Goal: Submit Feedback/report problem: Submit feedback/report problem

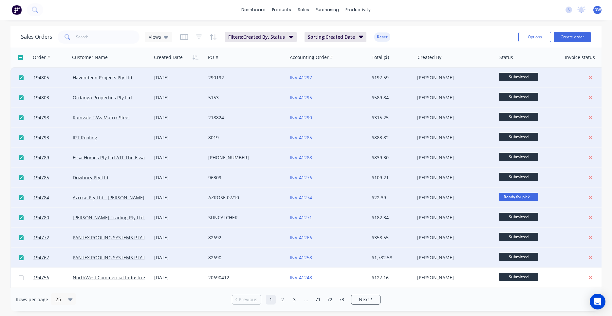
click at [252, 46] on div "Sales Orders Views Filters: Created By, Status Sorting: Created Date Reset Opti…" at bounding box center [305, 36] width 591 height 21
click at [127, 38] on input "text" at bounding box center [108, 36] width 64 height 13
click at [32, 9] on icon at bounding box center [35, 10] width 6 height 6
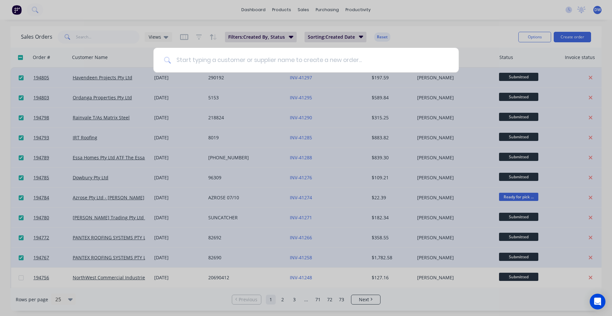
click at [207, 64] on input at bounding box center [309, 60] width 277 height 25
type input "pantex"
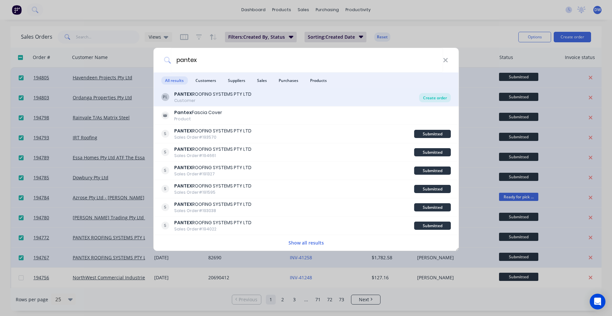
click at [443, 97] on div "Create order" at bounding box center [435, 97] width 32 height 9
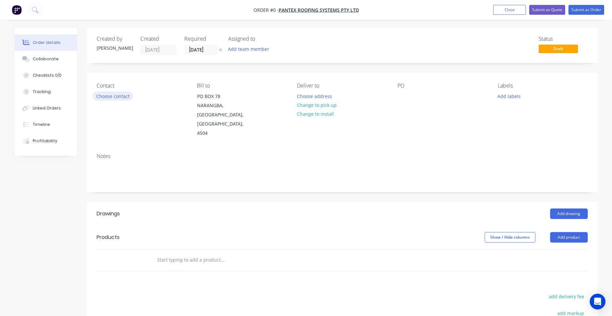
click at [118, 94] on button "Choose contact" at bounding box center [113, 95] width 40 height 9
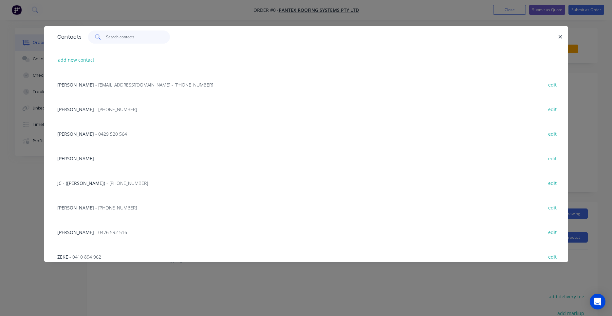
click at [122, 42] on input "text" at bounding box center [138, 36] width 64 height 13
type input "c"
click at [123, 157] on span "- (07) 3897 8206" at bounding box center [116, 158] width 42 height 6
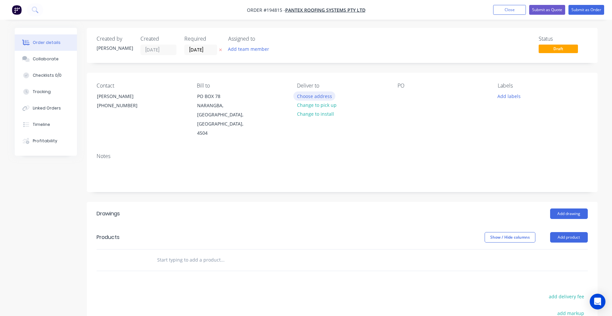
click at [308, 98] on button "Choose address" at bounding box center [314, 95] width 42 height 9
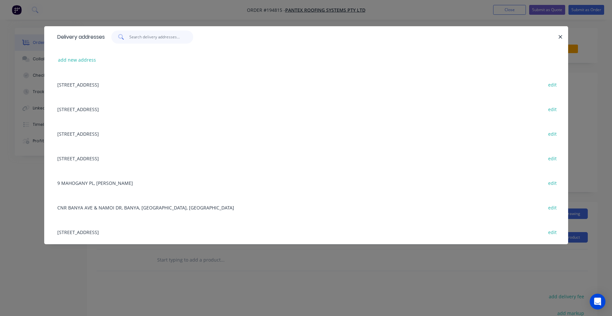
click at [161, 38] on input "text" at bounding box center [161, 36] width 64 height 13
click at [147, 32] on input "text" at bounding box center [161, 36] width 64 height 13
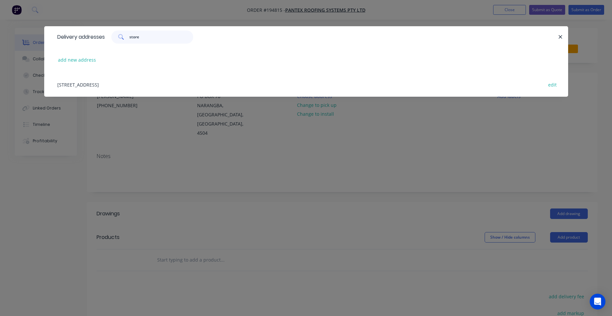
type input "store"
click at [128, 87] on div "16 MAGNESIUM ST, (STORE), NARANGBA, Queensland, Australia, 4504 edit" at bounding box center [306, 84] width 504 height 25
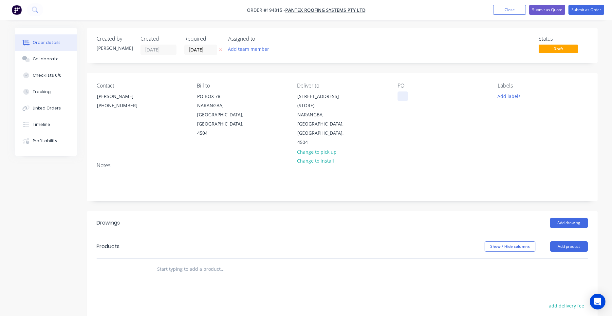
click at [399, 97] on div at bounding box center [402, 95] width 10 height 9
click at [504, 95] on button "Add labels" at bounding box center [509, 95] width 30 height 9
click at [460, 137] on div "Contact CRAIG WHITEHEAD (07) 3897 8206 Bill to PO BOX 78 NARANGBA, Queensland, …" at bounding box center [342, 115] width 511 height 84
click at [563, 217] on button "Add drawing" at bounding box center [569, 222] width 38 height 10
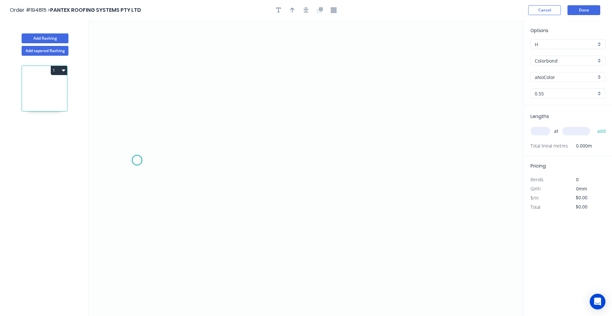
click at [137, 160] on icon "0" at bounding box center [305, 167] width 435 height 295
click at [172, 113] on icon "0" at bounding box center [305, 167] width 435 height 295
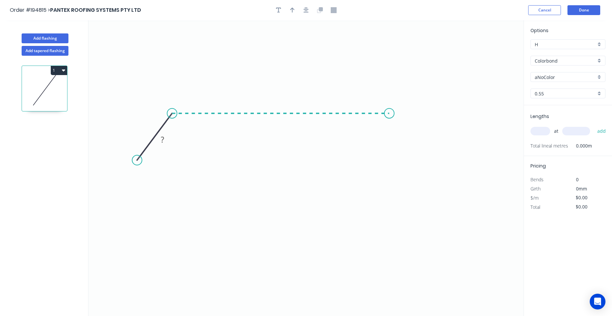
click at [389, 111] on icon "0 ?" at bounding box center [305, 167] width 435 height 295
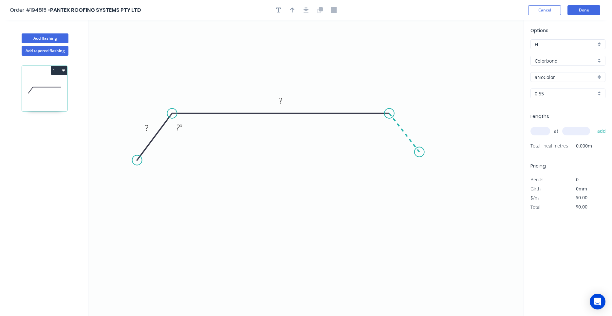
click at [419, 152] on icon "0 ? ? ? º" at bounding box center [305, 167] width 435 height 295
click at [420, 152] on circle at bounding box center [420, 152] width 10 height 10
drag, startPoint x: 417, startPoint y: 154, endPoint x: 426, endPoint y: 152, distance: 8.4
click at [426, 152] on circle at bounding box center [425, 149] width 10 height 10
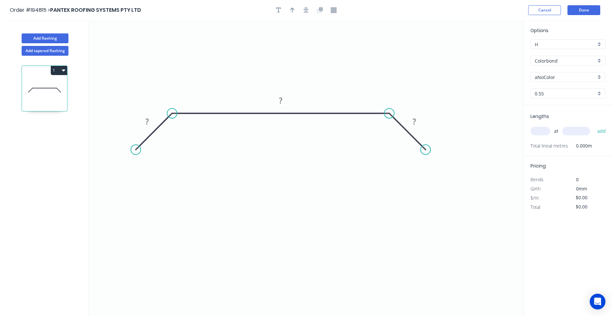
drag, startPoint x: 140, startPoint y: 157, endPoint x: 136, endPoint y: 153, distance: 6.1
click at [136, 153] on circle at bounding box center [136, 150] width 10 height 10
click at [151, 117] on rect at bounding box center [146, 121] width 13 height 9
click at [183, 133] on div "Show angle" at bounding box center [206, 137] width 66 height 13
click at [396, 129] on div "Show angle" at bounding box center [426, 133] width 66 height 13
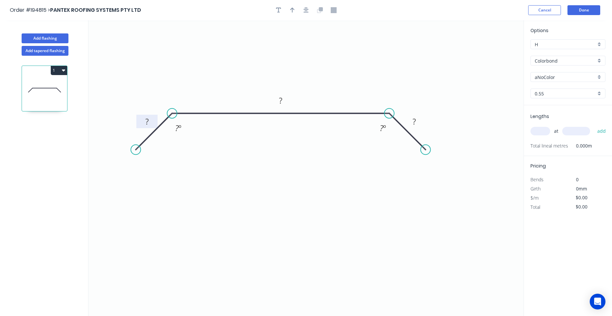
click at [152, 120] on rect at bounding box center [146, 121] width 13 height 9
click at [305, 7] on button "button" at bounding box center [306, 10] width 10 height 10
type input "$14.04"
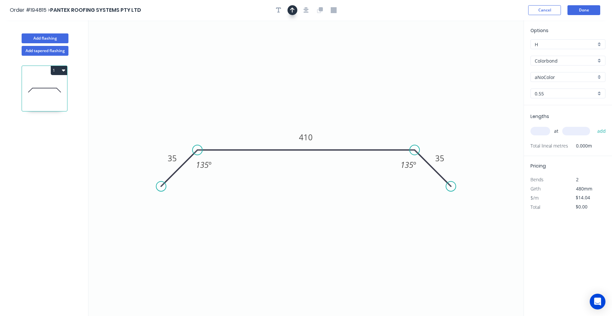
click at [293, 12] on icon "button" at bounding box center [292, 10] width 5 height 6
click at [491, 54] on icon at bounding box center [491, 45] width 6 height 21
drag, startPoint x: 491, startPoint y: 54, endPoint x: 379, endPoint y: 115, distance: 127.5
click at [379, 115] on icon at bounding box center [384, 109] width 19 height 19
click at [546, 77] on input "aNoColor" at bounding box center [565, 77] width 61 height 7
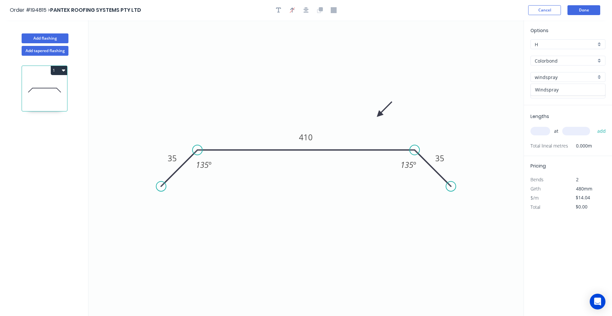
click at [548, 88] on div "Windspray" at bounding box center [568, 89] width 74 height 11
type input "Windspray"
click at [543, 130] on input "text" at bounding box center [540, 131] width 20 height 9
type input "1"
type input "1400"
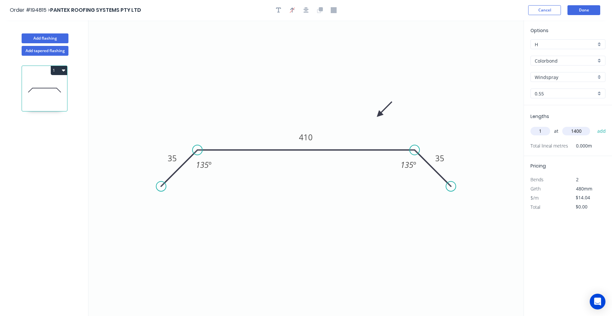
click at [594, 125] on button "add" at bounding box center [601, 130] width 15 height 11
type input "$19.66"
type input "1"
type input "1100"
click at [594, 125] on button "add" at bounding box center [601, 130] width 15 height 11
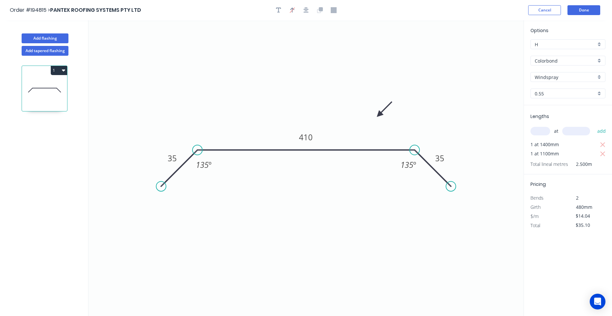
click at [64, 69] on icon "button" at bounding box center [63, 69] width 3 height 5
click at [58, 83] on div "Duplicate" at bounding box center [36, 86] width 50 height 9
type input "$0.00"
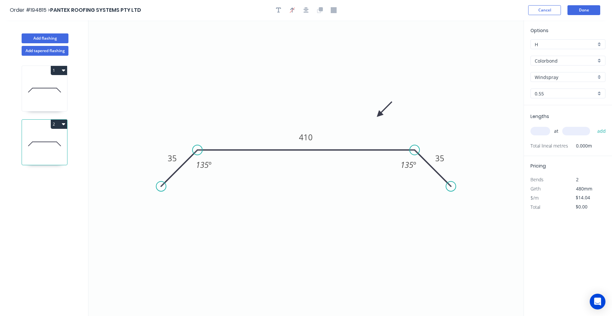
click at [51, 144] on icon at bounding box center [44, 144] width 45 height 42
click at [312, 139] on tspan "410" at bounding box center [306, 137] width 14 height 11
type input "$19.99"
click at [543, 130] on input "text" at bounding box center [540, 131] width 20 height 9
type input "4"
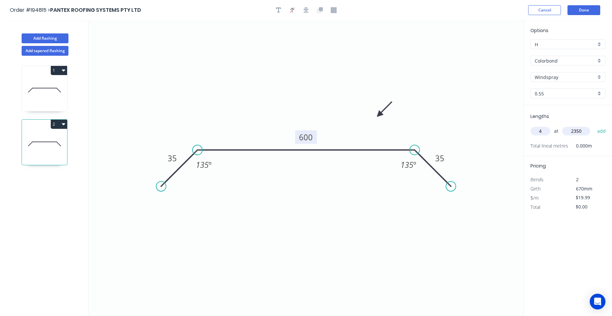
type input "2350"
click at [603, 208] on icon "button" at bounding box center [603, 207] width 6 height 8
click at [607, 196] on button "button" at bounding box center [603, 197] width 8 height 9
type input "$19.99"
click at [598, 200] on input "$19.99" at bounding box center [587, 197] width 22 height 9
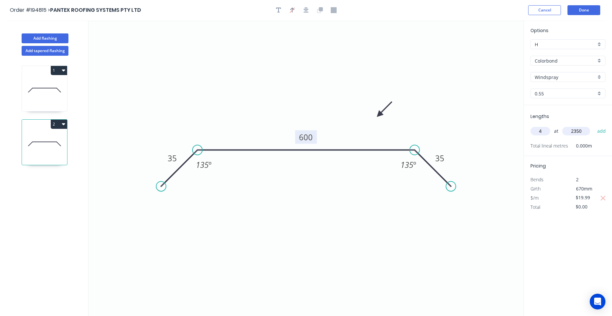
click at [581, 133] on input "2350" at bounding box center [576, 131] width 28 height 9
click at [540, 131] on input "4" at bounding box center [540, 131] width 20 height 9
type input "4"
click at [594, 125] on button "add" at bounding box center [601, 130] width 15 height 11
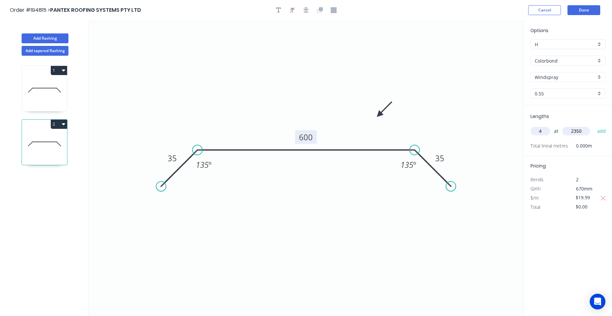
type input "$187.91"
type input "3"
type input "1100"
click at [594, 125] on button "add" at bounding box center [601, 130] width 15 height 11
type input "$253.87"
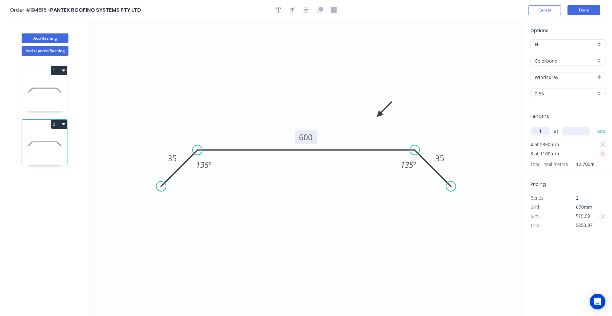
type input "1"
type input "1400"
click at [594, 125] on button "add" at bounding box center [601, 130] width 15 height 11
type input "$281.86"
type input "2"
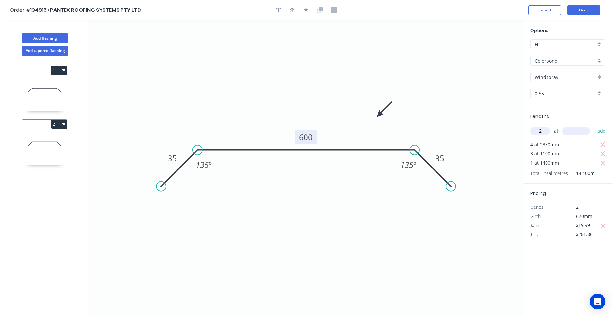
click at [594, 125] on button "add" at bounding box center [601, 130] width 15 height 11
type input "1300"
click at [594, 125] on button "add" at bounding box center [601, 130] width 15 height 11
type input "$333.83"
type input "4"
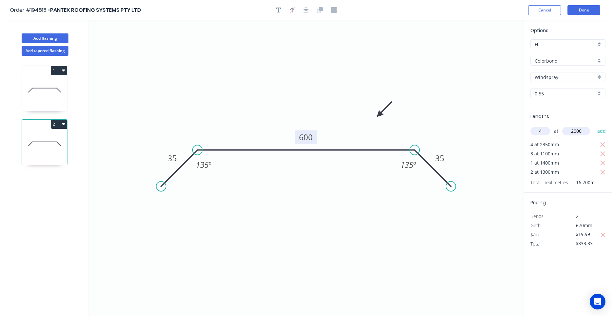
type input "2000"
click at [594, 125] on button "add" at bounding box center [601, 130] width 15 height 11
type input "$493.75"
click at [48, 90] on icon at bounding box center [44, 90] width 45 height 42
type input "$14.04"
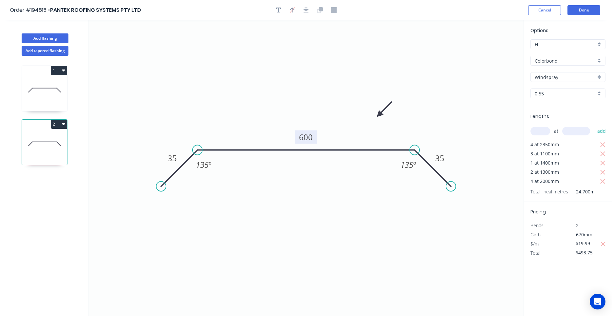
type input "$35.10"
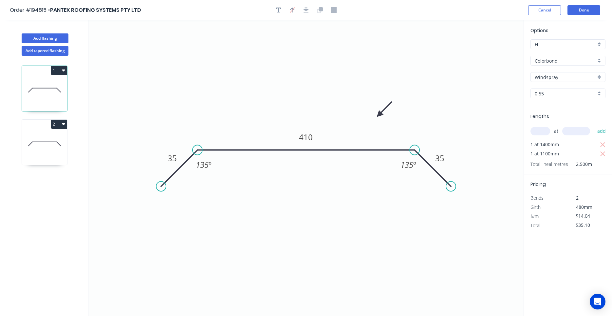
click at [46, 151] on icon at bounding box center [44, 144] width 45 height 42
type input "$19.99"
type input "$493.75"
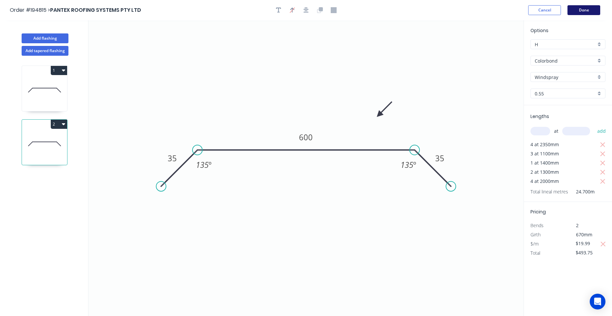
click at [589, 14] on button "Done" at bounding box center [583, 10] width 33 height 10
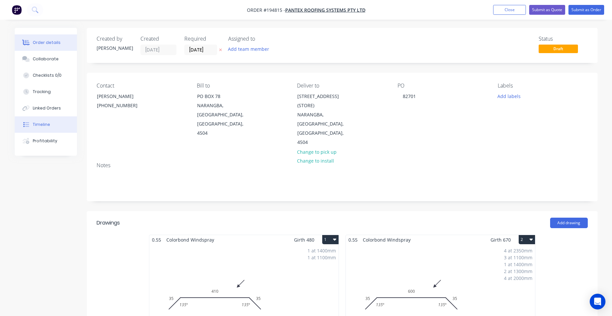
click at [40, 120] on button "Timeline" at bounding box center [46, 124] width 62 height 16
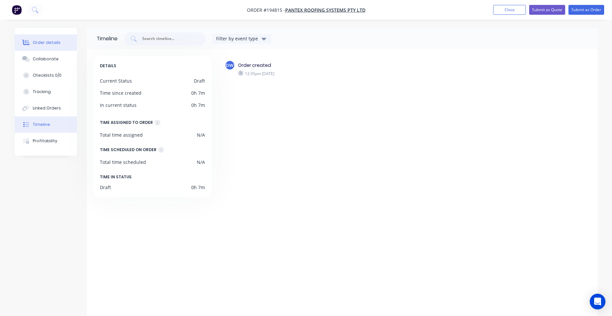
click at [49, 48] on button "Order details" at bounding box center [46, 42] width 62 height 16
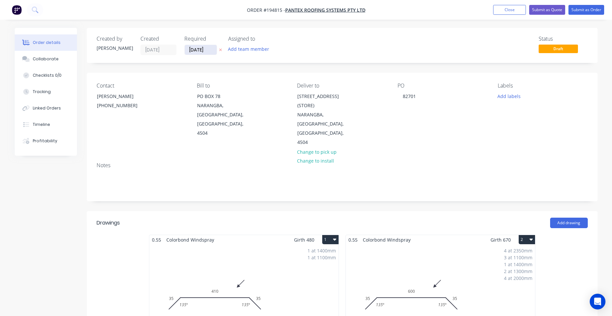
click at [202, 50] on input "07/10/25" at bounding box center [201, 50] width 32 height 10
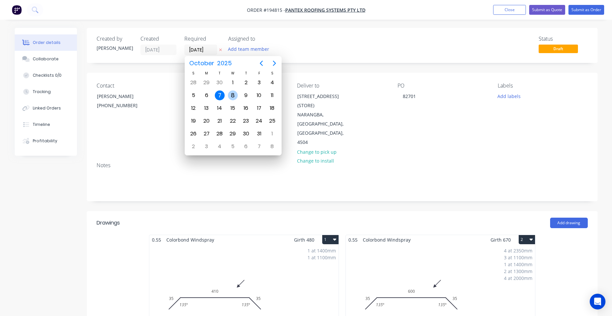
click at [230, 96] on div "8" at bounding box center [233, 95] width 10 height 10
type input "08/10/25"
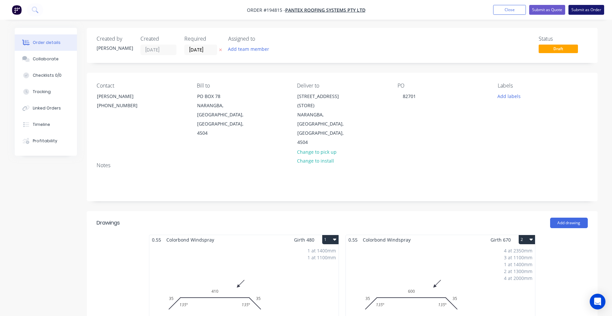
click at [579, 14] on button "Submit as Order" at bounding box center [586, 10] width 36 height 10
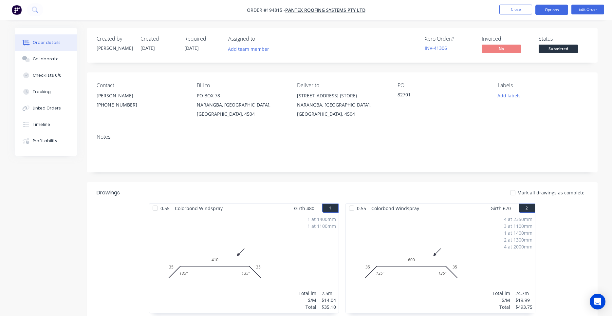
click at [565, 13] on button "Options" at bounding box center [551, 10] width 33 height 10
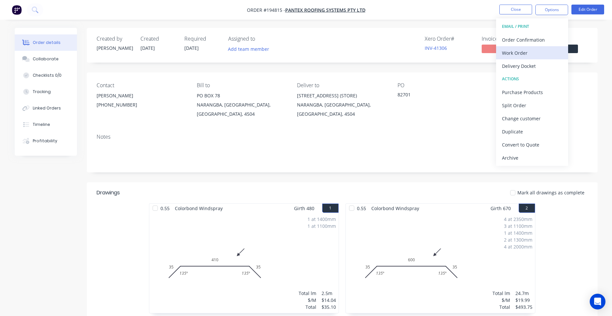
click at [541, 50] on div "Work Order" at bounding box center [532, 52] width 60 height 9
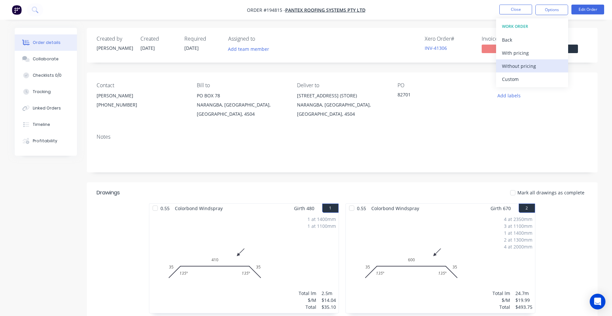
click at [536, 60] on button "Without pricing" at bounding box center [532, 65] width 72 height 13
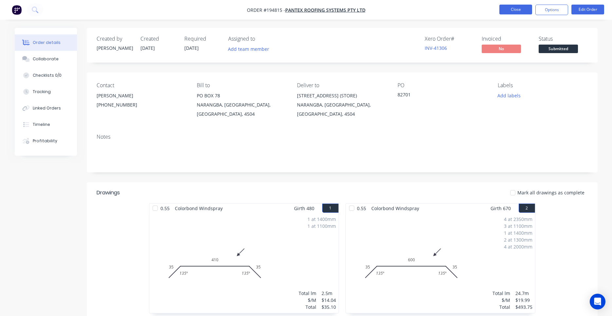
click at [517, 5] on button "Close" at bounding box center [515, 10] width 33 height 10
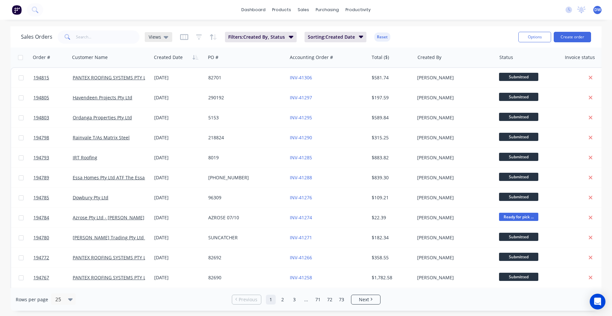
click at [168, 41] on div "Views" at bounding box center [159, 37] width 28 height 10
click at [163, 104] on button "New Hires" at bounding box center [184, 106] width 75 height 8
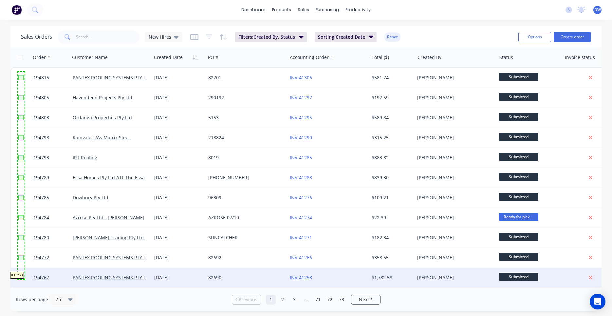
drag, startPoint x: 18, startPoint y: 72, endPoint x: 25, endPoint y: 279, distance: 207.4
checkbox input "true"
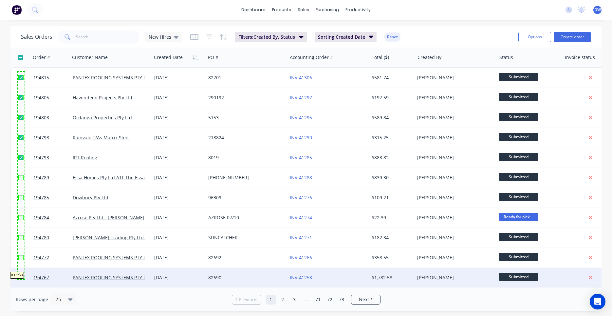
checkbox input "true"
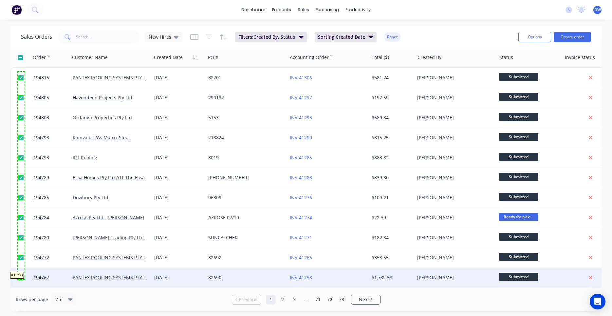
checkbox input "true"
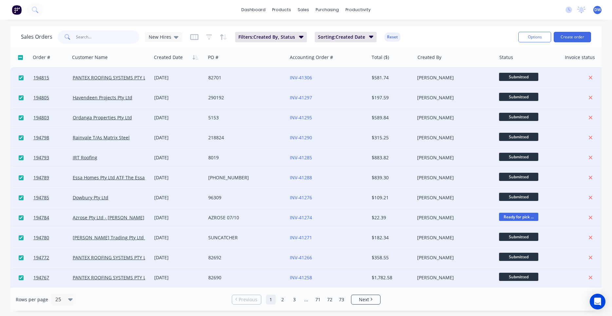
click at [113, 37] on input "text" at bounding box center [108, 36] width 64 height 13
click at [39, 10] on button at bounding box center [35, 9] width 16 height 13
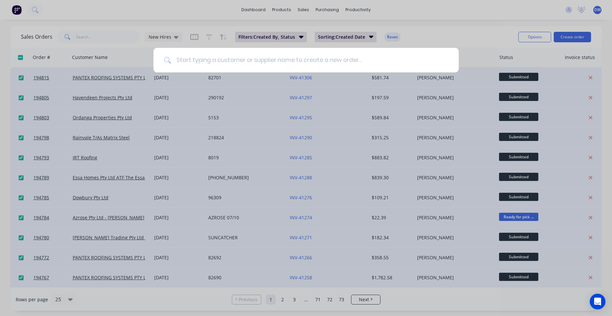
click at [193, 63] on input at bounding box center [309, 60] width 277 height 25
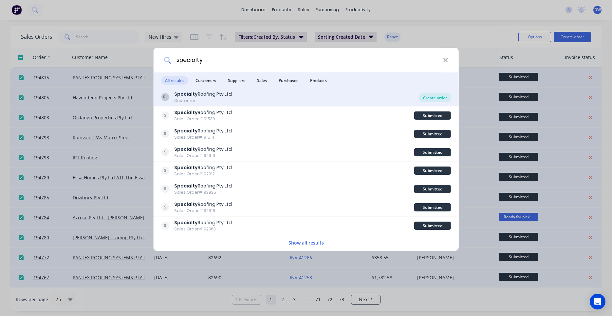
type input "specialty"
click at [442, 99] on div "Create order" at bounding box center [435, 97] width 32 height 9
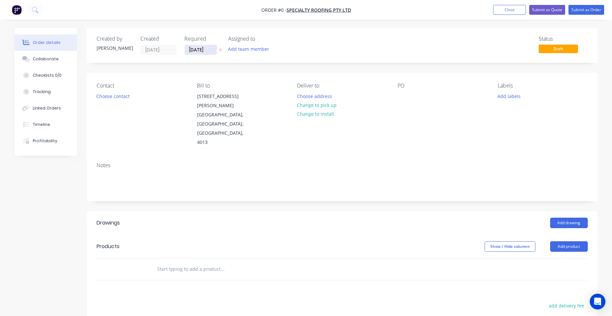
click at [204, 51] on input "07/10/25" at bounding box center [201, 50] width 32 height 10
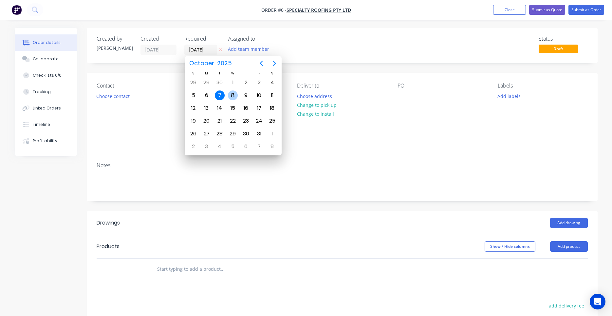
click at [235, 95] on div "8" at bounding box center [233, 95] width 10 height 10
type input "08/10/25"
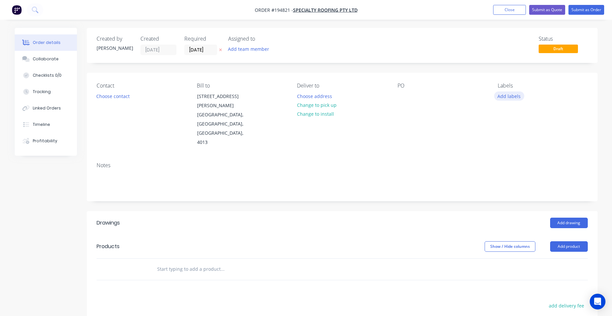
click at [501, 96] on button "Add labels" at bounding box center [509, 95] width 30 height 9
click at [521, 113] on input "text" at bounding box center [552, 115] width 68 height 13
type input "7"
click at [511, 155] on div at bounding box center [509, 154] width 13 height 13
click at [477, 90] on div "PO" at bounding box center [442, 115] width 90 height 64
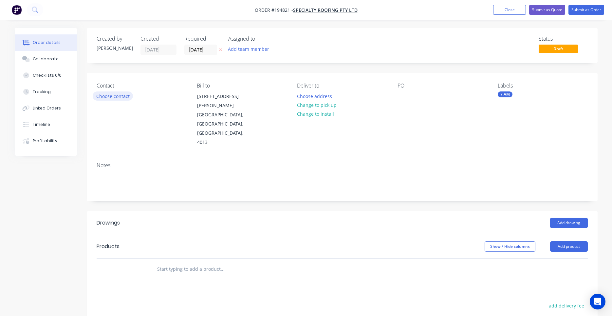
click at [120, 94] on button "Choose contact" at bounding box center [113, 95] width 40 height 9
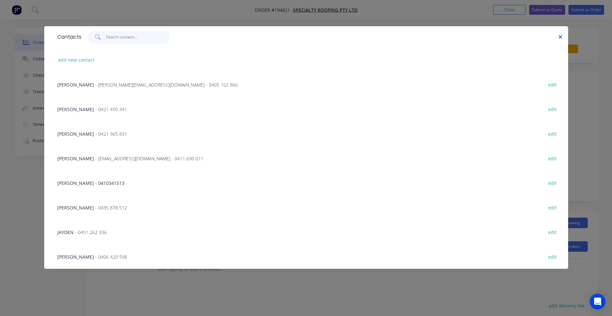
click at [132, 39] on input "text" at bounding box center [138, 36] width 64 height 13
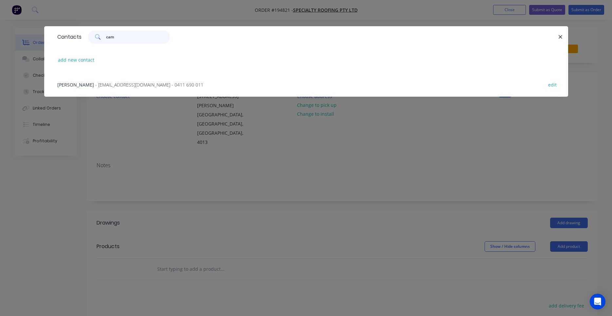
type input "cam"
click at [157, 86] on span "- cam@specialtyroofing.com.au - 0411 690 011" at bounding box center [149, 85] width 108 height 6
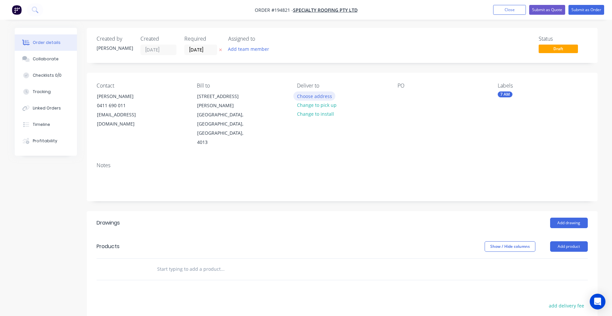
click at [315, 97] on button "Choose address" at bounding box center [314, 95] width 42 height 9
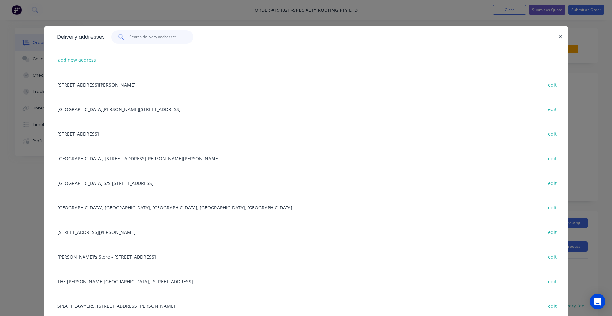
click at [180, 39] on input "text" at bounding box center [161, 36] width 64 height 13
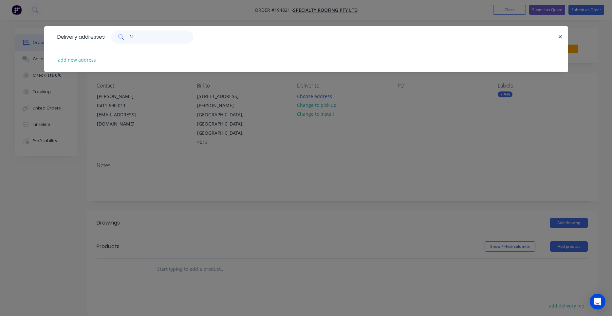
type input "3"
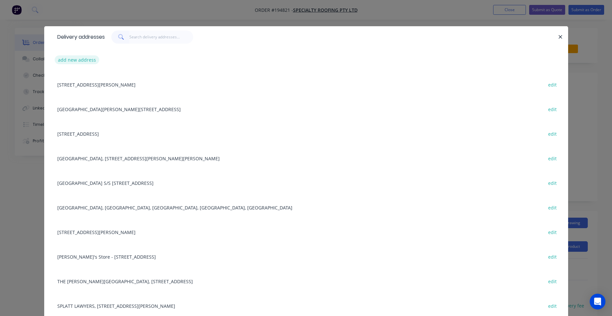
click at [81, 59] on button "add new address" at bounding box center [77, 59] width 45 height 9
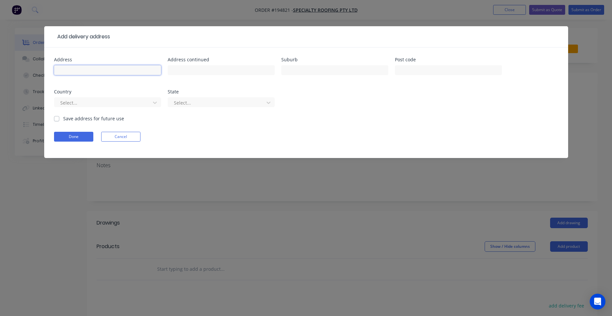
click at [142, 71] on input "text" at bounding box center [107, 70] width 107 height 10
type input "31 Murrarie Rd"
type input "MURRARIE"
type input "4172"
click at [79, 133] on button "Done" at bounding box center [73, 137] width 39 height 10
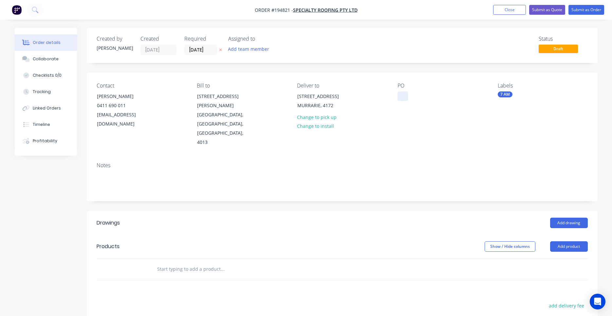
click at [398, 96] on div at bounding box center [402, 95] width 10 height 9
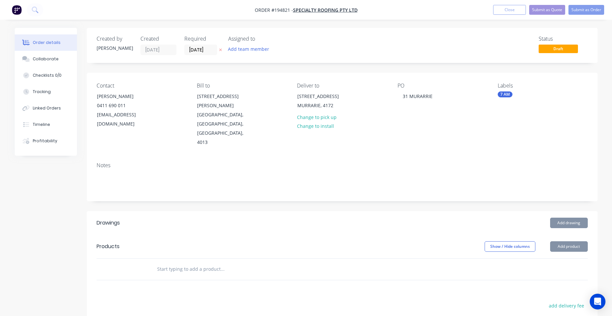
click at [199, 262] on input "text" at bounding box center [222, 268] width 131 height 13
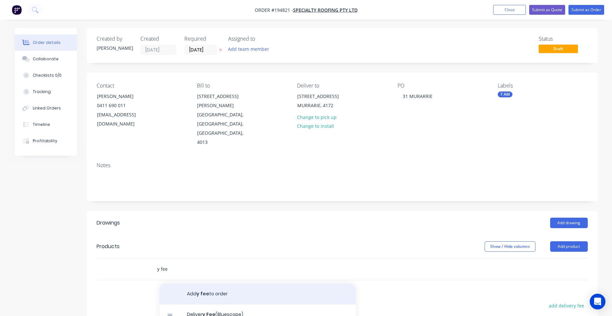
scroll to position [62, 0]
type input "y fee"
click at [241, 269] on div "Deliver y Fee Product" at bounding box center [257, 283] width 196 height 28
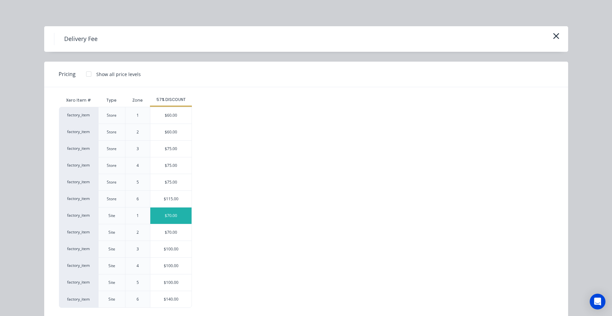
click at [176, 209] on div "$70.00" at bounding box center [170, 215] width 41 height 16
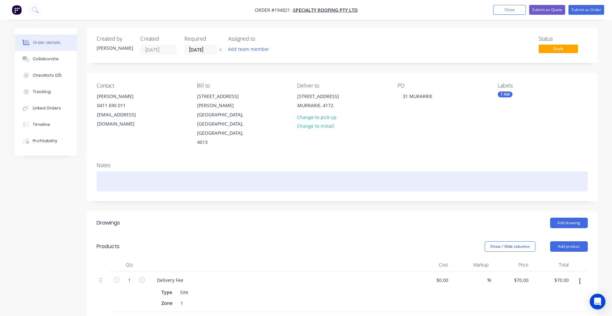
click at [300, 171] on div at bounding box center [342, 181] width 491 height 20
click at [462, 171] on div at bounding box center [342, 181] width 491 height 20
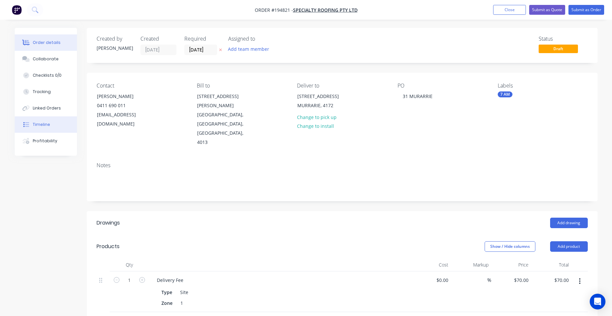
click at [54, 130] on button "Timeline" at bounding box center [46, 124] width 62 height 16
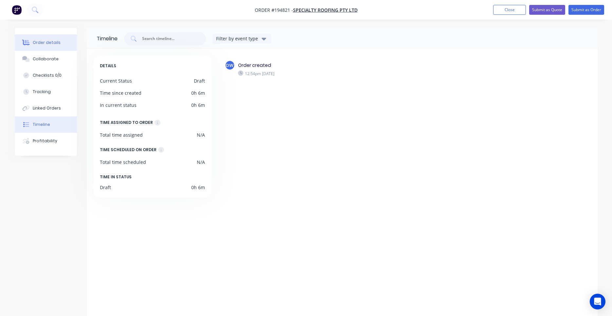
click at [49, 42] on div "Order details" at bounding box center [47, 43] width 28 height 6
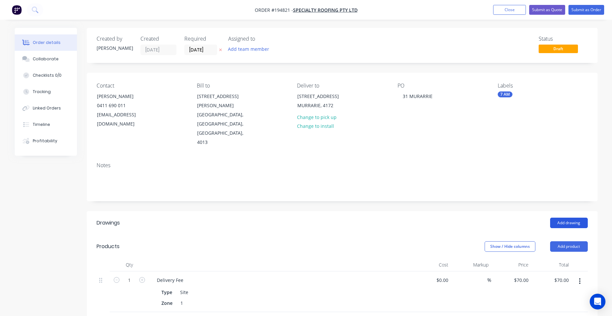
click at [559, 217] on button "Add drawing" at bounding box center [569, 222] width 38 height 10
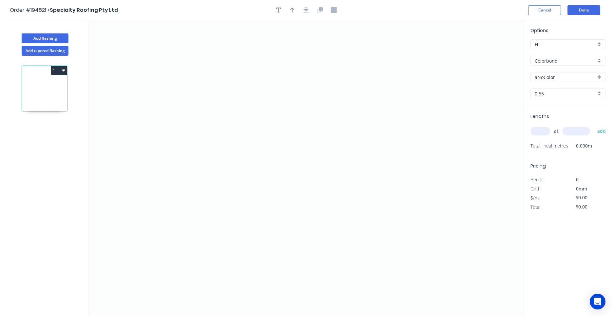
click at [543, 75] on input "aNoColor" at bounding box center [565, 77] width 61 height 7
click at [552, 87] on div "Surfmist" at bounding box center [568, 89] width 74 height 11
type input "Surfmist"
click at [223, 48] on icon "0" at bounding box center [305, 167] width 435 height 295
click at [222, 177] on icon "0" at bounding box center [305, 167] width 435 height 295
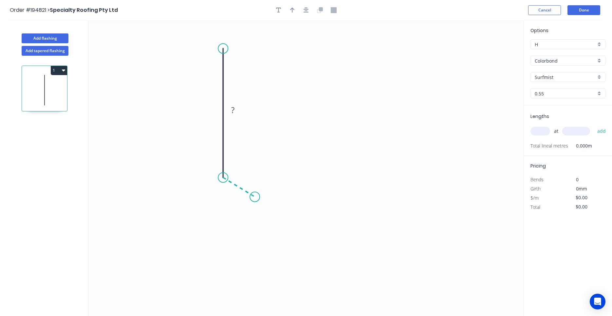
click at [255, 197] on icon "0 ?" at bounding box center [305, 167] width 435 height 295
click at [254, 194] on circle at bounding box center [255, 197] width 10 height 10
drag, startPoint x: 254, startPoint y: 196, endPoint x: 253, endPoint y: 204, distance: 7.9
click at [253, 204] on circle at bounding box center [253, 207] width 10 height 10
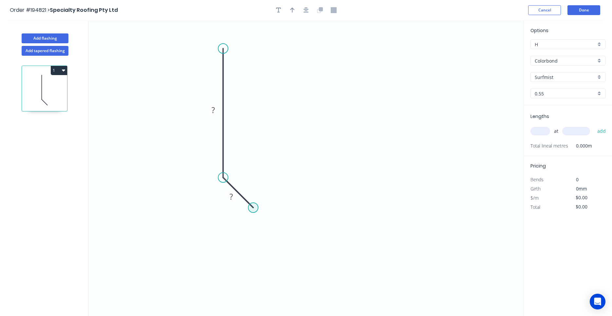
click at [253, 204] on circle at bounding box center [253, 207] width 10 height 10
click at [223, 238] on icon "0 ? ?" at bounding box center [305, 167] width 435 height 295
click at [223, 239] on circle at bounding box center [223, 238] width 10 height 10
drag, startPoint x: 220, startPoint y: 238, endPoint x: 216, endPoint y: 243, distance: 7.0
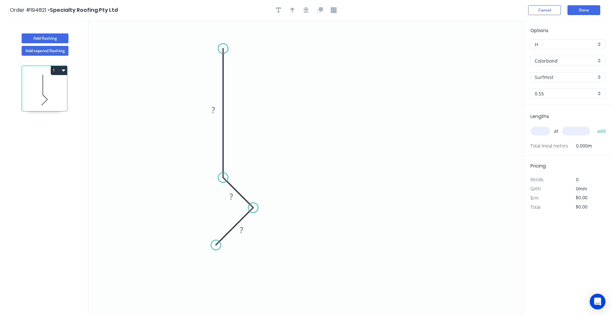
click at [216, 243] on circle at bounding box center [216, 245] width 10 height 10
click at [217, 115] on rect at bounding box center [213, 110] width 13 height 9
type input "$12.06"
click at [540, 130] on input "text" at bounding box center [540, 131] width 20 height 9
click at [537, 128] on input "text" at bounding box center [540, 131] width 20 height 9
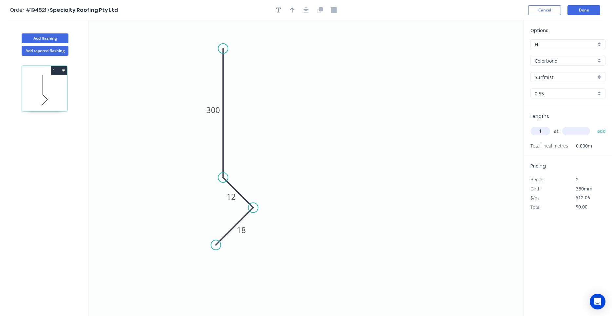
type input "1"
type input "1100"
click at [594, 125] on button "add" at bounding box center [601, 130] width 15 height 11
type input "$13.27"
type input "1"
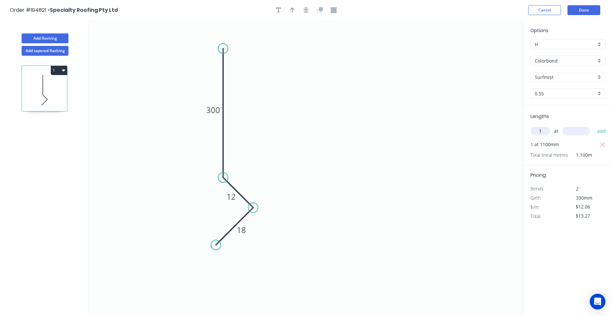
click at [566, 132] on input "text" at bounding box center [576, 131] width 28 height 9
type input "2900"
click at [594, 125] on button "add" at bounding box center [601, 130] width 15 height 11
click at [62, 66] on button "1" at bounding box center [59, 70] width 16 height 9
click at [56, 83] on div "Duplicate" at bounding box center [36, 86] width 50 height 9
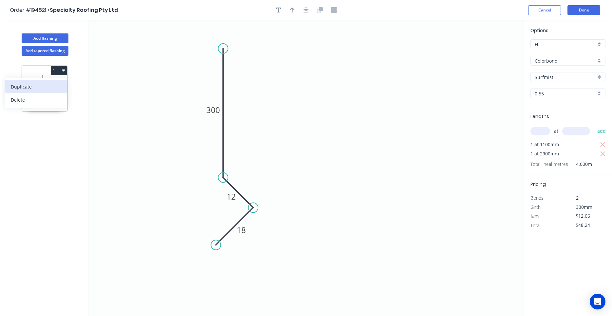
type input "$0.00"
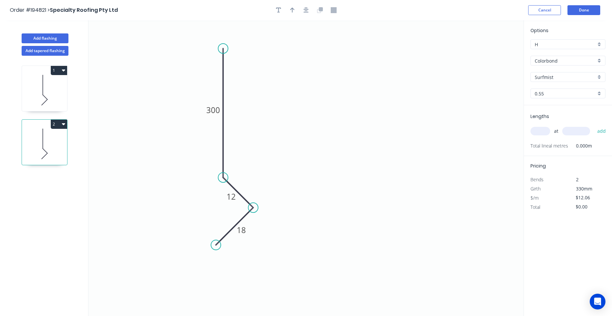
click at [543, 130] on input "text" at bounding box center [540, 131] width 20 height 9
type input "2"
type input "2500"
click at [594, 125] on button "add" at bounding box center [601, 130] width 15 height 11
type input "$60.30"
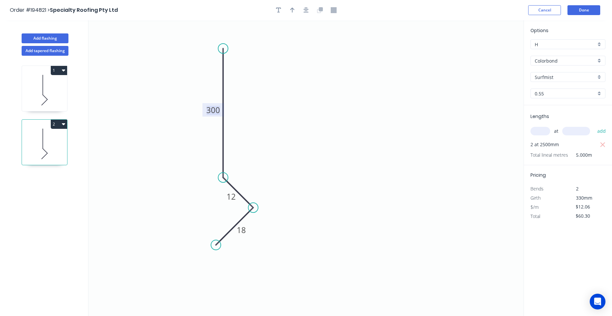
click at [216, 106] on tspan "300" at bounding box center [213, 109] width 14 height 11
type input "$10.08"
type input "$50.40"
click at [54, 95] on icon at bounding box center [44, 90] width 45 height 42
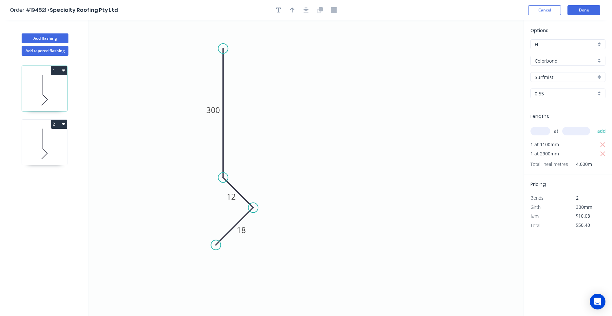
type input "$12.06"
type input "$48.24"
click at [42, 155] on icon at bounding box center [44, 144] width 45 height 42
type input "$10.08"
type input "$50.40"
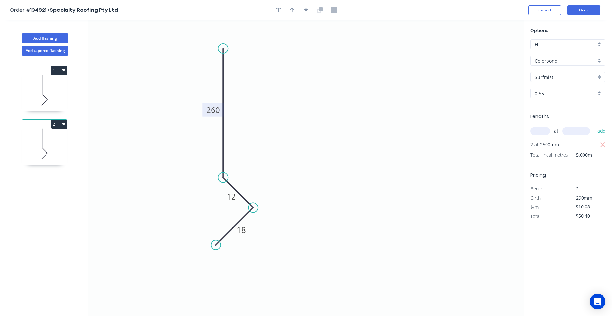
click at [215, 112] on tspan "260" at bounding box center [213, 109] width 14 height 11
type input "$12.06"
type input "$60.30"
click at [547, 132] on input "text" at bounding box center [540, 131] width 20 height 9
type input "1"
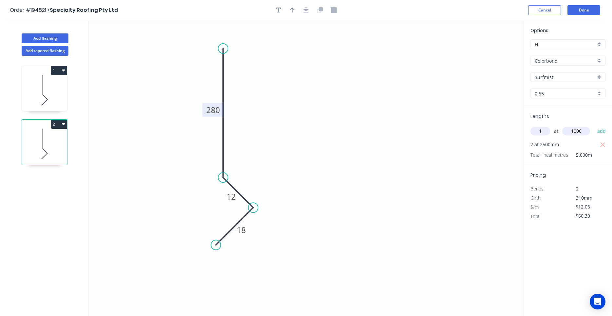
type input "1000"
click at [594, 125] on button "add" at bounding box center [601, 130] width 15 height 11
type input "$72.36"
type input "1"
type input "2800"
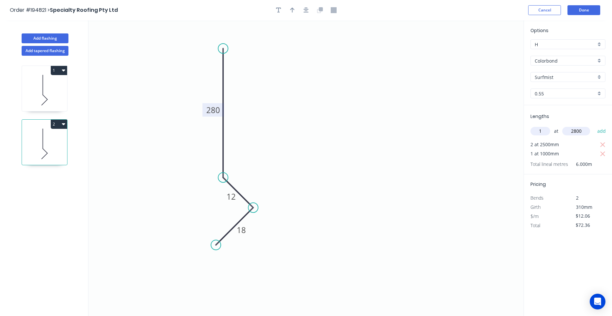
click at [594, 125] on button "add" at bounding box center [601, 130] width 15 height 11
click at [600, 154] on icon "button" at bounding box center [603, 154] width 6 height 8
click at [600, 156] on icon "button" at bounding box center [603, 154] width 6 height 8
click at [45, 94] on icon at bounding box center [44, 90] width 45 height 42
click at [55, 144] on icon at bounding box center [44, 144] width 45 height 42
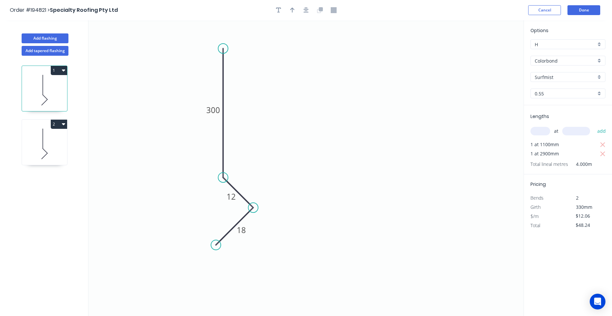
type input "$60.30"
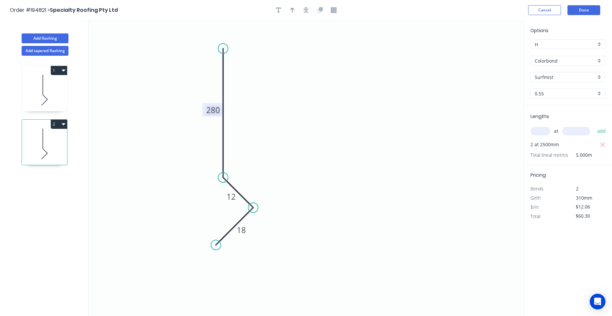
click at [208, 111] on tspan "280" at bounding box center [213, 109] width 14 height 11
type input "$10.08"
click at [64, 124] on icon "button" at bounding box center [63, 124] width 3 height 2
click at [58, 137] on div "Duplicate" at bounding box center [36, 140] width 50 height 9
type input "$0.00"
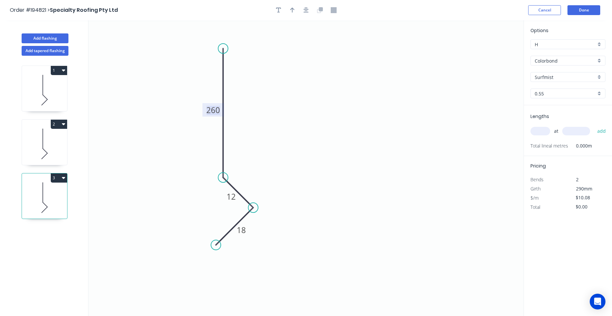
click at [209, 113] on tspan "260" at bounding box center [213, 109] width 14 height 11
type input "$12.06"
click at [541, 135] on input "text" at bounding box center [540, 131] width 20 height 9
type input "1"
type input "1000"
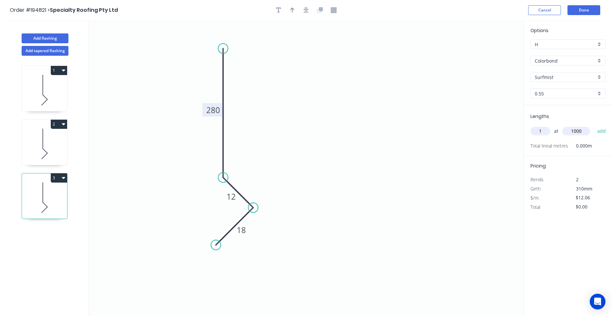
click at [594, 125] on button "add" at bounding box center [601, 130] width 15 height 11
type input "$12.06"
type input "1"
type input "2800"
click at [594, 125] on button "add" at bounding box center [601, 130] width 15 height 11
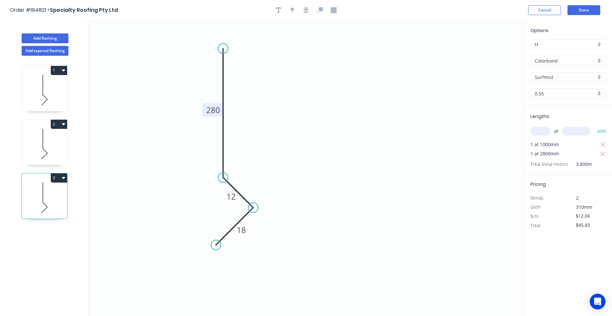
click at [64, 178] on icon "button" at bounding box center [63, 178] width 3 height 2
click at [59, 190] on div "Duplicate" at bounding box center [36, 193] width 50 height 9
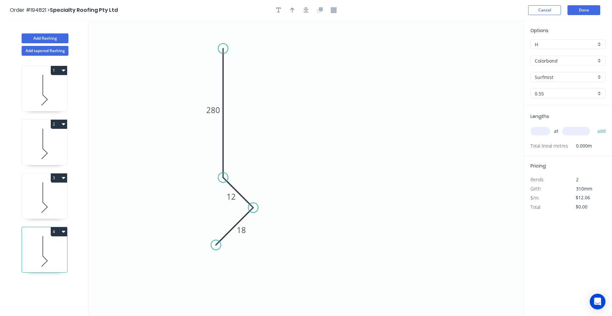
click at [54, 202] on icon at bounding box center [44, 197] width 45 height 42
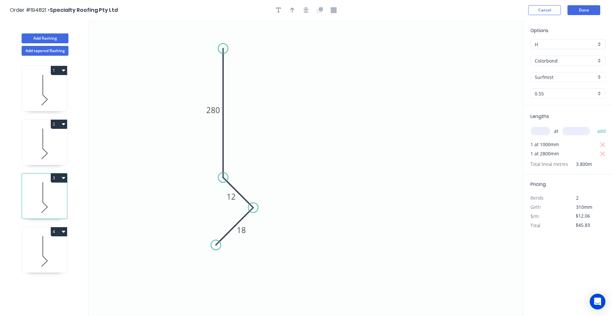
click at [36, 263] on icon at bounding box center [44, 251] width 45 height 42
type input "$0.00"
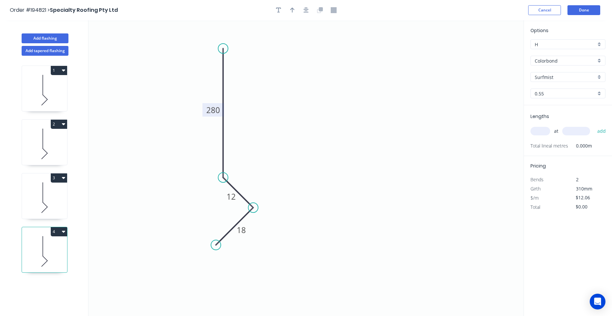
click at [206, 114] on rect at bounding box center [213, 109] width 22 height 13
click at [212, 107] on tspan "280" at bounding box center [213, 109] width 14 height 11
click at [539, 131] on input "text" at bounding box center [540, 131] width 20 height 9
type input "$16.02"
type input "1"
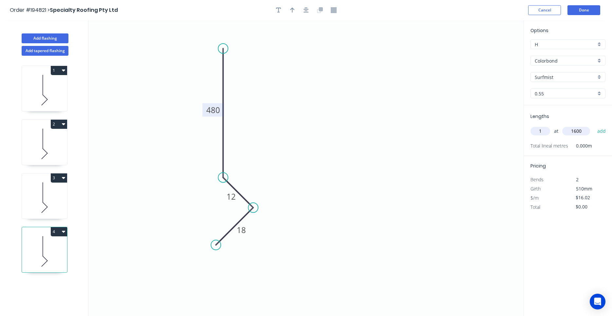
type input "1600"
click at [594, 125] on button "add" at bounding box center [601, 130] width 15 height 11
type input "$25.63"
click at [58, 94] on icon at bounding box center [44, 90] width 45 height 42
type input "$12.06"
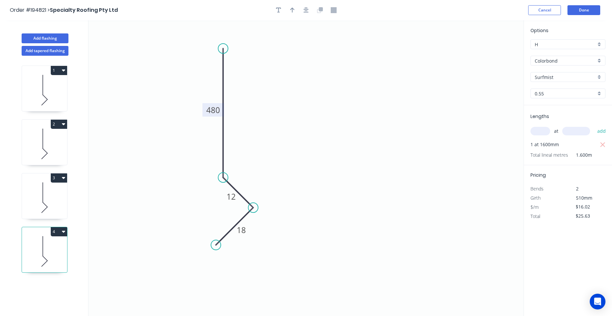
type input "$48.24"
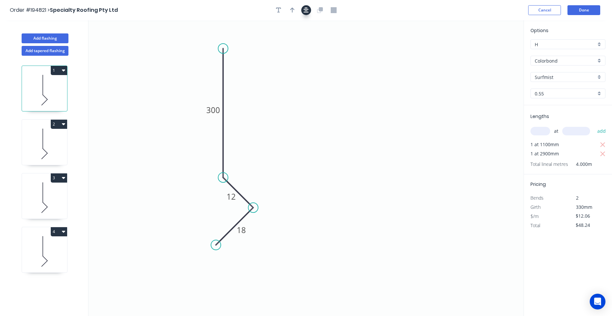
click at [305, 13] on button "button" at bounding box center [306, 10] width 10 height 10
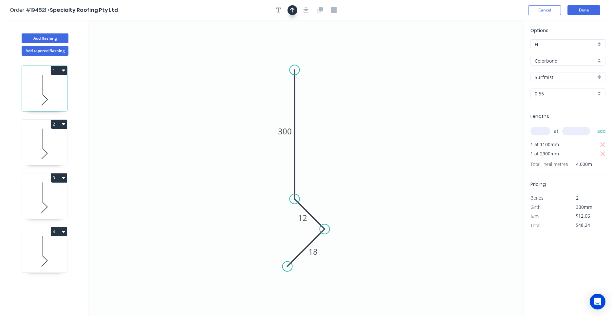
click at [295, 10] on button "button" at bounding box center [292, 10] width 10 height 10
click at [490, 50] on icon at bounding box center [491, 45] width 6 height 21
drag, startPoint x: 490, startPoint y: 50, endPoint x: 380, endPoint y: 144, distance: 144.7
click at [380, 144] on icon at bounding box center [388, 134] width 19 height 19
click at [24, 148] on icon at bounding box center [44, 144] width 45 height 42
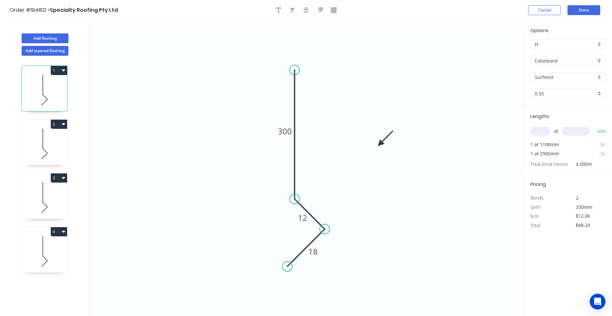
type input "$10.08"
type input "$50.40"
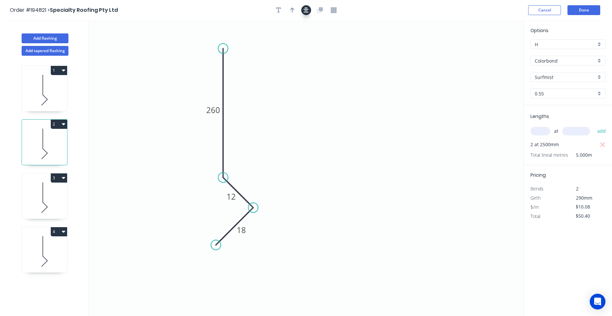
click at [304, 12] on button "button" at bounding box center [306, 10] width 10 height 10
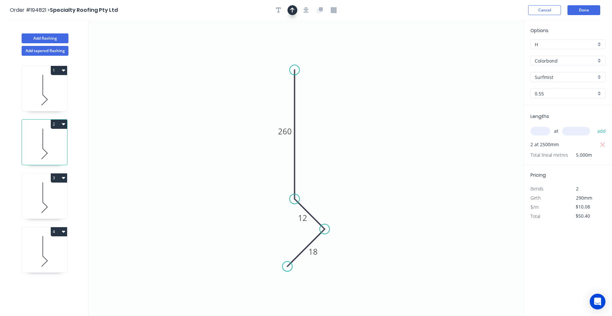
click at [293, 10] on icon "button" at bounding box center [292, 10] width 5 height 6
click at [490, 52] on icon at bounding box center [491, 45] width 6 height 21
drag, startPoint x: 490, startPoint y: 52, endPoint x: 386, endPoint y: 133, distance: 132.2
click at [386, 133] on icon at bounding box center [390, 127] width 19 height 19
click at [56, 202] on icon at bounding box center [44, 197] width 45 height 42
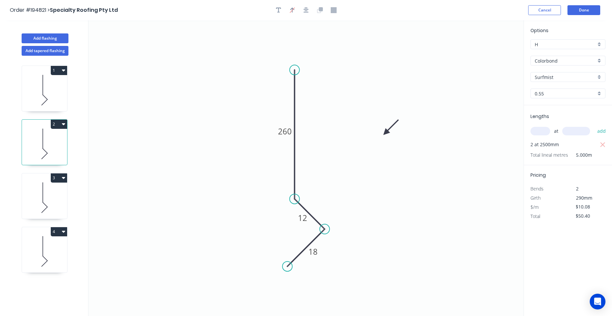
type input "$12.06"
type input "$45.83"
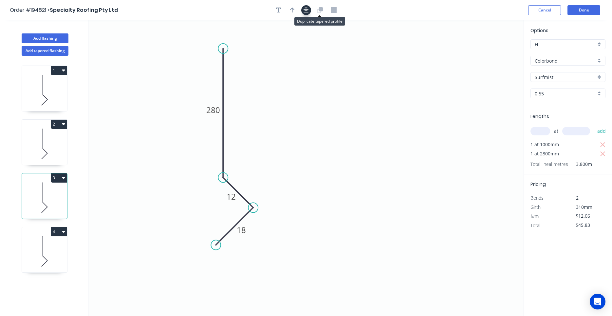
click at [309, 9] on button "button" at bounding box center [306, 10] width 10 height 10
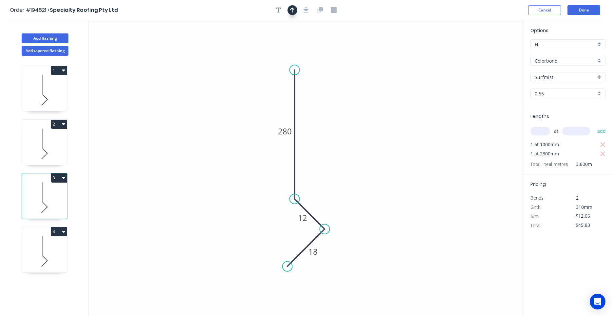
click at [295, 9] on button "button" at bounding box center [292, 10] width 10 height 10
click at [492, 53] on icon at bounding box center [491, 45] width 6 height 21
drag, startPoint x: 492, startPoint y: 53, endPoint x: 365, endPoint y: 144, distance: 155.9
click at [365, 144] on icon at bounding box center [370, 138] width 19 height 19
click at [58, 245] on icon at bounding box center [44, 251] width 45 height 42
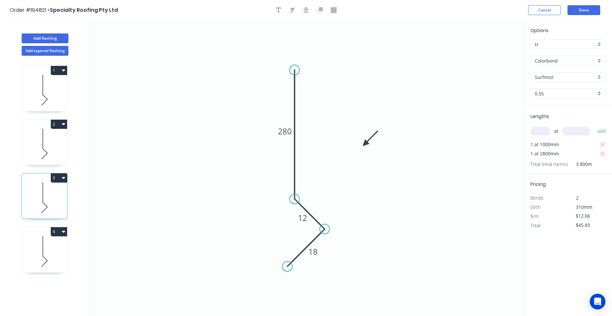
type input "$16.02"
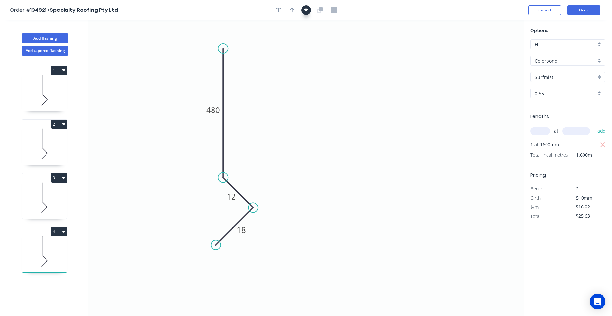
click at [309, 9] on button "button" at bounding box center [306, 10] width 10 height 10
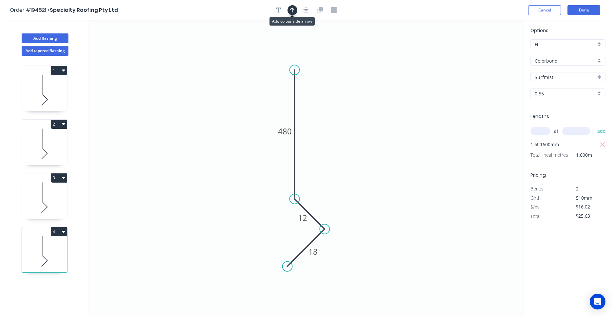
click at [293, 10] on icon "button" at bounding box center [292, 10] width 5 height 6
click at [490, 52] on icon at bounding box center [491, 45] width 6 height 21
drag, startPoint x: 490, startPoint y: 52, endPoint x: 344, endPoint y: 146, distance: 174.0
click at [344, 146] on icon at bounding box center [349, 140] width 19 height 19
click at [65, 230] on button "4" at bounding box center [59, 231] width 16 height 9
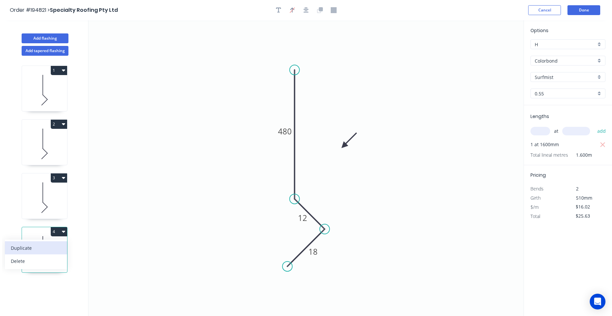
click at [56, 242] on button "Duplicate" at bounding box center [36, 247] width 62 height 13
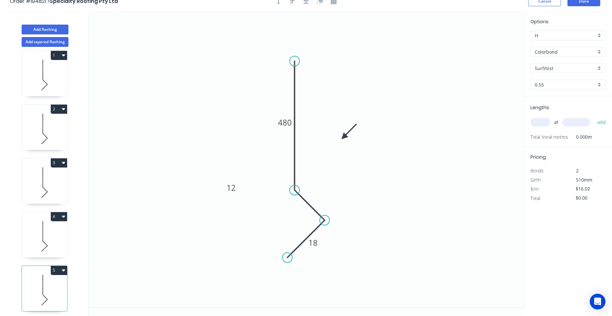
scroll to position [12, 0]
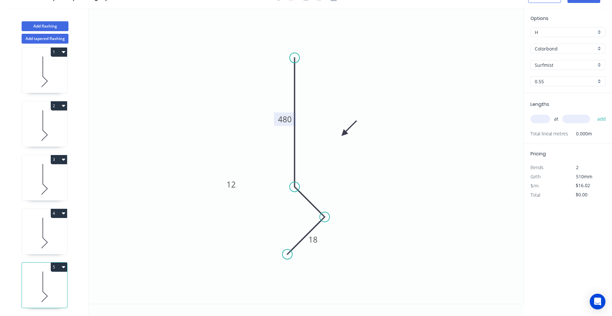
click at [290, 120] on tspan "480" at bounding box center [285, 119] width 14 height 11
click at [60, 240] on icon at bounding box center [44, 233] width 45 height 42
type input "$25.63"
click at [43, 175] on icon at bounding box center [43, 174] width 0 height 20
type input "$12.06"
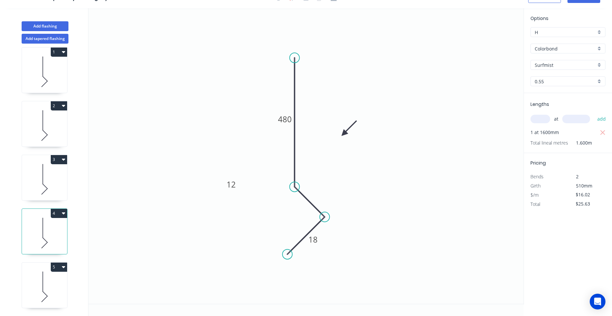
type input "$45.83"
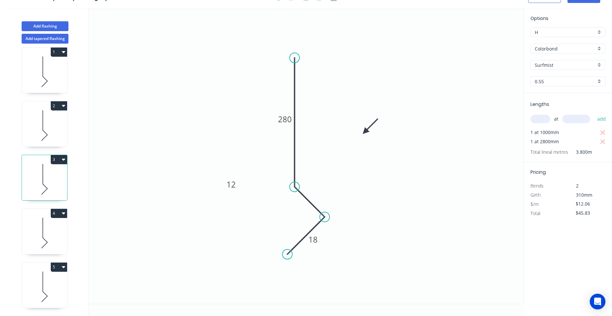
click at [44, 124] on icon at bounding box center [44, 125] width 45 height 42
type input "$10.08"
type input "$50.40"
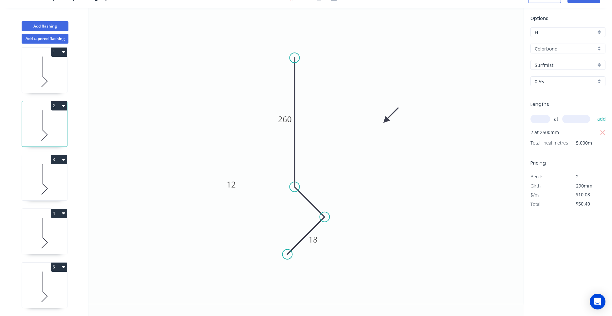
click at [48, 79] on icon at bounding box center [44, 72] width 45 height 42
type input "$12.06"
type input "$48.24"
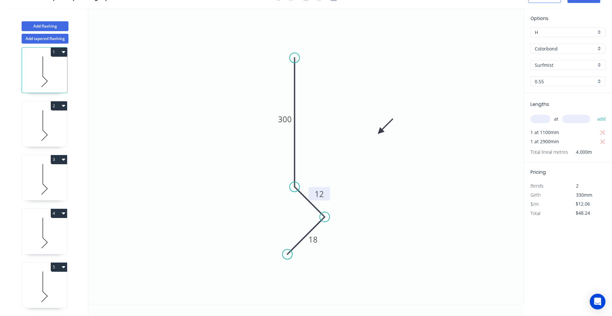
drag, startPoint x: 240, startPoint y: 185, endPoint x: 333, endPoint y: 193, distance: 93.4
click at [330, 193] on rect at bounding box center [319, 193] width 21 height 13
click at [46, 132] on icon at bounding box center [44, 125] width 45 height 42
type input "$10.08"
type input "$50.40"
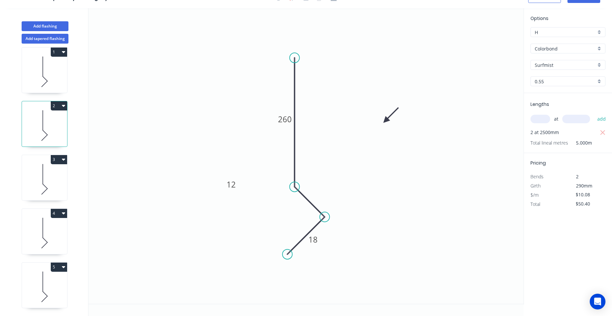
click at [47, 80] on icon at bounding box center [44, 72] width 45 height 42
type input "$12.06"
type input "$48.24"
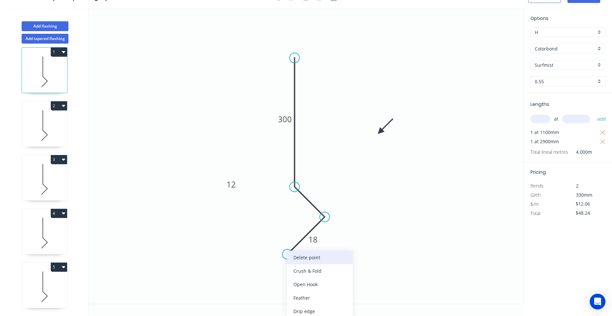
click at [292, 256] on div "Delete point" at bounding box center [320, 256] width 66 height 13
type input "$0.00"
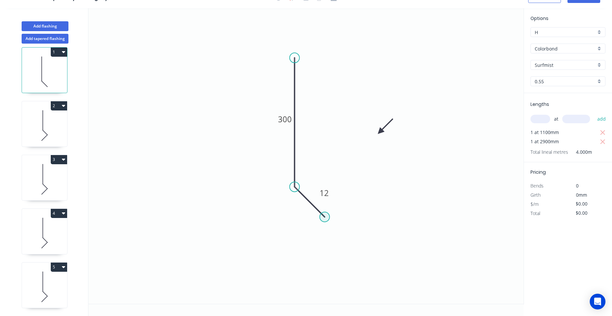
click at [323, 214] on circle at bounding box center [325, 217] width 10 height 10
click at [330, 223] on div "Delete point" at bounding box center [356, 222] width 66 height 13
click at [295, 186] on circle at bounding box center [295, 187] width 10 height 10
click at [326, 218] on icon "0 300" at bounding box center [305, 155] width 435 height 295
type input "$9.30"
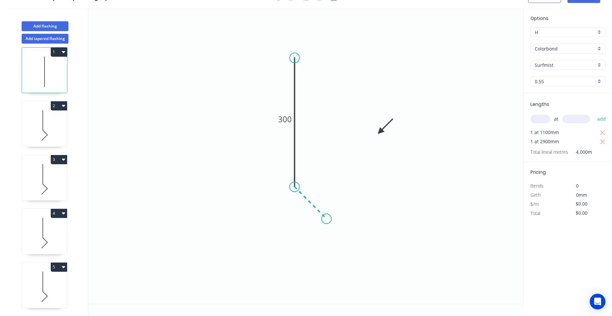
type input "$37.20"
click at [286, 267] on icon "0 300 ?" at bounding box center [305, 155] width 435 height 295
type input "$0.00"
click at [286, 267] on circle at bounding box center [286, 266] width 10 height 10
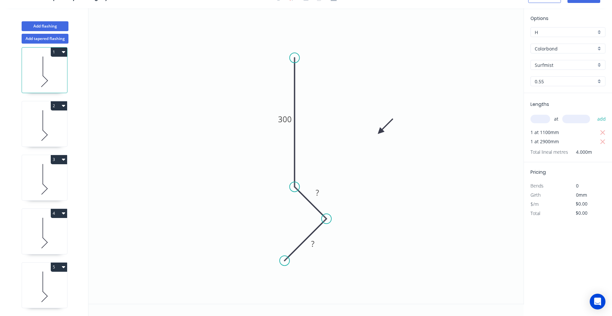
drag, startPoint x: 286, startPoint y: 267, endPoint x: 285, endPoint y: 261, distance: 6.1
click at [285, 261] on circle at bounding box center [285, 260] width 10 height 10
click at [321, 189] on rect at bounding box center [317, 192] width 13 height 9
type input "$12.06"
type input "$48.24"
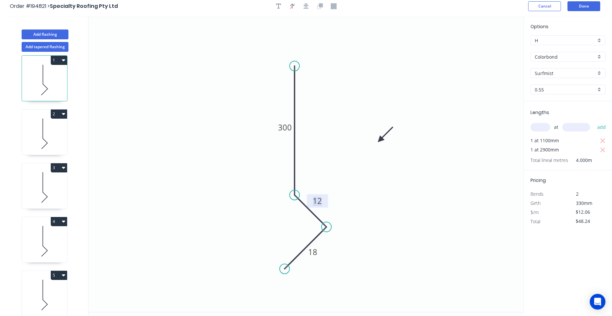
scroll to position [0, 0]
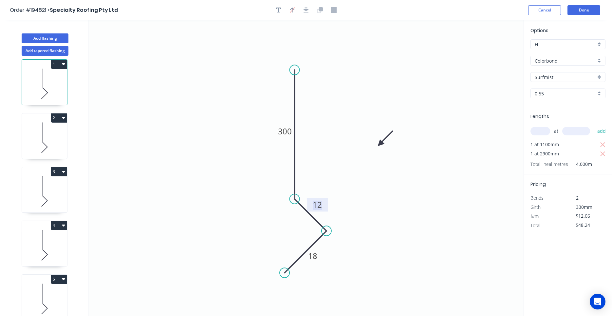
click at [46, 144] on icon at bounding box center [44, 138] width 45 height 42
type input "$10.08"
type input "$50.40"
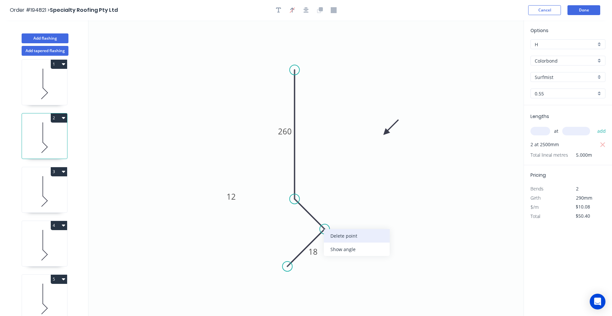
click at [330, 232] on div "Delete point" at bounding box center [357, 235] width 66 height 13
type input "$0.00"
type input "$8.53"
type input "$42.65"
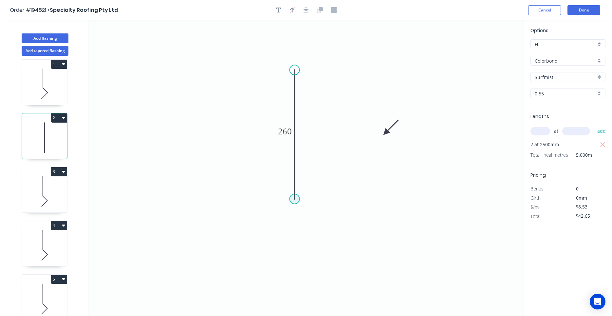
click at [296, 198] on circle at bounding box center [295, 199] width 10 height 10
click at [294, 198] on circle at bounding box center [295, 198] width 10 height 10
click at [328, 229] on icon "0 260" at bounding box center [305, 167] width 435 height 295
type input "$9.30"
type input "$46.50"
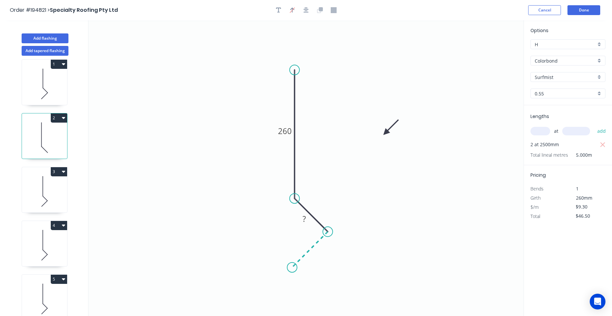
click at [292, 267] on icon "0 260 ?" at bounding box center [305, 167] width 435 height 295
type input "$0.00"
click at [292, 267] on circle at bounding box center [292, 267] width 10 height 10
click at [316, 207] on tspan "?" at bounding box center [317, 204] width 3 height 11
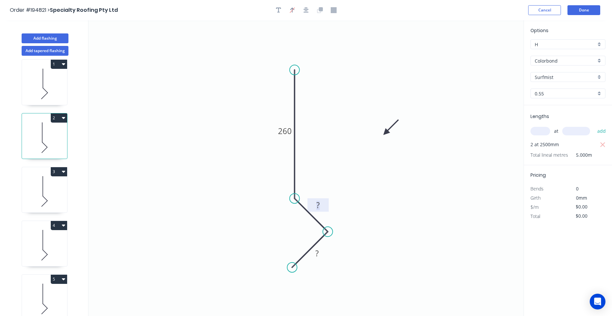
drag, startPoint x: 316, startPoint y: 205, endPoint x: 321, endPoint y: 204, distance: 4.9
click at [321, 204] on g "?" at bounding box center [317, 204] width 13 height 11
type input "$10.08"
type input "$50.40"
click at [52, 192] on icon at bounding box center [44, 191] width 45 height 42
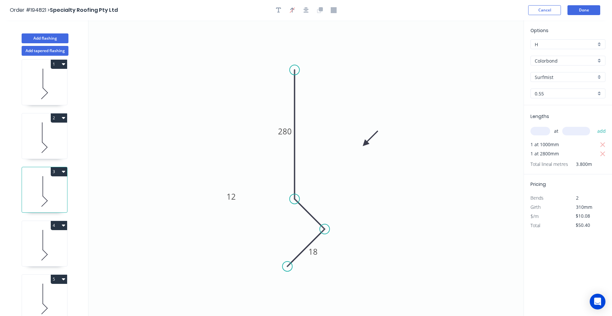
type input "$12.06"
type input "$45.83"
click at [332, 234] on div "Delete point" at bounding box center [358, 235] width 66 height 13
type input "$0.00"
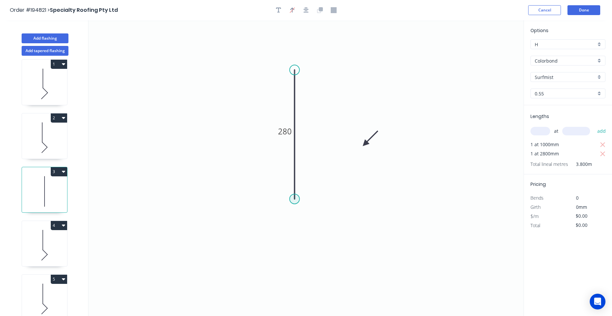
click at [296, 200] on circle at bounding box center [295, 199] width 10 height 10
click at [329, 235] on icon "0 280" at bounding box center [305, 167] width 435 height 295
type input "$9.30"
type input "$35.34"
click at [329, 233] on circle at bounding box center [329, 233] width 10 height 10
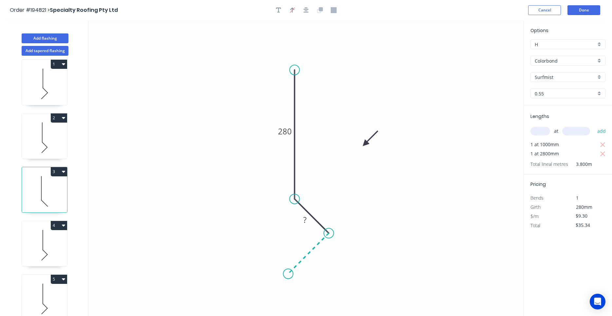
click at [288, 268] on icon "0 280 ?" at bounding box center [305, 167] width 435 height 295
type input "$0.00"
click at [288, 268] on icon "0 ? ? 280" at bounding box center [305, 167] width 435 height 295
click at [319, 207] on tspan "?" at bounding box center [318, 205] width 3 height 11
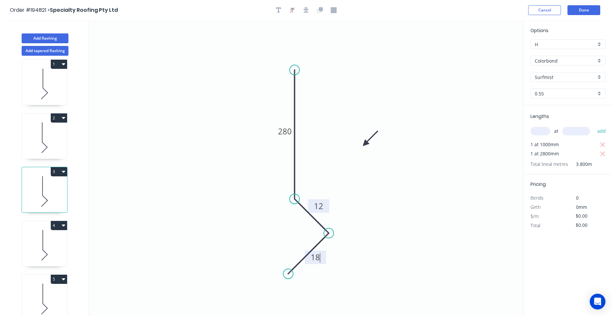
type input "$12.06"
type input "$45.83"
click at [60, 242] on icon at bounding box center [44, 245] width 45 height 42
type input "$16.02"
type input "$25.63"
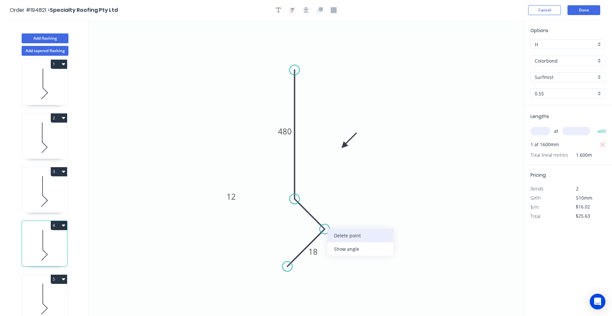
click at [333, 232] on div "Delete point" at bounding box center [360, 235] width 66 height 13
type input "$0.00"
click at [295, 200] on circle at bounding box center [295, 199] width 10 height 10
click at [326, 235] on icon "0 480" at bounding box center [305, 167] width 435 height 295
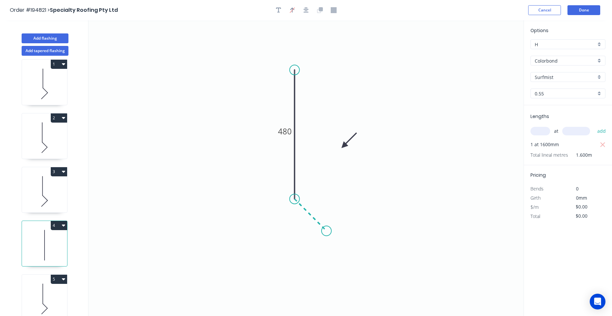
type input "$13.27"
type input "$21.23"
click at [327, 232] on circle at bounding box center [327, 231] width 10 height 10
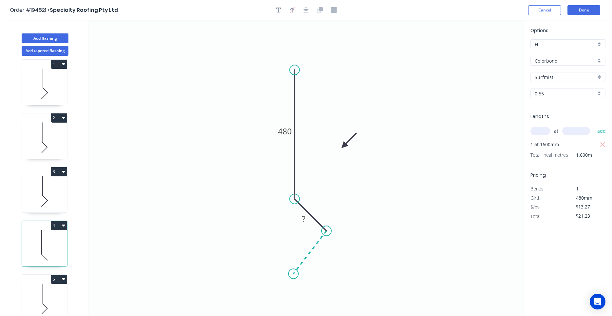
click at [293, 274] on icon "0 480 ?" at bounding box center [305, 167] width 435 height 295
type input "$0.00"
drag, startPoint x: 293, startPoint y: 273, endPoint x: 290, endPoint y: 271, distance: 4.0
click at [290, 271] on circle at bounding box center [290, 267] width 10 height 10
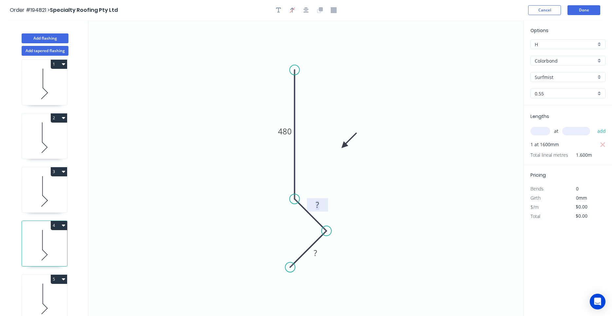
click at [317, 202] on tspan "?" at bounding box center [317, 204] width 3 height 11
click at [285, 134] on tspan "18" at bounding box center [284, 131] width 9 height 11
click at [287, 132] on tspan "18" at bounding box center [284, 131] width 9 height 11
drag, startPoint x: 287, startPoint y: 132, endPoint x: 278, endPoint y: 134, distance: 9.3
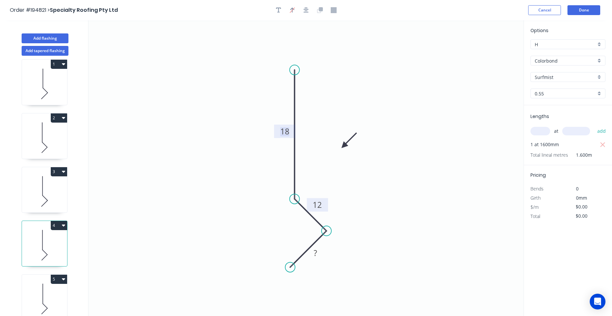
click at [278, 134] on g "18" at bounding box center [284, 130] width 21 height 13
type input "$16.02"
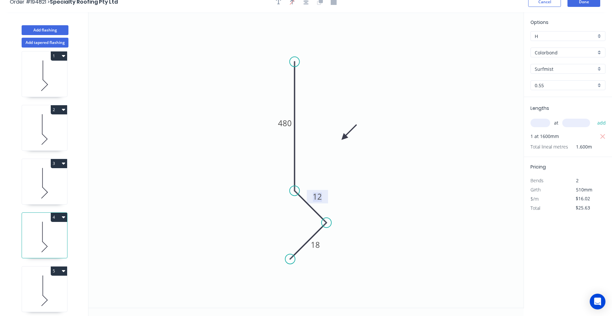
scroll to position [12, 0]
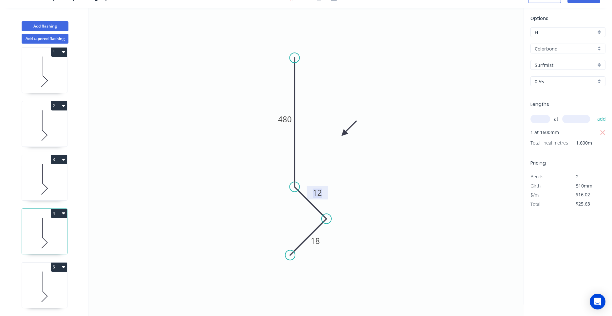
click at [53, 286] on icon at bounding box center [44, 287] width 45 height 42
type input "$0.00"
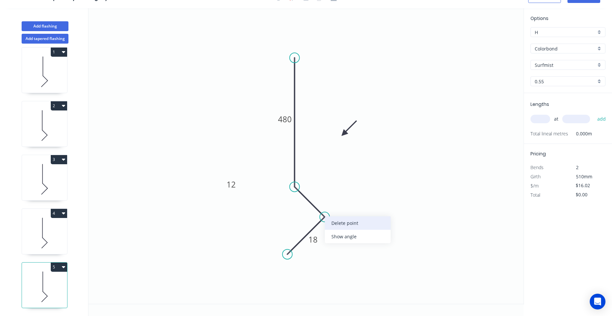
click at [331, 221] on div "Delete point" at bounding box center [358, 222] width 66 height 13
click at [294, 186] on circle at bounding box center [295, 187] width 10 height 10
click at [328, 217] on icon "0 480" at bounding box center [305, 155] width 435 height 295
click at [285, 262] on icon "0 480 ?" at bounding box center [305, 155] width 435 height 295
click at [285, 262] on circle at bounding box center [285, 264] width 10 height 10
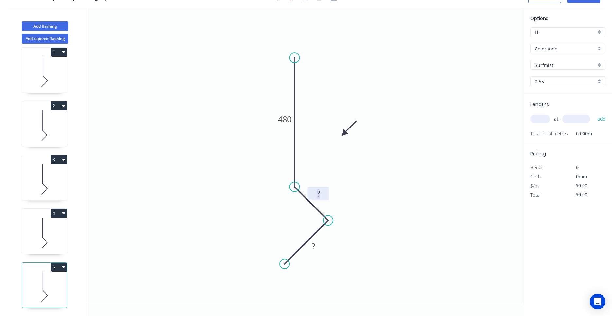
click at [317, 194] on tspan "?" at bounding box center [318, 193] width 3 height 11
click at [287, 118] on tspan "1" at bounding box center [285, 119] width 5 height 11
type input "$14.04"
click at [541, 117] on input "text" at bounding box center [540, 119] width 20 height 9
type input "1"
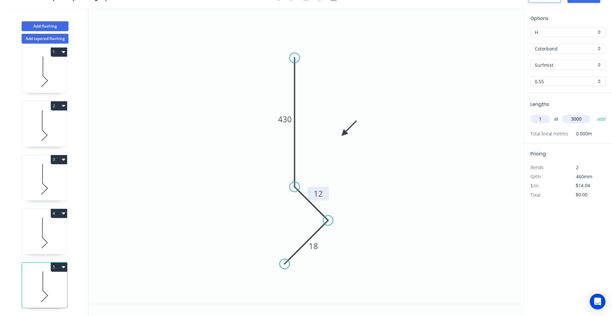
type input "3000"
click at [594, 113] on button "add" at bounding box center [601, 118] width 15 height 11
click at [65, 266] on icon "button" at bounding box center [63, 266] width 3 height 5
click at [59, 279] on div "Duplicate" at bounding box center [36, 282] width 50 height 9
type input "$0.00"
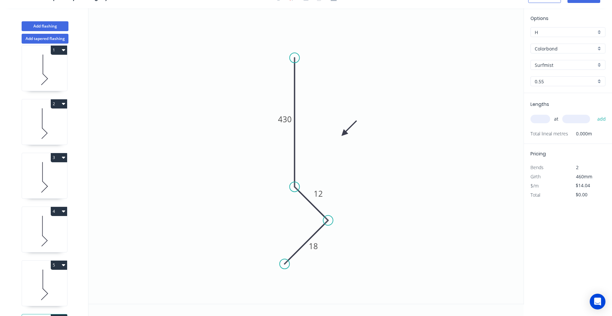
scroll to position [60, 0]
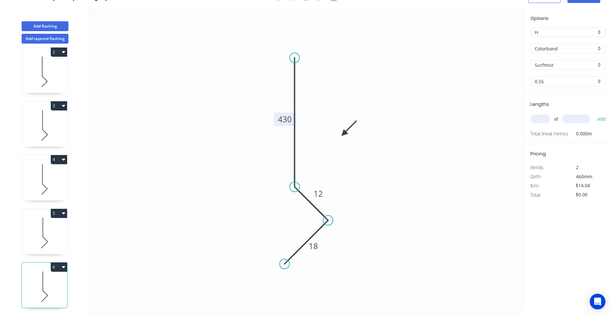
click at [285, 123] on tspan "430" at bounding box center [285, 119] width 14 height 11
click at [285, 122] on tspan "430" at bounding box center [285, 119] width 14 height 11
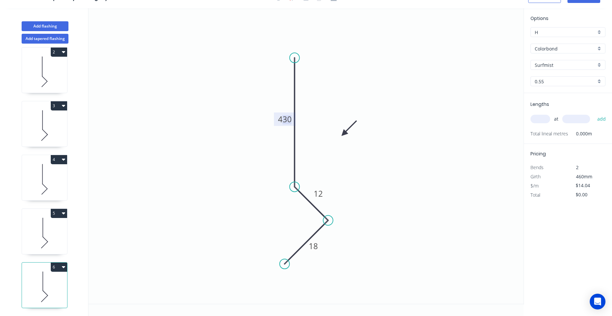
drag, startPoint x: 281, startPoint y: 120, endPoint x: 293, endPoint y: 118, distance: 13.0
click at [293, 118] on g "430" at bounding box center [285, 118] width 22 height 13
click at [282, 122] on tspan "430" at bounding box center [285, 119] width 14 height 11
drag, startPoint x: 279, startPoint y: 120, endPoint x: 292, endPoint y: 117, distance: 13.1
click at [292, 117] on tspan "430" at bounding box center [285, 119] width 14 height 11
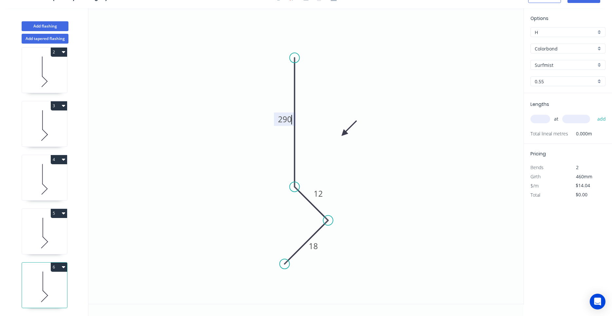
type input "$12.06"
click at [535, 119] on input "text" at bounding box center [540, 119] width 20 height 9
type input "1"
type input "3000"
click at [594, 113] on button "add" at bounding box center [601, 118] width 15 height 11
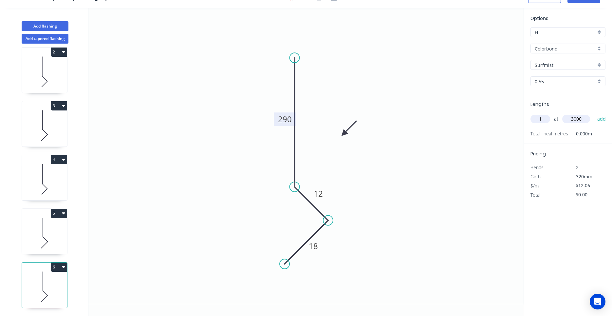
type input "$36.18"
click at [66, 237] on icon at bounding box center [44, 233] width 45 height 42
type input "$14.04"
type input "$42.12"
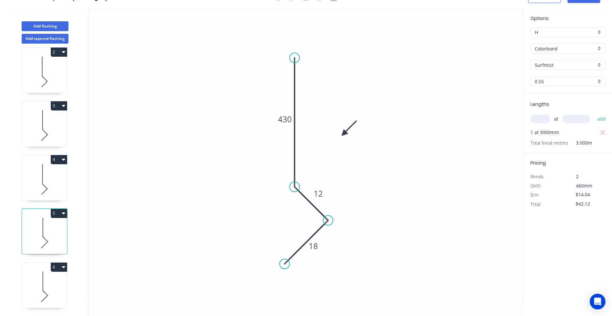
click at [56, 280] on icon at bounding box center [44, 287] width 45 height 42
type input "$12.06"
click at [48, 212] on div "5" at bounding box center [44, 213] width 45 height 9
click at [37, 273] on icon at bounding box center [44, 287] width 45 height 42
click at [64, 267] on icon "button" at bounding box center [63, 267] width 3 height 2
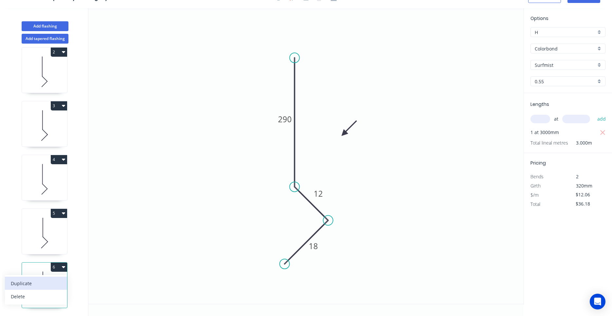
click at [56, 278] on div "Duplicate" at bounding box center [36, 282] width 50 height 9
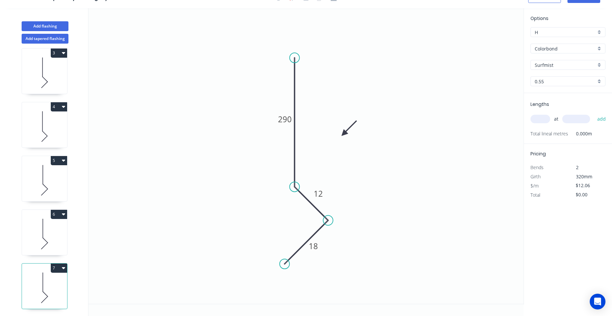
scroll to position [114, 0]
click at [283, 121] on tspan "290" at bounding box center [285, 119] width 14 height 11
click at [43, 241] on icon at bounding box center [44, 233] width 45 height 42
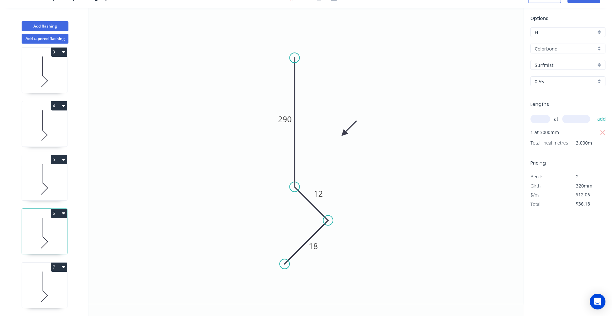
click at [42, 280] on icon at bounding box center [44, 287] width 45 height 42
click at [545, 118] on input "text" at bounding box center [540, 119] width 20 height 9
click at [594, 113] on button "add" at bounding box center [601, 118] width 15 height 11
click at [63, 268] on icon "button" at bounding box center [63, 266] width 3 height 5
click at [53, 279] on div "Duplicate" at bounding box center [36, 282] width 50 height 9
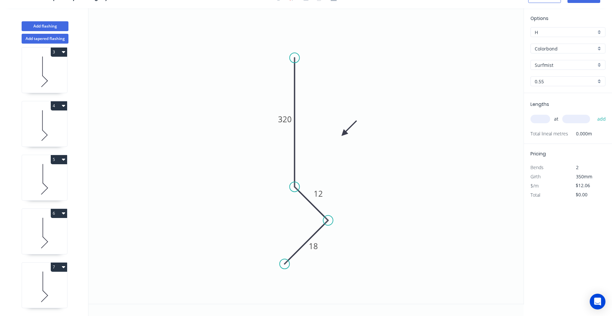
scroll to position [167, 0]
click at [46, 287] on icon at bounding box center [44, 287] width 45 height 42
click at [289, 118] on tspan "320" at bounding box center [285, 119] width 14 height 11
click at [539, 119] on input "text" at bounding box center [540, 119] width 20 height 9
click at [594, 113] on button "add" at bounding box center [601, 118] width 15 height 11
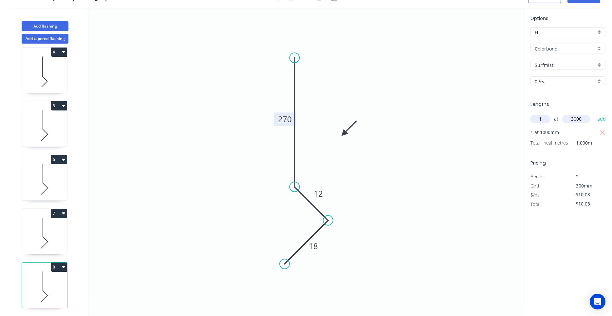
click at [594, 113] on button "add" at bounding box center [601, 118] width 15 height 11
click at [62, 267] on icon "button" at bounding box center [63, 266] width 3 height 5
click at [58, 279] on div "Duplicate" at bounding box center [36, 282] width 50 height 9
click at [59, 287] on icon at bounding box center [44, 287] width 45 height 42
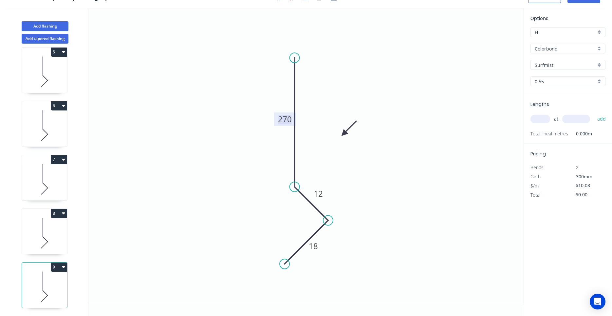
click at [287, 122] on tspan "270" at bounding box center [285, 119] width 14 height 11
click at [539, 119] on input "text" at bounding box center [540, 119] width 20 height 9
click at [594, 113] on button "add" at bounding box center [601, 118] width 15 height 11
click at [65, 267] on button "9" at bounding box center [59, 266] width 16 height 9
click at [59, 278] on div "Duplicate" at bounding box center [36, 282] width 50 height 9
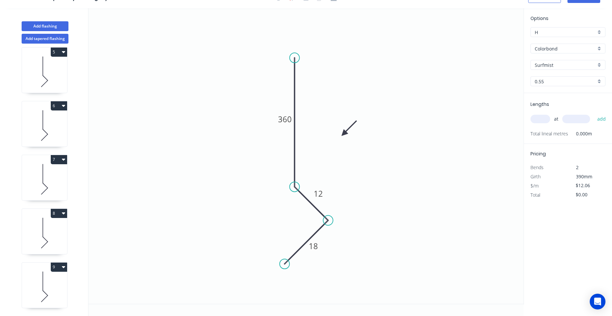
scroll to position [275, 0]
click at [55, 283] on icon at bounding box center [44, 287] width 45 height 42
click at [287, 124] on tspan "360" at bounding box center [285, 119] width 14 height 11
click at [535, 117] on input "text" at bounding box center [540, 119] width 20 height 9
click at [594, 113] on button "add" at bounding box center [601, 118] width 15 height 11
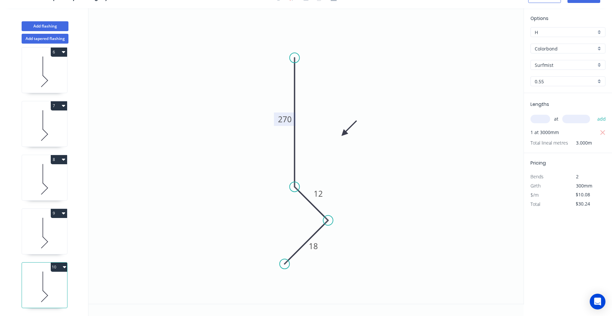
click at [65, 268] on icon "button" at bounding box center [64, 266] width 3 height 5
click at [56, 281] on div "Duplicate" at bounding box center [36, 282] width 50 height 9
click at [278, 119] on tspan "270" at bounding box center [285, 119] width 14 height 11
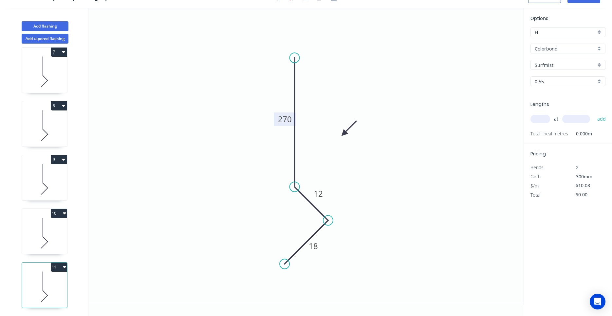
click at [278, 119] on tspan "270" at bounding box center [285, 119] width 14 height 11
click at [283, 118] on tspan "270" at bounding box center [285, 119] width 14 height 11
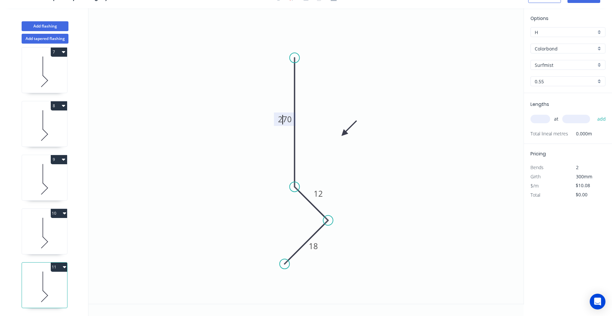
click at [283, 118] on tspan "270" at bounding box center [285, 119] width 14 height 11
drag, startPoint x: 280, startPoint y: 119, endPoint x: 294, endPoint y: 118, distance: 14.1
click at [294, 118] on g "270" at bounding box center [285, 118] width 22 height 13
click at [355, 162] on icon "0 18 12 440" at bounding box center [305, 155] width 435 height 295
click at [545, 117] on input "text" at bounding box center [540, 119] width 20 height 9
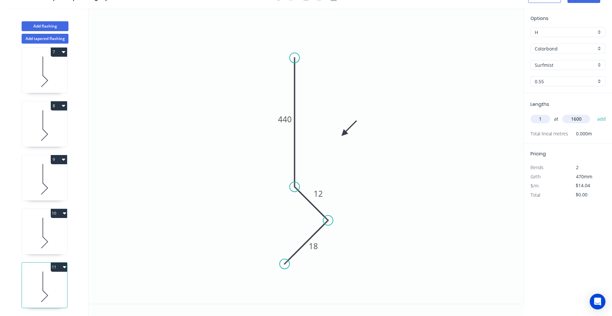
click at [594, 113] on button "add" at bounding box center [601, 118] width 15 height 11
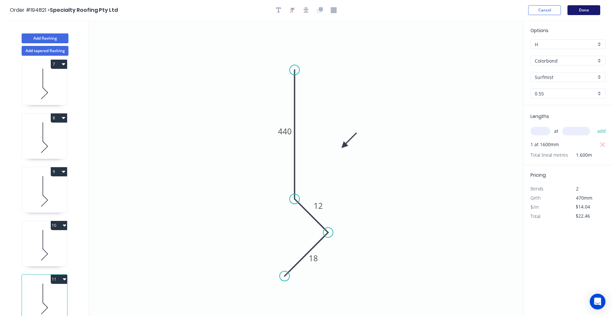
click at [580, 14] on button "Done" at bounding box center [583, 10] width 33 height 10
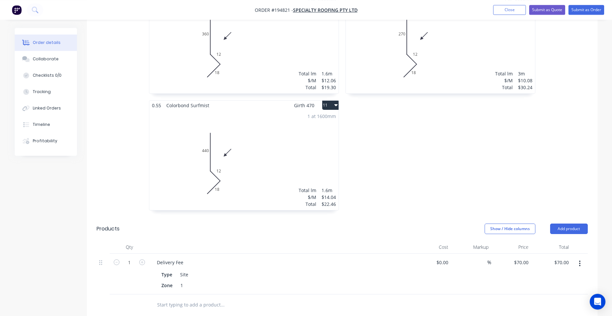
scroll to position [689, 0]
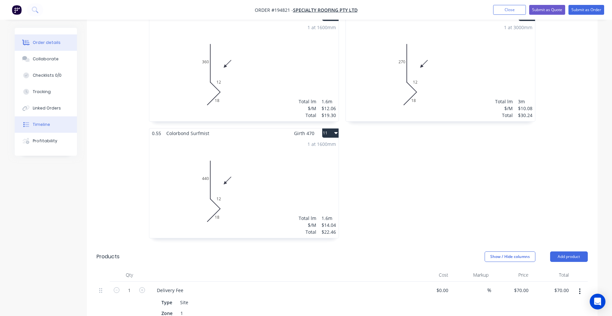
click at [49, 123] on div "Timeline" at bounding box center [41, 124] width 17 height 6
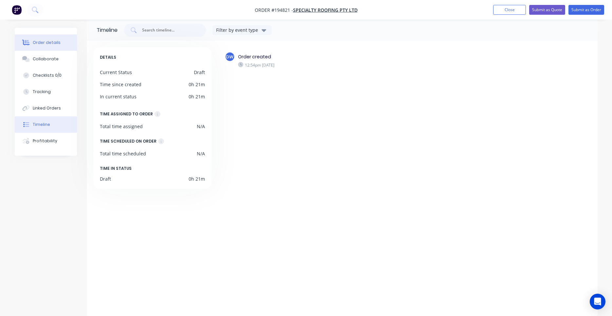
click at [56, 42] on div "Order details" at bounding box center [47, 43] width 28 height 6
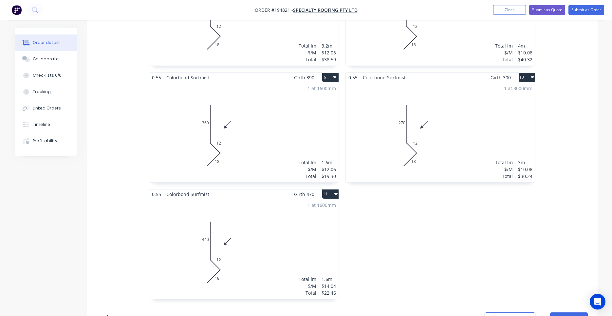
scroll to position [676, 0]
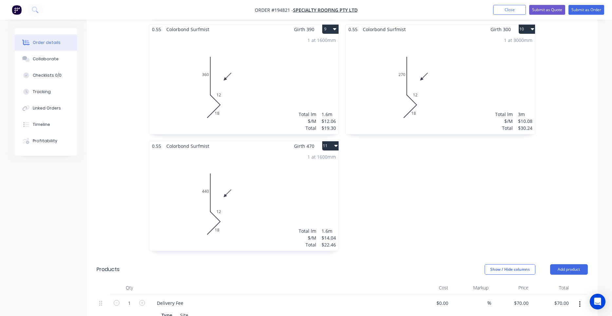
click at [325, 166] on div "1 at 1600mm Total lm $/M Total 1.6m $14.04 $22.46" at bounding box center [243, 201] width 189 height 100
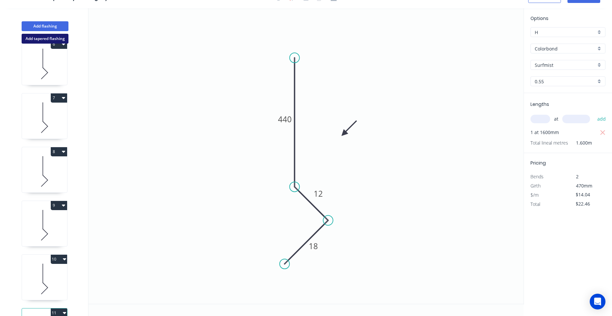
scroll to position [266, 0]
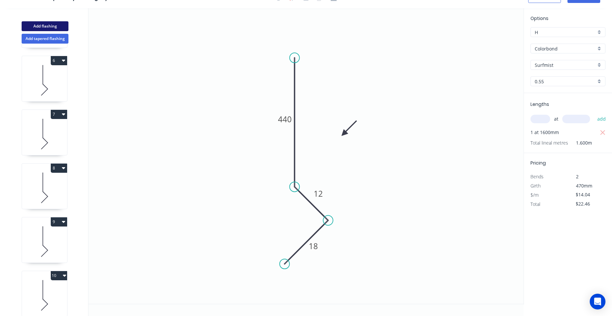
click at [53, 26] on button "Add flashing" at bounding box center [45, 26] width 47 height 10
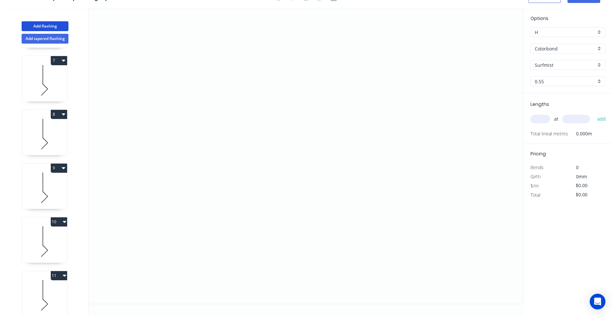
scroll to position [382, 0]
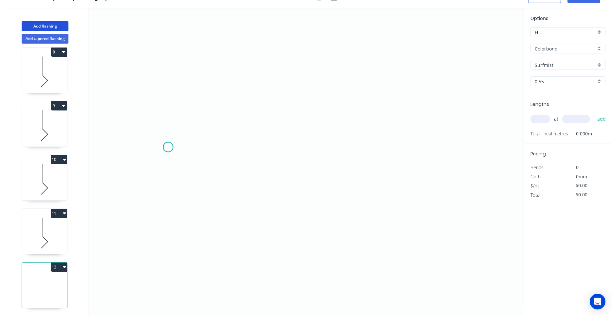
click at [168, 147] on icon "0" at bounding box center [305, 155] width 435 height 295
click at [200, 106] on icon "0" at bounding box center [305, 155] width 435 height 295
click at [344, 104] on icon "0 ?" at bounding box center [305, 155] width 435 height 295
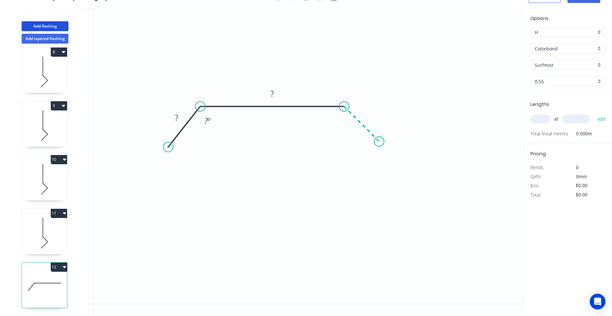
click at [379, 141] on icon "0 ? ? ? º" at bounding box center [305, 155] width 435 height 295
click at [379, 141] on circle at bounding box center [379, 142] width 10 height 10
drag, startPoint x: 168, startPoint y: 148, endPoint x: 164, endPoint y: 147, distance: 4.3
click at [164, 147] on circle at bounding box center [164, 143] width 10 height 10
click at [180, 115] on rect at bounding box center [175, 114] width 13 height 9
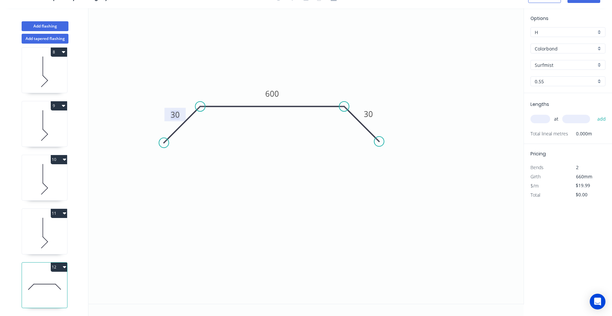
click at [546, 119] on input "text" at bounding box center [540, 119] width 20 height 9
click at [594, 113] on button "add" at bounding box center [601, 118] width 15 height 11
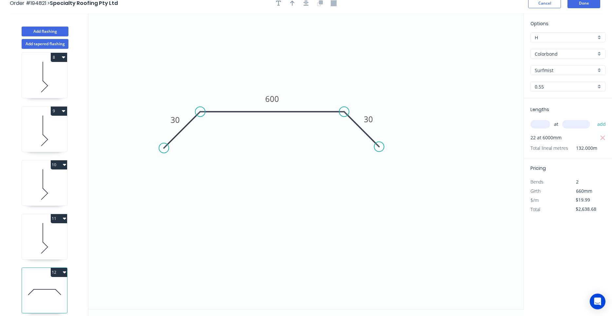
scroll to position [0, 0]
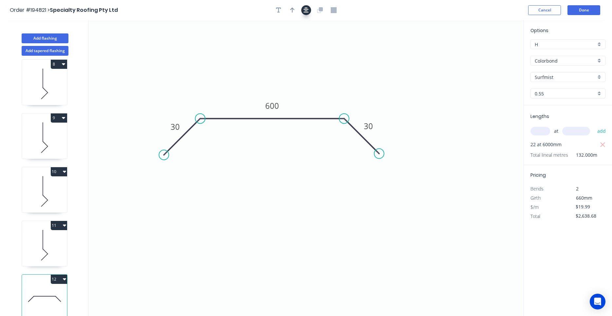
click at [311, 11] on button "button" at bounding box center [306, 10] width 10 height 10
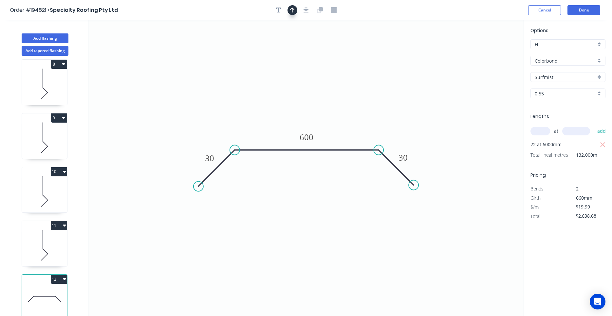
click at [293, 11] on icon "button" at bounding box center [292, 10] width 5 height 6
click at [491, 54] on icon at bounding box center [491, 45] width 6 height 21
drag, startPoint x: 491, startPoint y: 54, endPoint x: 349, endPoint y: 109, distance: 152.3
click at [349, 109] on icon at bounding box center [354, 103] width 19 height 19
click at [63, 249] on icon at bounding box center [44, 245] width 45 height 42
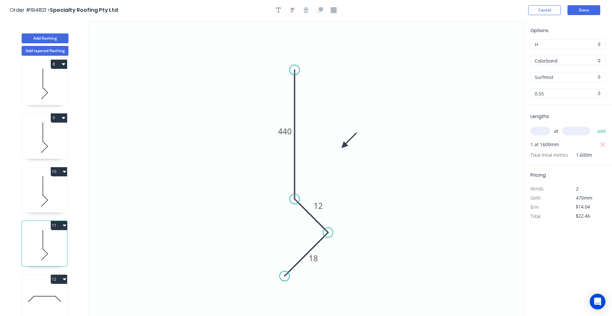
click at [67, 223] on button "11" at bounding box center [59, 225] width 16 height 9
click at [56, 237] on div "Duplicate" at bounding box center [36, 241] width 50 height 9
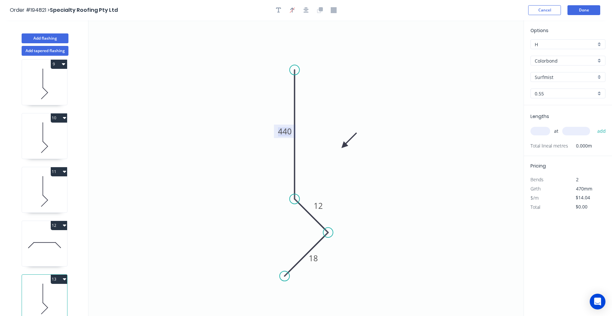
click at [286, 134] on tspan "440" at bounding box center [285, 131] width 14 height 11
click at [551, 134] on div "at add" at bounding box center [568, 130] width 76 height 11
click at [546, 132] on input "text" at bounding box center [540, 131] width 20 height 9
click at [594, 125] on button "add" at bounding box center [601, 130] width 15 height 11
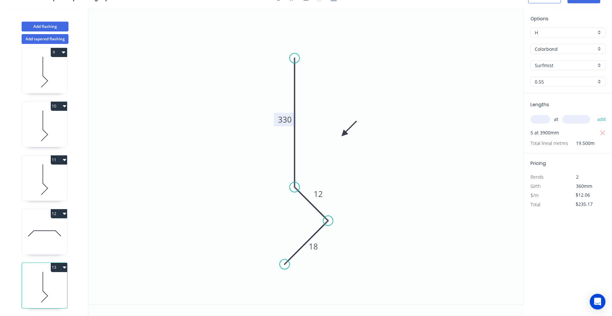
scroll to position [12, 0]
click at [64, 268] on icon "button" at bounding box center [64, 266] width 3 height 5
click at [58, 281] on div "Duplicate" at bounding box center [36, 282] width 50 height 9
click at [283, 118] on tspan "330" at bounding box center [285, 119] width 14 height 11
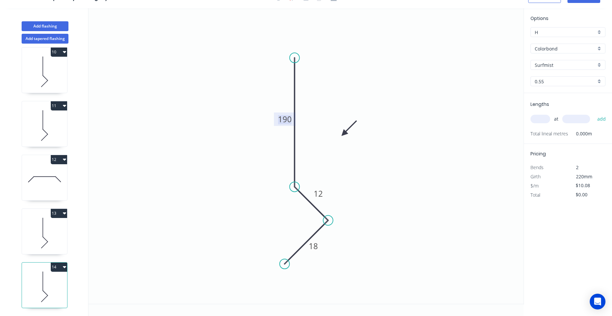
click at [546, 118] on input "text" at bounding box center [540, 119] width 20 height 9
click at [594, 113] on button "add" at bounding box center [601, 118] width 15 height 11
click at [63, 266] on button "14" at bounding box center [59, 266] width 16 height 9
click at [54, 279] on div "Duplicate" at bounding box center [36, 282] width 50 height 9
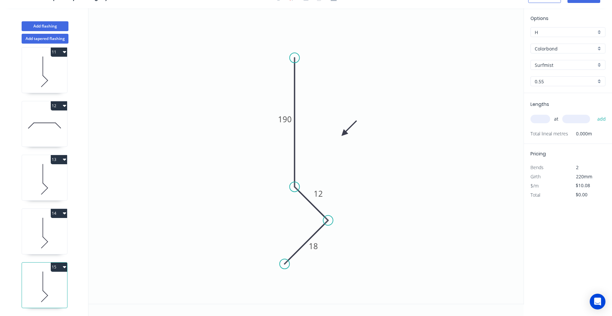
click at [52, 284] on icon at bounding box center [44, 287] width 45 height 42
click at [286, 118] on tspan "190" at bounding box center [285, 119] width 14 height 11
click at [543, 115] on input "text" at bounding box center [540, 119] width 20 height 9
click at [594, 113] on button "add" at bounding box center [601, 118] width 15 height 11
click at [66, 28] on button "Add flashing" at bounding box center [45, 26] width 47 height 10
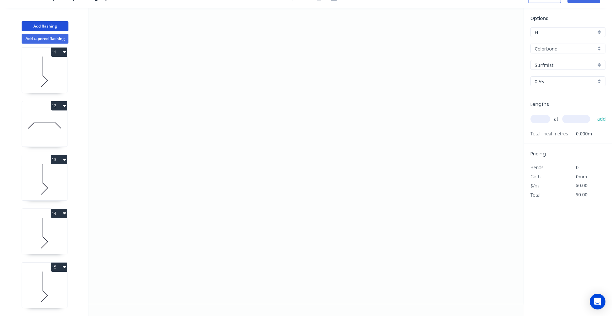
scroll to position [597, 0]
click at [64, 266] on icon "button" at bounding box center [64, 267] width 3 height 2
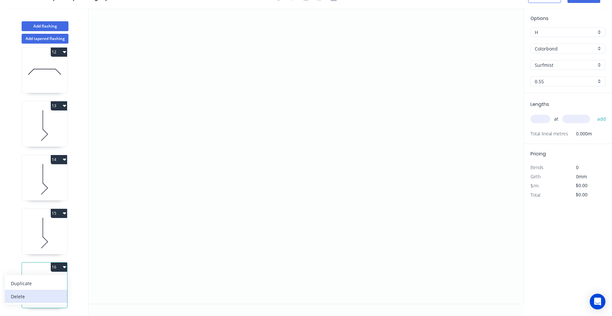
click at [38, 290] on button "Delete" at bounding box center [36, 295] width 62 height 13
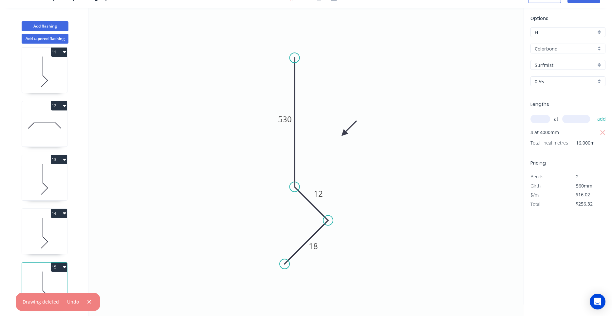
click at [63, 267] on icon "button" at bounding box center [64, 266] width 3 height 5
click at [49, 285] on div "Duplicate" at bounding box center [36, 282] width 50 height 9
click at [49, 281] on icon at bounding box center [44, 287] width 45 height 42
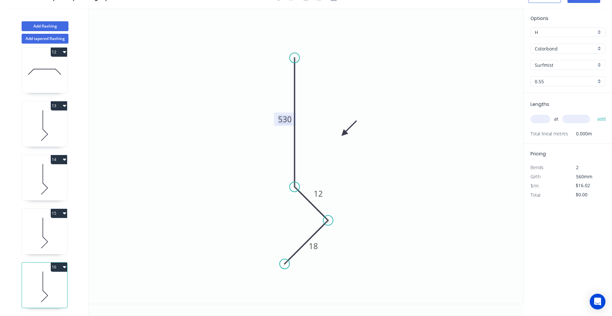
click at [289, 119] on tspan "530" at bounding box center [285, 119] width 14 height 11
click at [538, 120] on input "text" at bounding box center [540, 119] width 20 height 9
click at [594, 113] on button "add" at bounding box center [601, 118] width 15 height 11
click at [58, 28] on button "Add flashing" at bounding box center [45, 26] width 47 height 10
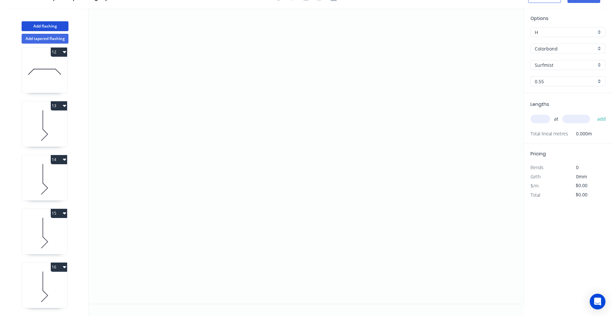
scroll to position [651, 0]
click at [164, 173] on icon "0" at bounding box center [305, 155] width 435 height 295
click at [172, 173] on icon at bounding box center [167, 172] width 7 height 1
click at [59, 229] on icon at bounding box center [44, 233] width 45 height 42
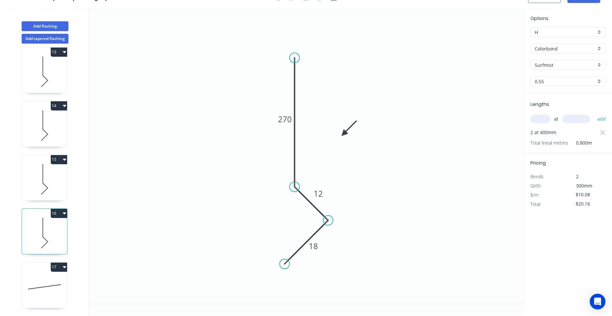
click at [54, 166] on icon at bounding box center [44, 179] width 45 height 42
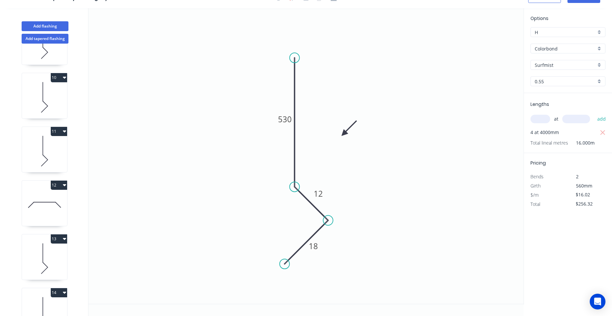
click at [35, 208] on icon at bounding box center [44, 205] width 45 height 42
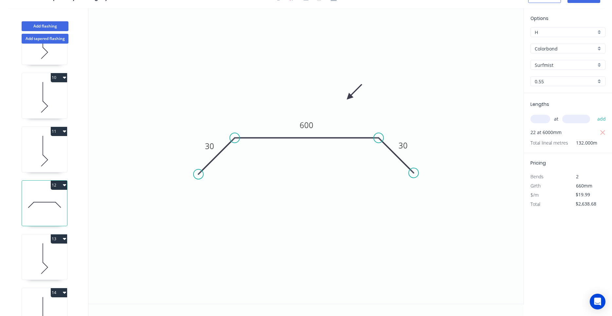
scroll to position [651, 0]
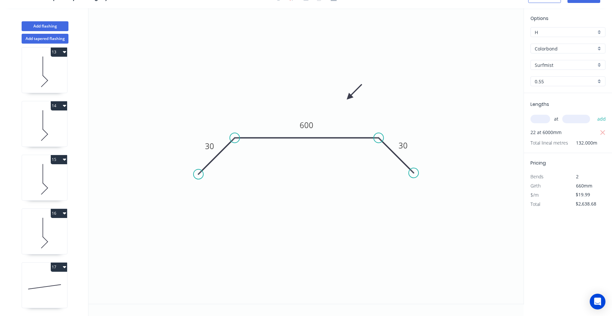
click at [45, 286] on icon at bounding box center [44, 287] width 45 height 42
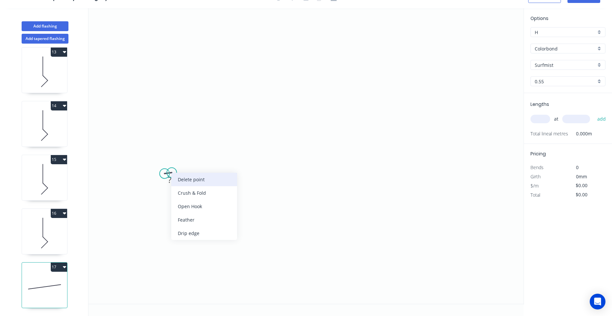
click at [176, 177] on div "Delete point" at bounding box center [204, 179] width 66 height 13
click at [169, 139] on icon "0" at bounding box center [305, 155] width 435 height 295
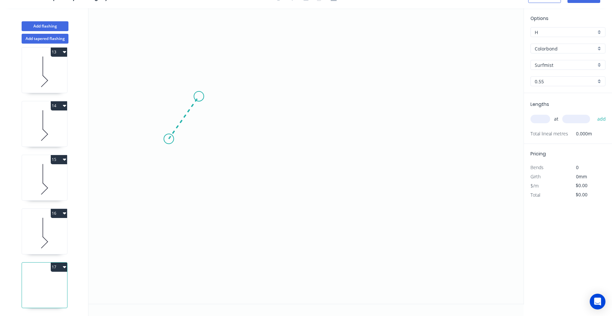
click at [199, 96] on icon "0" at bounding box center [305, 155] width 435 height 295
click at [334, 101] on icon "0 ?" at bounding box center [305, 155] width 435 height 295
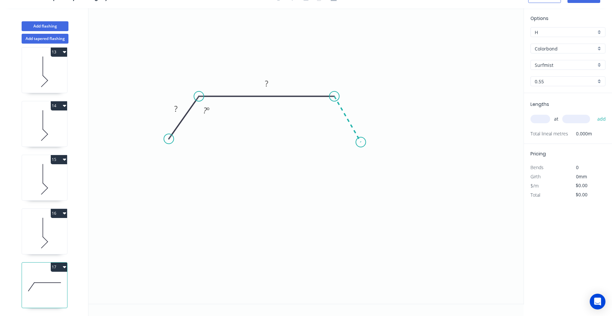
click at [361, 142] on icon "0 ? ? ? º" at bounding box center [305, 155] width 435 height 295
click at [361, 142] on circle at bounding box center [361, 142] width 10 height 10
drag, startPoint x: 360, startPoint y: 140, endPoint x: 370, endPoint y: 131, distance: 13.0
click at [370, 131] on circle at bounding box center [370, 132] width 10 height 10
drag, startPoint x: 171, startPoint y: 140, endPoint x: 162, endPoint y: 134, distance: 10.5
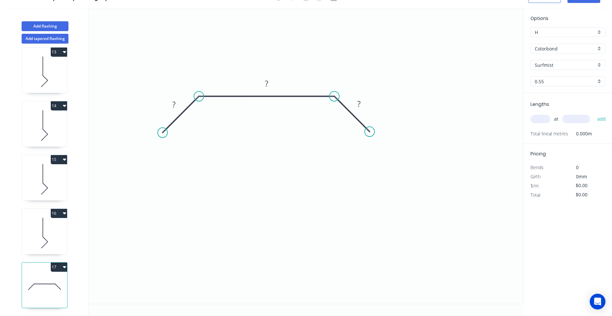
click at [162, 134] on circle at bounding box center [163, 133] width 10 height 10
click at [176, 105] on rect at bounding box center [173, 104] width 13 height 9
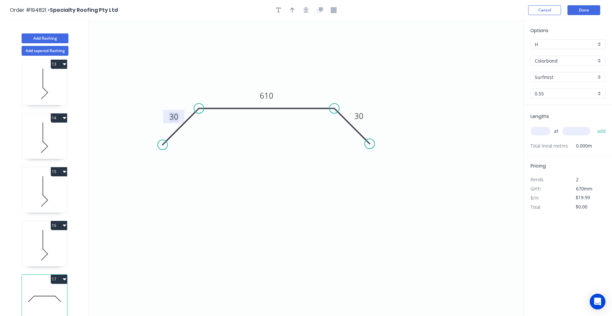
click at [301, 12] on div at bounding box center [306, 10] width 69 height 10
click at [304, 10] on button "button" at bounding box center [306, 10] width 10 height 10
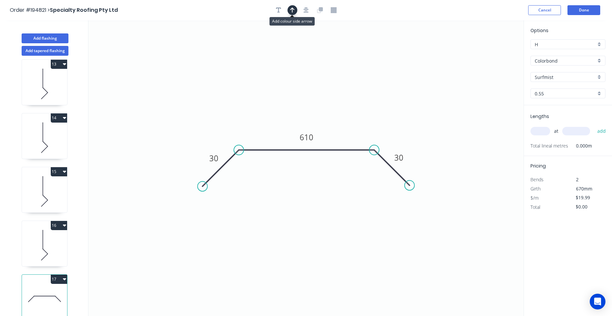
click at [293, 12] on icon "button" at bounding box center [292, 10] width 5 height 6
click at [490, 52] on icon at bounding box center [491, 45] width 6 height 21
drag, startPoint x: 490, startPoint y: 52, endPoint x: 389, endPoint y: 117, distance: 120.0
click at [389, 117] on icon at bounding box center [394, 110] width 19 height 19
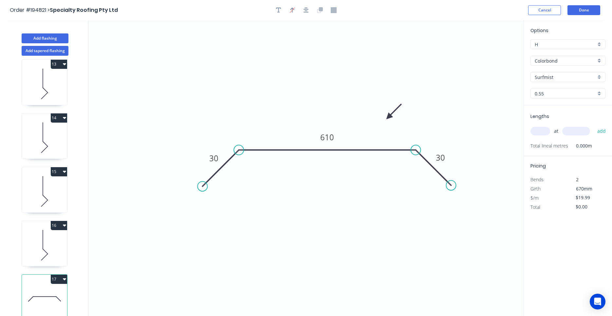
drag, startPoint x: 395, startPoint y: 171, endPoint x: 437, endPoint y: 171, distance: 41.9
click at [437, 171] on icon at bounding box center [433, 167] width 35 height 35
click at [306, 11] on icon "button" at bounding box center [306, 10] width 5 height 6
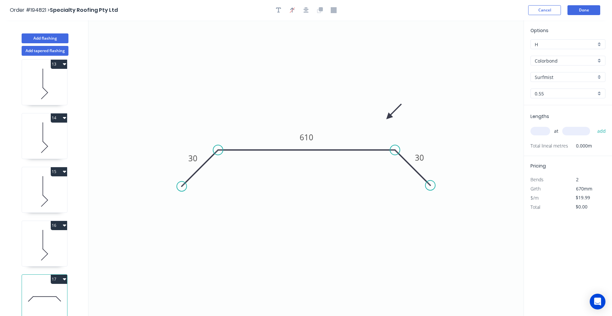
click at [532, 132] on input "text" at bounding box center [540, 131] width 20 height 9
click at [535, 132] on input "text" at bounding box center [540, 131] width 20 height 9
click at [541, 131] on input "text" at bounding box center [540, 131] width 20 height 9
click at [586, 134] on input "5300" at bounding box center [576, 131] width 28 height 9
click at [594, 125] on button "add" at bounding box center [601, 130] width 15 height 11
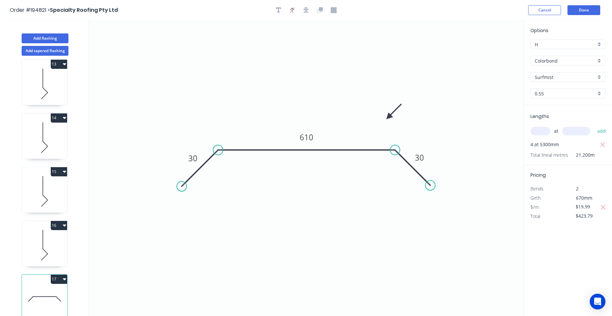
click at [546, 130] on input "text" at bounding box center [540, 131] width 20 height 9
click at [594, 125] on button "add" at bounding box center [601, 130] width 15 height 11
click at [587, 13] on button "Done" at bounding box center [583, 10] width 33 height 10
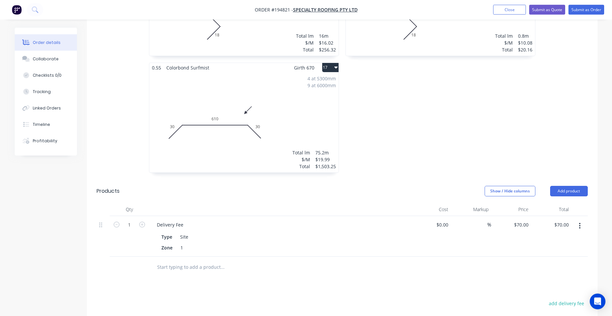
scroll to position [1095, 0]
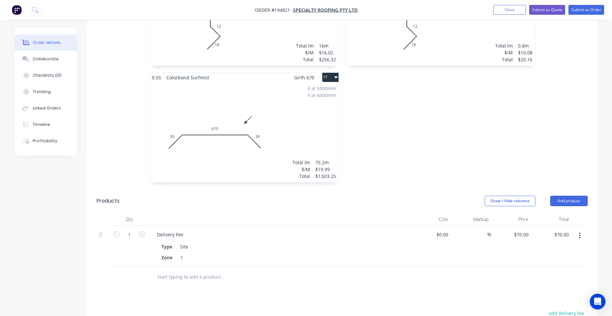
click at [274, 113] on div "4 at 5300mm 9 at 6000mm Total lm $/M Total 75.2m $19.99 $1,503.25" at bounding box center [243, 132] width 189 height 100
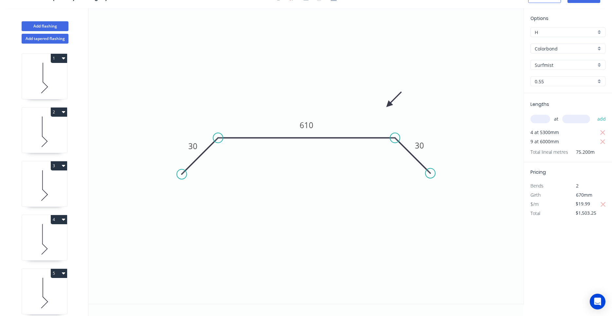
scroll to position [12, 0]
click at [43, 238] on icon at bounding box center [44, 239] width 45 height 42
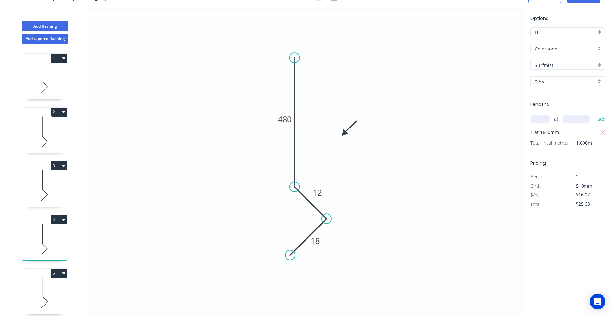
click at [63, 218] on icon "button" at bounding box center [63, 218] width 3 height 5
click at [54, 232] on div "Duplicate" at bounding box center [36, 235] width 50 height 9
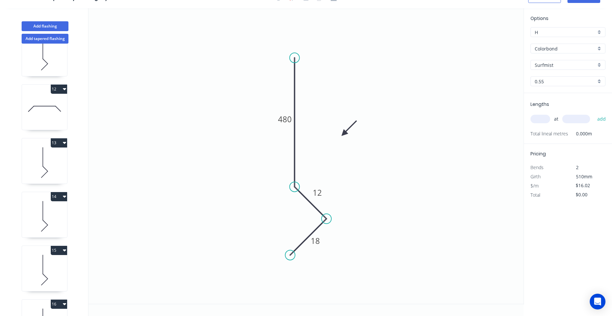
scroll to position [704, 0]
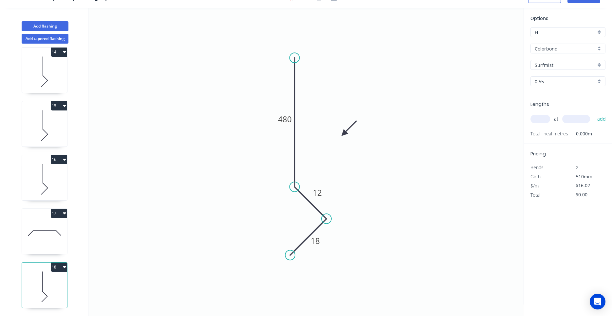
click at [43, 284] on icon at bounding box center [44, 287] width 45 height 42
click at [50, 250] on icon at bounding box center [44, 233] width 45 height 42
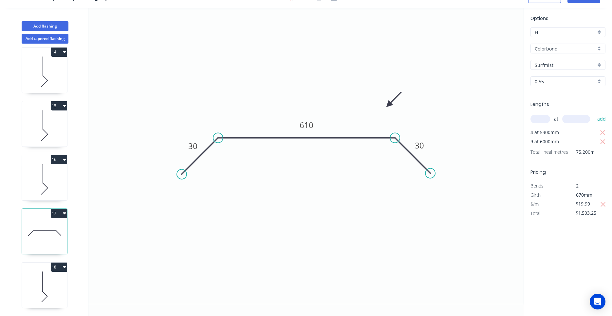
click at [44, 284] on icon at bounding box center [44, 287] width 45 height 42
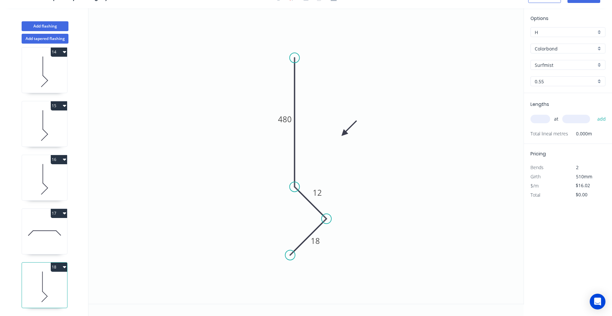
click at [40, 244] on icon at bounding box center [44, 233] width 45 height 42
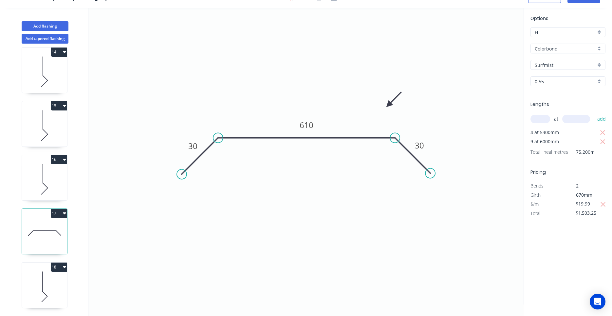
click at [43, 280] on icon at bounding box center [44, 287] width 45 height 42
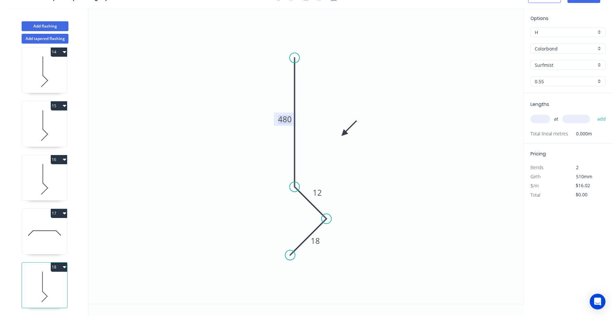
click at [284, 115] on tspan "480" at bounding box center [285, 119] width 14 height 11
click at [535, 119] on input "text" at bounding box center [540, 119] width 20 height 9
click at [594, 113] on button "add" at bounding box center [601, 118] width 15 height 11
click at [64, 266] on icon "button" at bounding box center [64, 266] width 3 height 5
click at [55, 278] on button "Duplicate" at bounding box center [36, 282] width 62 height 13
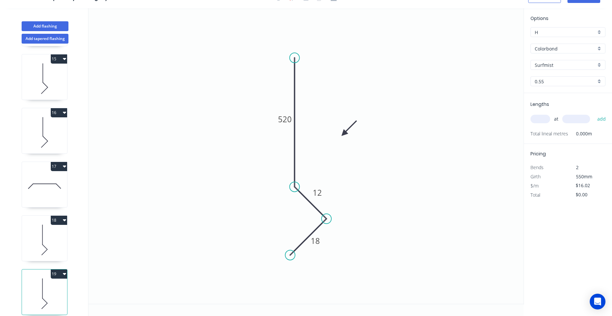
scroll to position [758, 0]
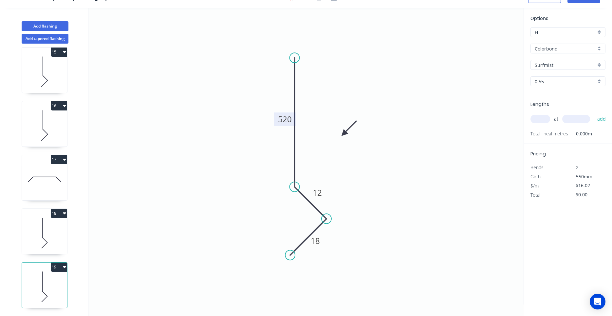
click at [286, 120] on tspan "520" at bounding box center [285, 119] width 14 height 11
click at [535, 120] on input "text" at bounding box center [540, 119] width 20 height 9
click at [594, 113] on button "add" at bounding box center [601, 118] width 15 height 11
click at [66, 266] on icon "button" at bounding box center [64, 266] width 3 height 5
click at [61, 279] on div "Duplicate" at bounding box center [36, 282] width 50 height 9
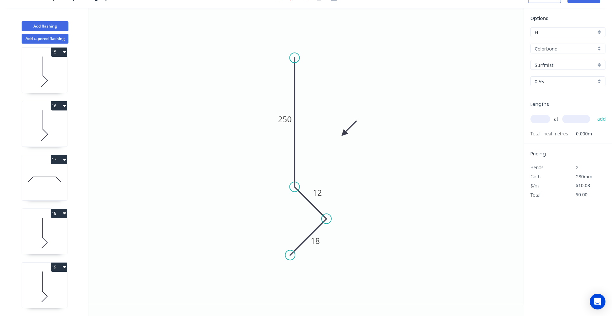
scroll to position [812, 0]
click at [286, 120] on tspan "250" at bounding box center [285, 119] width 14 height 11
click at [541, 120] on input "text" at bounding box center [540, 119] width 20 height 9
click at [594, 113] on button "add" at bounding box center [601, 118] width 15 height 11
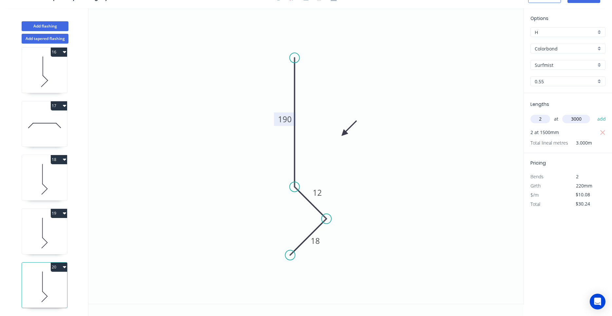
click at [594, 113] on button "add" at bounding box center [601, 118] width 15 height 11
click at [64, 266] on icon "button" at bounding box center [64, 267] width 3 height 2
click at [55, 281] on div "Duplicate" at bounding box center [36, 282] width 50 height 9
click at [283, 123] on tspan "190" at bounding box center [285, 119] width 14 height 11
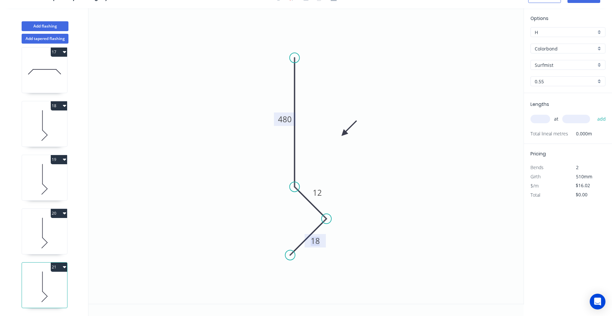
click at [543, 119] on input "text" at bounding box center [540, 119] width 20 height 9
click at [594, 113] on button "add" at bounding box center [601, 118] width 15 height 11
click at [63, 264] on icon "button" at bounding box center [64, 266] width 3 height 5
click at [57, 274] on icon at bounding box center [44, 287] width 45 height 42
click at [61, 268] on button "21" at bounding box center [59, 266] width 16 height 9
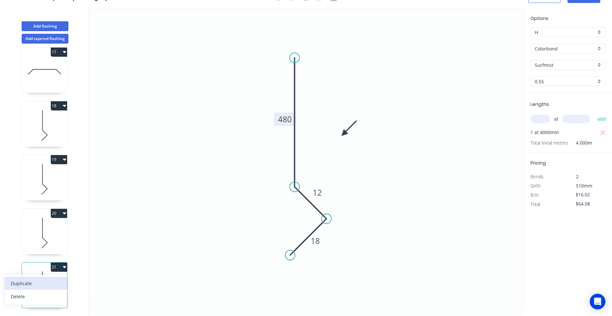
click at [56, 279] on div "Duplicate" at bounding box center [36, 282] width 50 height 9
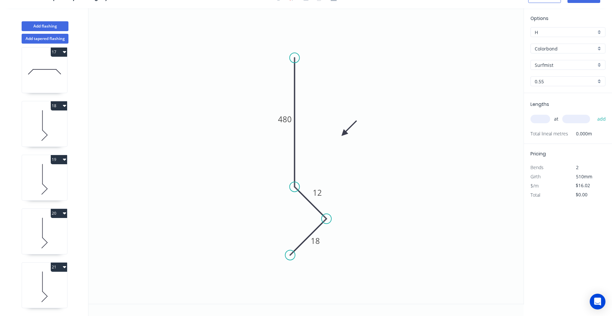
scroll to position [919, 0]
click at [55, 282] on icon at bounding box center [44, 287] width 45 height 42
click at [287, 122] on tspan "480" at bounding box center [285, 119] width 14 height 11
click at [542, 121] on input "text" at bounding box center [540, 119] width 20 height 9
click at [594, 113] on button "add" at bounding box center [601, 118] width 15 height 11
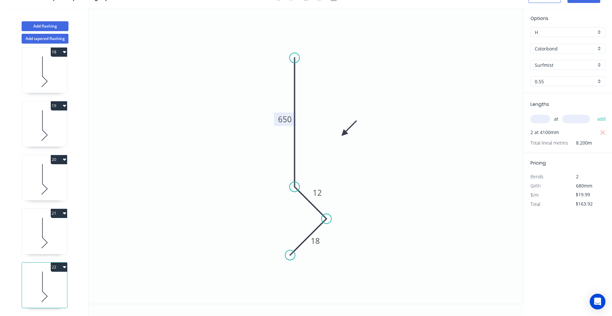
click at [59, 267] on button "22" at bounding box center [59, 266] width 16 height 9
click at [56, 277] on button "Duplicate" at bounding box center [36, 282] width 62 height 13
click at [283, 120] on tspan "650" at bounding box center [285, 119] width 14 height 11
click at [541, 118] on input "text" at bounding box center [540, 119] width 20 height 9
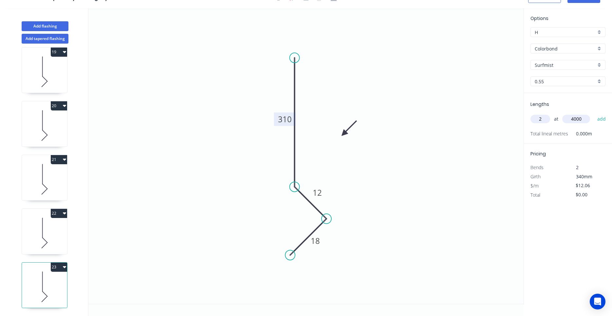
click at [594, 113] on button "add" at bounding box center [601, 118] width 15 height 11
click at [60, 269] on button "23" at bounding box center [59, 266] width 16 height 9
click at [55, 281] on div "Duplicate" at bounding box center [36, 282] width 50 height 9
click at [286, 120] on tspan "310" at bounding box center [285, 119] width 14 height 11
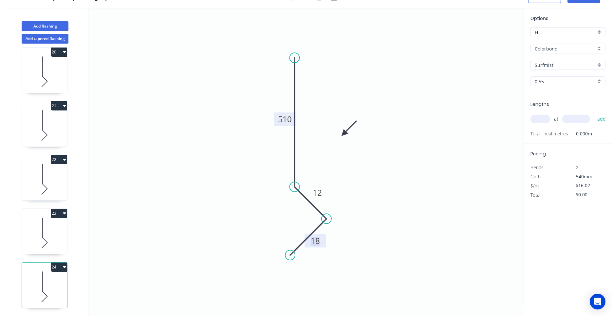
click at [548, 113] on div "at add" at bounding box center [568, 118] width 76 height 11
click at [547, 118] on input "text" at bounding box center [540, 119] width 20 height 9
click at [543, 119] on input "text" at bounding box center [540, 119] width 20 height 9
click at [594, 113] on button "add" at bounding box center [601, 118] width 15 height 11
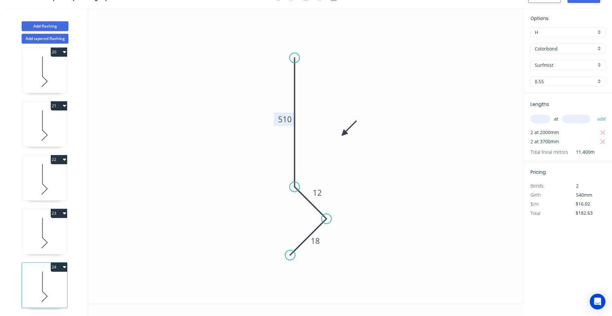
click at [64, 268] on icon "button" at bounding box center [64, 266] width 3 height 5
click at [60, 280] on div "Duplicate" at bounding box center [36, 282] width 50 height 9
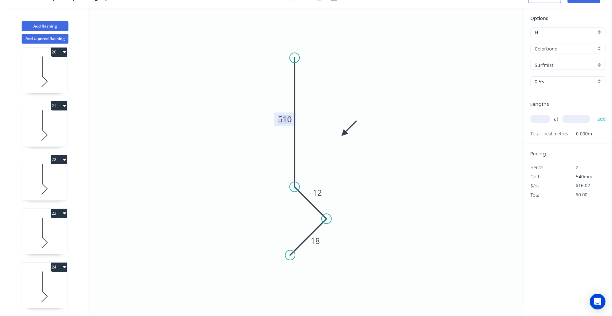
click at [283, 122] on tspan "510" at bounding box center [285, 119] width 14 height 11
click at [543, 117] on input "text" at bounding box center [540, 119] width 20 height 9
click at [594, 113] on button "add" at bounding box center [601, 118] width 15 height 11
click at [64, 268] on icon "button" at bounding box center [64, 266] width 3 height 5
click at [61, 277] on button "Duplicate" at bounding box center [36, 282] width 62 height 13
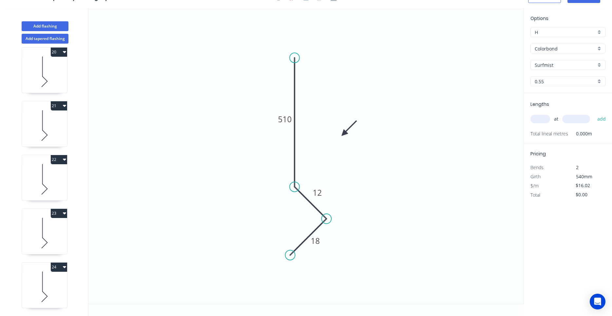
scroll to position [1134, 0]
click at [284, 118] on tspan "510" at bounding box center [285, 119] width 14 height 11
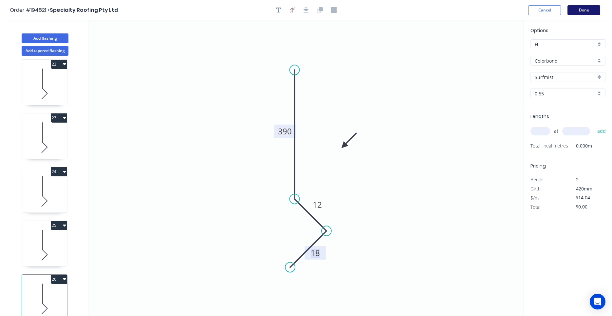
click at [588, 11] on button "Done" at bounding box center [583, 10] width 33 height 10
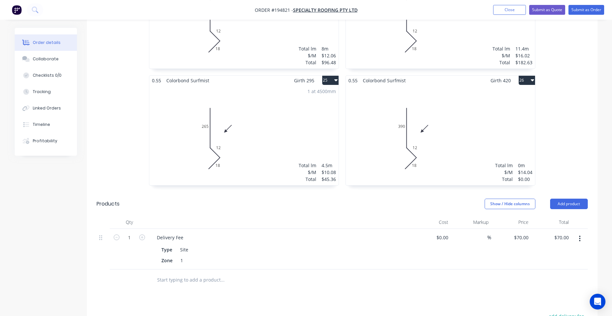
scroll to position [1558, 0]
click at [406, 133] on div "Total lm $/M Total 0m $14.04 $0.00" at bounding box center [440, 134] width 189 height 100
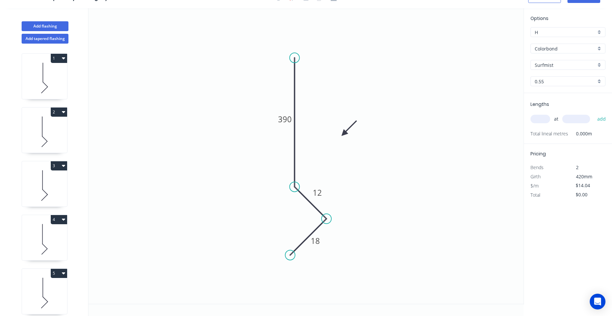
scroll to position [12, 0]
click at [550, 121] on div "at add" at bounding box center [568, 118] width 76 height 11
click at [543, 121] on input "text" at bounding box center [540, 119] width 20 height 9
click at [594, 113] on button "add" at bounding box center [601, 118] width 15 height 11
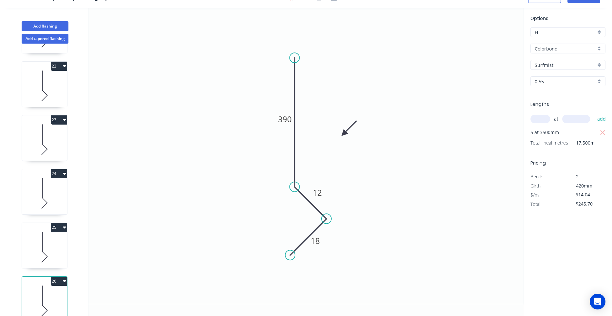
scroll to position [1134, 0]
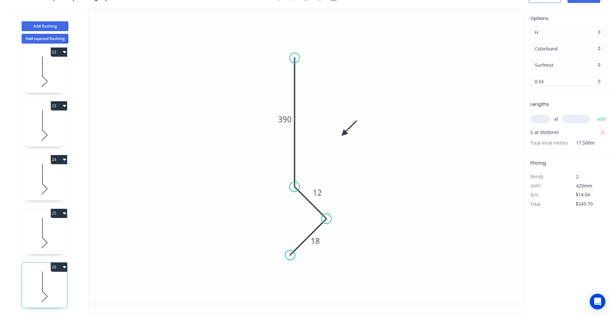
click at [63, 266] on button "26" at bounding box center [59, 266] width 16 height 9
click at [55, 280] on div "Duplicate" at bounding box center [36, 282] width 50 height 9
click at [56, 289] on icon at bounding box center [44, 287] width 45 height 42
click at [287, 121] on tspan "390" at bounding box center [285, 119] width 14 height 11
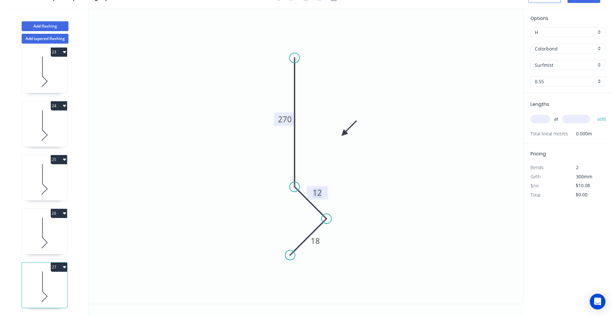
click at [541, 121] on input "text" at bounding box center [540, 119] width 20 height 9
click at [594, 113] on button "add" at bounding box center [601, 118] width 15 height 11
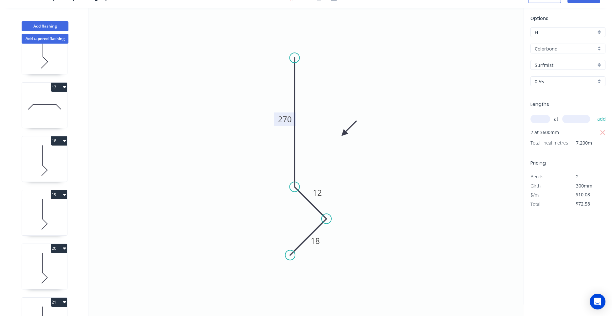
scroll to position [814, 0]
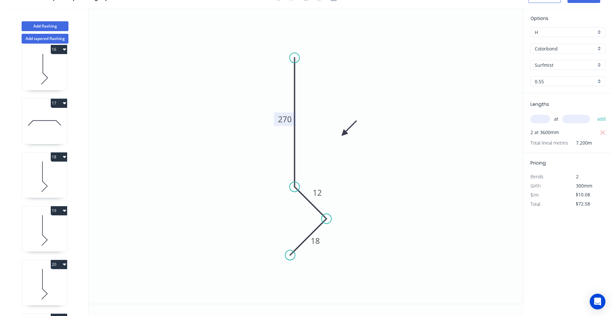
click at [48, 123] on icon at bounding box center [44, 123] width 45 height 42
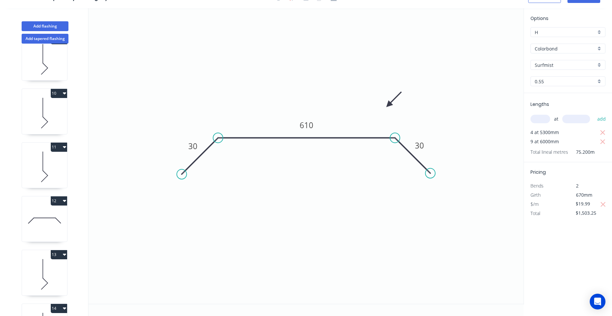
scroll to position [441, 0]
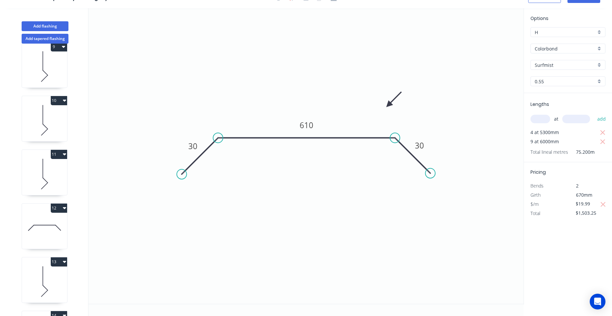
click at [53, 236] on icon at bounding box center [44, 228] width 45 height 42
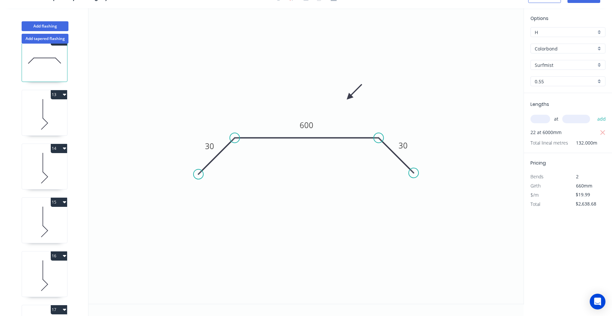
scroll to position [503, 0]
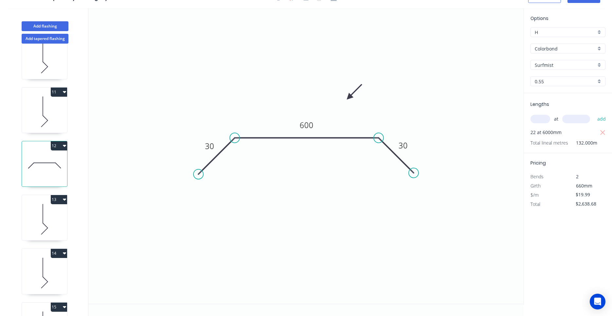
click at [63, 145] on icon "button" at bounding box center [64, 146] width 3 height 2
click at [57, 159] on div "Duplicate" at bounding box center [36, 161] width 50 height 9
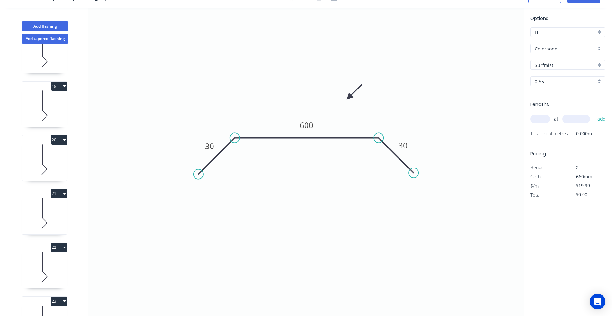
scroll to position [1241, 0]
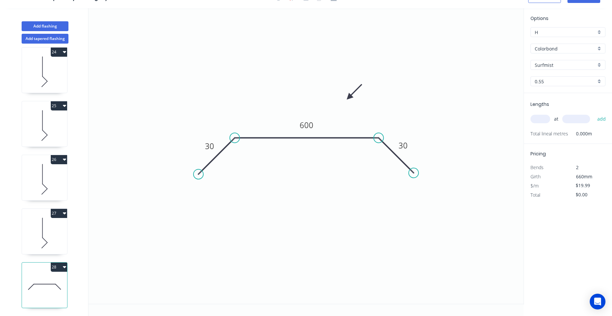
click at [545, 123] on input "text" at bounding box center [540, 119] width 20 height 9
click at [594, 113] on button "add" at bounding box center [601, 118] width 15 height 11
click at [60, 227] on icon at bounding box center [44, 233] width 45 height 42
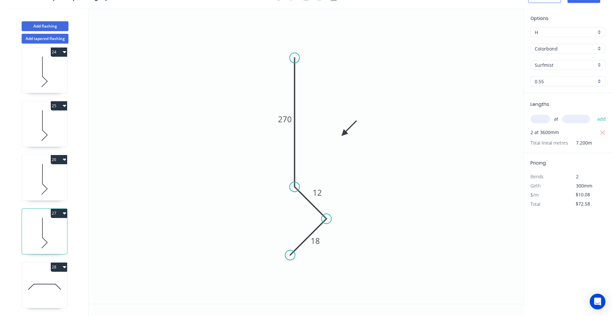
click at [65, 214] on icon "button" at bounding box center [64, 212] width 3 height 5
click at [61, 229] on div "Duplicate" at bounding box center [36, 229] width 50 height 9
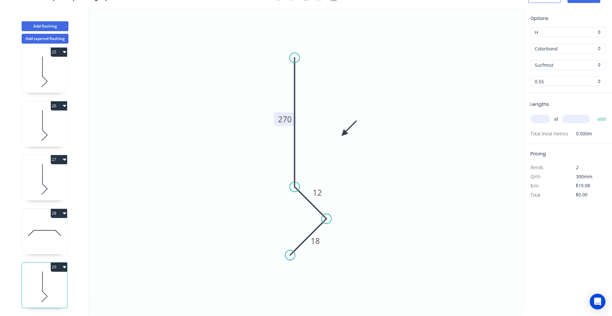
click at [284, 119] on tspan "270" at bounding box center [285, 119] width 14 height 11
click at [535, 119] on input "text" at bounding box center [540, 119] width 20 height 9
click at [594, 113] on button "add" at bounding box center [601, 118] width 15 height 11
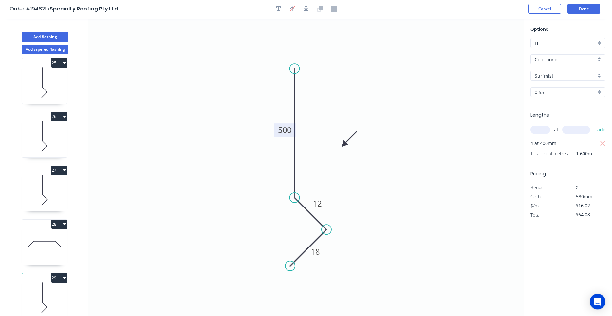
scroll to position [0, 0]
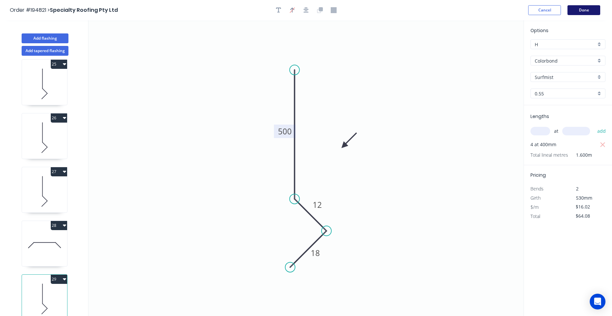
click at [580, 12] on button "Done" at bounding box center [583, 10] width 33 height 10
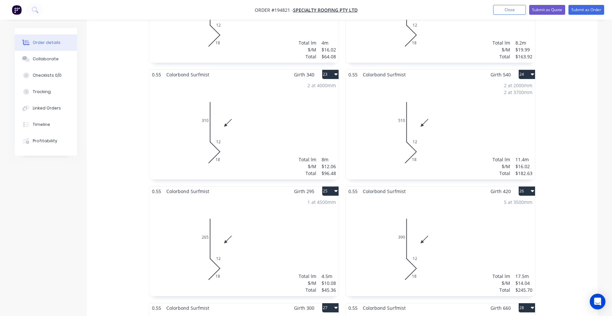
scroll to position [1670, 0]
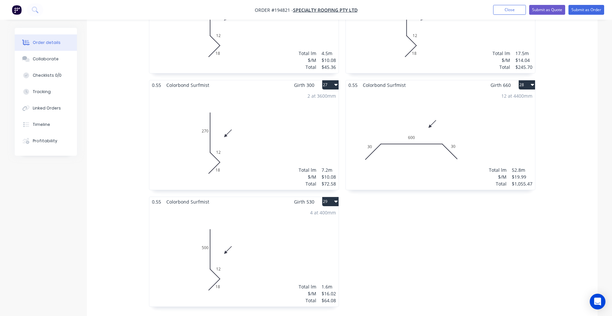
click at [335, 198] on icon "button" at bounding box center [335, 200] width 3 height 5
click at [325, 226] on div "Duplicate" at bounding box center [307, 230] width 50 height 9
click at [407, 235] on div "Total lm $/M Total 0m $16.02 $0.00" at bounding box center [440, 256] width 189 height 100
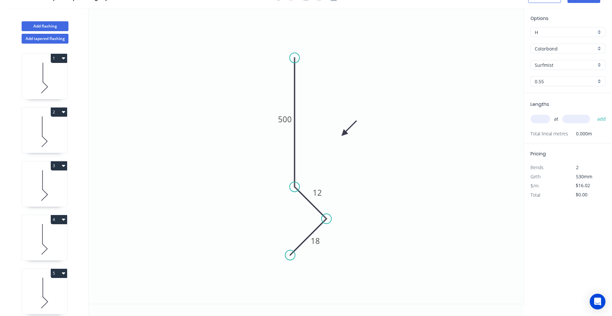
scroll to position [12, 0]
click at [286, 120] on tspan "500" at bounding box center [285, 119] width 14 height 11
click at [541, 119] on input "text" at bounding box center [540, 119] width 20 height 9
click at [594, 113] on button "add" at bounding box center [601, 118] width 15 height 11
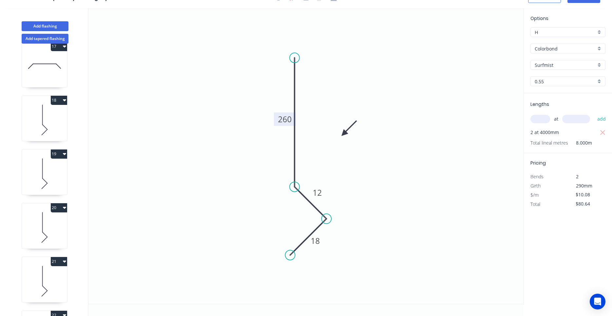
scroll to position [1349, 0]
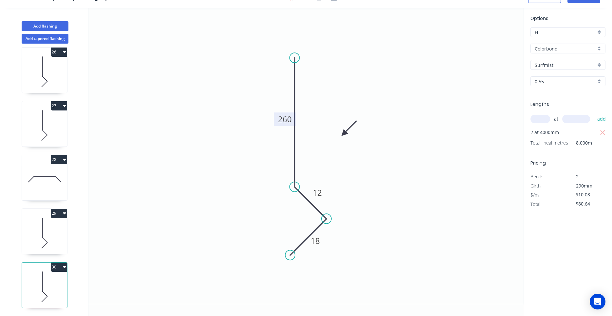
click at [55, 240] on icon at bounding box center [44, 233] width 45 height 42
click at [37, 287] on icon at bounding box center [44, 287] width 45 height 42
click at [64, 266] on icon "button" at bounding box center [64, 266] width 3 height 5
click at [55, 279] on div "Duplicate" at bounding box center [36, 282] width 50 height 9
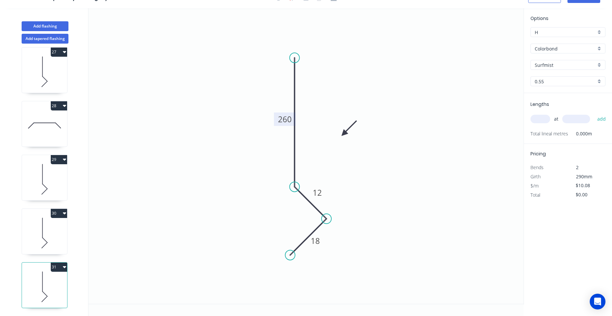
click at [282, 122] on tspan "260" at bounding box center [285, 119] width 14 height 11
click at [537, 119] on input "text" at bounding box center [540, 119] width 20 height 9
click at [594, 113] on button "add" at bounding box center [601, 118] width 15 height 11
click at [65, 266] on icon "button" at bounding box center [64, 266] width 3 height 5
click at [58, 278] on div "Duplicate" at bounding box center [36, 282] width 50 height 9
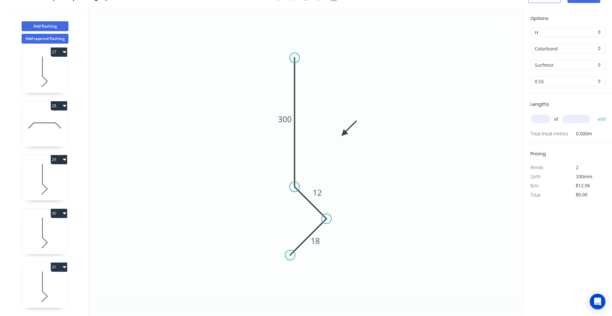
scroll to position [1456, 0]
click at [288, 123] on tspan "300" at bounding box center [285, 119] width 14 height 11
click at [545, 119] on input "text" at bounding box center [540, 119] width 20 height 9
click at [594, 113] on button "add" at bounding box center [601, 118] width 15 height 11
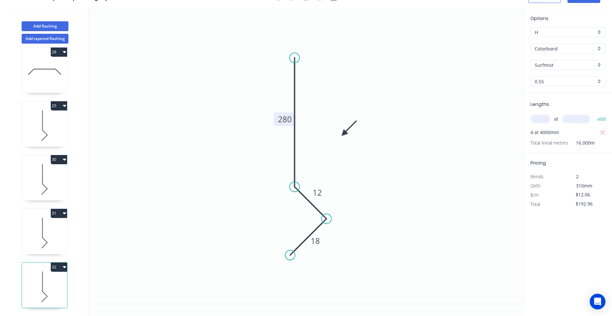
click at [64, 266] on icon "button" at bounding box center [64, 267] width 3 height 2
click at [56, 281] on div "Duplicate" at bounding box center [36, 282] width 50 height 9
click at [284, 118] on tspan "280" at bounding box center [285, 119] width 14 height 11
click at [545, 116] on input "text" at bounding box center [540, 119] width 20 height 9
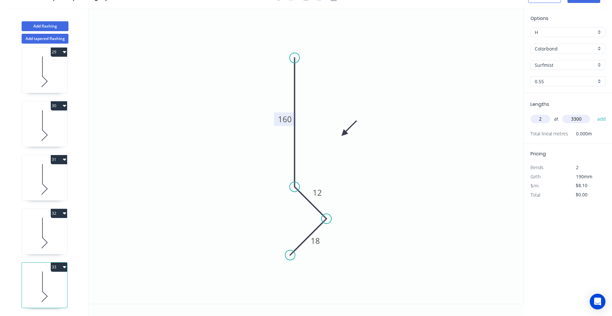
click at [594, 113] on button "add" at bounding box center [601, 118] width 15 height 11
click at [63, 266] on icon "button" at bounding box center [64, 267] width 3 height 2
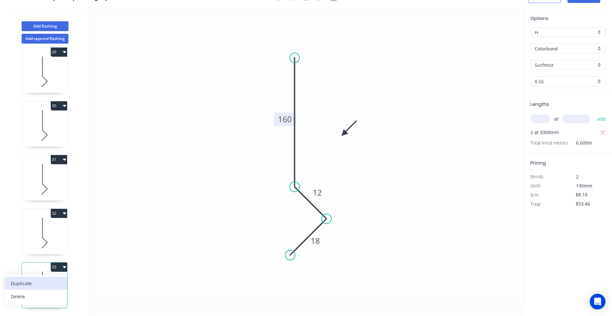
click at [59, 280] on div "Duplicate" at bounding box center [36, 282] width 50 height 9
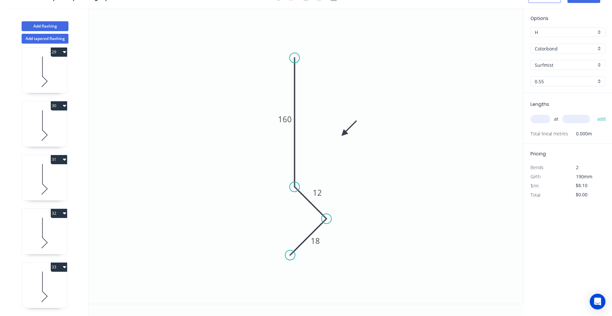
scroll to position [1563, 0]
click at [283, 122] on tspan "160" at bounding box center [285, 119] width 14 height 11
click at [539, 118] on input "text" at bounding box center [540, 119] width 20 height 9
click at [594, 113] on button "add" at bounding box center [601, 118] width 15 height 11
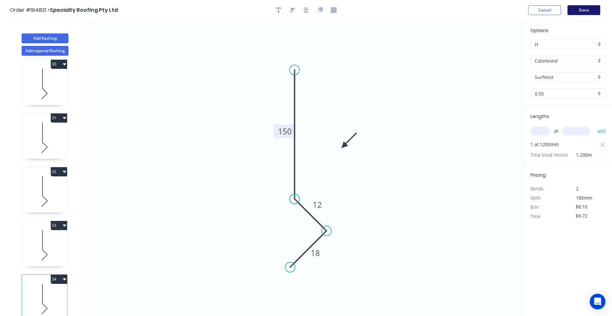
click at [581, 11] on button "Done" at bounding box center [583, 10] width 33 height 10
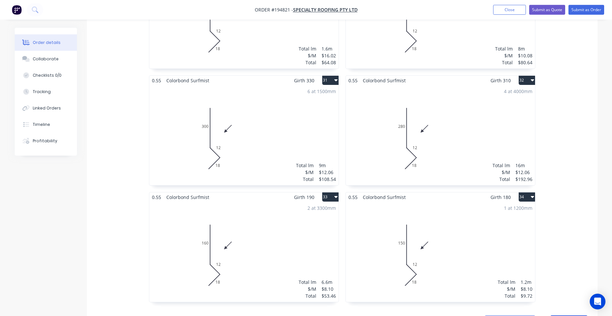
scroll to position [1804, 0]
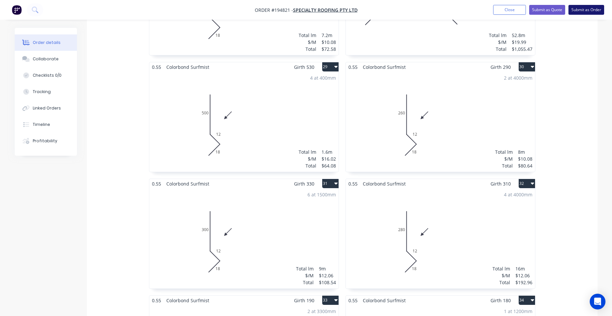
click at [581, 9] on button "Submit as Order" at bounding box center [586, 10] width 36 height 10
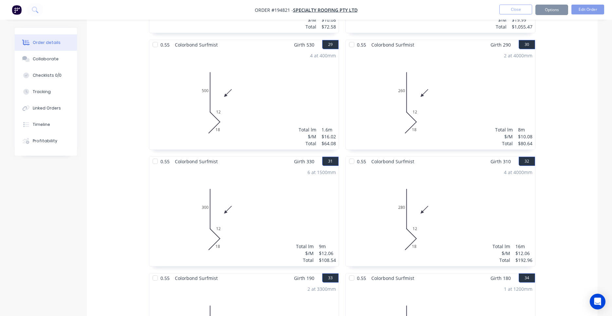
scroll to position [0, 0]
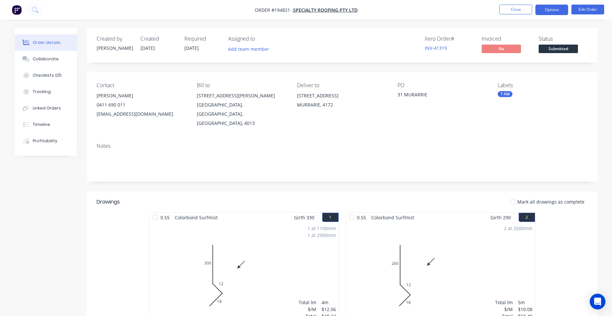
click at [557, 9] on button "Options" at bounding box center [551, 10] width 33 height 10
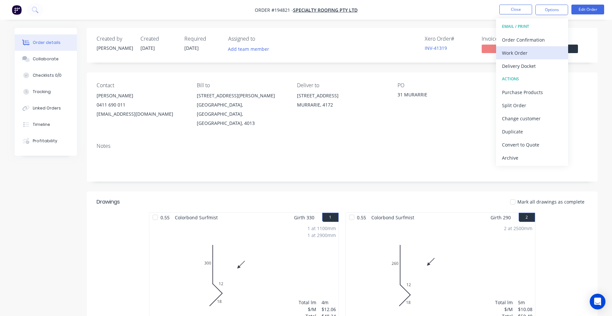
click at [542, 57] on div "Work Order" at bounding box center [532, 52] width 60 height 9
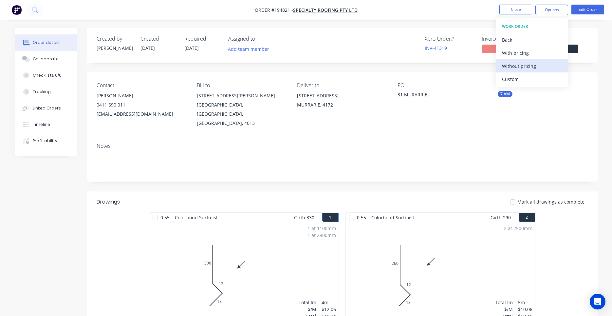
click at [539, 67] on div "Without pricing" at bounding box center [532, 65] width 60 height 9
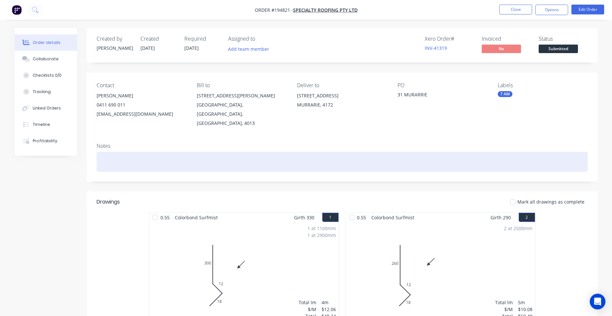
click at [460, 153] on div at bounding box center [342, 162] width 491 height 20
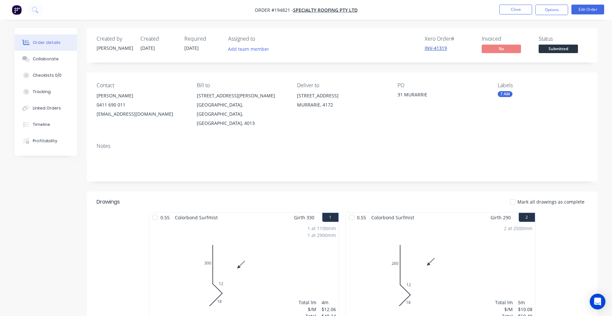
click at [442, 51] on link "INV-41319" at bounding box center [436, 48] width 22 height 6
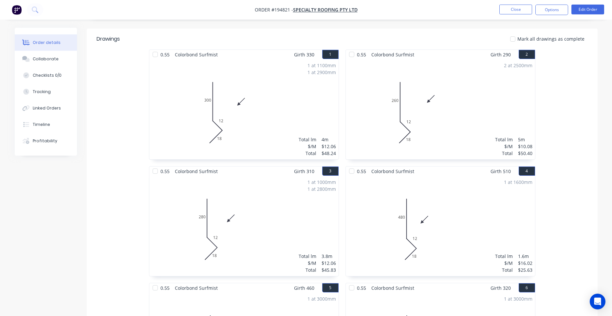
scroll to position [167, 0]
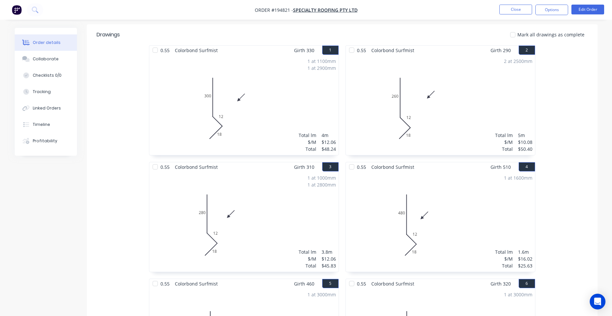
drag, startPoint x: 462, startPoint y: 201, endPoint x: 565, endPoint y: 190, distance: 104.0
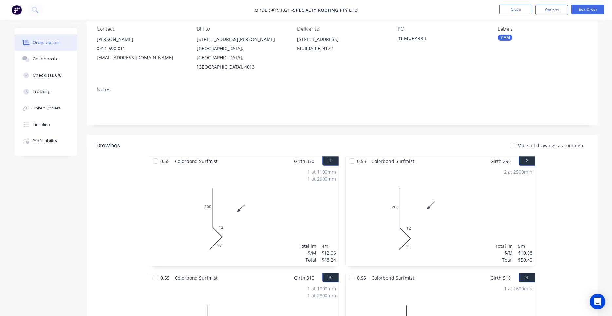
scroll to position [0, 0]
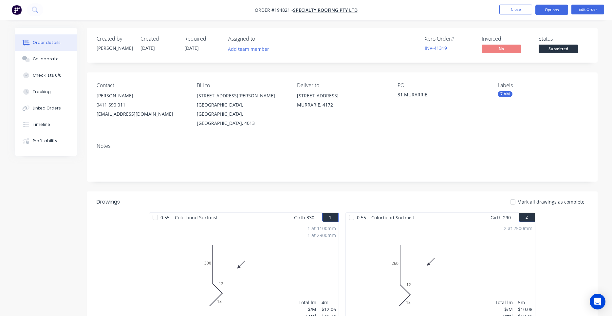
click at [557, 12] on button "Options" at bounding box center [551, 10] width 33 height 10
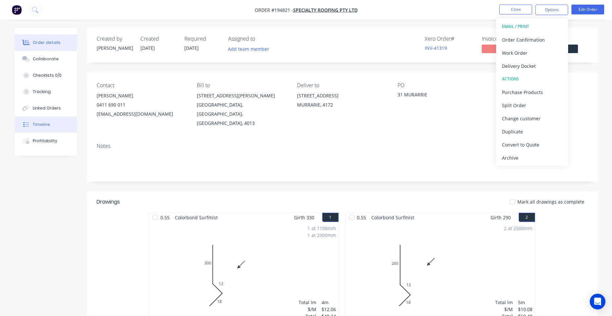
click at [38, 121] on button "Timeline" at bounding box center [46, 124] width 62 height 16
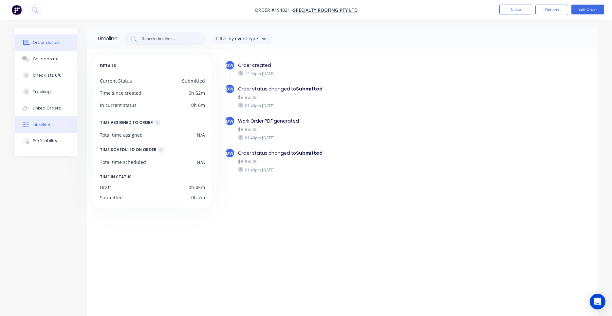
click at [49, 43] on div "Order details" at bounding box center [47, 43] width 28 height 6
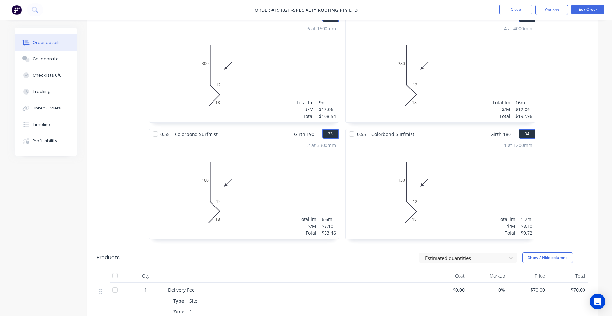
scroll to position [2060, 0]
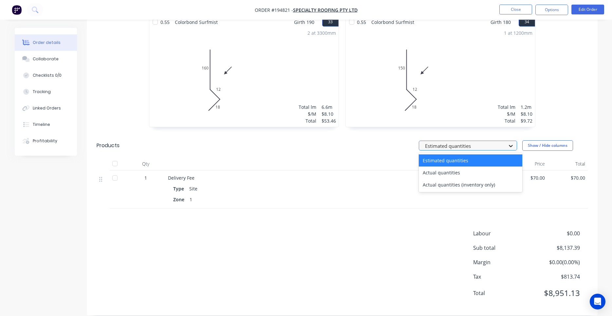
click at [511, 142] on icon at bounding box center [510, 145] width 7 height 7
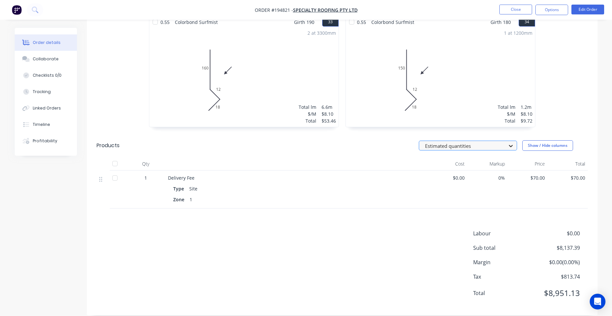
click at [511, 142] on icon at bounding box center [510, 145] width 7 height 7
click at [522, 12] on button "Close" at bounding box center [515, 10] width 33 height 10
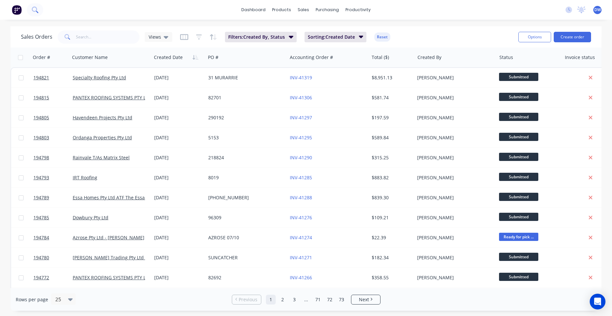
click at [37, 12] on button at bounding box center [35, 9] width 16 height 13
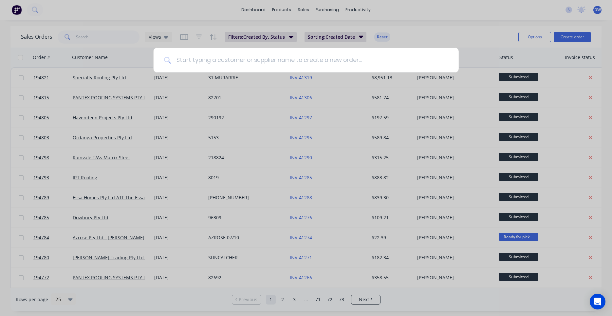
click at [210, 60] on input at bounding box center [309, 60] width 277 height 25
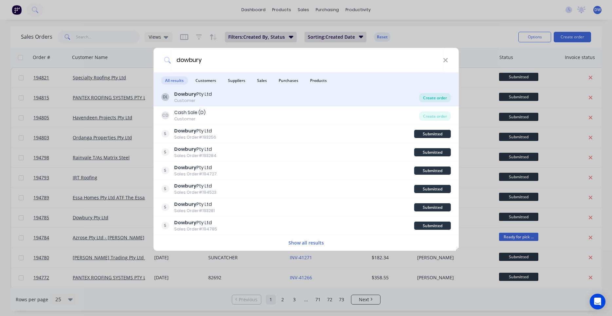
click at [423, 100] on div "Create order" at bounding box center [435, 97] width 32 height 9
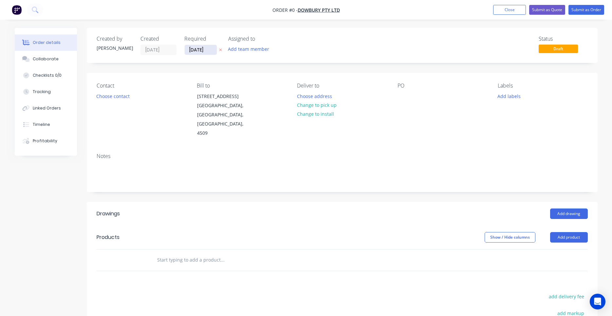
click at [213, 52] on input "07/10/25" at bounding box center [201, 50] width 32 height 10
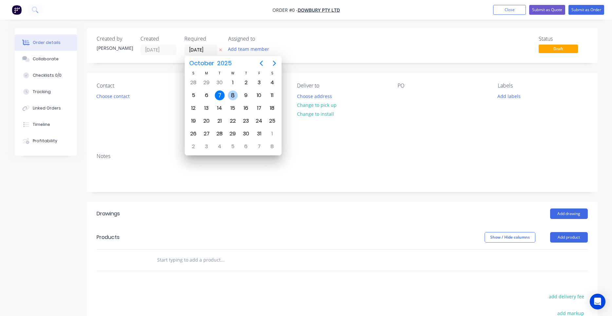
click at [233, 100] on div "8" at bounding box center [232, 95] width 13 height 12
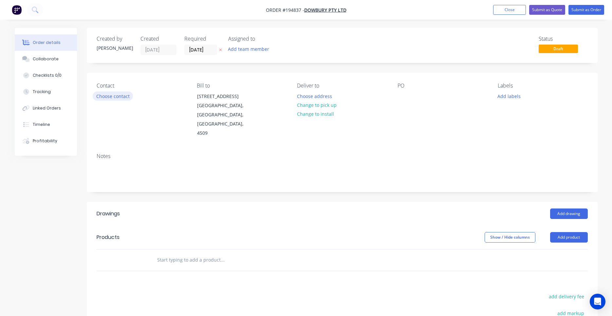
click at [122, 94] on button "Choose contact" at bounding box center [113, 95] width 40 height 9
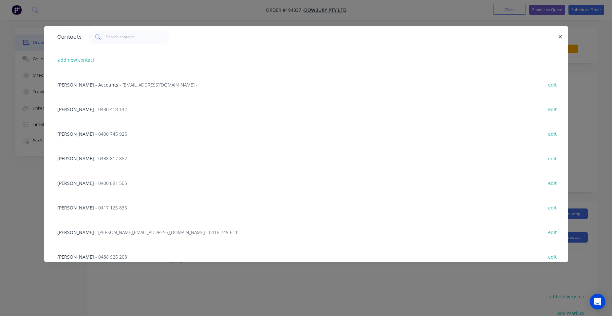
click at [142, 44] on div "Contacts" at bounding box center [306, 36] width 524 height 21
click at [143, 38] on input "text" at bounding box center [138, 36] width 64 height 13
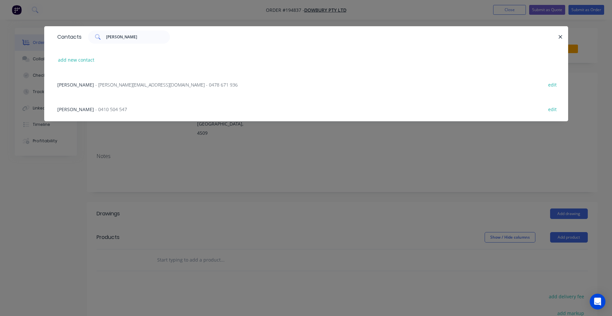
click at [141, 82] on span "- steve@dowbury.com.au - 0478 671 936" at bounding box center [166, 85] width 142 height 6
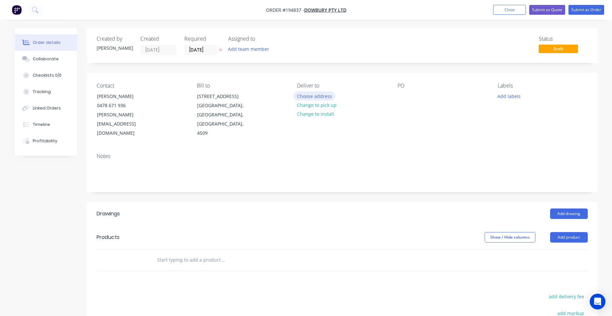
click at [313, 97] on button "Choose address" at bounding box center [314, 95] width 42 height 9
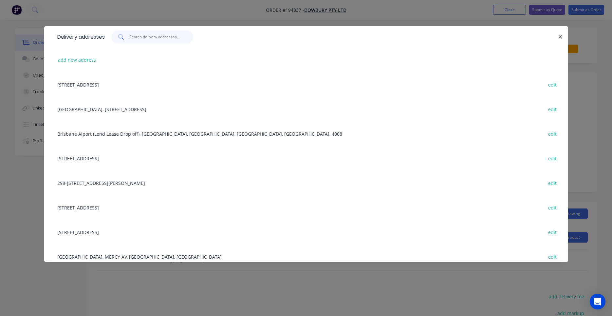
click at [158, 37] on input "text" at bounding box center [161, 36] width 64 height 13
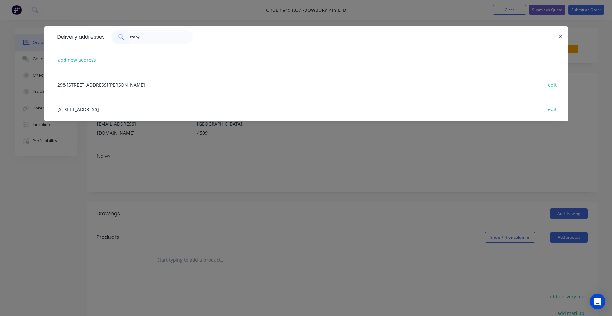
click at [169, 85] on div "298-300 STAPYLTON JACOBS WELL RD, (VISY), STAPYLTON, Queensland, Australia edit" at bounding box center [306, 84] width 504 height 25
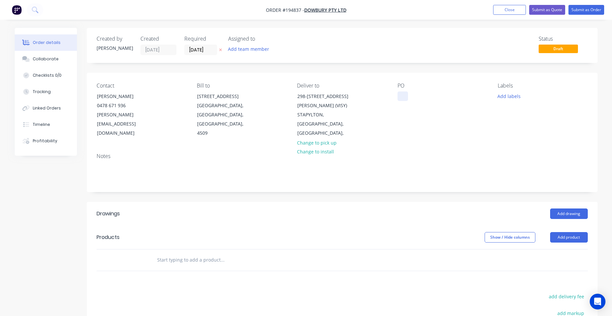
click at [406, 98] on div at bounding box center [402, 95] width 10 height 9
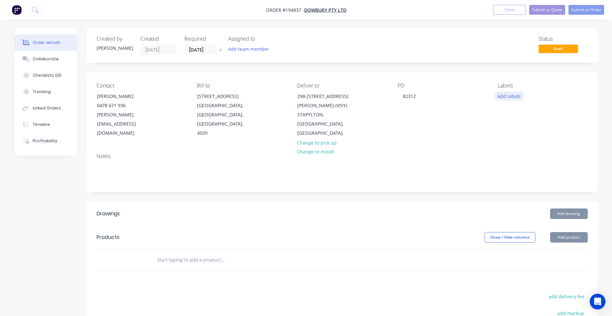
click at [502, 95] on button "Add labels" at bounding box center [509, 95] width 30 height 9
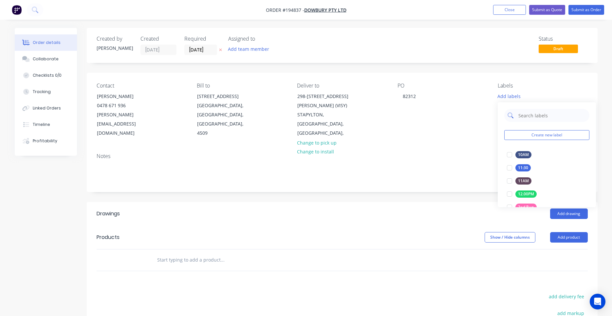
click at [533, 114] on input "text" at bounding box center [552, 115] width 68 height 13
click at [510, 193] on div at bounding box center [509, 193] width 13 height 13
click at [472, 125] on div "PO 82312" at bounding box center [442, 110] width 90 height 55
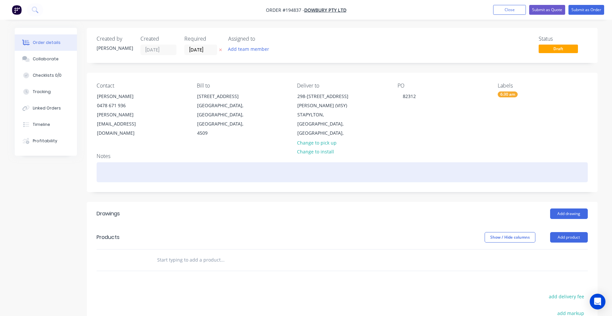
click at [308, 163] on div at bounding box center [342, 172] width 491 height 20
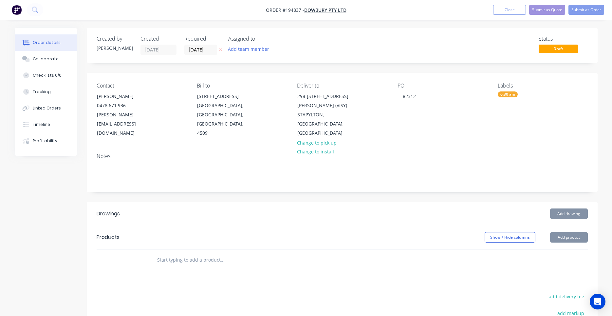
click at [279, 148] on div "Notes" at bounding box center [342, 170] width 511 height 44
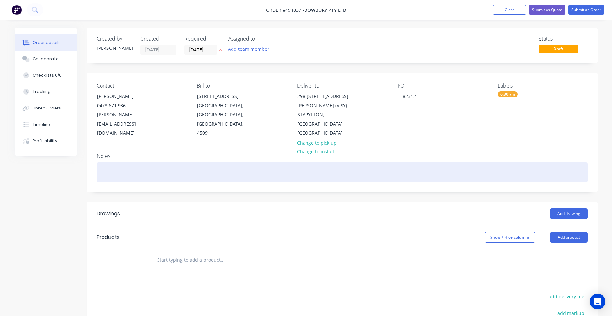
click at [271, 162] on div at bounding box center [342, 172] width 491 height 20
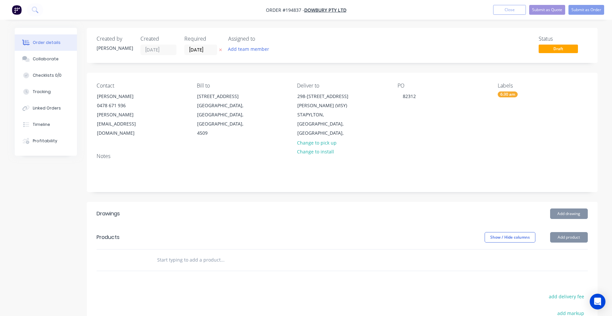
click at [274, 153] on div "Notes" at bounding box center [342, 156] width 491 height 6
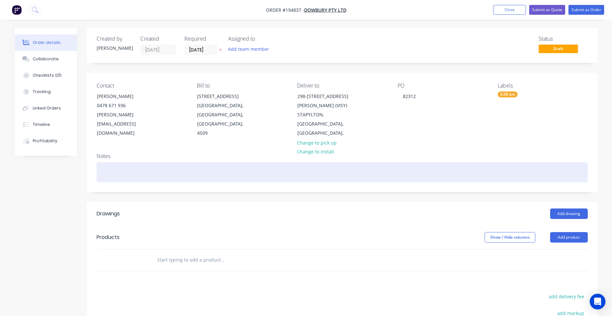
click at [280, 164] on div at bounding box center [342, 172] width 491 height 20
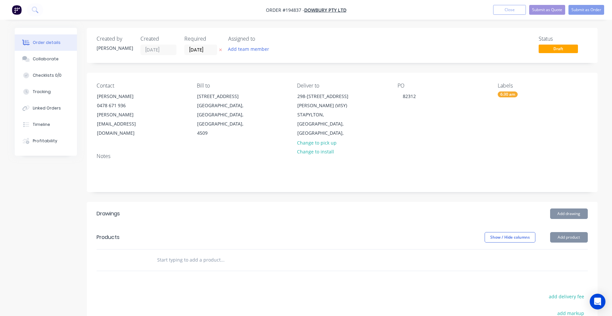
click at [281, 153] on div "Notes" at bounding box center [342, 156] width 491 height 6
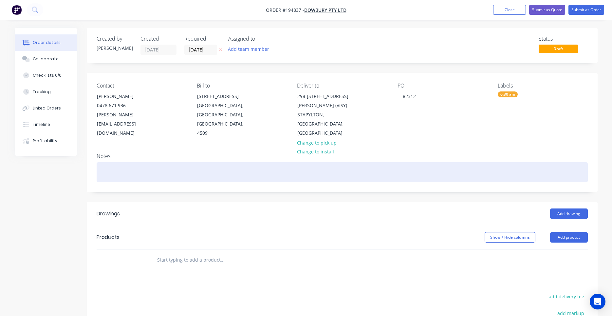
click at [274, 162] on div at bounding box center [342, 172] width 491 height 20
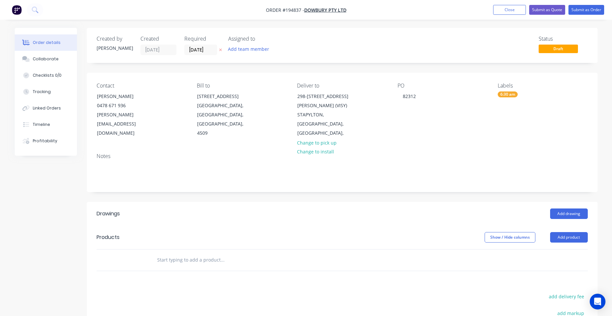
click at [274, 153] on div "Notes" at bounding box center [342, 156] width 491 height 6
click at [559, 208] on button "Add drawing" at bounding box center [569, 213] width 38 height 10
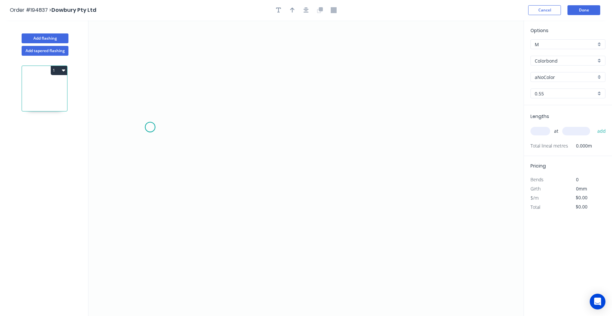
click at [150, 127] on icon "0" at bounding box center [305, 167] width 435 height 295
click at [214, 128] on icon "0" at bounding box center [305, 167] width 435 height 295
click at [213, 159] on icon "0 ?" at bounding box center [305, 167] width 435 height 295
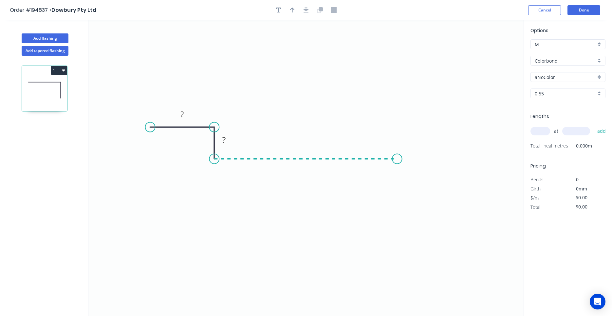
click at [397, 161] on icon "0 ? ?" at bounding box center [305, 167] width 435 height 295
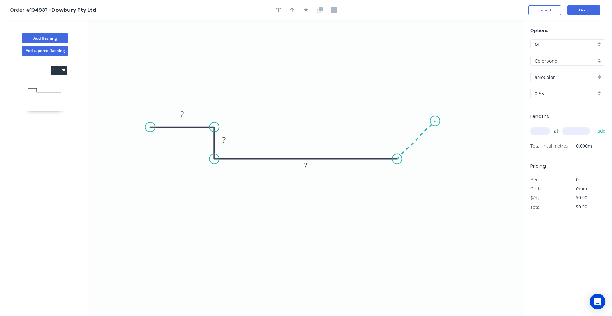
click at [435, 123] on icon "0 ? ? ?" at bounding box center [305, 167] width 435 height 295
click at [435, 123] on circle at bounding box center [435, 121] width 10 height 10
click at [187, 117] on rect at bounding box center [181, 114] width 13 height 9
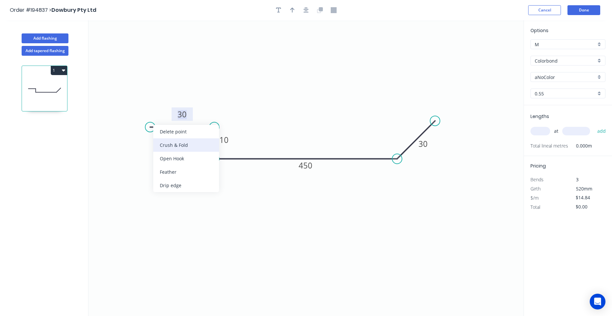
click at [162, 144] on div "Crush & Fold" at bounding box center [186, 144] width 66 height 13
click at [157, 149] on div "Flip bend" at bounding box center [184, 149] width 66 height 13
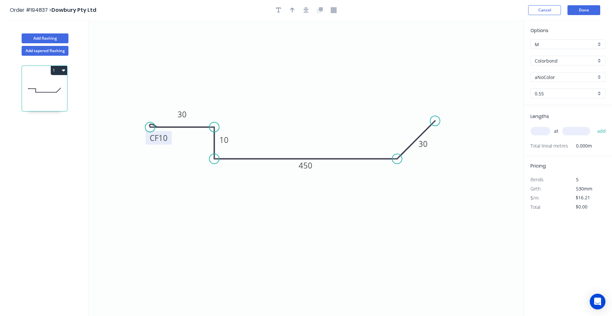
click at [161, 139] on tspan "10" at bounding box center [162, 137] width 9 height 11
click at [407, 176] on div "Show angle" at bounding box center [430, 177] width 66 height 13
click at [391, 144] on tspan "º" at bounding box center [392, 143] width 3 height 11
click at [532, 129] on input "text" at bounding box center [540, 131] width 20 height 9
click at [594, 125] on button "add" at bounding box center [601, 130] width 15 height 11
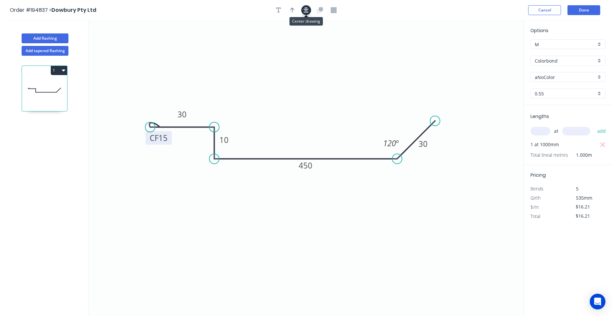
click at [308, 11] on icon "button" at bounding box center [306, 10] width 5 height 6
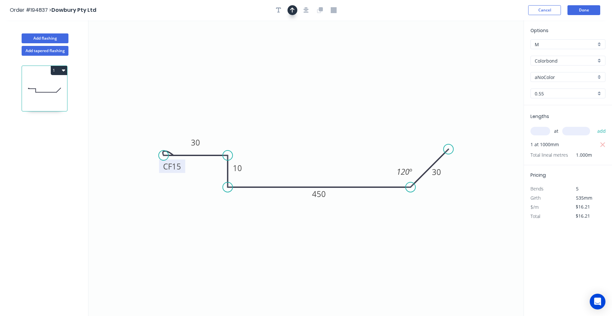
click at [294, 9] on icon "button" at bounding box center [292, 10] width 5 height 5
click at [490, 51] on icon at bounding box center [491, 45] width 6 height 21
click at [490, 51] on icon at bounding box center [496, 47] width 19 height 19
click at [490, 51] on icon "0 CF 15 30 10 450 30 120 º" at bounding box center [305, 167] width 435 height 295
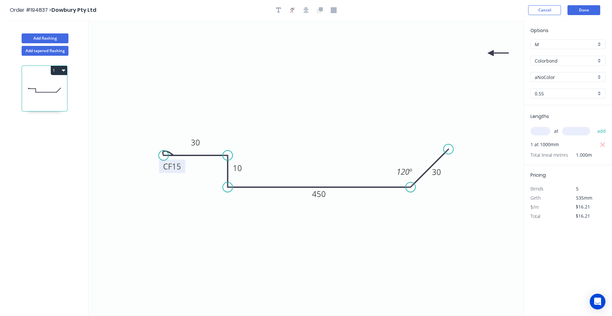
click at [490, 51] on icon "0 CF 15 30 10 450 30 120 º" at bounding box center [305, 167] width 435 height 295
click at [492, 52] on icon at bounding box center [498, 52] width 21 height 6
click at [492, 52] on icon at bounding box center [497, 57] width 19 height 19
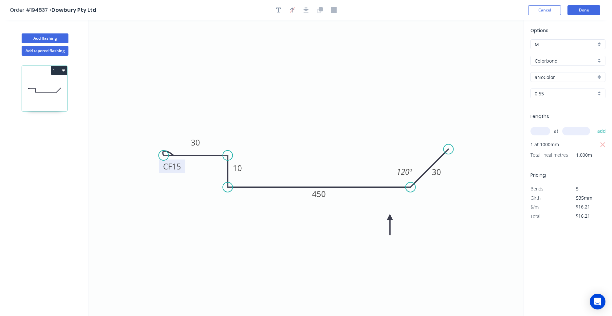
drag, startPoint x: 492, startPoint y: 52, endPoint x: 389, endPoint y: 217, distance: 194.1
click at [389, 217] on icon at bounding box center [390, 224] width 6 height 21
click at [550, 75] on input "aNoColor" at bounding box center [565, 77] width 61 height 7
click at [549, 85] on div "Surfmist" at bounding box center [568, 89] width 74 height 11
click at [54, 39] on button "Add flashing" at bounding box center [45, 38] width 47 height 10
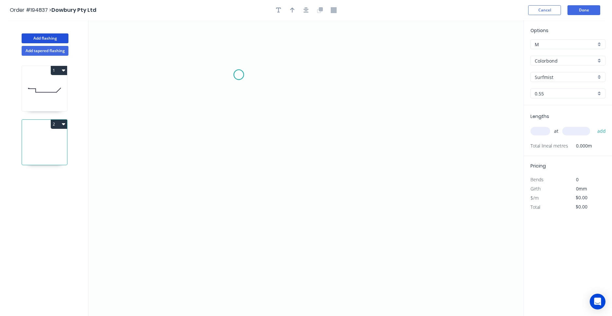
click at [239, 75] on icon "0" at bounding box center [305, 167] width 435 height 295
click at [218, 97] on icon "0" at bounding box center [305, 167] width 435 height 295
click at [218, 212] on icon "0 ?" at bounding box center [305, 167] width 435 height 295
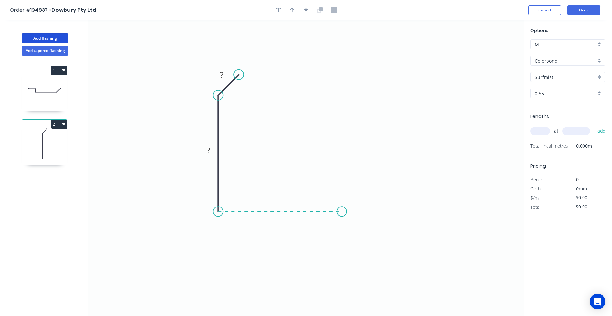
click at [342, 208] on icon "0 ? ?" at bounding box center [305, 167] width 435 height 295
click at [342, 208] on circle at bounding box center [342, 211] width 10 height 10
click at [280, 219] on tspan "?" at bounding box center [279, 217] width 3 height 11
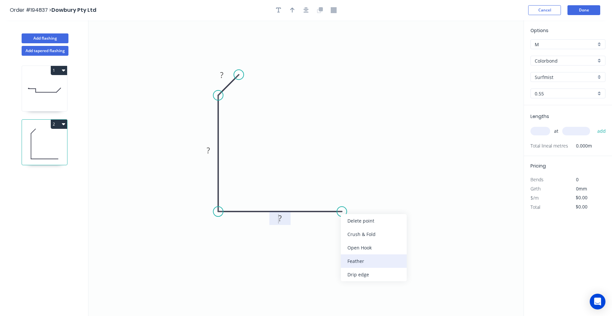
click at [349, 261] on div "Feather" at bounding box center [374, 260] width 66 height 13
click at [286, 219] on rect at bounding box center [279, 218] width 13 height 9
click at [533, 129] on input "text" at bounding box center [540, 131] width 20 height 9
click at [594, 125] on button "add" at bounding box center [601, 130] width 15 height 11
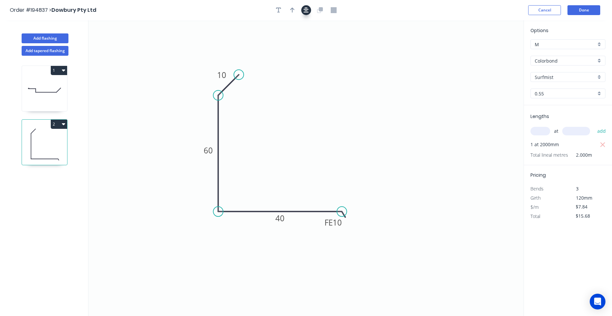
click at [304, 14] on button "button" at bounding box center [306, 10] width 10 height 10
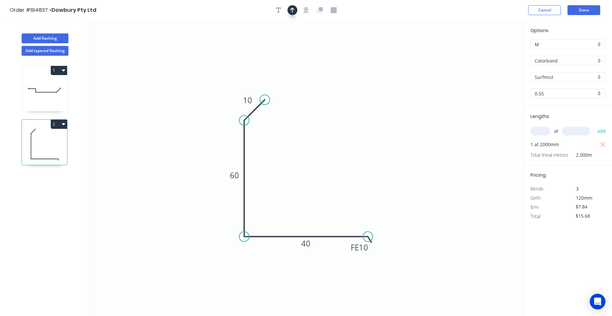
click at [295, 12] on button "button" at bounding box center [292, 10] width 10 height 10
click at [492, 52] on icon at bounding box center [491, 45] width 6 height 21
drag, startPoint x: 492, startPoint y: 52, endPoint x: 356, endPoint y: 201, distance: 201.9
click at [356, 201] on icon at bounding box center [361, 195] width 19 height 19
click at [52, 40] on button "Add flashing" at bounding box center [45, 38] width 47 height 10
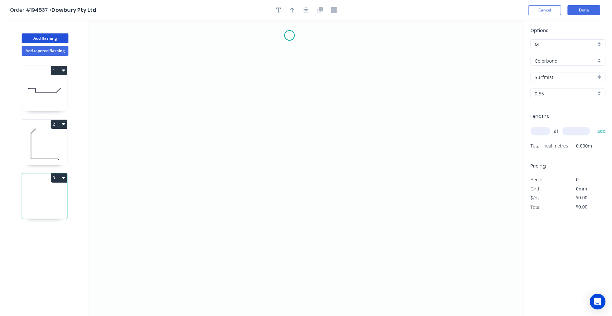
click at [289, 35] on icon "0" at bounding box center [305, 167] width 435 height 295
click at [266, 62] on icon "0" at bounding box center [305, 167] width 435 height 295
click at [265, 152] on icon "0 ?" at bounding box center [305, 167] width 435 height 295
click at [282, 176] on icon "0 ? ?" at bounding box center [305, 167] width 435 height 295
click at [284, 176] on circle at bounding box center [282, 176] width 10 height 10
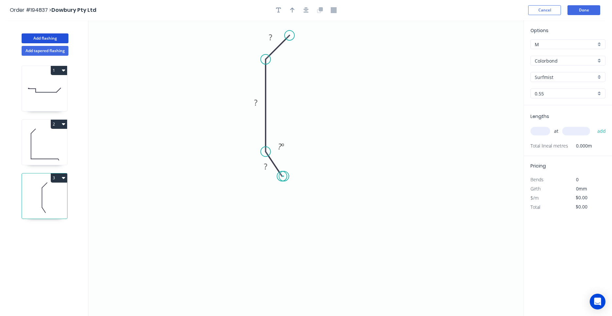
click at [284, 176] on circle at bounding box center [282, 176] width 10 height 10
drag, startPoint x: 284, startPoint y: 178, endPoint x: 287, endPoint y: 174, distance: 5.4
click at [287, 174] on circle at bounding box center [287, 173] width 10 height 10
drag, startPoint x: 287, startPoint y: 218, endPoint x: 287, endPoint y: 222, distance: 4.3
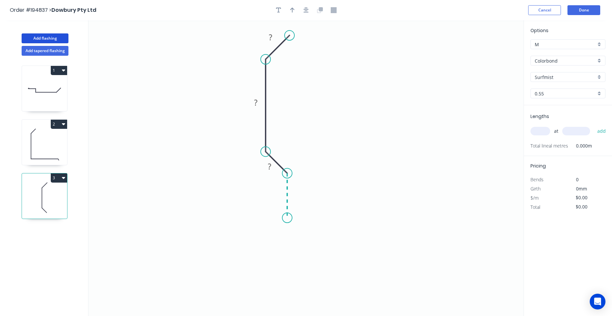
click at [287, 222] on icon "0 ? ? ?" at bounding box center [305, 167] width 435 height 295
click at [264, 244] on icon "0 ? ? ? ?" at bounding box center [305, 167] width 435 height 295
click at [264, 243] on circle at bounding box center [264, 245] width 10 height 10
click at [282, 233] on tspan "?" at bounding box center [282, 237] width 3 height 11
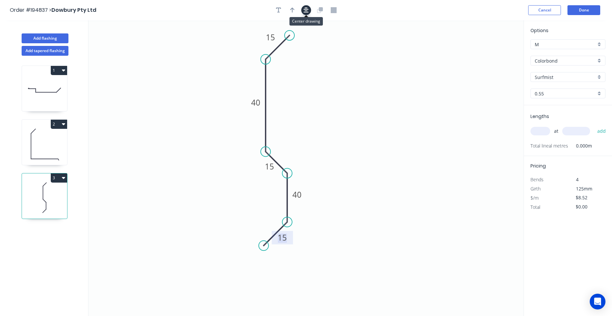
click at [303, 12] on button "button" at bounding box center [306, 10] width 10 height 10
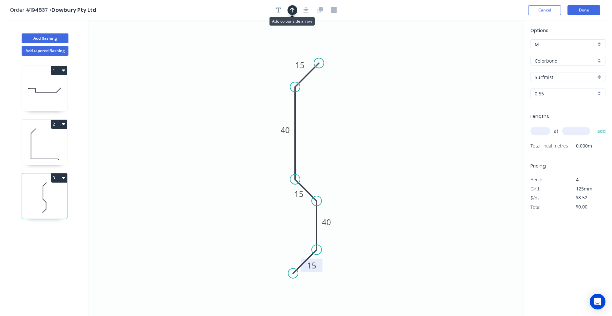
click at [295, 9] on button "button" at bounding box center [292, 10] width 10 height 10
click at [56, 145] on icon at bounding box center [44, 144] width 45 height 42
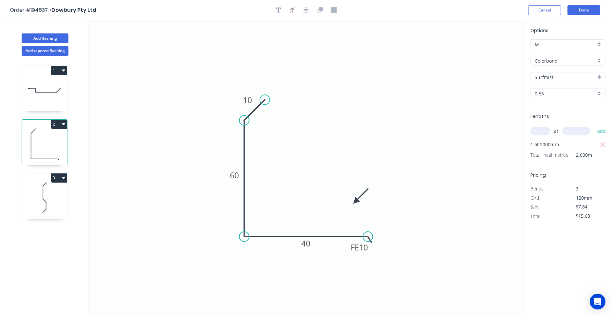
click at [51, 93] on icon at bounding box center [44, 90] width 45 height 42
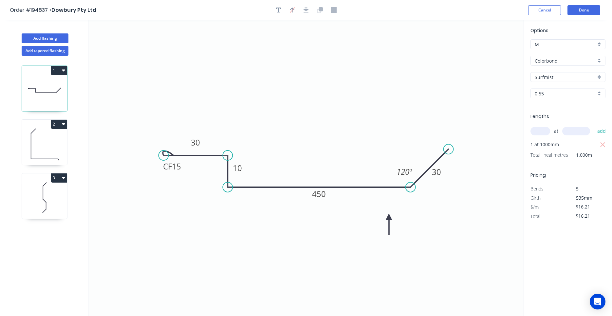
click at [47, 200] on icon at bounding box center [44, 197] width 45 height 42
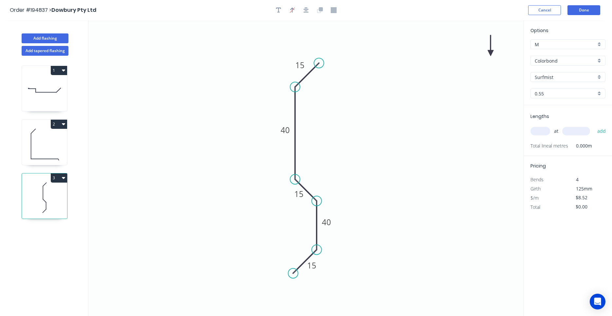
click at [490, 52] on icon at bounding box center [491, 45] width 6 height 21
click at [490, 52] on icon at bounding box center [490, 44] width 6 height 21
drag, startPoint x: 490, startPoint y: 52, endPoint x: 327, endPoint y: 165, distance: 198.6
click at [327, 165] on icon at bounding box center [332, 155] width 19 height 19
click at [280, 10] on icon "button" at bounding box center [278, 10] width 5 height 6
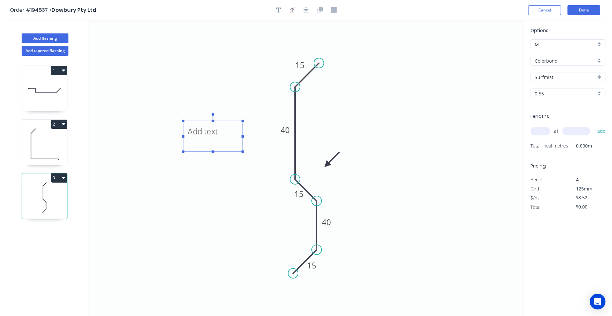
drag, startPoint x: 112, startPoint y: 41, endPoint x: 200, endPoint y: 134, distance: 127.1
click at [200, 134] on textarea at bounding box center [212, 136] width 53 height 24
click at [200, 134] on textarea at bounding box center [218, 138] width 53 height 24
click at [361, 182] on icon "All angles 135° 15 40 15 40 15" at bounding box center [305, 167] width 435 height 295
click at [545, 132] on input "text" at bounding box center [540, 131] width 20 height 9
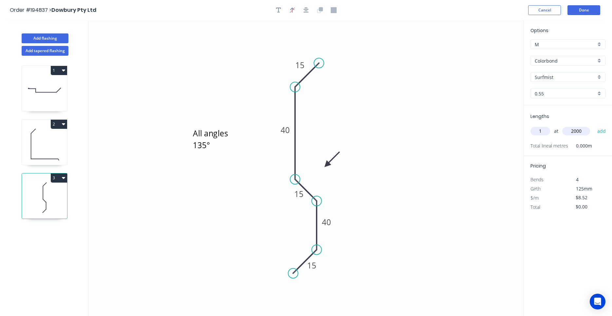
click at [594, 125] on button "add" at bounding box center [601, 130] width 15 height 11
click at [65, 178] on button "3" at bounding box center [59, 177] width 16 height 9
click at [57, 39] on button "Add flashing" at bounding box center [45, 38] width 47 height 10
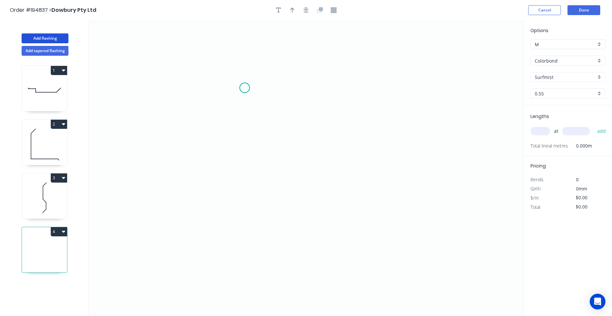
click at [245, 88] on icon "0" at bounding box center [305, 167] width 435 height 295
click at [304, 88] on icon "0" at bounding box center [305, 167] width 435 height 295
click at [308, 202] on icon "0 ?" at bounding box center [305, 167] width 435 height 295
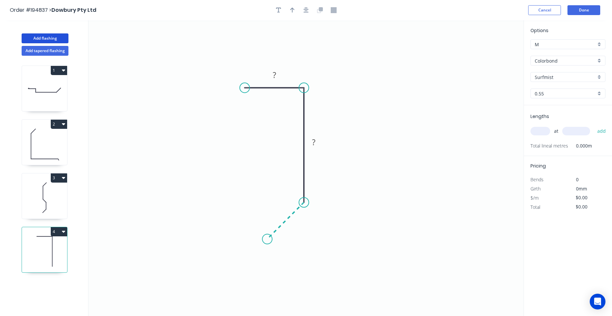
click at [267, 240] on icon "0 ? ?" at bounding box center [305, 167] width 435 height 295
click at [267, 239] on circle at bounding box center [267, 239] width 10 height 10
click at [297, 224] on rect at bounding box center [292, 224] width 13 height 9
click at [541, 132] on input "text" at bounding box center [540, 131] width 20 height 9
click at [594, 125] on button "add" at bounding box center [601, 130] width 15 height 11
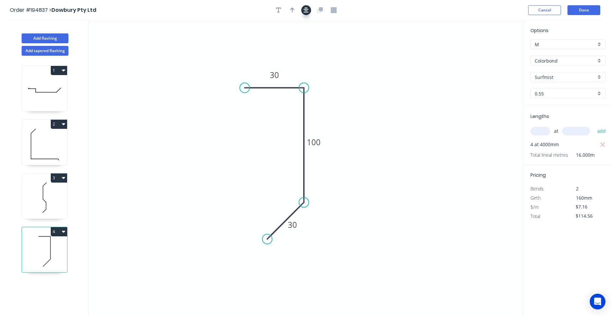
click at [309, 7] on button "button" at bounding box center [306, 10] width 10 height 10
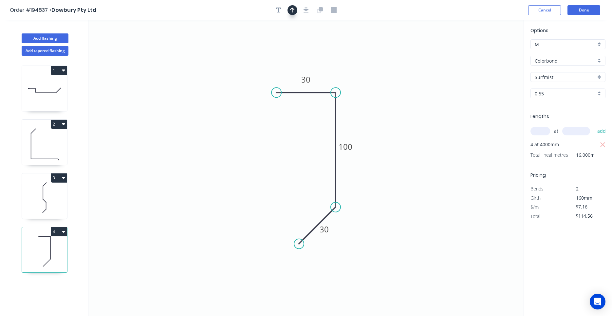
click at [296, 9] on button "button" at bounding box center [292, 10] width 10 height 10
click at [491, 54] on icon at bounding box center [491, 45] width 6 height 21
drag, startPoint x: 491, startPoint y: 54, endPoint x: 391, endPoint y: 83, distance: 103.5
click at [391, 83] on icon at bounding box center [396, 76] width 19 height 19
click at [578, 12] on button "Done" at bounding box center [583, 10] width 33 height 10
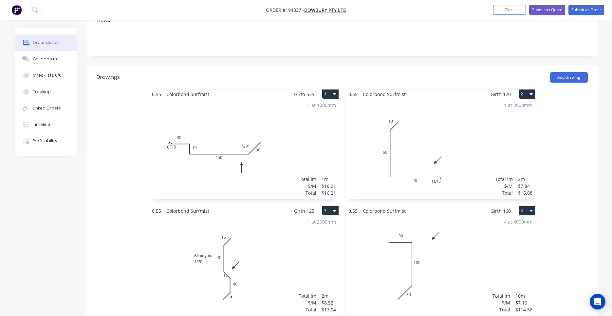
scroll to position [123, 0]
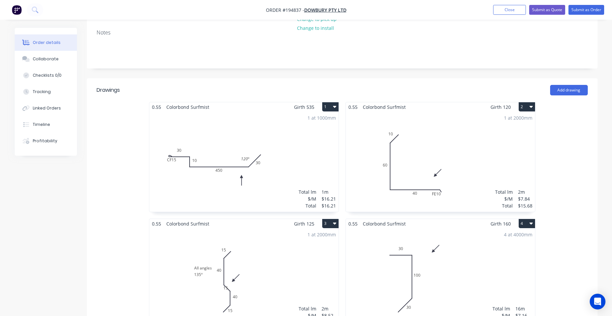
click at [298, 239] on div "1 at 2000mm Total lm $/M Total 2m $8.52 $17.04" at bounding box center [243, 278] width 189 height 100
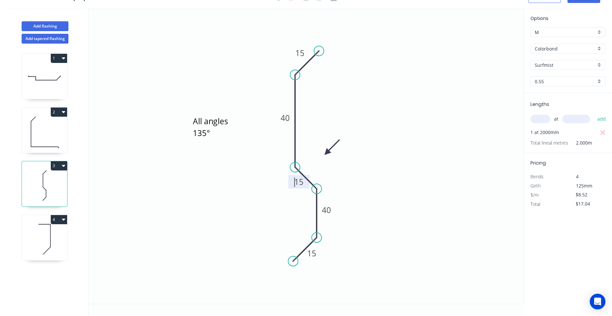
drag, startPoint x: 302, startPoint y: 187, endPoint x: 297, endPoint y: 198, distance: 12.6
click at [297, 198] on icon "All angles 135° 15 40 15 40 15" at bounding box center [305, 155] width 435 height 295
drag, startPoint x: 294, startPoint y: 184, endPoint x: 291, endPoint y: 189, distance: 5.7
click at [291, 189] on icon "All angles 135° 15 40 15 40 15" at bounding box center [305, 155] width 435 height 295
drag, startPoint x: 293, startPoint y: 185, endPoint x: 288, endPoint y: 196, distance: 12.6
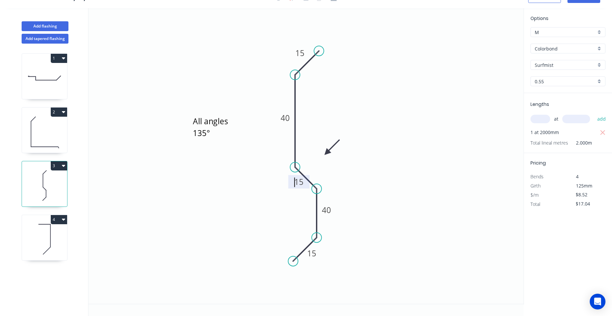
click at [287, 199] on icon "All angles 135° 15 40 15 40 15" at bounding box center [305, 155] width 435 height 295
drag, startPoint x: 291, startPoint y: 187, endPoint x: 285, endPoint y: 203, distance: 17.5
click at [285, 203] on rect at bounding box center [292, 197] width 21 height 13
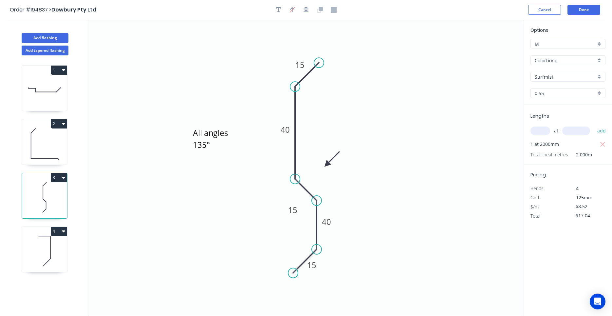
scroll to position [0, 0]
click at [590, 13] on button "Done" at bounding box center [583, 10] width 33 height 10
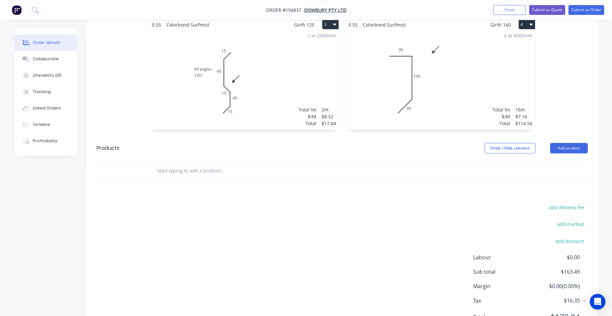
scroll to position [346, 0]
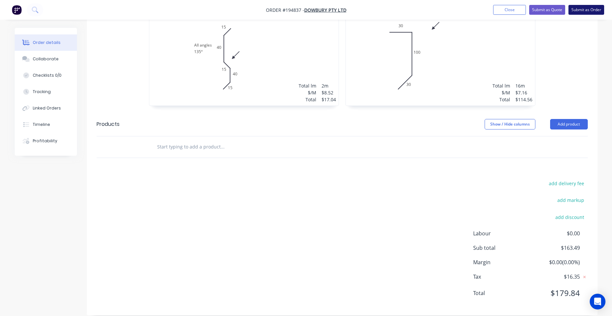
click at [588, 10] on button "Submit as Order" at bounding box center [586, 10] width 36 height 10
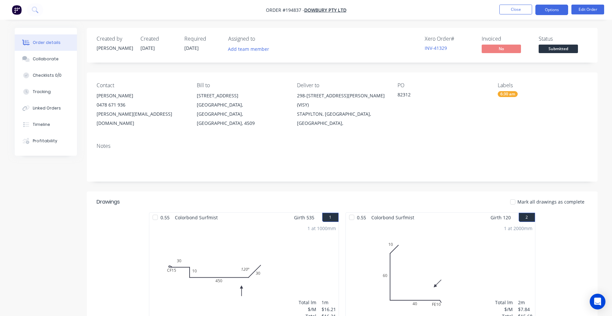
click at [557, 11] on button "Options" at bounding box center [551, 10] width 33 height 10
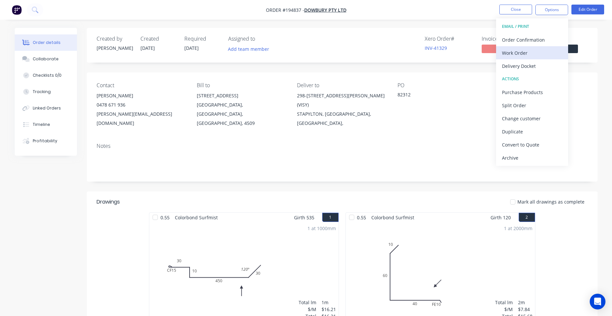
click at [537, 49] on div "Work Order" at bounding box center [532, 52] width 60 height 9
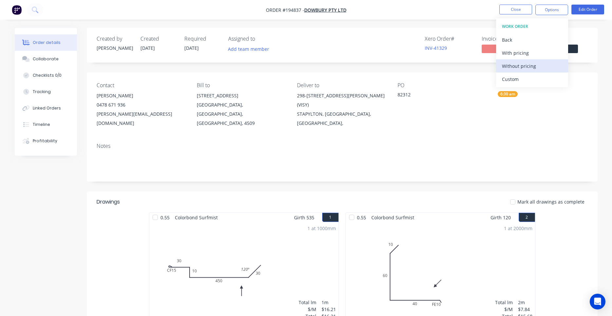
click at [530, 62] on div "Without pricing" at bounding box center [532, 65] width 60 height 9
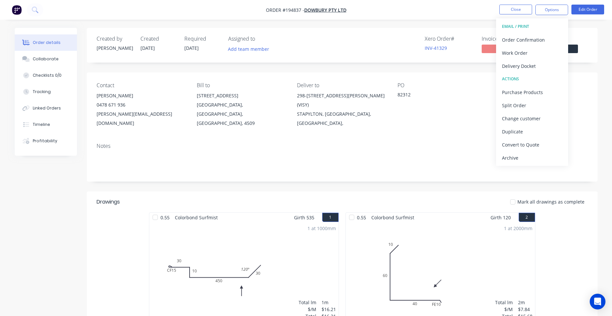
scroll to position [223, 0]
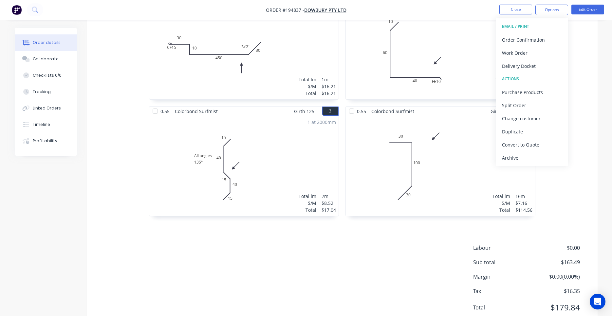
drag, startPoint x: 578, startPoint y: 163, endPoint x: 581, endPoint y: 177, distance: 14.1
click at [578, 164] on div "0.55 Colorbond Surfmist Girth 535 1 0 CF 15 30 10 450 30 120 º 0 CF 15 30 10 45…" at bounding box center [342, 106] width 511 height 233
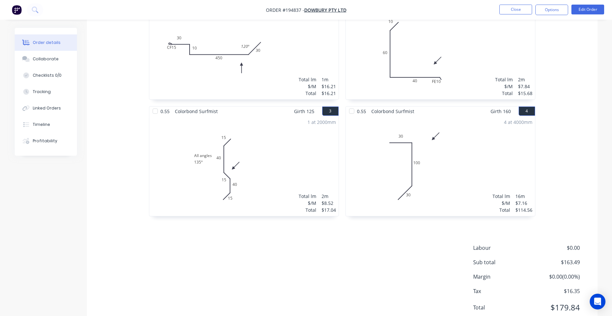
scroll to position [0, 0]
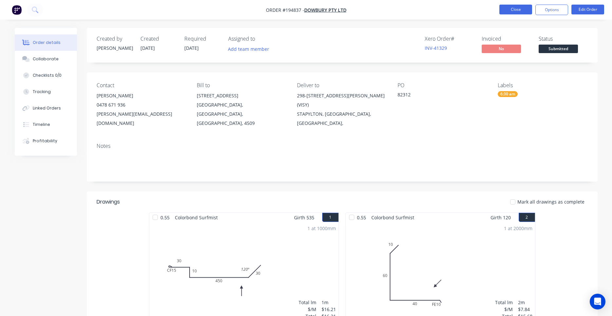
click at [525, 9] on button "Close" at bounding box center [515, 10] width 33 height 10
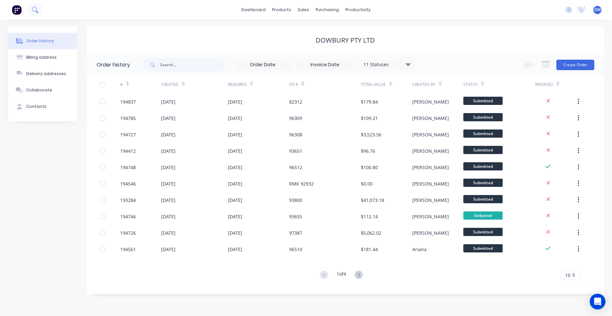
click at [35, 10] on icon at bounding box center [34, 9] width 5 height 5
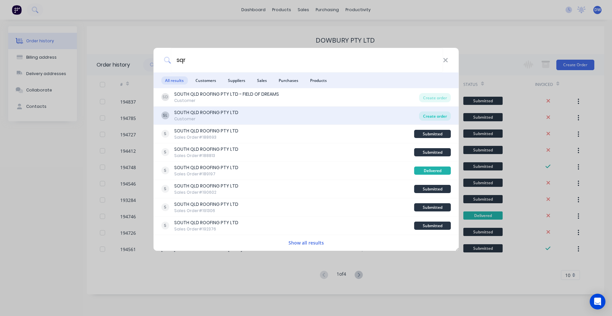
click at [431, 115] on div "Create order" at bounding box center [435, 115] width 32 height 9
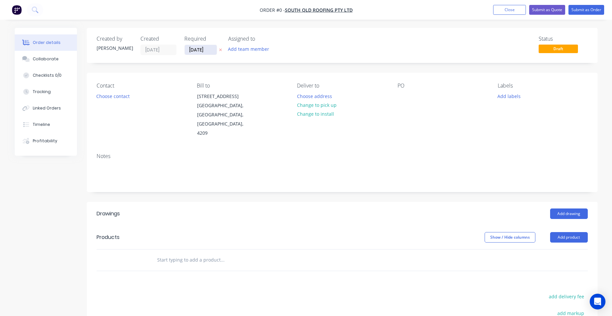
click at [205, 49] on input "07/10/25" at bounding box center [201, 50] width 32 height 10
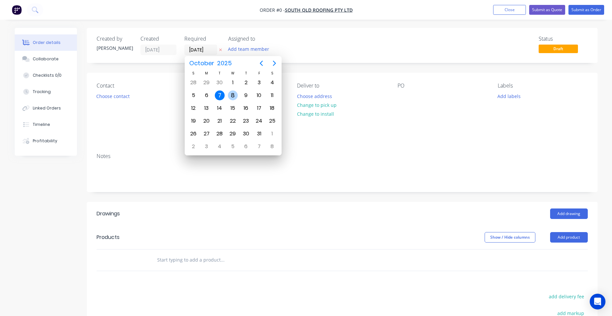
click at [230, 94] on div "8" at bounding box center [233, 95] width 10 height 10
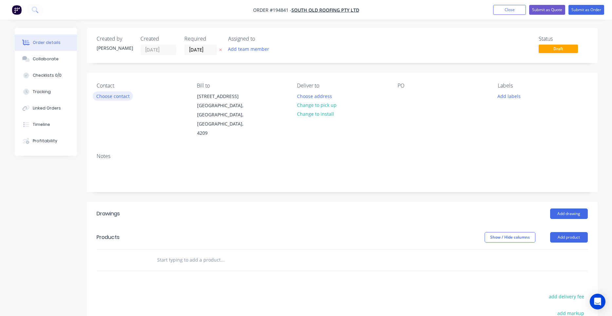
click at [124, 97] on button "Choose contact" at bounding box center [113, 95] width 40 height 9
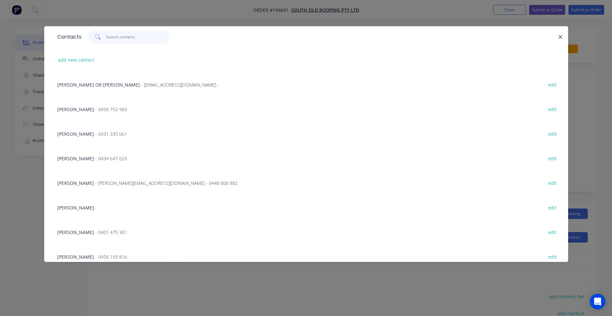
click at [126, 39] on input "text" at bounding box center [138, 36] width 64 height 13
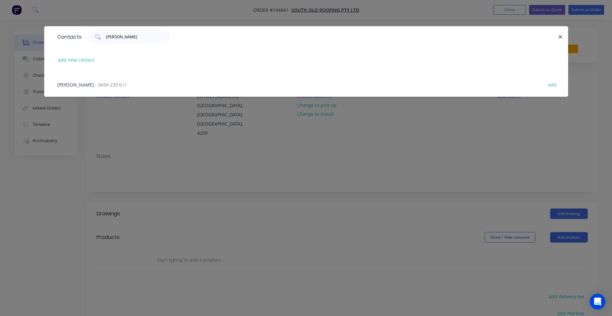
click at [106, 83] on span "- 0434 233 611" at bounding box center [111, 85] width 32 height 6
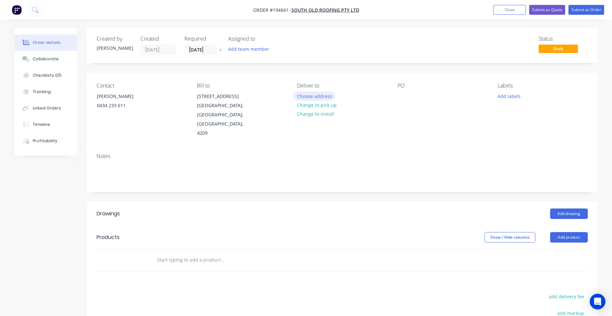
click at [326, 95] on button "Choose address" at bounding box center [314, 95] width 42 height 9
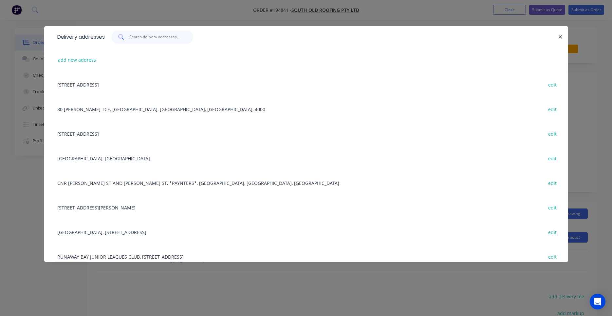
click at [164, 34] on input "text" at bounding box center [161, 36] width 64 height 13
click at [90, 63] on button "add new address" at bounding box center [77, 59] width 45 height 9
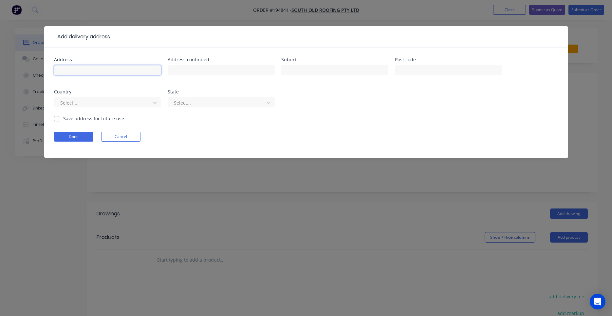
click at [91, 71] on input "text" at bounding box center [107, 70] width 107 height 10
click at [104, 117] on label "Save address for future use" at bounding box center [93, 118] width 61 height 7
click at [59, 117] on input "Save address for future use" at bounding box center [56, 118] width 5 height 6
click at [87, 134] on button "Done" at bounding box center [73, 137] width 39 height 10
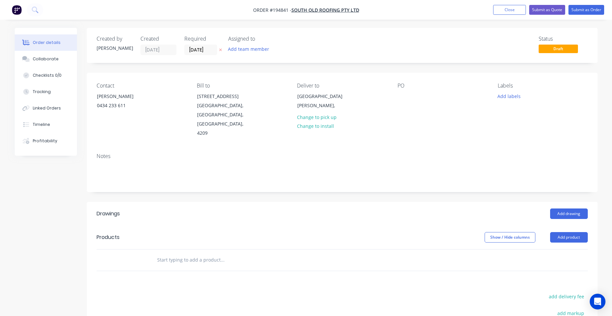
click at [397, 96] on div "Contact SHANE GAULT 0434 233 611 Bill to 36 PROUDLOCK DRIVE WILLOW VALE, Queens…" at bounding box center [342, 110] width 511 height 75
click at [401, 95] on div at bounding box center [402, 95] width 10 height 9
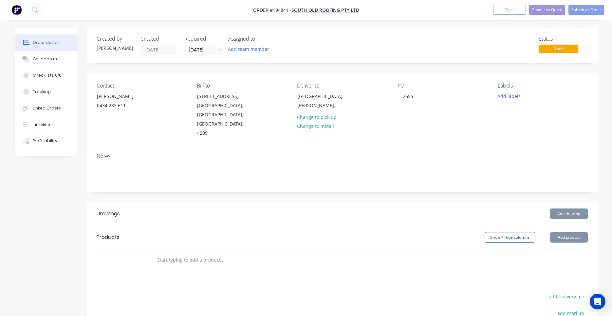
click at [420, 101] on div "PO 2655" at bounding box center [442, 110] width 90 height 55
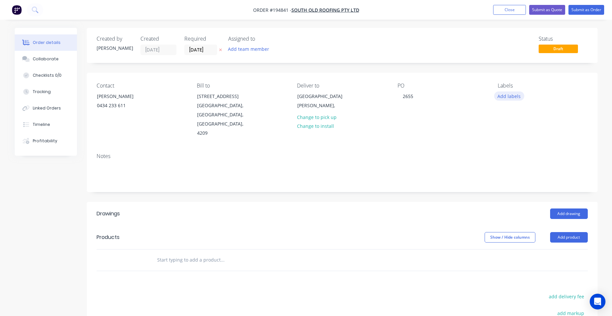
click at [515, 97] on button "Add labels" at bounding box center [509, 95] width 30 height 9
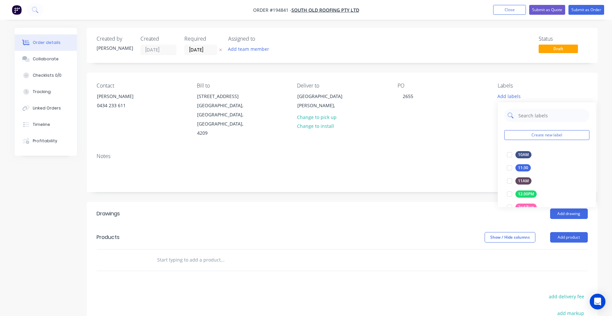
click at [533, 118] on input "text" at bounding box center [552, 115] width 68 height 13
click at [511, 194] on div at bounding box center [509, 193] width 13 height 13
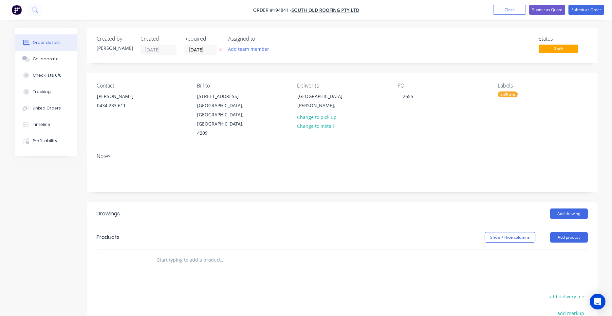
click at [482, 121] on div "PO 2655" at bounding box center [442, 110] width 90 height 55
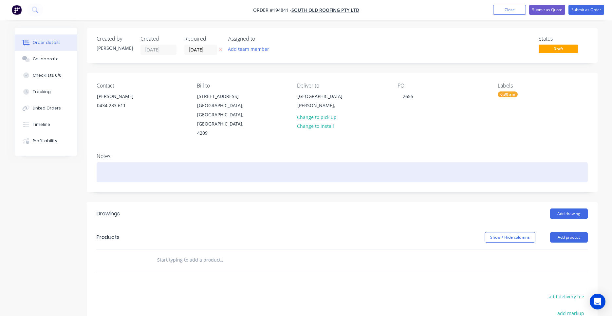
click at [287, 162] on div at bounding box center [342, 172] width 491 height 20
click at [262, 166] on div at bounding box center [342, 172] width 491 height 20
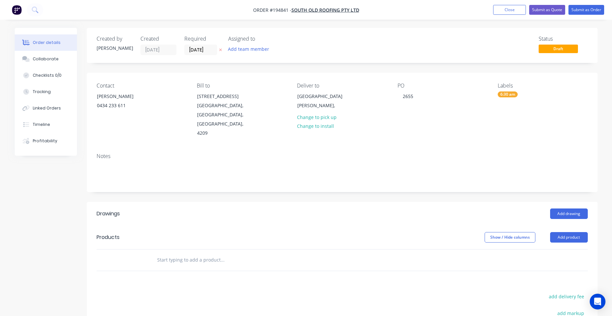
click at [270, 153] on div "Notes" at bounding box center [342, 156] width 491 height 6
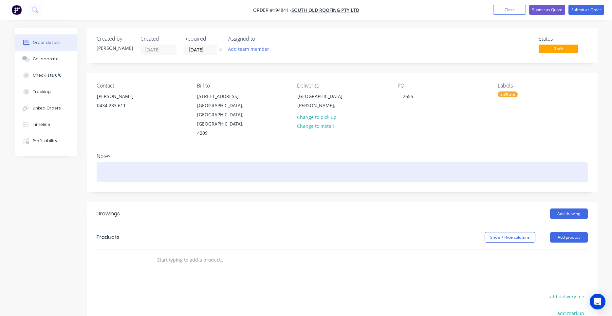
click at [258, 169] on div at bounding box center [342, 172] width 491 height 20
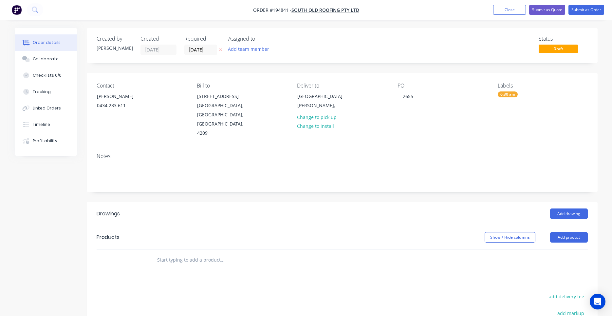
click at [267, 151] on div "Notes" at bounding box center [342, 170] width 511 height 44
click at [570, 208] on button "Add drawing" at bounding box center [569, 213] width 38 height 10
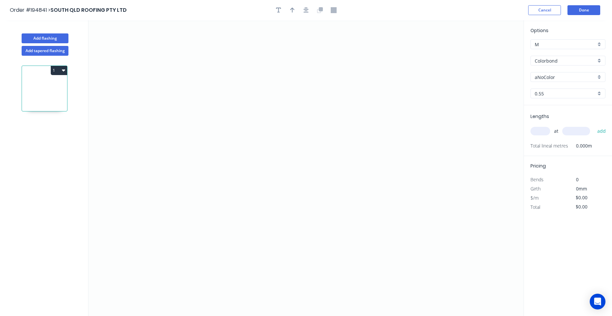
click at [556, 75] on input "aNoColor" at bounding box center [565, 77] width 61 height 7
click at [557, 84] on div "Woodland Grey" at bounding box center [568, 89] width 74 height 11
click at [214, 51] on icon "0" at bounding box center [305, 167] width 435 height 295
click at [204, 173] on icon "0" at bounding box center [305, 167] width 435 height 295
click at [343, 175] on icon "0 ?" at bounding box center [305, 167] width 435 height 295
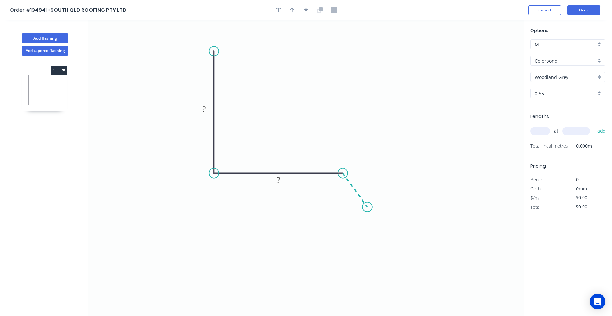
click at [367, 207] on icon "0 ? ?" at bounding box center [305, 167] width 435 height 295
drag, startPoint x: 367, startPoint y: 207, endPoint x: 364, endPoint y: 202, distance: 6.1
click at [364, 202] on circle at bounding box center [364, 201] width 10 height 10
drag, startPoint x: 363, startPoint y: 203, endPoint x: 366, endPoint y: 200, distance: 4.2
click at [366, 200] on circle at bounding box center [366, 197] width 10 height 10
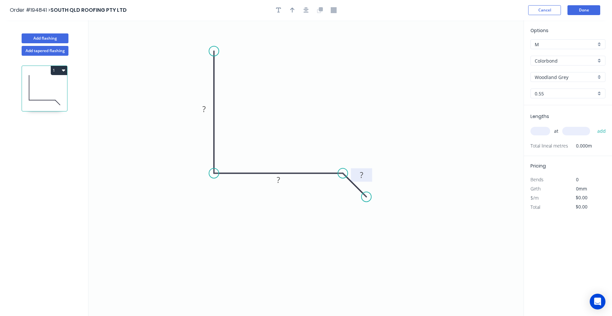
click at [364, 174] on rect at bounding box center [361, 175] width 13 height 9
drag, startPoint x: 212, startPoint y: 49, endPoint x: 203, endPoint y: 50, distance: 9.2
click at [203, 50] on circle at bounding box center [203, 50] width 10 height 10
click at [226, 160] on tspan "º" at bounding box center [226, 160] width 3 height 11
click at [307, 8] on icon "button" at bounding box center [306, 10] width 5 height 6
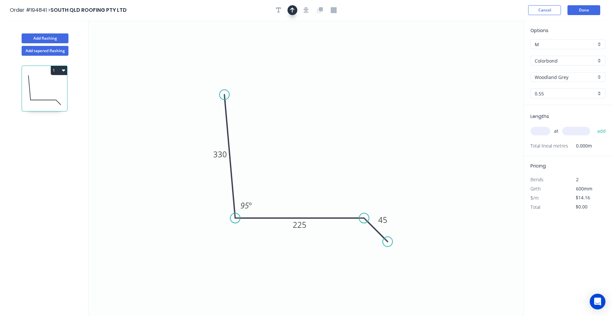
click at [294, 10] on icon "button" at bounding box center [292, 10] width 5 height 6
click at [493, 52] on icon at bounding box center [491, 45] width 6 height 21
click at [494, 52] on icon at bounding box center [494, 44] width 6 height 21
drag, startPoint x: 494, startPoint y: 52, endPoint x: 330, endPoint y: 132, distance: 182.3
click at [330, 132] on icon at bounding box center [335, 126] width 19 height 19
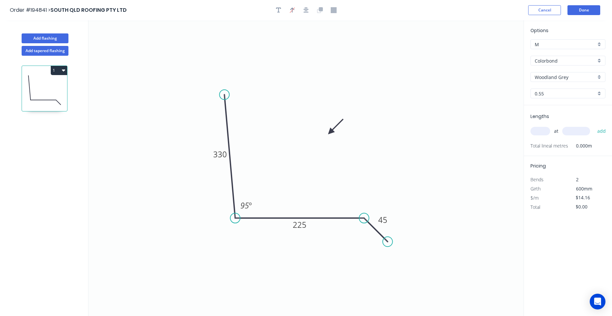
click at [545, 134] on input "text" at bounding box center [540, 131] width 20 height 9
click at [594, 125] on button "add" at bounding box center [601, 130] width 15 height 11
click at [594, 10] on button "Done" at bounding box center [583, 10] width 33 height 10
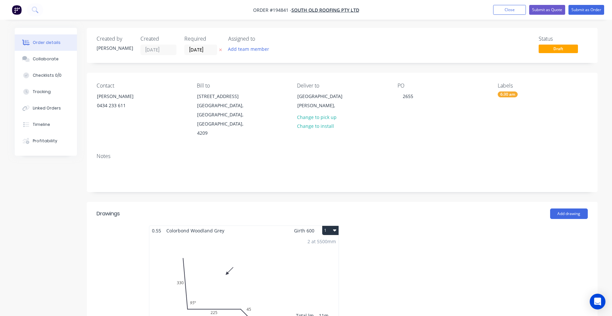
drag, startPoint x: 339, startPoint y: 220, endPoint x: 335, endPoint y: 221, distance: 4.0
click at [335, 225] on div "0.55 Colorbond Woodland Grey Girth 600 1 0 330 225 45 95 º 0 330 225 45 95 º 2 …" at bounding box center [244, 280] width 190 height 110
click at [334, 227] on icon "button" at bounding box center [334, 229] width 3 height 5
click at [328, 241] on div "Use larger box size" at bounding box center [307, 245] width 50 height 9
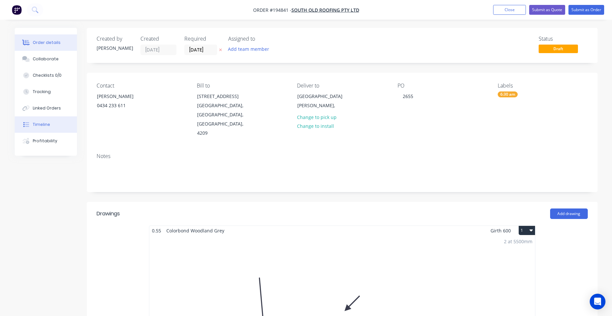
click at [55, 121] on button "Timeline" at bounding box center [46, 124] width 62 height 16
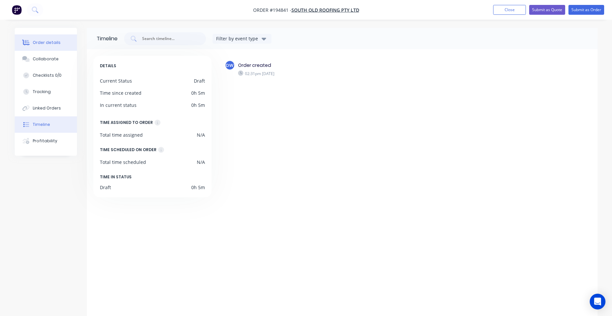
click at [57, 44] on div "Order details" at bounding box center [47, 43] width 28 height 6
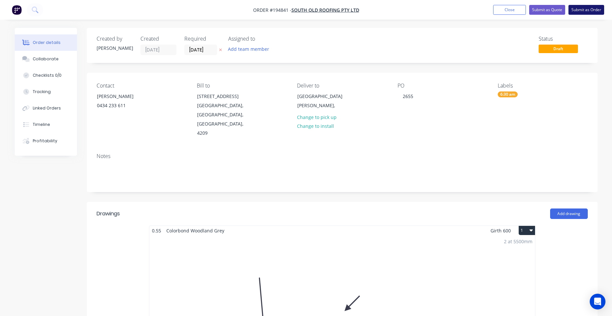
click at [576, 7] on button "Submit as Order" at bounding box center [586, 10] width 36 height 10
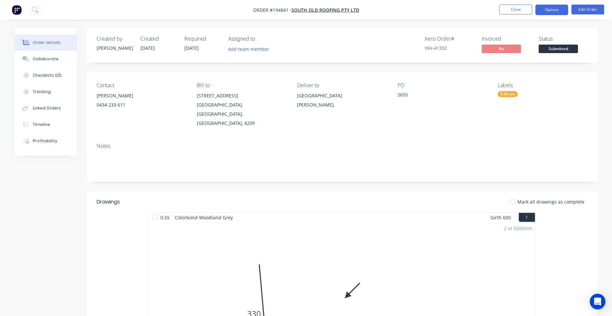
click at [551, 12] on button "Options" at bounding box center [551, 10] width 33 height 10
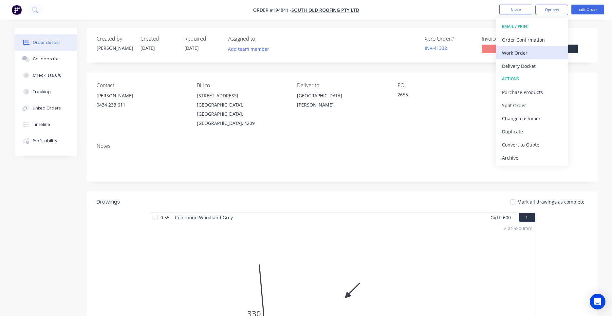
click at [527, 50] on div "Work Order" at bounding box center [532, 52] width 60 height 9
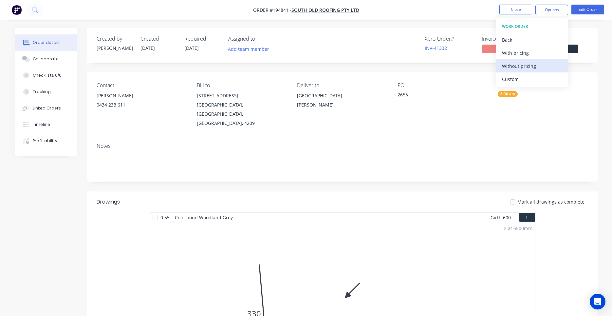
click at [520, 64] on div "Without pricing" at bounding box center [532, 65] width 60 height 9
click at [578, 27] on div "Order details Collaborate Checklists 0/0 Tracking Linked Orders Timeline Profit…" at bounding box center [306, 276] width 612 height 552
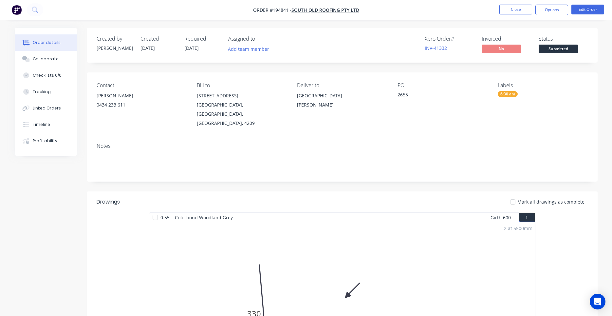
click at [456, 143] on div "Notes" at bounding box center [342, 146] width 491 height 6
click at [39, 9] on button at bounding box center [35, 9] width 16 height 13
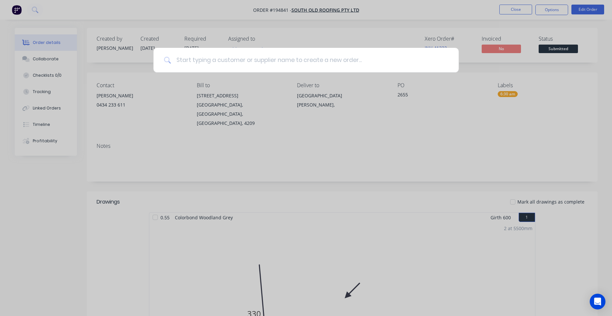
click at [197, 59] on input at bounding box center [309, 60] width 277 height 25
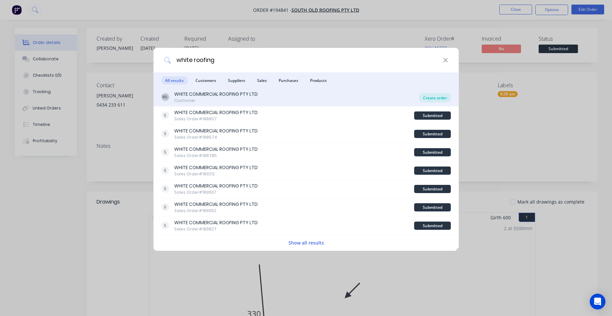
click at [440, 97] on div "Create order" at bounding box center [435, 97] width 32 height 9
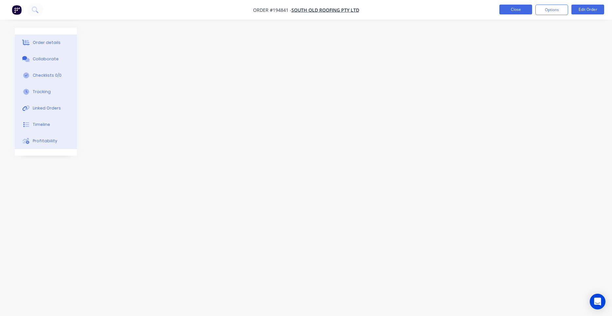
click at [518, 9] on button "Close" at bounding box center [515, 10] width 33 height 10
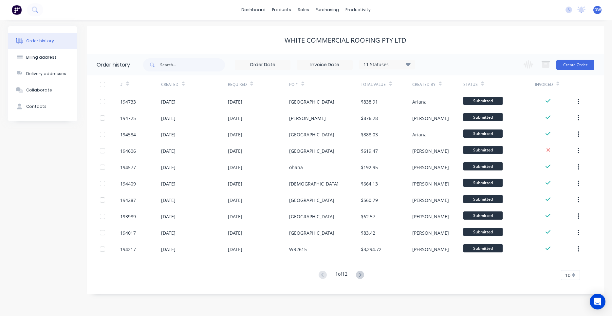
click at [581, 70] on div "Change order status Submitted Manufactured Ready for pick up Slitting Delivered…" at bounding box center [556, 64] width 75 height 21
click at [581, 65] on button "Create Order" at bounding box center [575, 65] width 38 height 10
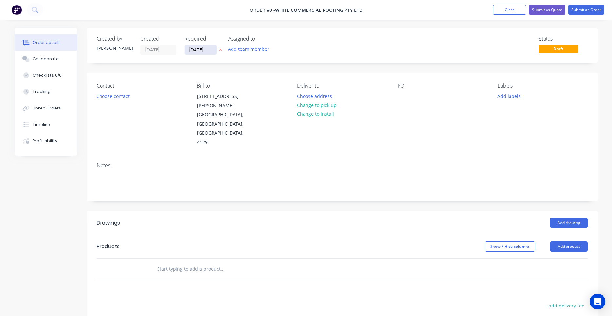
click at [205, 51] on input "07/10/25" at bounding box center [201, 50] width 32 height 10
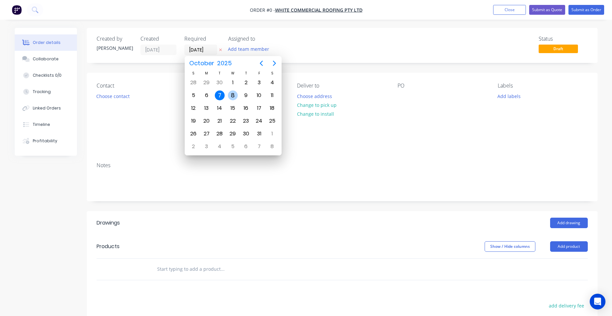
click at [234, 97] on div "8" at bounding box center [233, 95] width 10 height 10
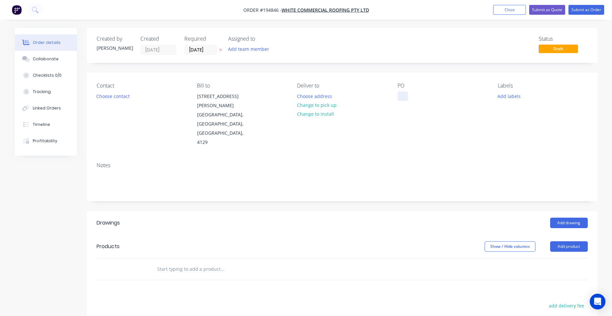
click at [404, 96] on div at bounding box center [402, 95] width 10 height 9
click at [317, 95] on button "Choose address" at bounding box center [314, 95] width 42 height 9
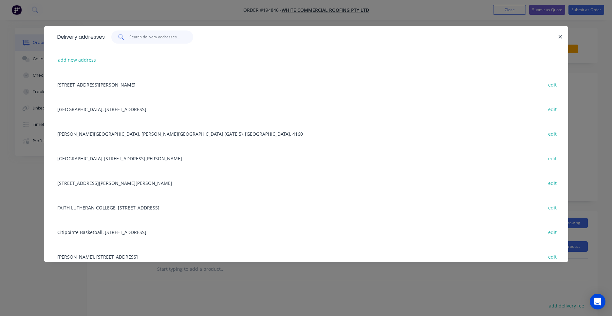
click at [165, 42] on input "text" at bounding box center [161, 36] width 64 height 13
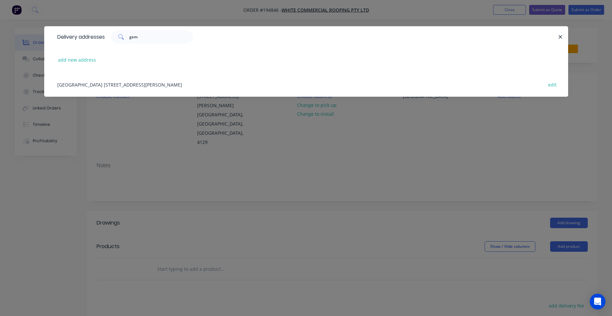
click at [161, 82] on div "Kings College 68 Gemvale Rd, REEDY CREEK, Queensland, Australia, 4227 edit" at bounding box center [306, 84] width 504 height 25
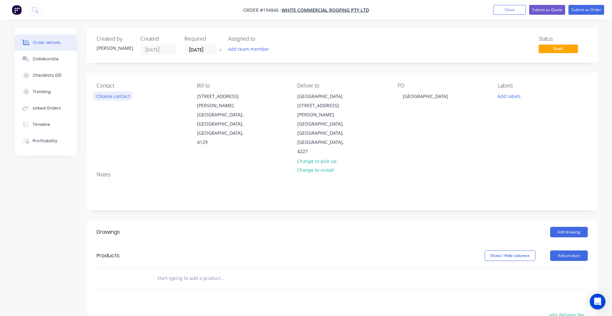
click at [126, 96] on button "Choose contact" at bounding box center [113, 95] width 40 height 9
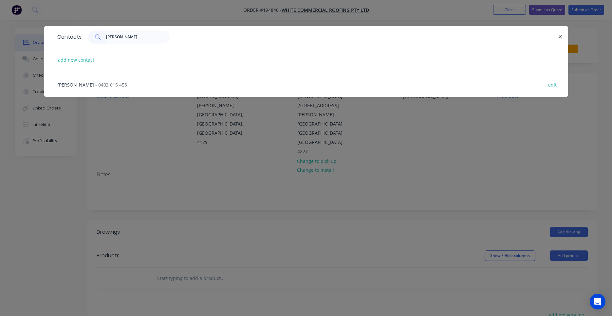
click at [98, 84] on span "- 0403 015 458" at bounding box center [111, 85] width 32 height 6
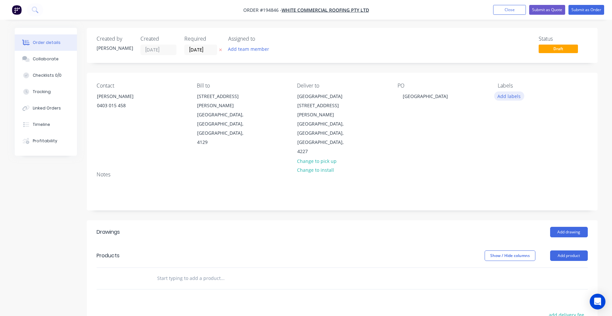
click at [505, 96] on button "Add labels" at bounding box center [509, 95] width 30 height 9
click at [536, 117] on input "text" at bounding box center [552, 115] width 68 height 13
click at [509, 156] on div at bounding box center [509, 154] width 13 height 13
click at [463, 143] on div "Contact ERIC 0403 015 458 Bill to 57 Dewar Drive LOGANHOLME, Queensland, Austra…" at bounding box center [342, 119] width 511 height 93
click at [560, 227] on button "Add drawing" at bounding box center [569, 232] width 38 height 10
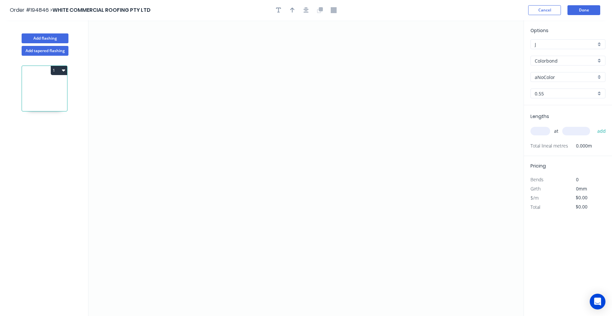
click at [551, 79] on input "aNoColor" at bounding box center [565, 77] width 61 height 7
click at [569, 88] on div "Ironstone" at bounding box center [568, 89] width 74 height 11
click at [538, 128] on input "text" at bounding box center [540, 131] width 20 height 9
click at [272, 55] on icon "0" at bounding box center [305, 167] width 435 height 295
click at [270, 128] on icon "0" at bounding box center [305, 167] width 435 height 295
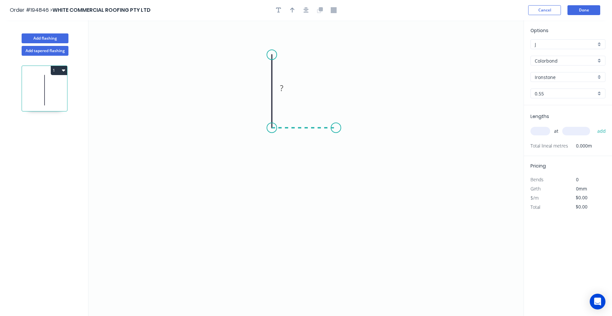
click at [336, 125] on icon "0 ?" at bounding box center [305, 167] width 435 height 295
click at [336, 125] on circle at bounding box center [336, 128] width 10 height 10
drag, startPoint x: 271, startPoint y: 48, endPoint x: 272, endPoint y: 30, distance: 18.4
click at [272, 30] on circle at bounding box center [272, 30] width 10 height 10
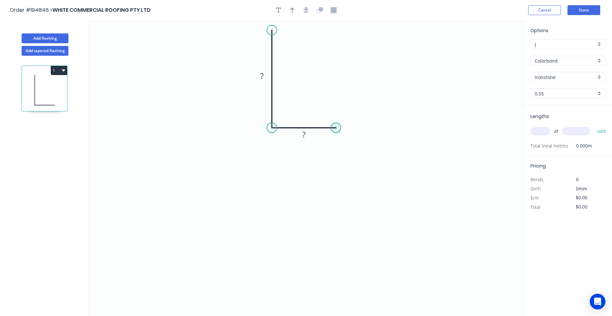
click at [335, 126] on circle at bounding box center [336, 128] width 10 height 10
click at [335, 171] on icon "0 ? ?" at bounding box center [305, 167] width 435 height 295
click at [221, 170] on icon "0 ? ? ?" at bounding box center [305, 167] width 435 height 295
click at [221, 145] on icon at bounding box center [221, 158] width 0 height 26
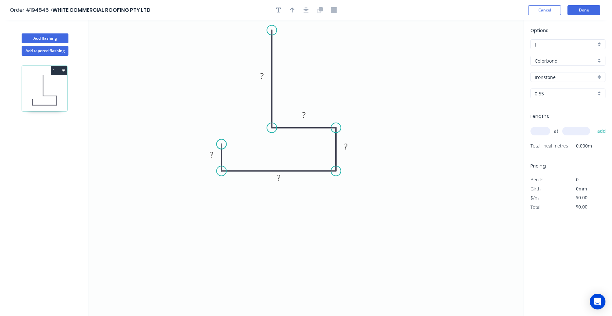
click at [222, 144] on circle at bounding box center [221, 144] width 10 height 10
click at [214, 154] on rect at bounding box center [211, 154] width 13 height 9
click at [537, 130] on input "text" at bounding box center [540, 131] width 20 height 9
click at [594, 125] on button "add" at bounding box center [601, 130] width 15 height 11
click at [303, 11] on button "button" at bounding box center [306, 10] width 10 height 10
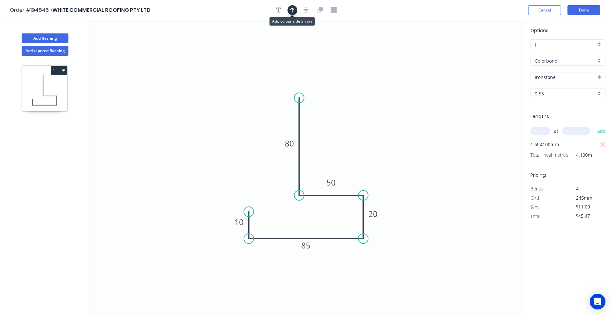
click at [292, 11] on icon "button" at bounding box center [292, 10] width 5 height 5
click at [490, 51] on icon at bounding box center [491, 45] width 6 height 21
drag, startPoint x: 490, startPoint y: 51, endPoint x: 346, endPoint y: 145, distance: 172.4
click at [346, 145] on icon at bounding box center [350, 139] width 19 height 19
click at [578, 8] on button "Done" at bounding box center [583, 10] width 33 height 10
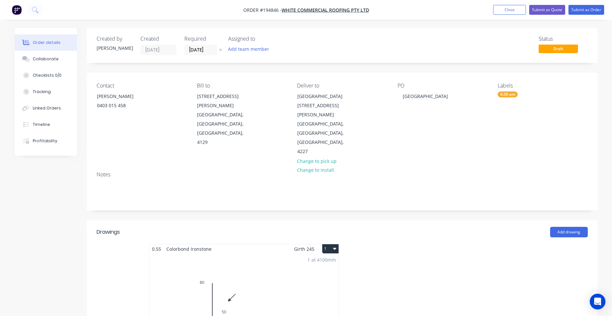
click at [334, 262] on div "1 at 4100mm Total lm $/M Total 4.1m $11.09 $45.47" at bounding box center [243, 303] width 189 height 100
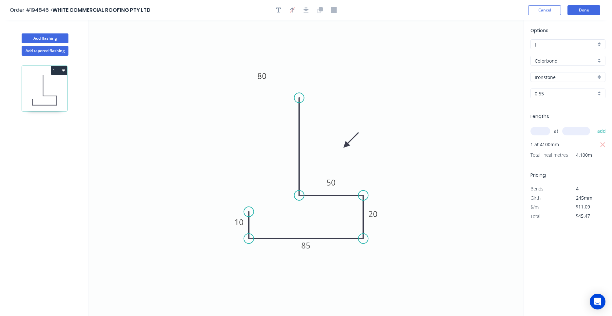
click at [65, 68] on icon "button" at bounding box center [63, 69] width 3 height 5
click at [65, 85] on button "Duplicate" at bounding box center [36, 86] width 62 height 13
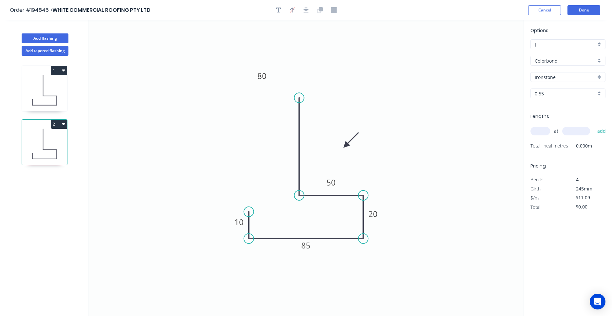
click at [46, 94] on icon at bounding box center [44, 90] width 45 height 42
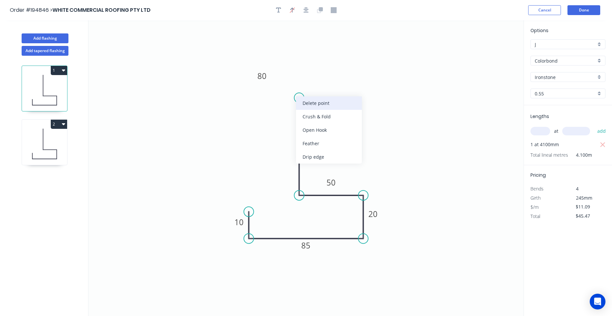
click at [301, 102] on div "Delete point" at bounding box center [329, 102] width 66 height 13
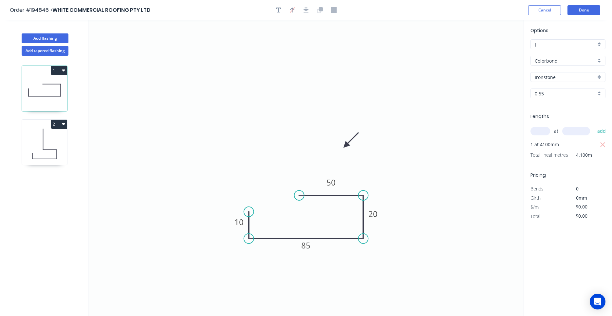
click at [300, 188] on icon "0 10 85 20 50" at bounding box center [305, 167] width 435 height 295
click at [300, 190] on circle at bounding box center [299, 195] width 10 height 10
click at [302, 69] on icon "0 10 85 20 50" at bounding box center [305, 167] width 435 height 295
click at [302, 69] on circle at bounding box center [299, 69] width 10 height 10
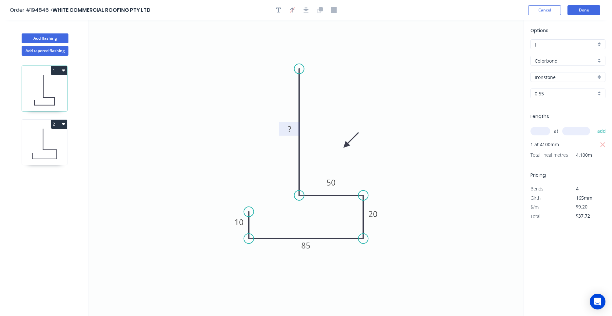
click at [291, 123] on rect at bounding box center [289, 128] width 21 height 13
click at [288, 130] on tspan "?" at bounding box center [289, 128] width 3 height 11
click at [57, 144] on icon at bounding box center [44, 144] width 45 height 42
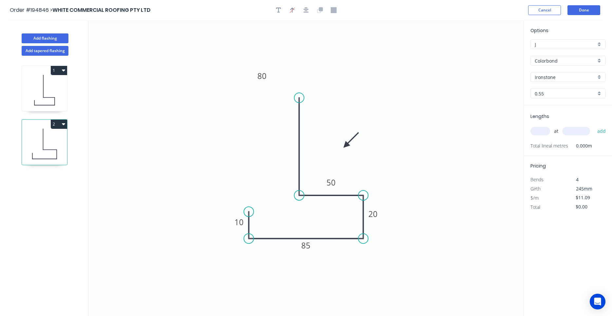
click at [62, 124] on icon "button" at bounding box center [63, 123] width 3 height 5
click at [53, 150] on div "Delete" at bounding box center [36, 153] width 50 height 9
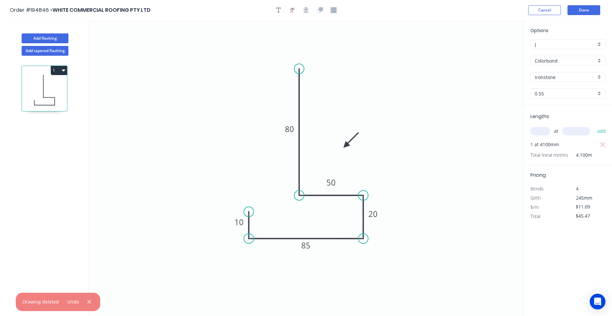
click at [63, 69] on icon "button" at bounding box center [63, 70] width 3 height 2
click at [55, 91] on div "Duplicate" at bounding box center [36, 86] width 50 height 9
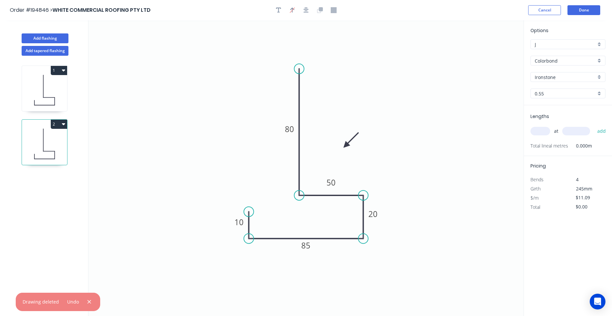
click at [59, 148] on icon at bounding box center [44, 144] width 45 height 42
click at [305, 246] on tspan "85" at bounding box center [306, 245] width 9 height 11
click at [539, 134] on input "text" at bounding box center [540, 131] width 20 height 9
click at [594, 125] on button "add" at bounding box center [601, 130] width 15 height 11
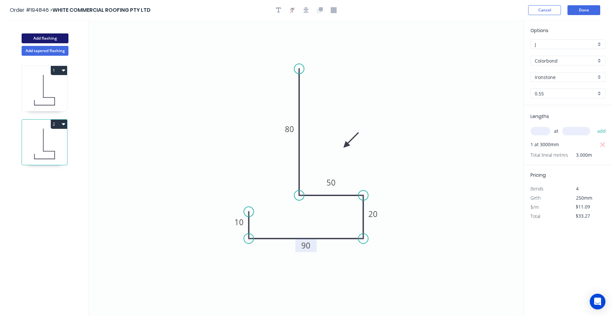
click at [56, 37] on button "Add flashing" at bounding box center [45, 38] width 47 height 10
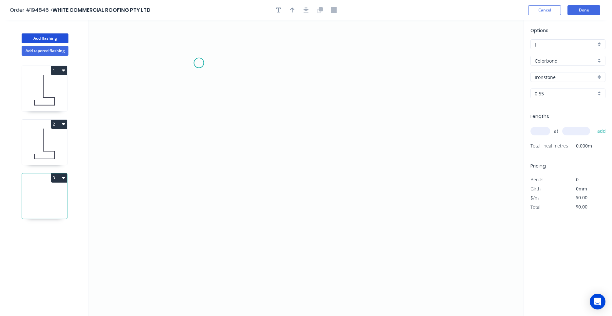
click at [199, 63] on icon "0" at bounding box center [305, 167] width 435 height 295
click at [197, 133] on icon "0" at bounding box center [305, 167] width 435 height 295
click at [284, 138] on icon "0 ?" at bounding box center [305, 167] width 435 height 295
click at [285, 168] on icon "0 ? ?" at bounding box center [305, 167] width 435 height 295
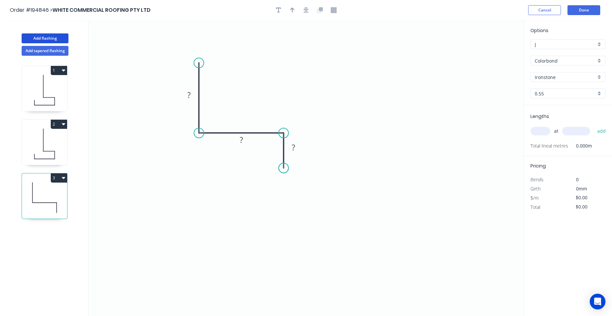
click at [285, 168] on circle at bounding box center [284, 168] width 10 height 10
click at [295, 190] on div "Crush & Fold" at bounding box center [318, 189] width 66 height 13
click at [293, 188] on div "Flip bend" at bounding box center [316, 191] width 66 height 13
drag, startPoint x: 307, startPoint y: 160, endPoint x: 299, endPoint y: 192, distance: 33.3
click at [299, 192] on rect at bounding box center [289, 187] width 26 height 13
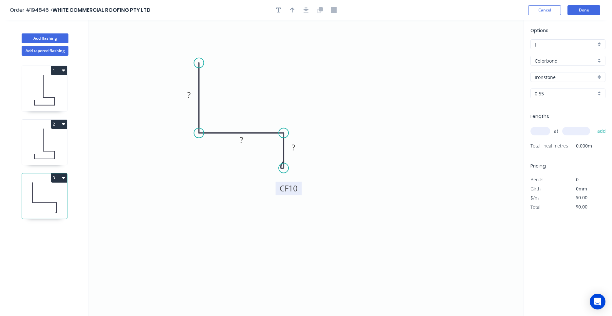
click at [296, 184] on tspan "10" at bounding box center [292, 188] width 9 height 11
click at [293, 147] on tspan "?" at bounding box center [293, 147] width 3 height 11
click at [306, 11] on icon "button" at bounding box center [306, 10] width 5 height 5
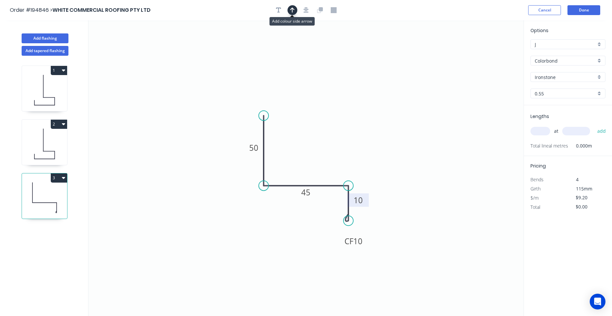
click at [294, 11] on icon "button" at bounding box center [292, 10] width 5 height 6
click at [488, 51] on icon "0 50 45 CF 10 10" at bounding box center [305, 167] width 435 height 295
click at [490, 53] on icon at bounding box center [491, 45] width 6 height 21
drag, startPoint x: 490, startPoint y: 53, endPoint x: 337, endPoint y: 145, distance: 179.3
click at [337, 145] on icon at bounding box center [342, 139] width 19 height 19
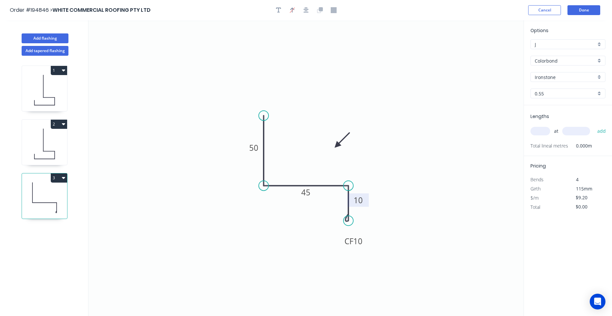
click at [542, 133] on input "text" at bounding box center [540, 131] width 20 height 9
click at [594, 125] on button "add" at bounding box center [601, 130] width 15 height 11
click at [58, 37] on button "Add flashing" at bounding box center [45, 38] width 47 height 10
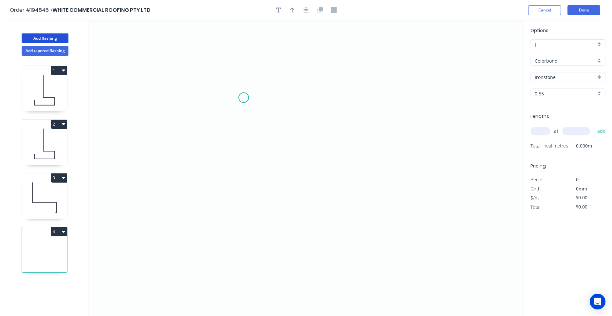
click at [244, 98] on icon "0" at bounding box center [305, 167] width 435 height 295
click at [243, 197] on icon "0" at bounding box center [305, 167] width 435 height 295
click at [325, 200] on icon "0 ?" at bounding box center [305, 167] width 435 height 295
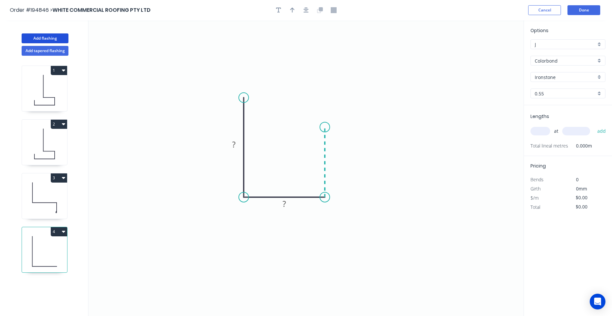
click at [327, 127] on icon "0 ? ?" at bounding box center [305, 167] width 435 height 295
click at [327, 127] on circle at bounding box center [325, 127] width 10 height 10
click at [235, 145] on tspan "?" at bounding box center [233, 144] width 3 height 11
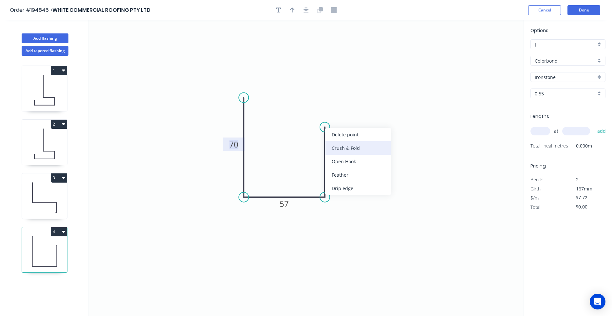
click at [347, 149] on div "Crush & Fold" at bounding box center [358, 147] width 66 height 13
click at [342, 131] on tspan "10" at bounding box center [343, 132] width 9 height 11
drag, startPoint x: 350, startPoint y: 137, endPoint x: 347, endPoint y: 116, distance: 20.8
click at [347, 116] on rect at bounding box center [336, 111] width 26 height 13
click at [546, 127] on input "text" at bounding box center [540, 131] width 20 height 9
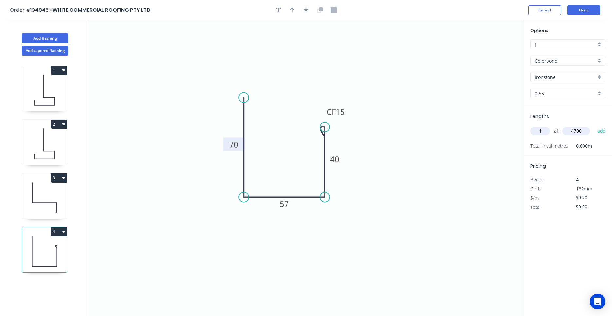
click at [594, 125] on button "add" at bounding box center [601, 130] width 15 height 11
click at [62, 39] on button "Add flashing" at bounding box center [45, 38] width 47 height 10
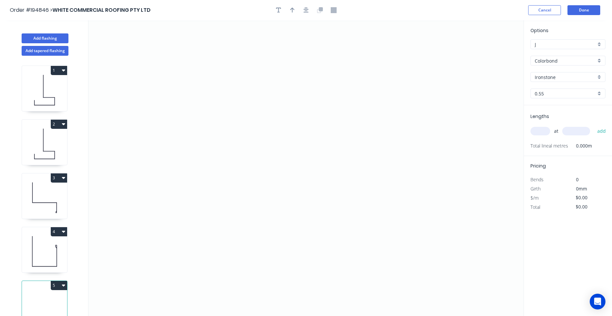
click at [45, 257] on icon at bounding box center [44, 251] width 45 height 42
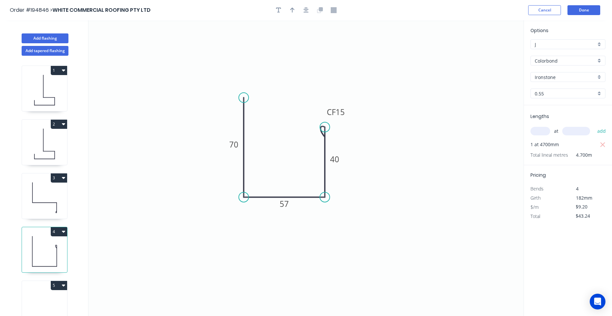
click at [52, 206] on icon at bounding box center [44, 197] width 45 height 42
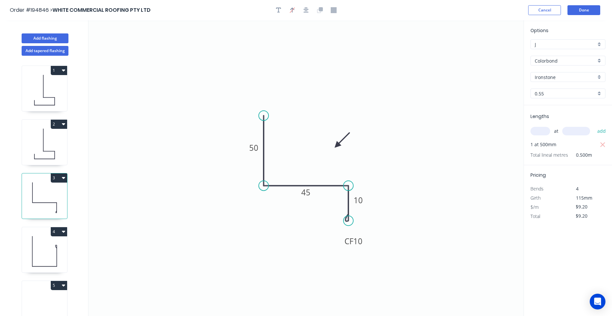
click at [46, 240] on icon at bounding box center [44, 251] width 45 height 42
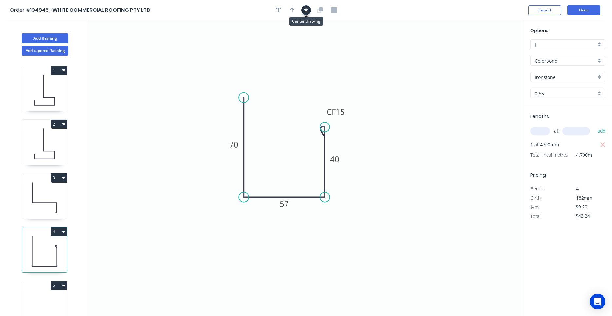
click at [307, 13] on button "button" at bounding box center [306, 10] width 10 height 10
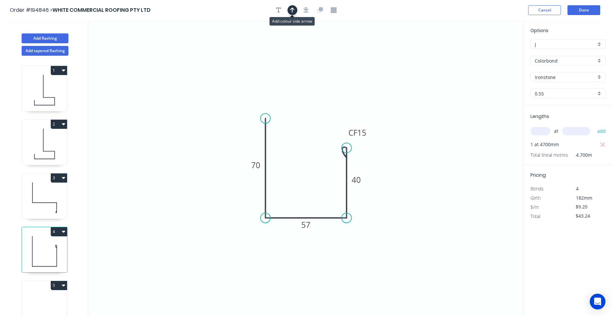
click at [291, 12] on icon "button" at bounding box center [292, 10] width 5 height 6
click at [491, 53] on icon at bounding box center [491, 45] width 6 height 21
click at [491, 53] on icon at bounding box center [498, 53] width 21 height 6
drag, startPoint x: 491, startPoint y: 53, endPoint x: 374, endPoint y: 240, distance: 220.8
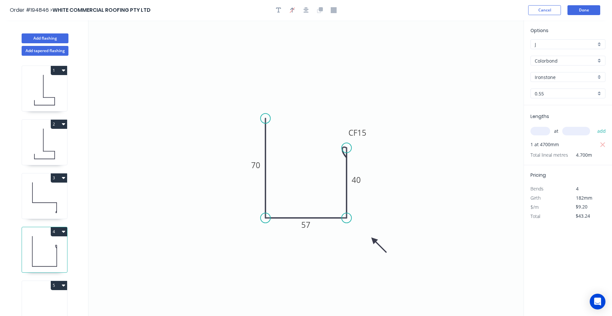
click at [374, 240] on icon at bounding box center [378, 244] width 19 height 19
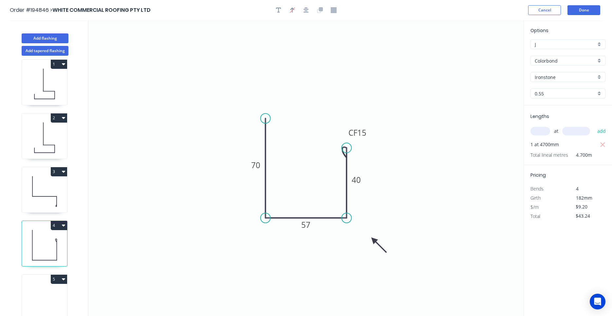
click at [46, 310] on icon at bounding box center [44, 299] width 45 height 42
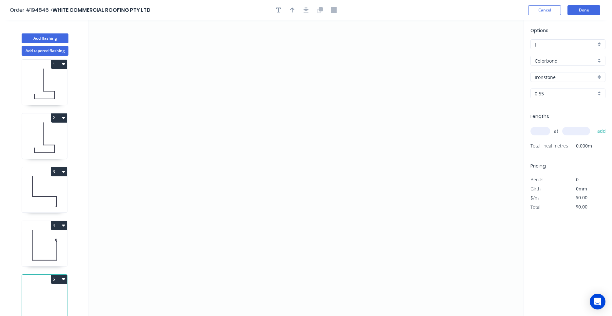
click at [50, 251] on icon at bounding box center [44, 245] width 45 height 42
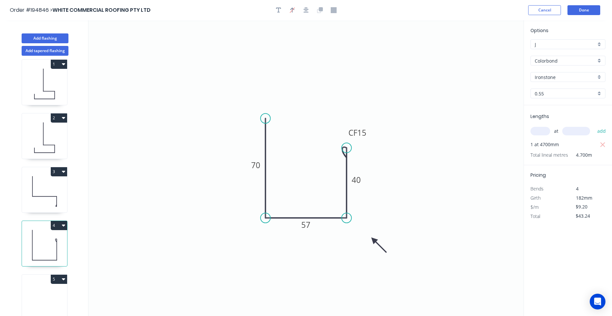
click at [49, 296] on icon at bounding box center [44, 299] width 45 height 42
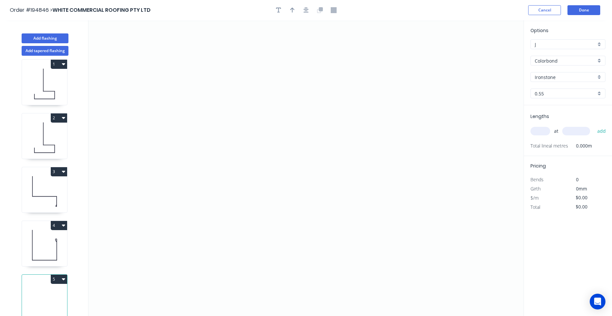
click at [546, 131] on input "text" at bounding box center [540, 131] width 20 height 9
click at [594, 125] on button "add" at bounding box center [601, 130] width 15 height 11
click at [571, 10] on button "Done" at bounding box center [583, 10] width 33 height 10
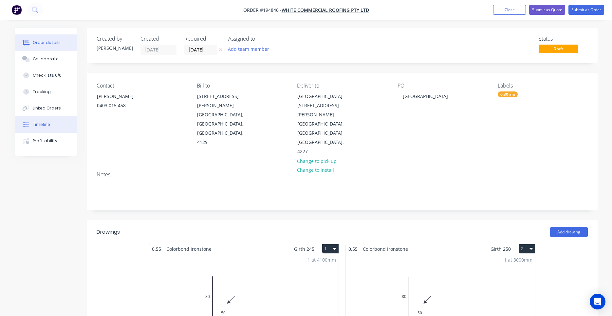
click at [40, 125] on div "Timeline" at bounding box center [41, 124] width 17 height 6
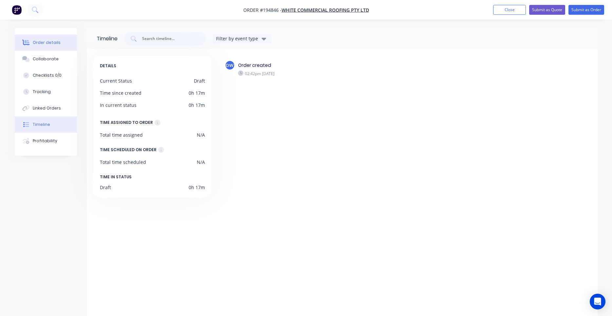
click at [55, 42] on div "Order details" at bounding box center [47, 43] width 28 height 6
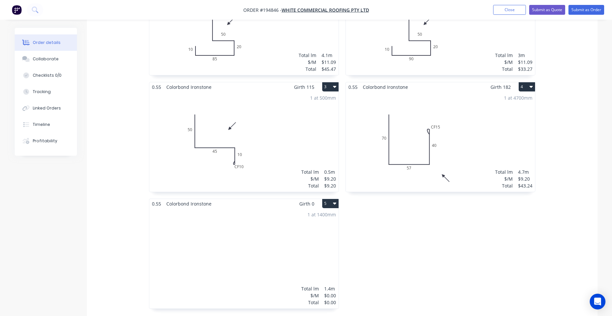
click at [280, 208] on div "1 at 1400mm Total lm $/M Total 1.4m $0.00 $0.00" at bounding box center [243, 258] width 189 height 100
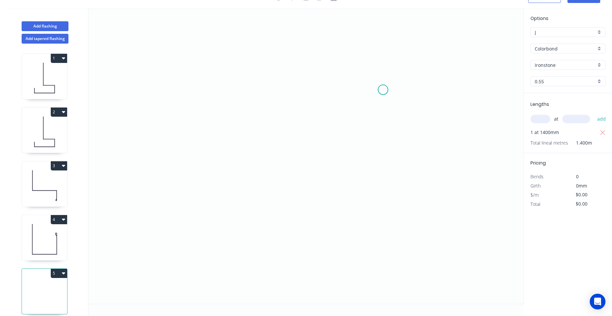
click at [383, 90] on icon "0" at bounding box center [305, 155] width 435 height 295
click at [349, 52] on icon "0" at bounding box center [305, 155] width 435 height 295
click at [218, 61] on icon "0 ?" at bounding box center [305, 155] width 435 height 295
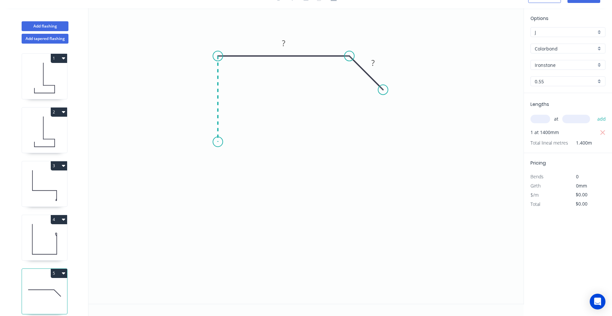
click at [213, 142] on icon "0 ? ?" at bounding box center [305, 155] width 435 height 295
click at [237, 160] on icon at bounding box center [227, 151] width 19 height 19
click at [231, 246] on icon "0 ? ? ? ?" at bounding box center [305, 155] width 435 height 295
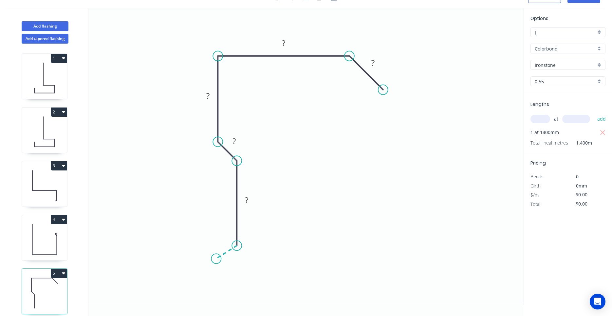
click at [216, 259] on icon "0 ? ? ? ? ?" at bounding box center [305, 155] width 435 height 295
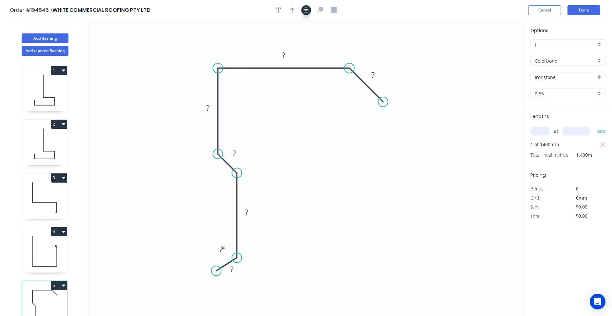
click at [303, 9] on button "button" at bounding box center [306, 10] width 10 height 10
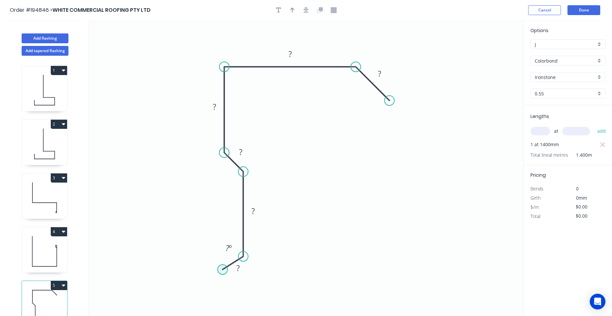
click at [224, 268] on circle at bounding box center [223, 269] width 10 height 10
click at [222, 308] on icon "0 ? ? ? ? ? ? ? º" at bounding box center [305, 167] width 435 height 295
click at [222, 308] on circle at bounding box center [223, 308] width 10 height 10
click at [309, 8] on button "button" at bounding box center [306, 10] width 10 height 10
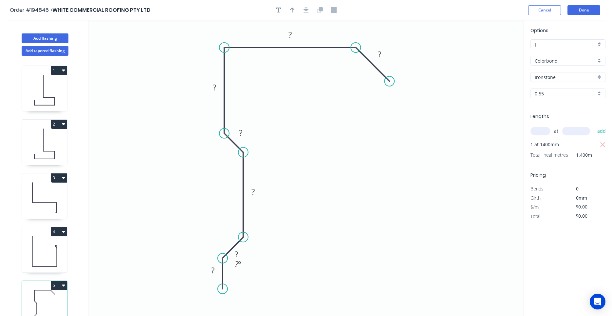
drag, startPoint x: 223, startPoint y: 250, endPoint x: 222, endPoint y: 256, distance: 6.3
click at [222, 256] on circle at bounding box center [223, 258] width 10 height 10
click at [222, 289] on circle at bounding box center [223, 289] width 10 height 10
drag, startPoint x: 223, startPoint y: 289, endPoint x: 222, endPoint y: 294, distance: 5.3
click at [222, 294] on circle at bounding box center [223, 294] width 10 height 10
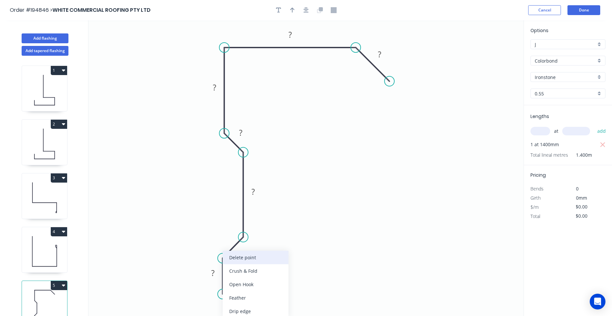
click at [233, 261] on div "Delete point" at bounding box center [256, 256] width 66 height 13
click at [223, 262] on circle at bounding box center [223, 258] width 10 height 10
click at [223, 295] on icon "0 ? ? ? ? ? ?" at bounding box center [305, 167] width 435 height 295
click at [236, 291] on icon at bounding box center [229, 292] width 13 height 3
click at [236, 291] on circle at bounding box center [236, 291] width 10 height 10
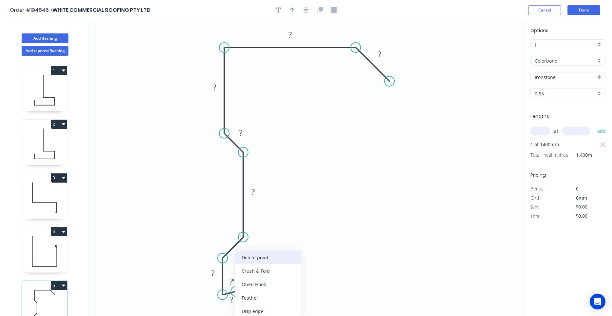
click at [247, 260] on div "Delete point" at bounding box center [268, 256] width 66 height 13
click at [232, 277] on div "Hide angle" at bounding box center [257, 279] width 66 height 13
drag, startPoint x: 223, startPoint y: 292, endPoint x: 223, endPoint y: 313, distance: 20.6
click at [223, 313] on circle at bounding box center [223, 313] width 10 height 10
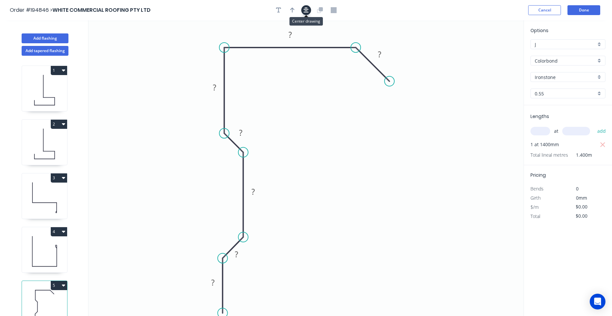
click at [308, 8] on icon "button" at bounding box center [306, 10] width 5 height 6
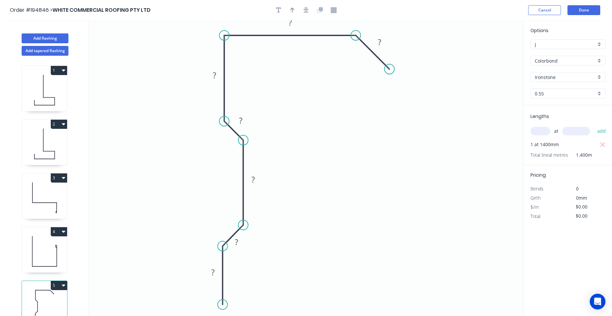
drag, startPoint x: 220, startPoint y: 299, endPoint x: 220, endPoint y: 305, distance: 5.6
click at [220, 305] on circle at bounding box center [223, 304] width 10 height 10
click at [222, 304] on circle at bounding box center [223, 305] width 10 height 10
click at [315, 303] on icon "0 ? ? ? ? ? ? ?" at bounding box center [305, 167] width 435 height 295
click at [318, 251] on icon "0 ? ? ? ? ? ? ? ?" at bounding box center [305, 167] width 435 height 295
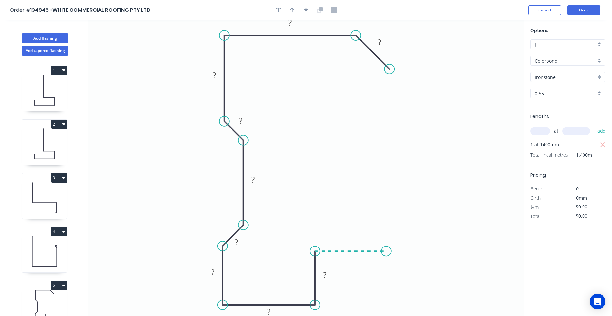
click at [386, 252] on icon "0 ? ? ? ? ? ? ? ? ?" at bounding box center [305, 167] width 435 height 295
click at [386, 252] on circle at bounding box center [386, 251] width 10 height 10
click at [305, 7] on button "button" at bounding box center [306, 10] width 10 height 10
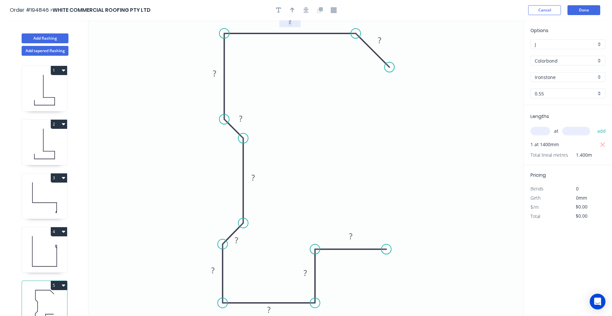
click at [293, 23] on rect at bounding box center [290, 20] width 13 height 9
click at [584, 12] on button "Done" at bounding box center [583, 10] width 33 height 10
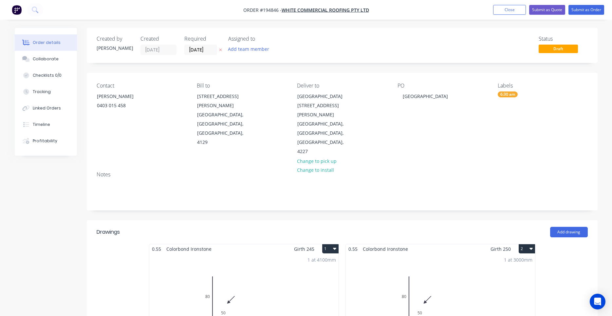
scroll to position [278, 0]
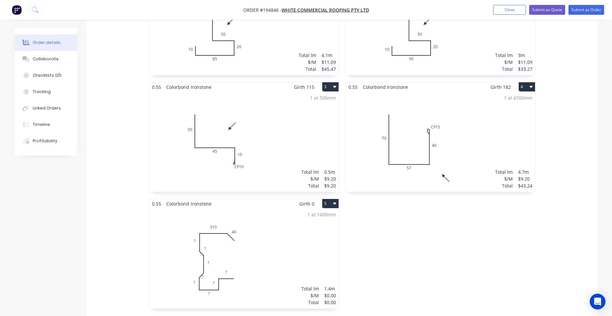
click at [270, 227] on div "1 at 1400mm Total lm $/M Total 1.4m $0.00 $0.00" at bounding box center [243, 258] width 189 height 100
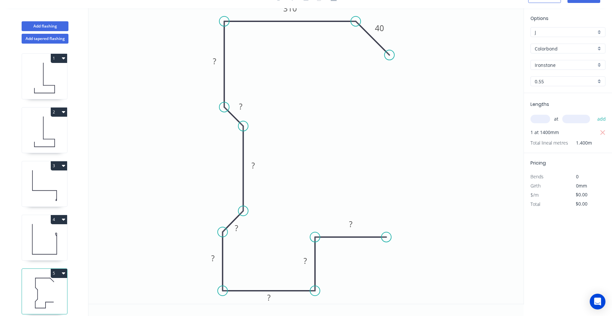
scroll to position [12, 0]
click at [218, 60] on rect at bounding box center [214, 61] width 13 height 9
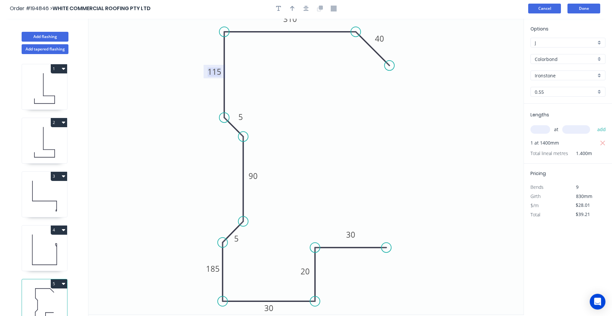
scroll to position [0, 0]
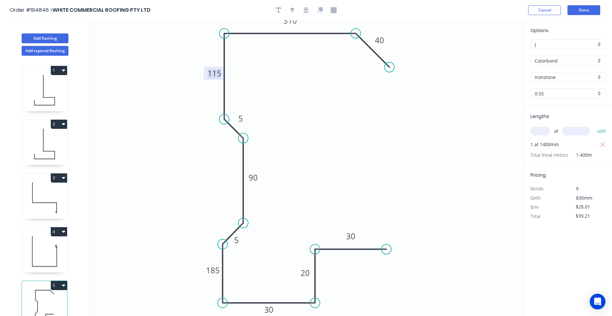
click at [580, 3] on header "Order #194846 > WHITE COMMERCIAL ROOFING PTY LTD Cancel Done" at bounding box center [306, 10] width 612 height 20
click at [578, 6] on button "Done" at bounding box center [583, 10] width 33 height 10
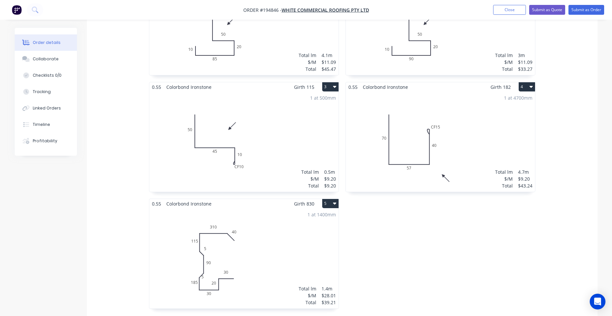
scroll to position [390, 0]
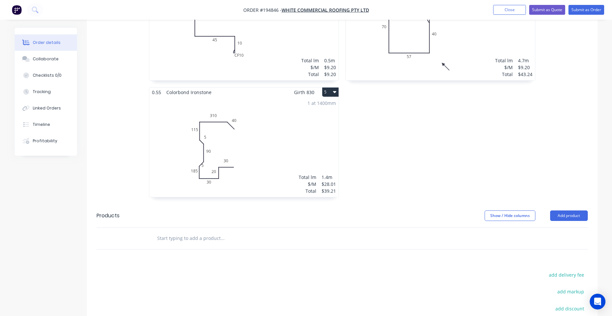
click at [309, 124] on div "1 at 1400mm Total lm $/M Total 1.4m $28.01 $39.21" at bounding box center [243, 147] width 189 height 100
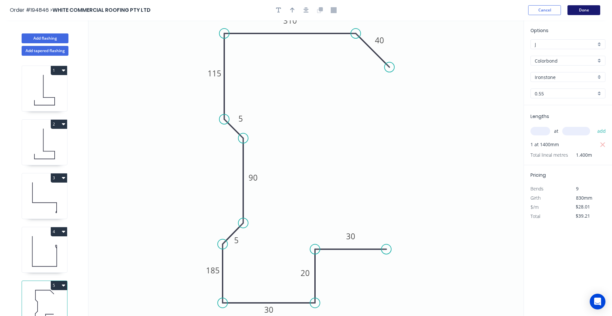
click at [581, 8] on button "Done" at bounding box center [583, 10] width 33 height 10
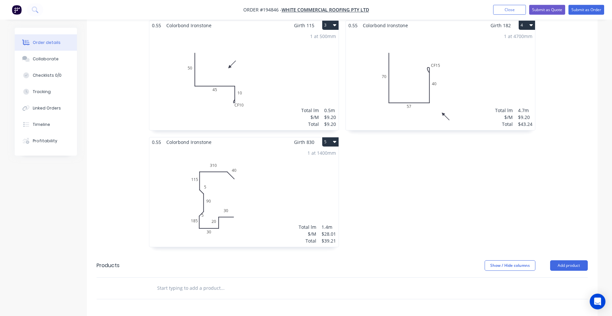
scroll to position [390, 0]
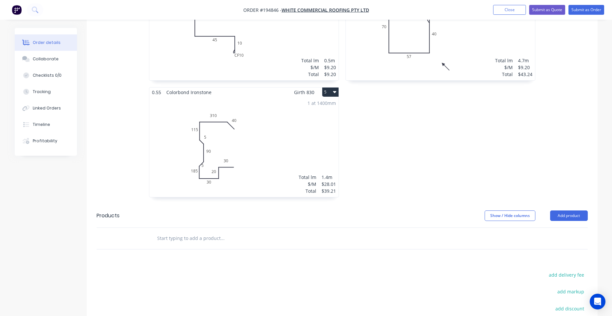
click at [317, 129] on div "1 at 1400mm Total lm $/M Total 1.4m $28.01 $39.21" at bounding box center [243, 147] width 189 height 100
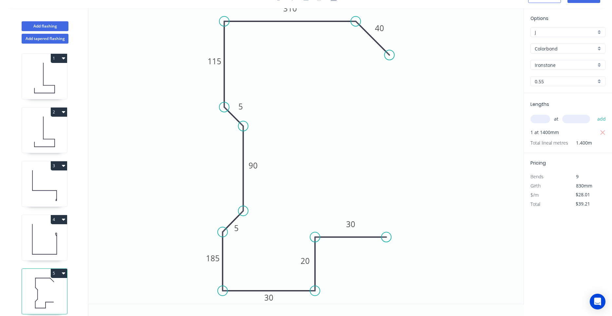
scroll to position [12, 0]
click at [48, 28] on button "Add flashing" at bounding box center [45, 26] width 47 height 10
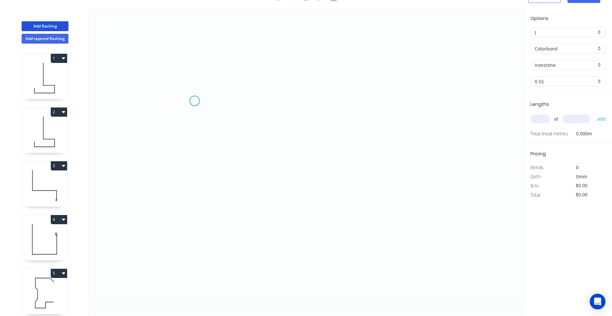
click at [194, 101] on icon "0" at bounding box center [305, 155] width 435 height 295
click at [228, 63] on icon "0" at bounding box center [305, 155] width 435 height 295
click at [396, 68] on icon "0 ?" at bounding box center [305, 155] width 435 height 295
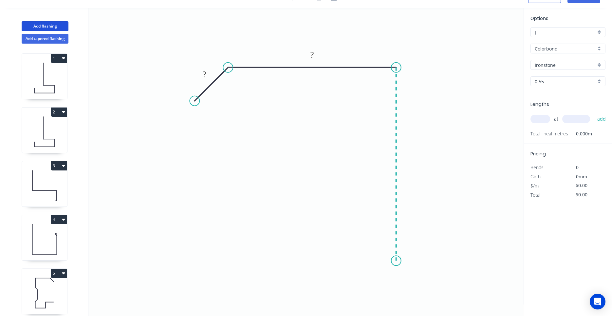
click at [392, 261] on icon "0 ? ?" at bounding box center [305, 155] width 435 height 295
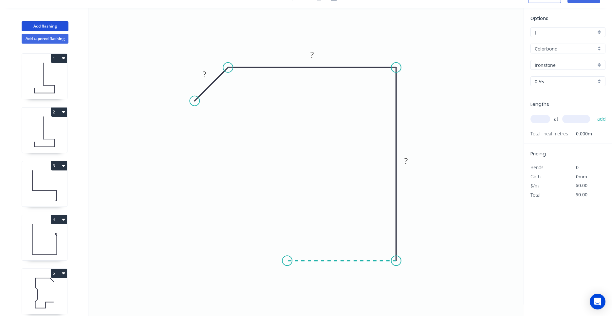
click at [287, 256] on icon "0 ? ? ?" at bounding box center [305, 155] width 435 height 295
click at [288, 183] on icon "0 ? ? ? ?" at bounding box center [305, 155] width 435 height 295
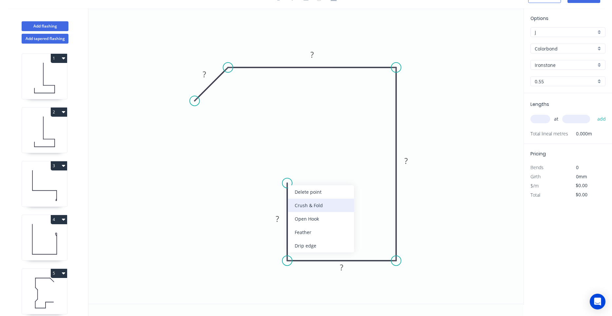
click at [308, 207] on div "Crush & Fold" at bounding box center [321, 204] width 66 height 13
click at [298, 203] on div "Flip bend" at bounding box center [321, 205] width 66 height 13
drag, startPoint x: 262, startPoint y: 191, endPoint x: 279, endPoint y: 168, distance: 29.1
click at [279, 168] on rect at bounding box center [290, 164] width 26 height 13
click at [294, 163] on tspan "10" at bounding box center [294, 164] width 9 height 11
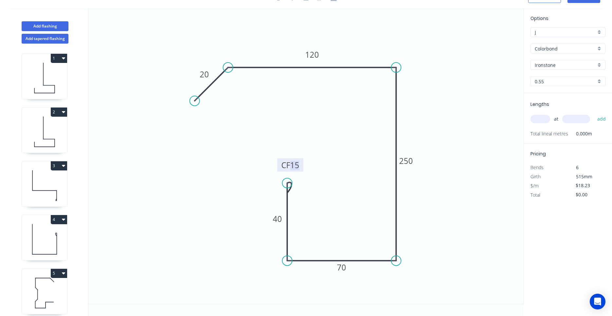
click at [540, 113] on div "at add" at bounding box center [568, 118] width 76 height 11
click at [540, 119] on input "text" at bounding box center [540, 119] width 20 height 9
click at [594, 113] on button "add" at bounding box center [601, 118] width 15 height 11
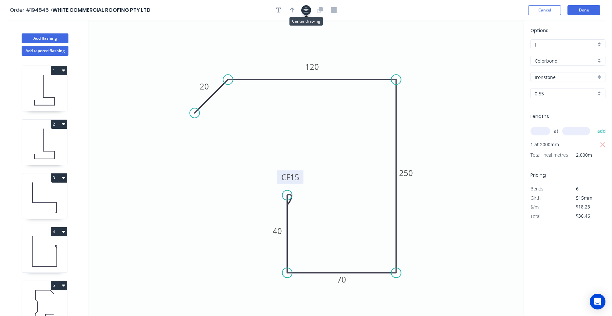
click at [309, 9] on button "button" at bounding box center [306, 10] width 10 height 10
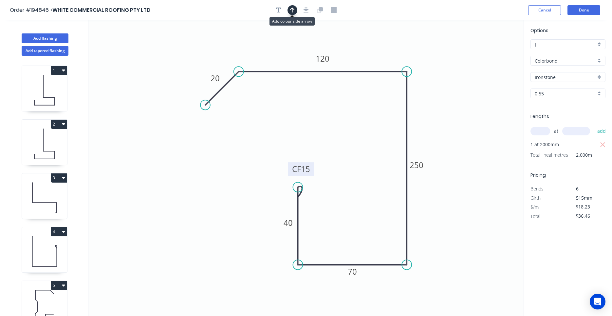
click at [292, 11] on icon "button" at bounding box center [292, 10] width 5 height 5
click at [487, 49] on icon "0 20 120 250 70 CF 15 40" at bounding box center [305, 167] width 435 height 295
click at [489, 52] on icon at bounding box center [491, 45] width 6 height 21
drag, startPoint x: 490, startPoint y: 53, endPoint x: 444, endPoint y: 59, distance: 46.3
click at [444, 59] on icon at bounding box center [450, 53] width 19 height 19
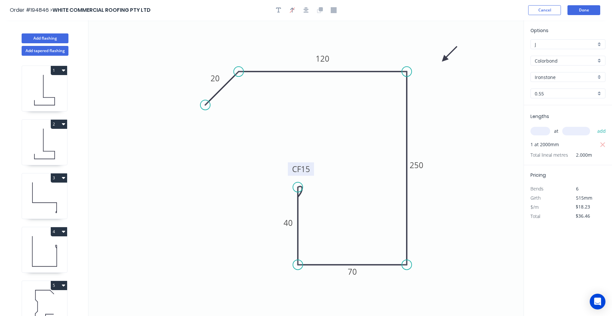
click at [44, 263] on icon at bounding box center [44, 251] width 45 height 42
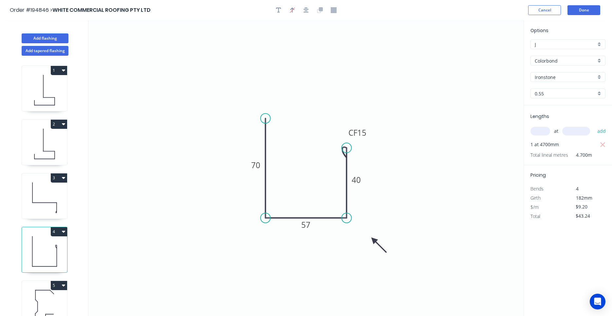
click at [53, 201] on icon at bounding box center [44, 197] width 45 height 42
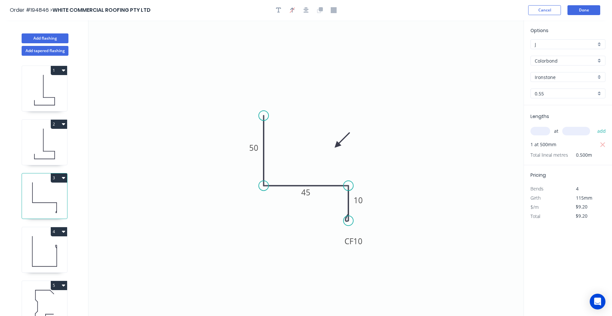
click at [52, 146] on icon at bounding box center [44, 144] width 45 height 42
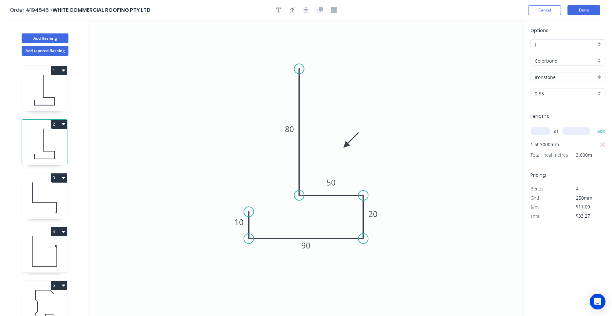
click at [55, 101] on icon at bounding box center [55, 101] width 0 height 8
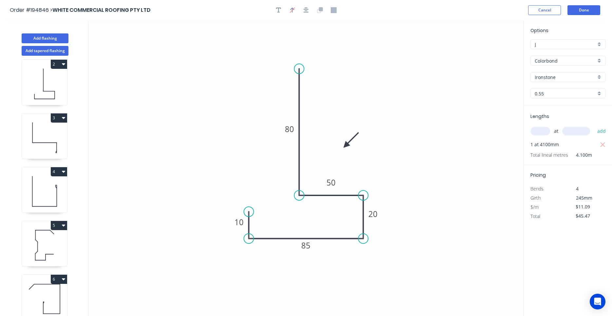
scroll to position [12, 0]
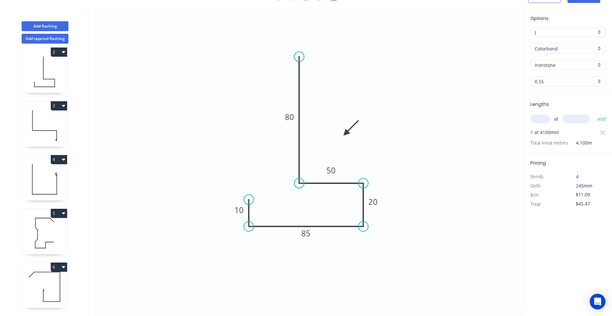
click at [37, 235] on icon at bounding box center [44, 233] width 45 height 42
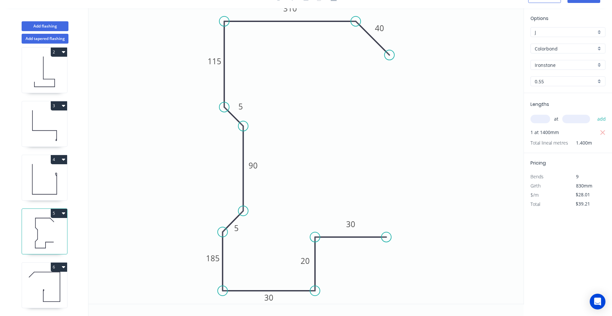
click at [51, 279] on icon at bounding box center [44, 287] width 45 height 42
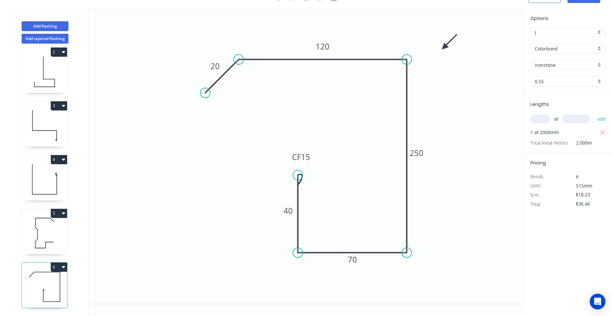
click at [45, 241] on icon at bounding box center [44, 233] width 45 height 42
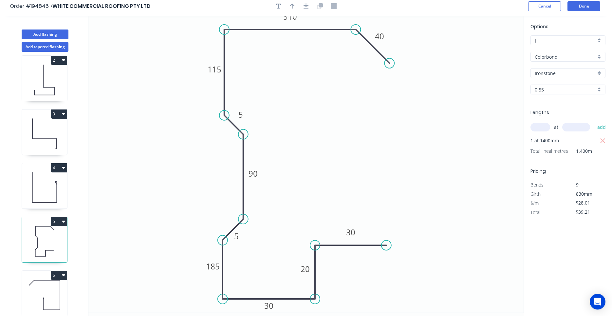
scroll to position [0, 0]
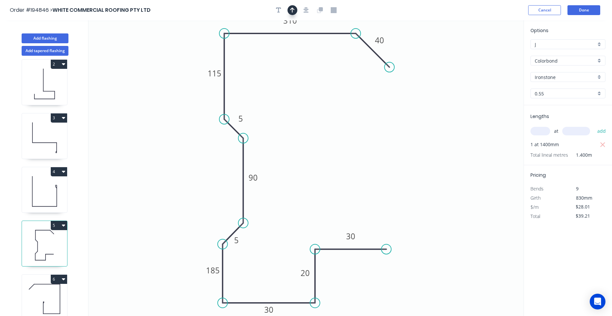
click at [293, 12] on icon "button" at bounding box center [292, 10] width 5 height 6
drag, startPoint x: 490, startPoint y: 53, endPoint x: 206, endPoint y: 52, distance: 283.5
click at [206, 52] on icon at bounding box center [207, 44] width 6 height 21
drag, startPoint x: 206, startPoint y: 52, endPoint x: 205, endPoint y: 48, distance: 3.8
click at [205, 48] on icon at bounding box center [199, 42] width 19 height 19
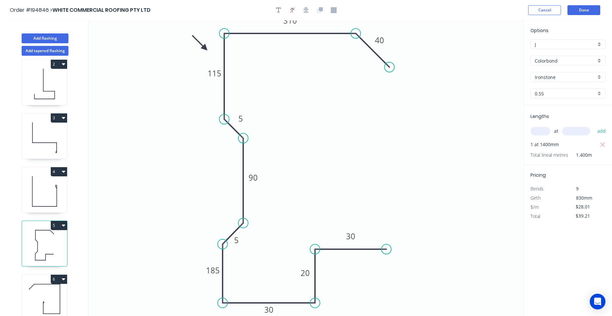
click at [53, 295] on icon at bounding box center [44, 299] width 45 height 42
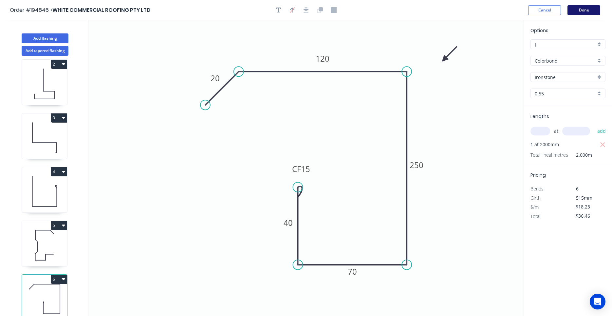
click at [567, 11] on button "Done" at bounding box center [583, 10] width 33 height 10
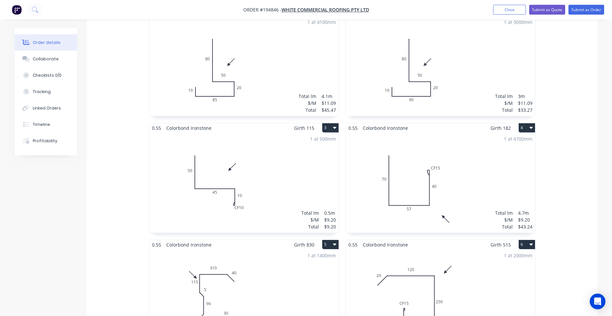
scroll to position [334, 0]
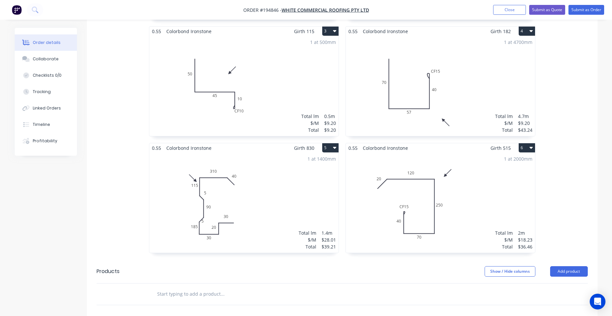
click at [272, 174] on div "1 at 1400mm Total lm $/M Total 1.4m $28.01 $39.21" at bounding box center [243, 203] width 189 height 100
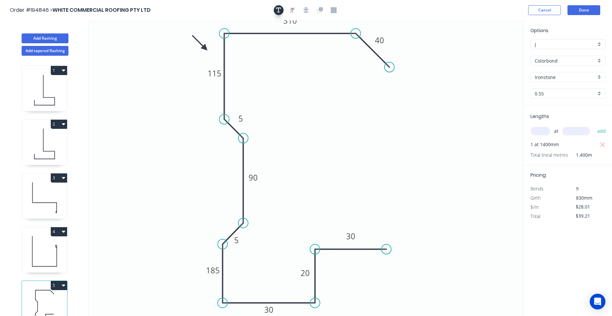
click at [278, 10] on icon "button" at bounding box center [278, 10] width 5 height 5
drag, startPoint x: 129, startPoint y: 44, endPoint x: 367, endPoint y: 117, distance: 248.5
click at [365, 117] on textarea at bounding box center [363, 120] width 53 height 24
drag, startPoint x: 397, startPoint y: 135, endPoint x: 417, endPoint y: 196, distance: 64.7
click at [423, 205] on rect at bounding box center [422, 203] width 3 height 3
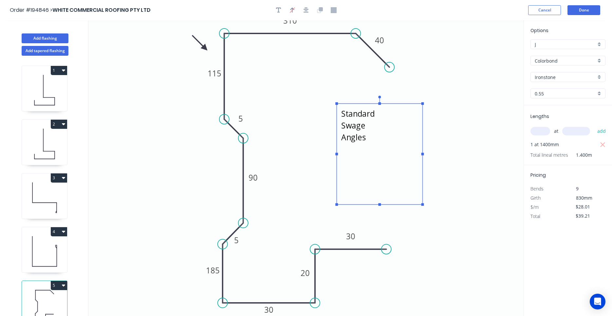
click at [449, 139] on icon "Standard Swage Angles 5 40 90 30 115 30 185 5 20 310" at bounding box center [305, 167] width 435 height 295
click at [579, 9] on button "Done" at bounding box center [583, 10] width 33 height 10
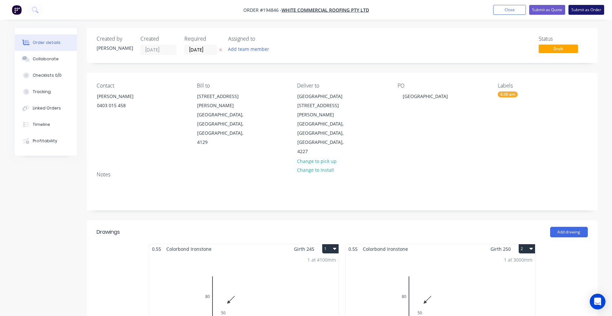
click at [596, 11] on button "Submit as Order" at bounding box center [586, 10] width 36 height 10
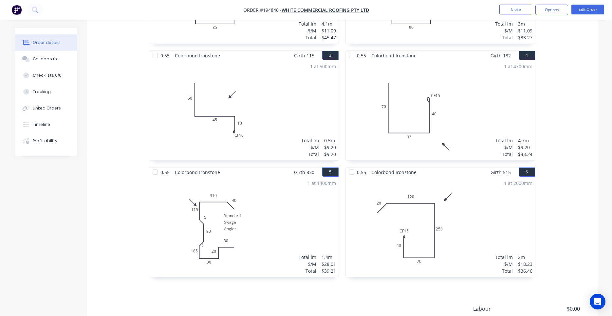
scroll to position [354, 0]
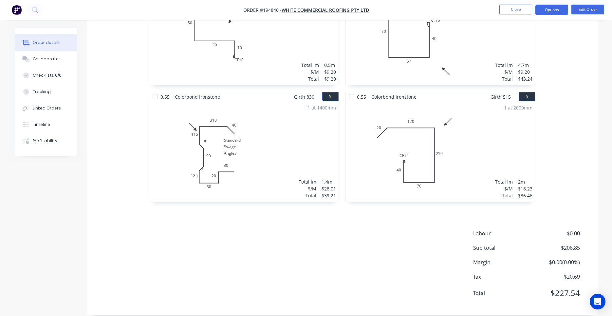
click at [556, 12] on button "Options" at bounding box center [551, 10] width 33 height 10
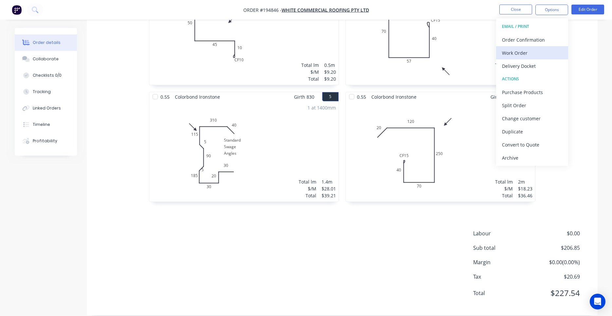
click at [522, 47] on button "Work Order" at bounding box center [532, 52] width 72 height 13
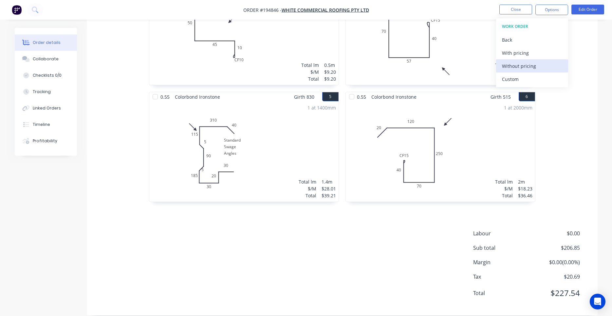
click at [512, 64] on div "Without pricing" at bounding box center [532, 65] width 60 height 9
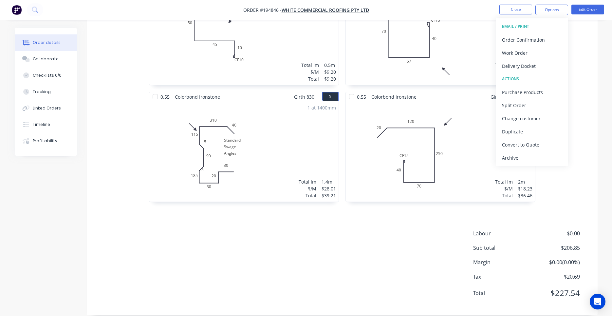
click at [464, 41] on div "1 at 4700mm Total lm $/M Total 4.7m $9.20 $43.24" at bounding box center [440, 35] width 189 height 100
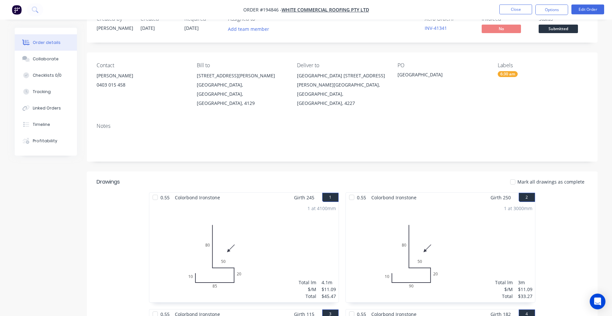
scroll to position [0, 0]
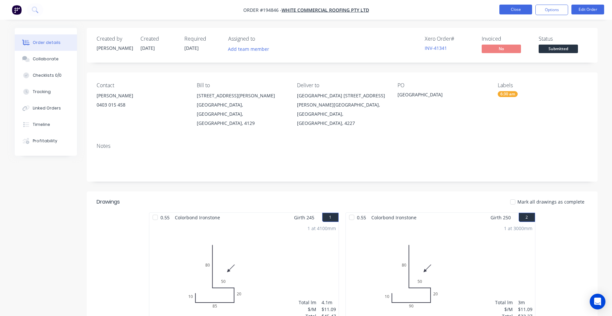
click at [503, 7] on button "Close" at bounding box center [515, 10] width 33 height 10
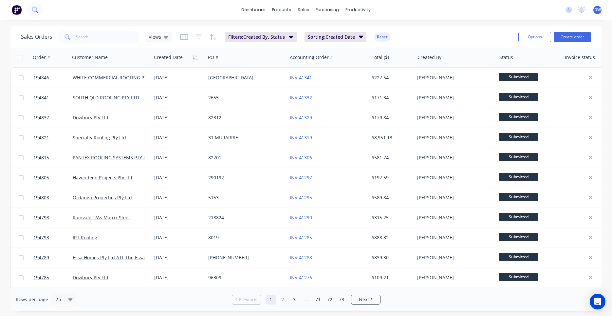
click at [39, 11] on button at bounding box center [35, 9] width 16 height 13
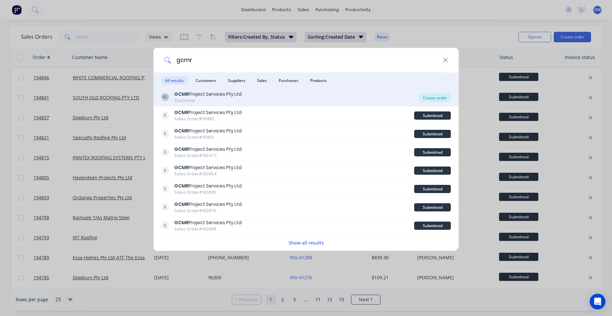
click at [433, 100] on div "Create order" at bounding box center [435, 97] width 32 height 9
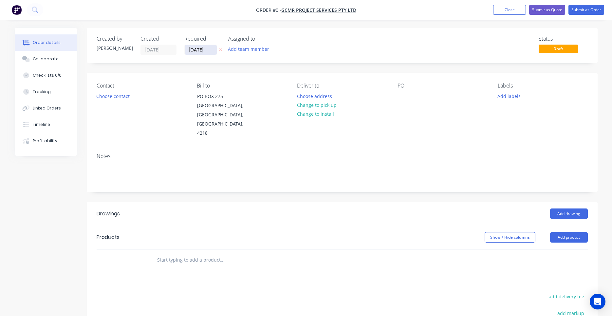
click at [212, 48] on input "07/10/25" at bounding box center [201, 50] width 32 height 10
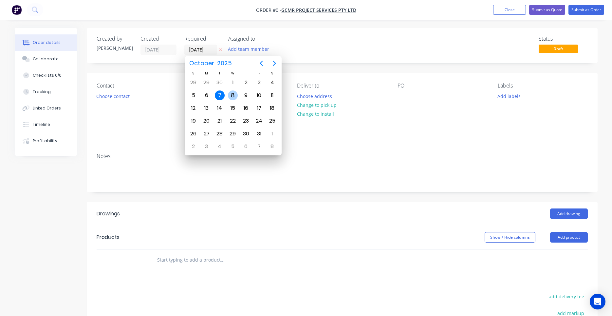
click at [234, 100] on div "8" at bounding box center [233, 95] width 10 height 10
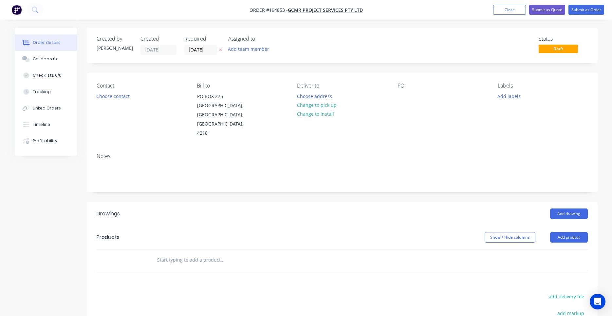
click at [505, 98] on button "Add labels" at bounding box center [509, 95] width 30 height 9
click at [524, 115] on input "text" at bounding box center [552, 115] width 68 height 13
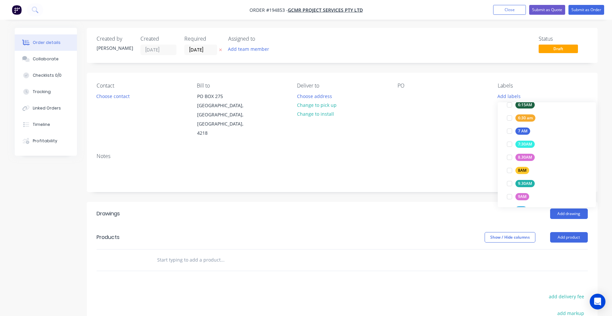
scroll to position [144, 0]
click at [511, 193] on div at bounding box center [509, 193] width 13 height 13
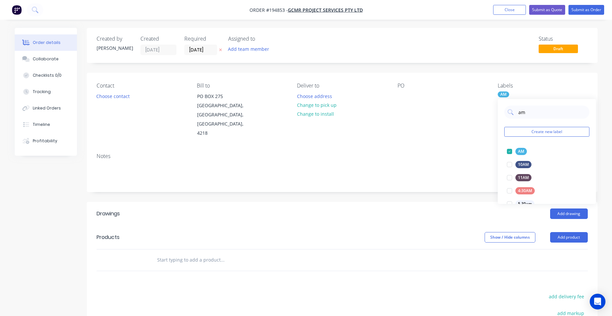
click at [454, 107] on div "PO" at bounding box center [442, 110] width 90 height 55
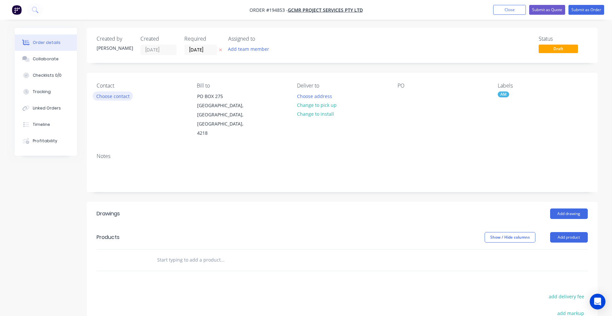
click at [122, 99] on button "Choose contact" at bounding box center [113, 95] width 40 height 9
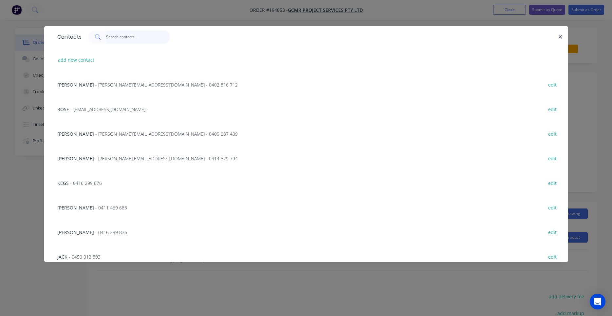
click at [159, 40] on input "text" at bounding box center [138, 36] width 64 height 13
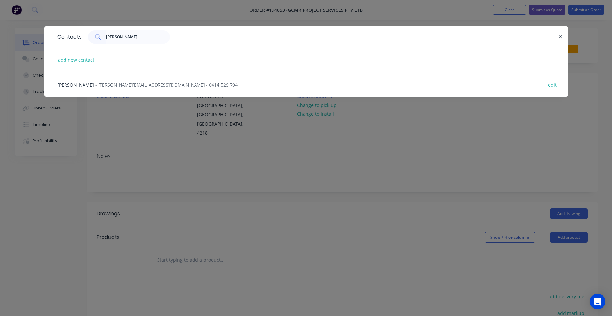
click at [150, 82] on div "NIGEL - nigel@gcmr.com.au - 0414 529 794 edit" at bounding box center [306, 84] width 504 height 25
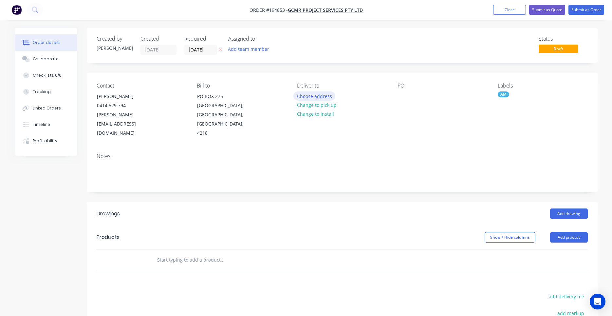
click at [301, 94] on button "Choose address" at bounding box center [314, 95] width 42 height 9
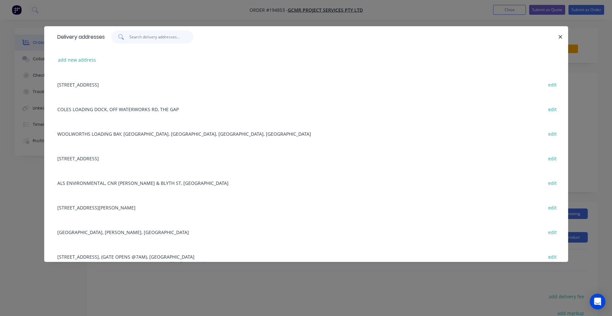
click at [173, 39] on input "text" at bounding box center [161, 36] width 64 height 13
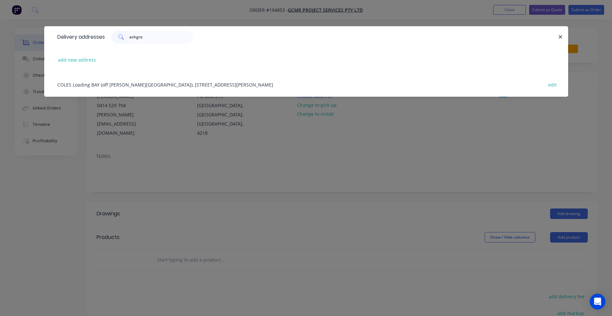
click at [188, 83] on div "COLES Loading BAY (off Devoy st), 17 STEWART RD, ASHGROVE, Queensland, Australi…" at bounding box center [306, 84] width 504 height 25
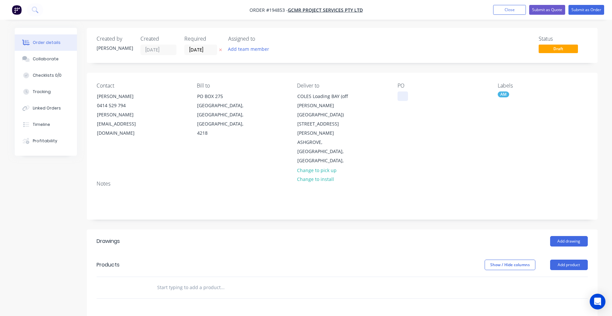
click at [403, 95] on div at bounding box center [402, 95] width 10 height 9
click at [562, 236] on button "Add drawing" at bounding box center [569, 241] width 38 height 10
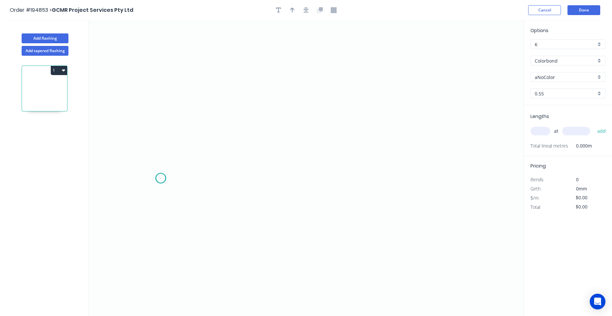
click at [160, 178] on icon "0" at bounding box center [305, 167] width 435 height 295
click at [266, 181] on icon "0" at bounding box center [305, 167] width 435 height 295
click at [270, 103] on icon "0 ?" at bounding box center [305, 167] width 435 height 295
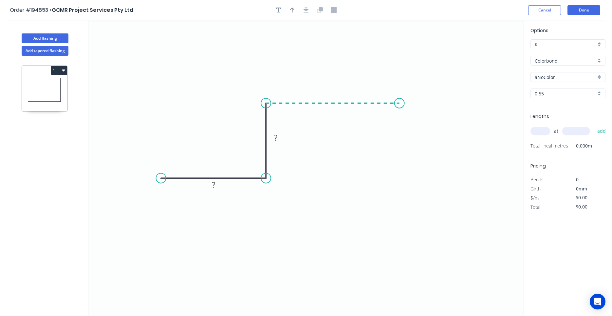
click at [399, 108] on icon "0 ? ?" at bounding box center [305, 167] width 435 height 295
click at [399, 150] on icon "0 ? ? ?" at bounding box center [305, 167] width 435 height 295
click at [486, 150] on icon "0 ? ? ? ?" at bounding box center [305, 167] width 435 height 295
click at [486, 150] on circle at bounding box center [486, 150] width 10 height 10
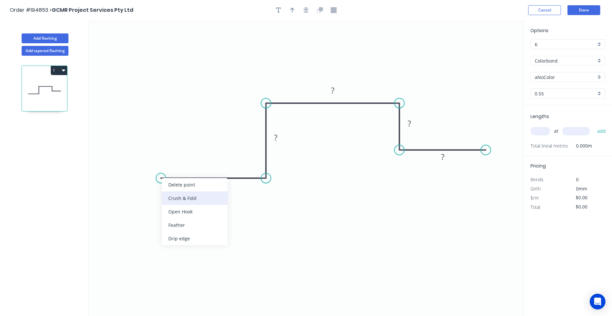
click at [178, 200] on div "Crush & Fold" at bounding box center [195, 197] width 66 height 13
click at [174, 164] on tspan "10" at bounding box center [173, 161] width 9 height 11
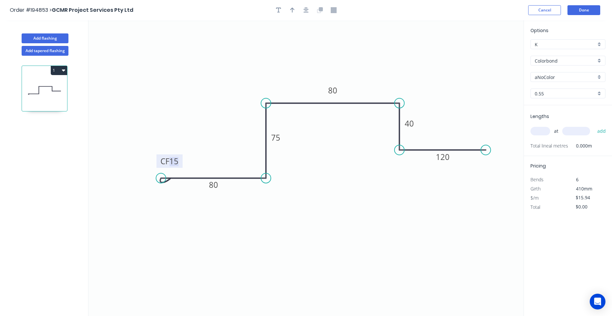
click at [544, 131] on input "text" at bounding box center [540, 131] width 20 height 9
click at [594, 125] on button "add" at bounding box center [601, 130] width 15 height 11
click at [308, 13] on button "button" at bounding box center [306, 10] width 10 height 10
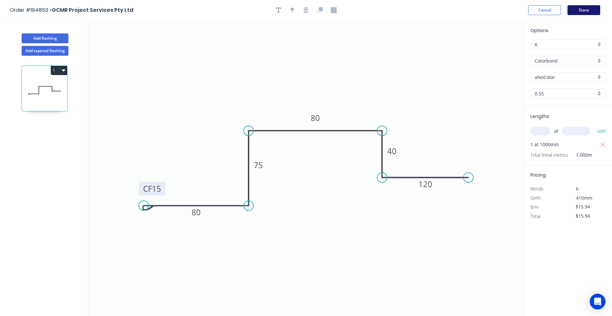
click at [572, 10] on button "Done" at bounding box center [583, 10] width 33 height 10
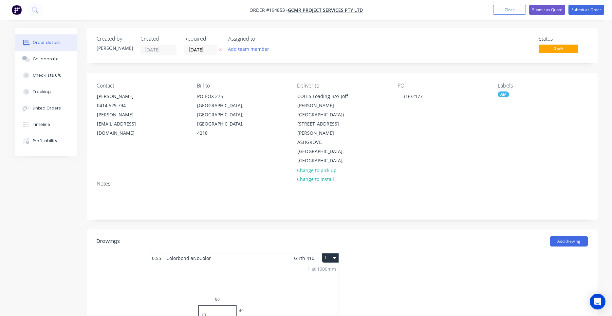
click at [331, 270] on div "1 at 1000mm Total lm $/M Total 1m $15.94 $15.94" at bounding box center [243, 313] width 189 height 100
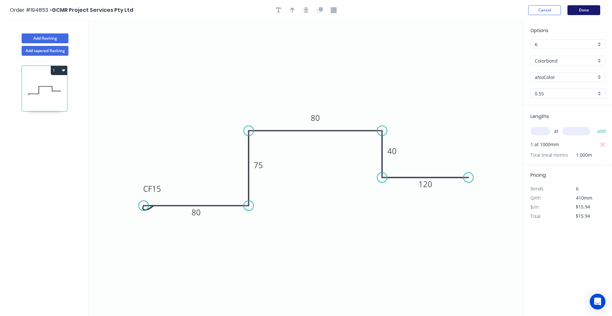
click at [586, 11] on button "Done" at bounding box center [583, 10] width 33 height 10
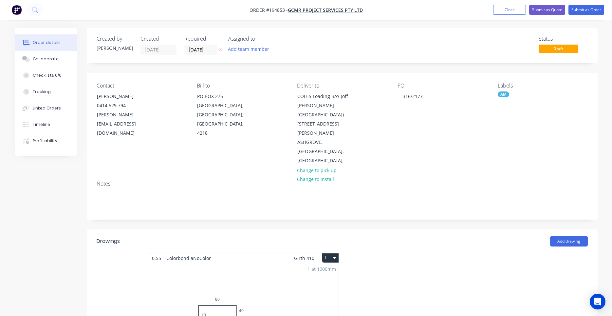
click at [330, 253] on button "1" at bounding box center [330, 257] width 16 height 9
click at [325, 269] on div "Use larger box size" at bounding box center [307, 273] width 50 height 9
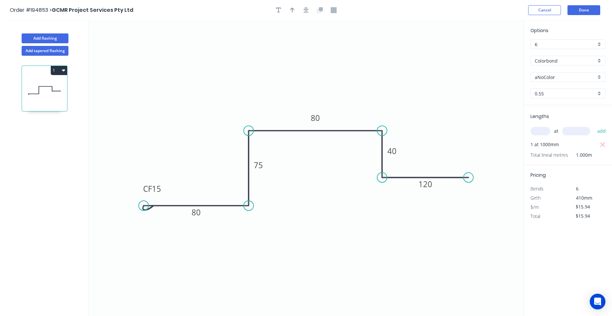
click at [563, 62] on input "Colorbond" at bounding box center [565, 60] width 61 height 7
click at [559, 70] on div "Zincalume" at bounding box center [568, 72] width 74 height 11
click at [591, 7] on button "Done" at bounding box center [583, 10] width 33 height 10
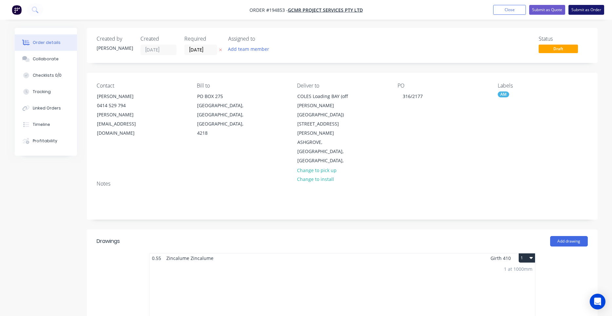
click at [581, 10] on button "Submit as Order" at bounding box center [586, 10] width 36 height 10
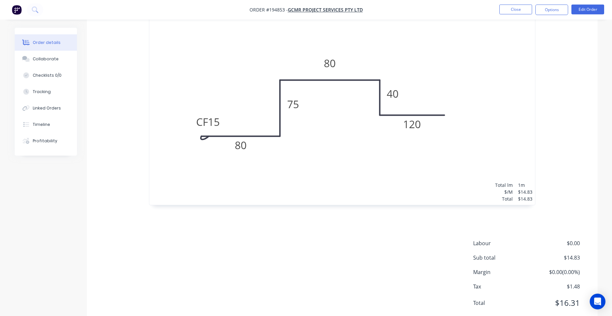
scroll to position [227, 0]
click at [552, 14] on button "Options" at bounding box center [551, 10] width 33 height 10
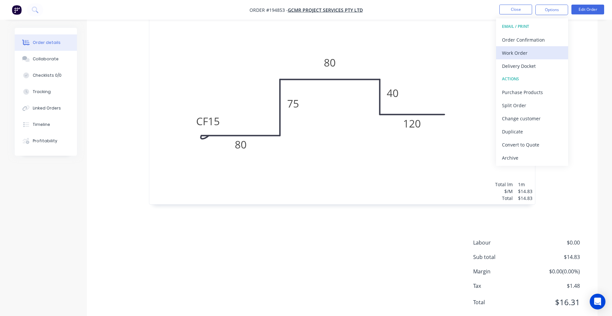
click at [528, 50] on div "Work Order" at bounding box center [532, 52] width 60 height 9
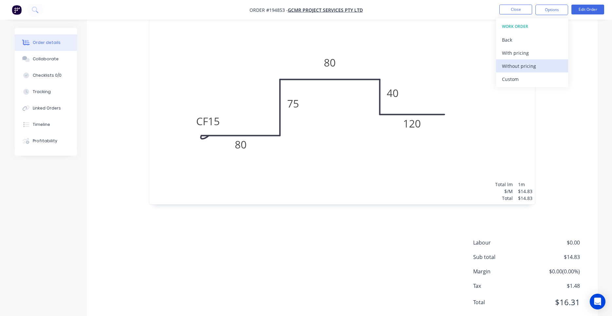
click at [522, 62] on div "Without pricing" at bounding box center [532, 65] width 60 height 9
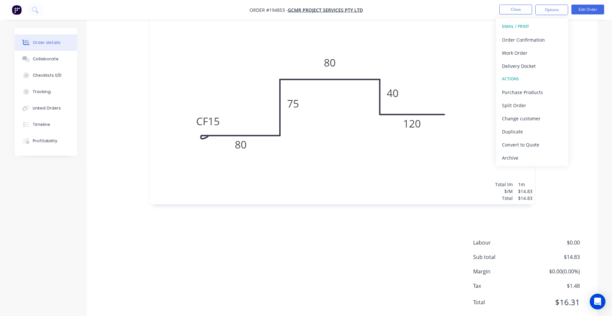
scroll to position [0, 0]
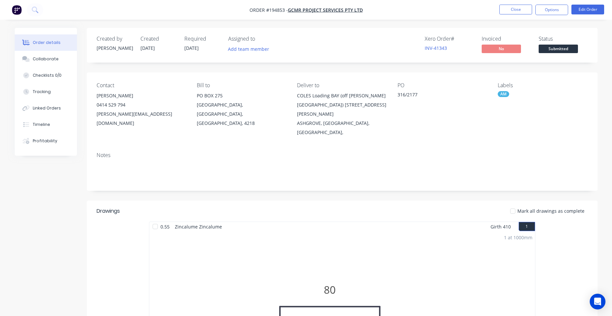
click at [419, 123] on div "Contact NIGEL 0414 529 794 nigel@gcmr.com.au Bill to PO BOX 275 MERMAID BEACH, …" at bounding box center [342, 109] width 511 height 74
click at [589, 6] on button "Edit Order" at bounding box center [587, 10] width 33 height 10
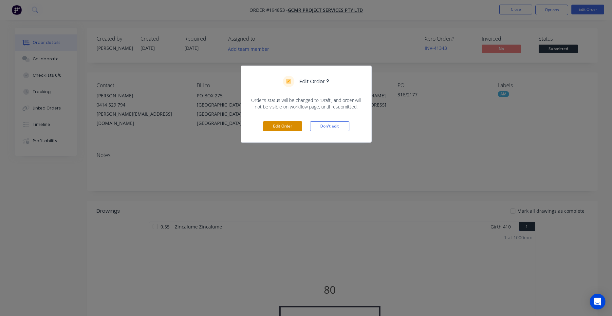
click at [296, 124] on button "Edit Order" at bounding box center [282, 126] width 39 height 10
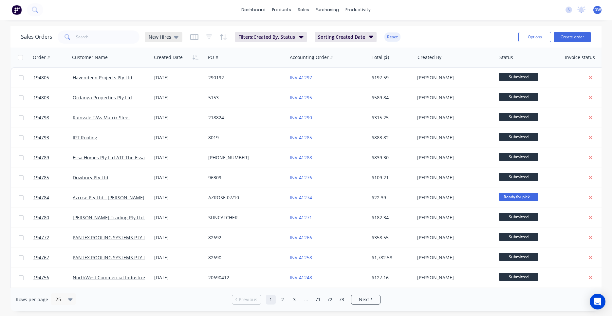
click at [174, 37] on icon at bounding box center [176, 37] width 5 height 3
click at [167, 93] on button "None (Default)" at bounding box center [184, 93] width 75 height 8
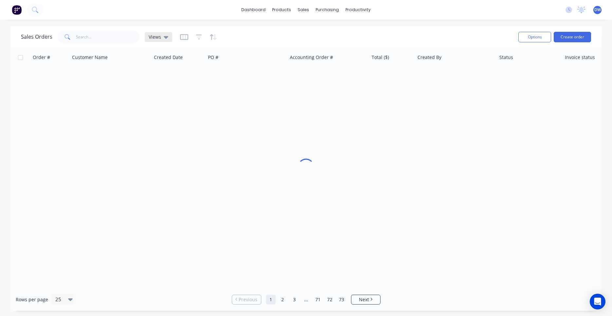
click at [165, 41] on div "Views" at bounding box center [159, 37] width 28 height 10
click at [161, 107] on button "New Hires" at bounding box center [184, 106] width 75 height 8
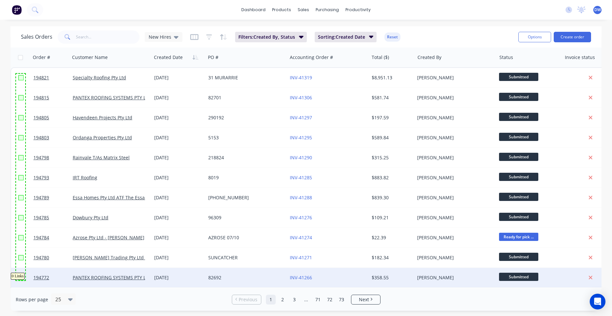
drag, startPoint x: 16, startPoint y: 74, endPoint x: 25, endPoint y: 280, distance: 206.5
checkbox input "true"
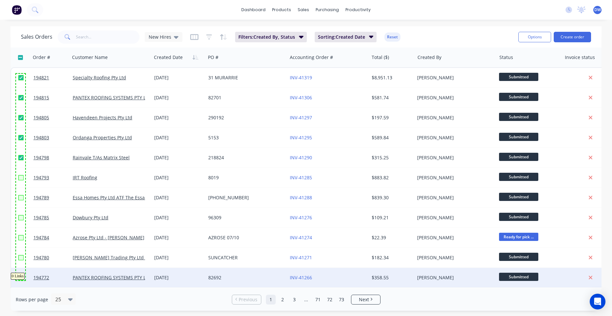
checkbox input "true"
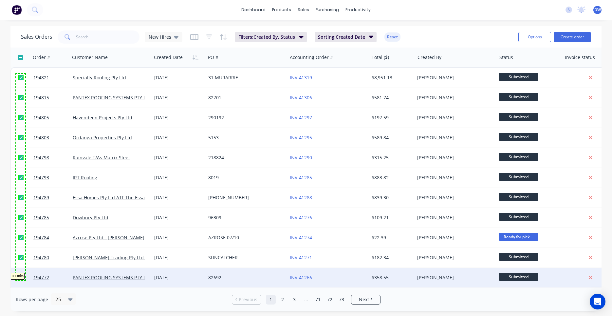
checkbox input "true"
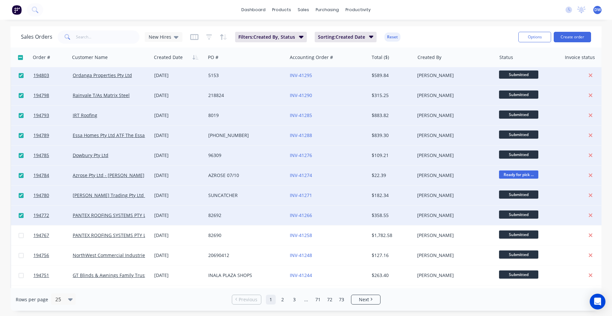
scroll to position [124, 0]
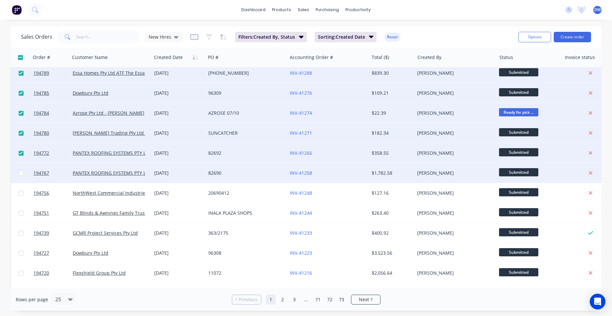
click at [21, 175] on input "checkbox" at bounding box center [21, 173] width 5 height 5
checkbox input "true"
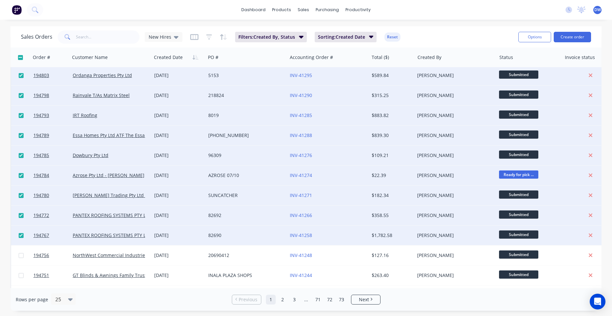
scroll to position [0, 0]
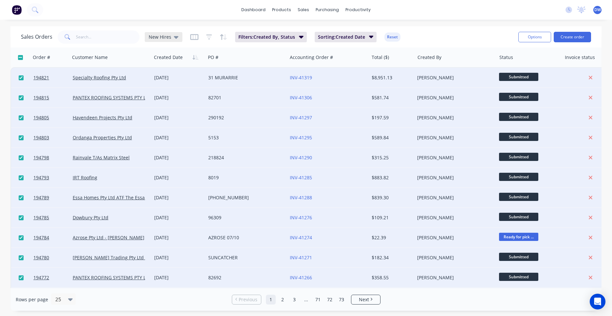
click at [168, 40] on div "New Hires" at bounding box center [164, 37] width 38 height 10
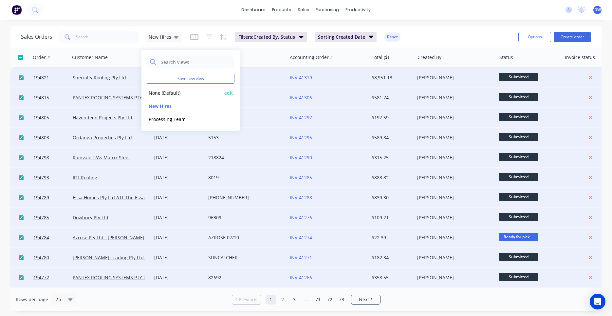
click at [159, 93] on button "None (Default)" at bounding box center [184, 93] width 75 height 8
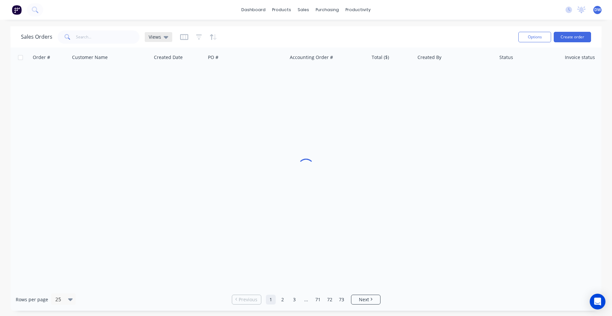
click at [166, 39] on icon at bounding box center [166, 36] width 5 height 7
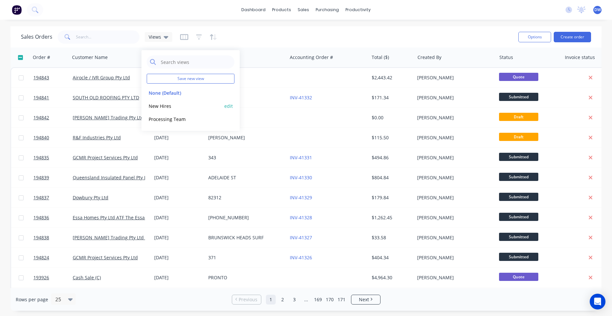
click at [163, 105] on button "New Hires" at bounding box center [184, 106] width 75 height 8
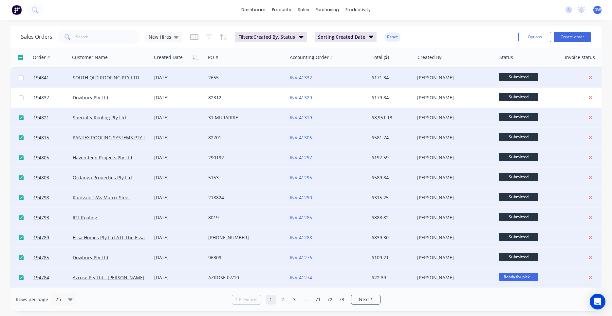
click at [21, 77] on input "checkbox" at bounding box center [21, 77] width 5 height 5
checkbox input "true"
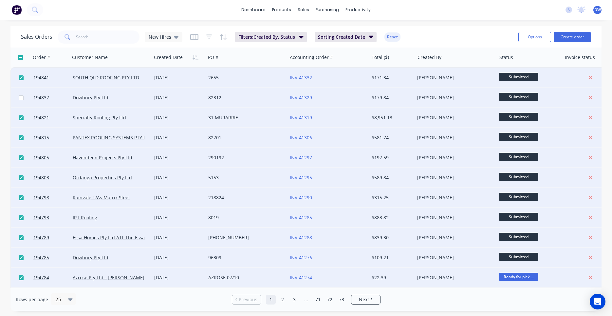
click at [23, 97] on input "checkbox" at bounding box center [21, 97] width 5 height 5
checkbox input "true"
click at [598, 296] on div "Open Intercom Messenger" at bounding box center [597, 301] width 17 height 17
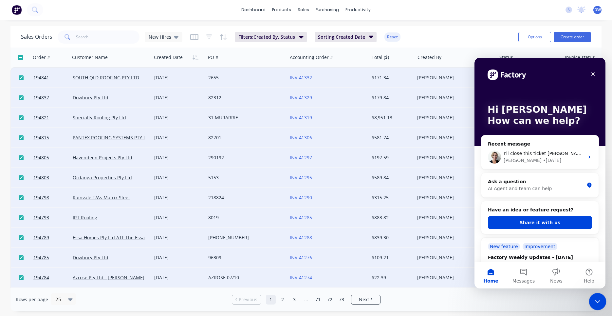
click at [597, 295] on div "Close Intercom Messenger" at bounding box center [597, 300] width 16 height 16
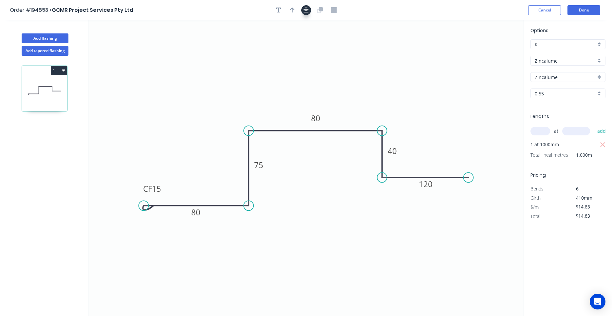
click at [304, 12] on icon "button" at bounding box center [306, 10] width 5 height 5
click at [294, 11] on icon "button" at bounding box center [292, 10] width 5 height 6
click at [489, 53] on icon at bounding box center [491, 45] width 6 height 21
drag, startPoint x: 489, startPoint y: 53, endPoint x: 372, endPoint y: 89, distance: 123.2
click at [364, 97] on icon at bounding box center [371, 91] width 19 height 19
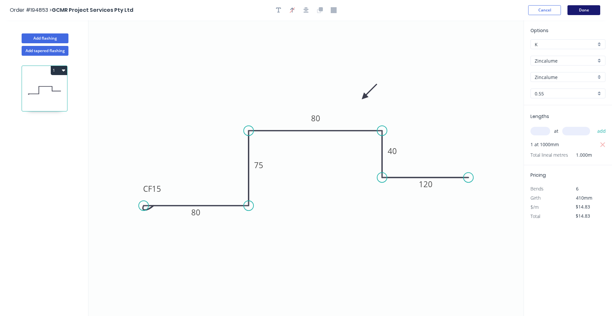
click at [584, 12] on button "Done" at bounding box center [583, 10] width 33 height 10
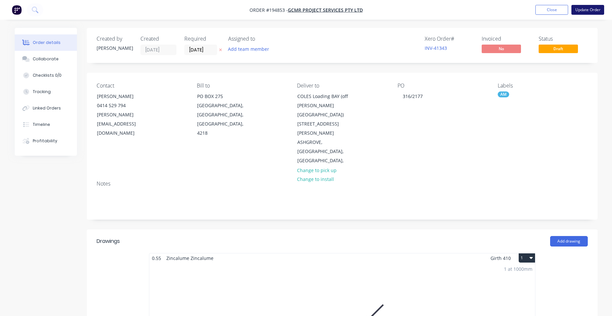
click at [579, 12] on button "Update Order" at bounding box center [587, 10] width 33 height 10
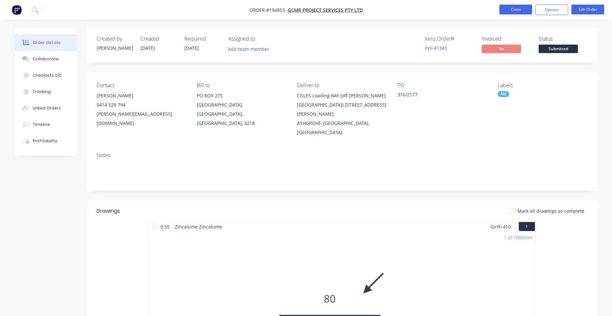
click at [513, 6] on button "Close" at bounding box center [515, 10] width 33 height 10
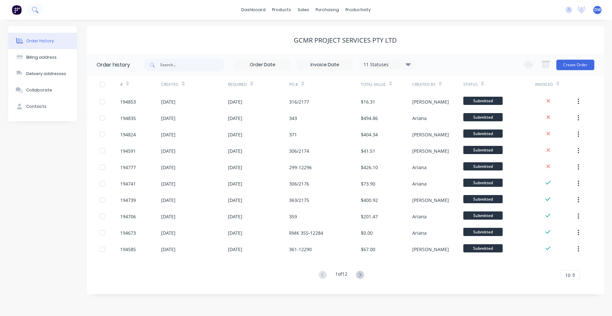
click at [33, 11] on icon at bounding box center [35, 10] width 6 height 6
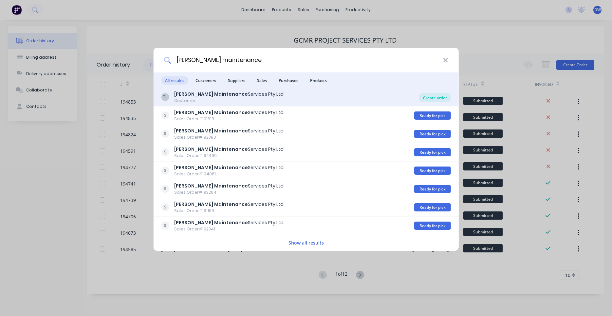
type input "timmers maintenance"
click at [425, 97] on div "Create order" at bounding box center [435, 97] width 32 height 9
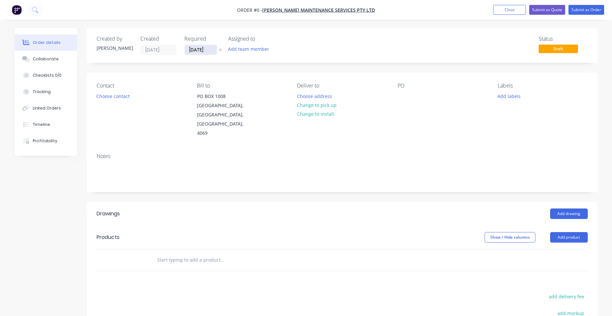
click at [210, 52] on input "07/10/25" at bounding box center [201, 50] width 32 height 10
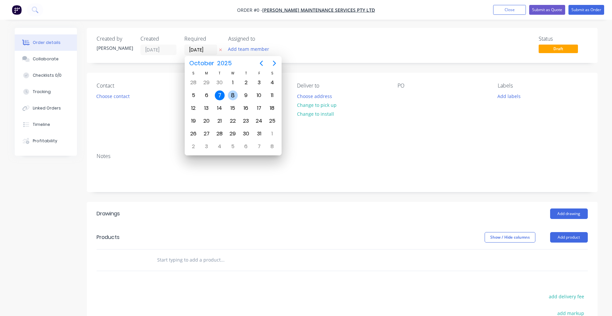
click at [236, 96] on div "8" at bounding box center [233, 95] width 10 height 10
type input "08/10/25"
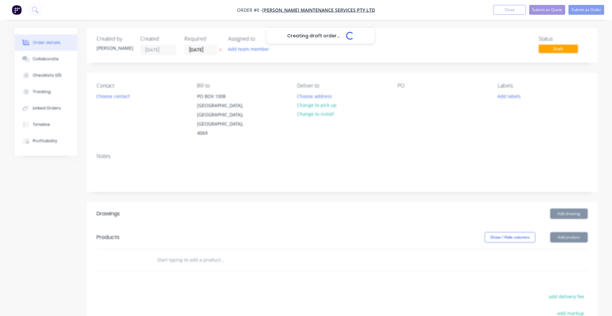
click at [308, 107] on div "Creating draft order... Loading..." at bounding box center [321, 186] width 612 height 316
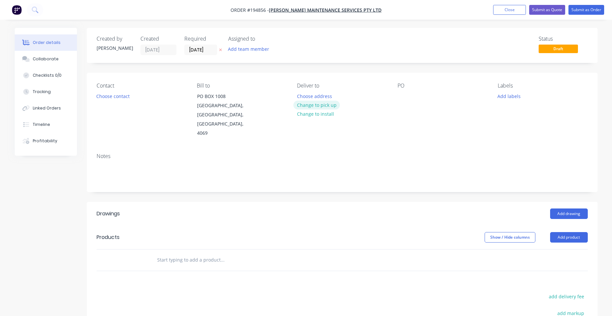
click at [320, 106] on button "Change to pick up" at bounding box center [316, 105] width 46 height 9
click at [311, 95] on div "Pick up Change to delivery Change to install" at bounding box center [342, 110] width 90 height 55
click at [304, 92] on div at bounding box center [302, 95] width 10 height 9
click at [304, 93] on div at bounding box center [302, 95] width 10 height 9
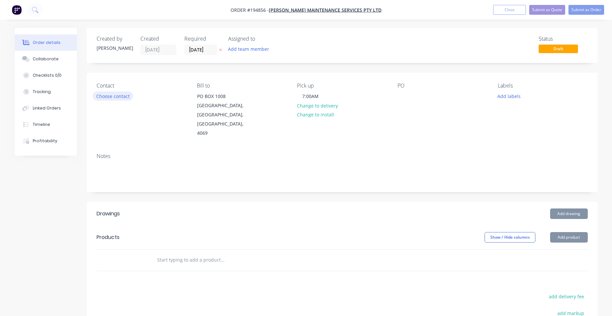
click at [120, 92] on button "Choose contact" at bounding box center [113, 95] width 40 height 9
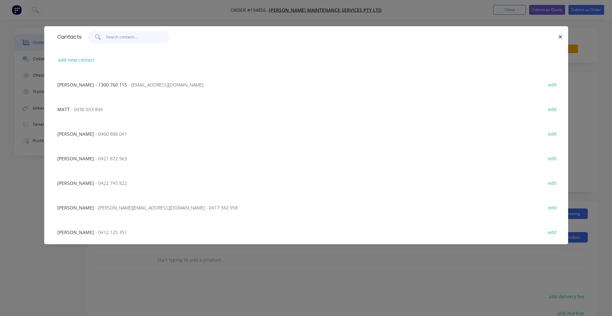
click at [133, 40] on input "text" at bounding box center [138, 36] width 64 height 13
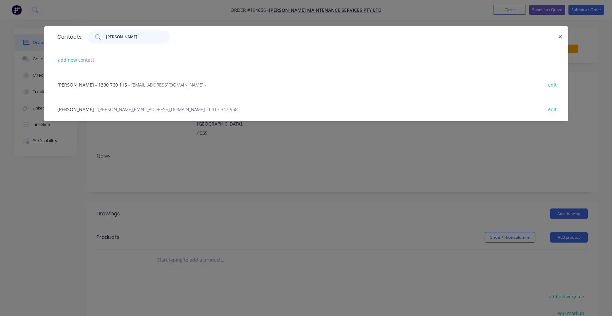
type input "timmers"
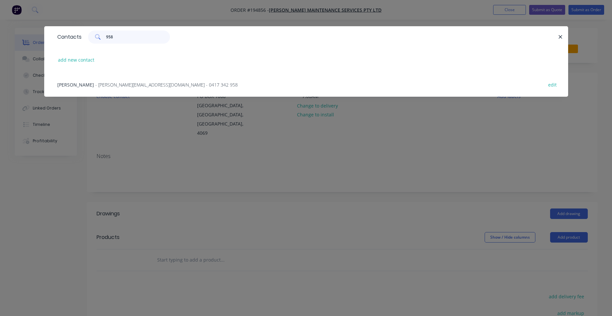
type input "958"
click at [159, 83] on span "- chris@timmersmaintenance.com.au - 0417 342 958" at bounding box center [166, 85] width 142 height 6
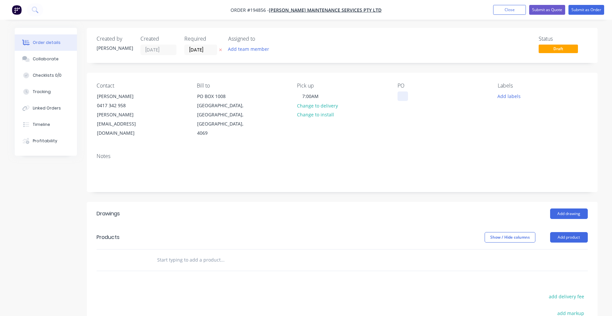
click at [399, 93] on div at bounding box center [402, 95] width 10 height 9
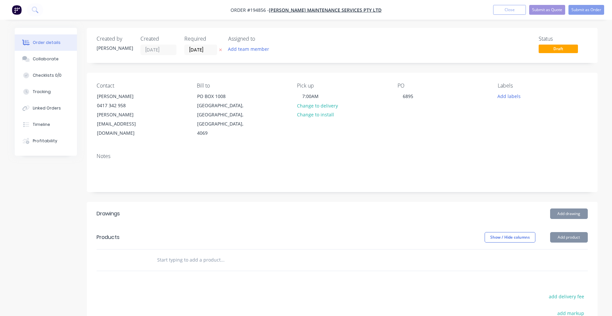
click at [437, 107] on div "PO 6895" at bounding box center [442, 110] width 90 height 55
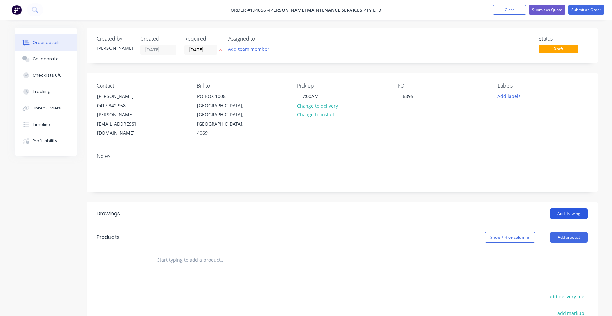
click at [570, 208] on button "Add drawing" at bounding box center [569, 213] width 38 height 10
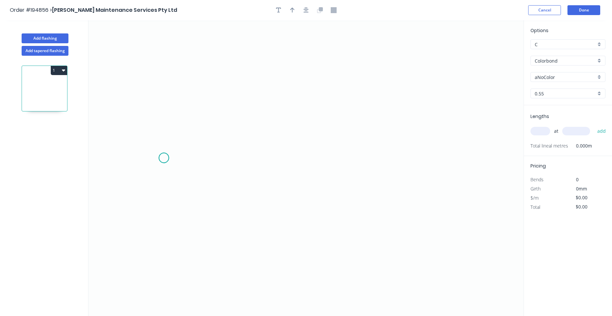
drag, startPoint x: 164, startPoint y: 158, endPoint x: 189, endPoint y: 126, distance: 40.5
click at [173, 146] on icon "0" at bounding box center [305, 167] width 435 height 295
click at [197, 119] on icon "0 ?" at bounding box center [305, 167] width 435 height 295
click at [198, 123] on circle at bounding box center [197, 122] width 10 height 10
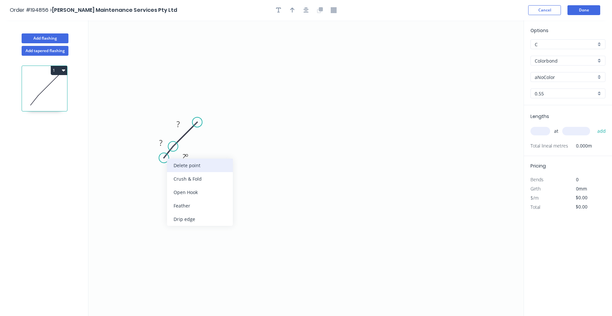
click at [171, 162] on div "Delete point" at bounding box center [200, 164] width 66 height 13
click at [197, 124] on circle at bounding box center [197, 122] width 10 height 10
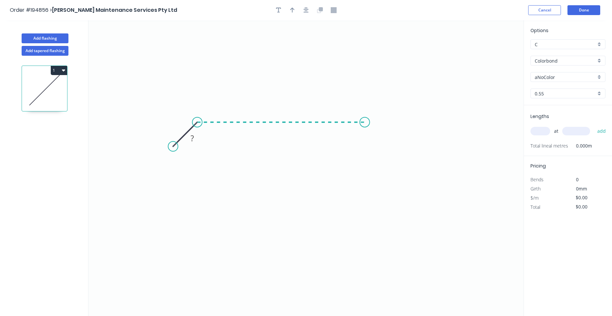
click at [365, 123] on icon "0 ?" at bounding box center [305, 167] width 435 height 295
click at [392, 150] on icon "0 ? ?" at bounding box center [305, 167] width 435 height 295
drag, startPoint x: 172, startPoint y: 149, endPoint x: 168, endPoint y: 152, distance: 4.9
click at [168, 152] on circle at bounding box center [169, 150] width 10 height 10
click at [179, 125] on rect at bounding box center [175, 126] width 13 height 9
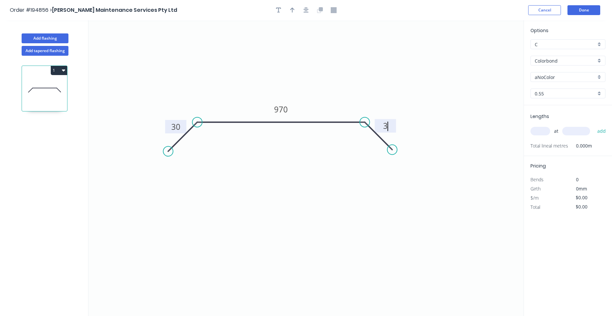
type input "$35.71"
click at [536, 128] on input "text" at bounding box center [540, 131] width 20 height 9
type input "1"
type input "2800"
click at [594, 125] on button "add" at bounding box center [601, 130] width 15 height 11
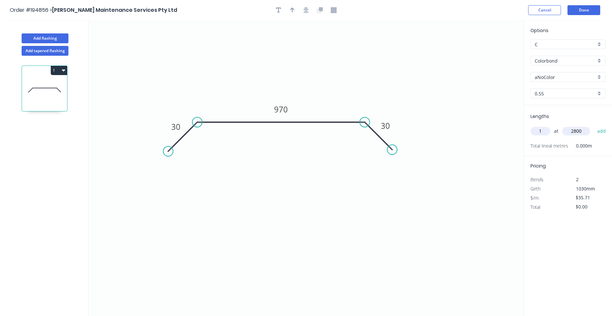
type input "$99.99"
click at [559, 79] on input "aNoColor" at bounding box center [565, 77] width 61 height 7
click at [562, 90] on div "Shale Grey" at bounding box center [568, 89] width 74 height 11
type input "Shale Grey"
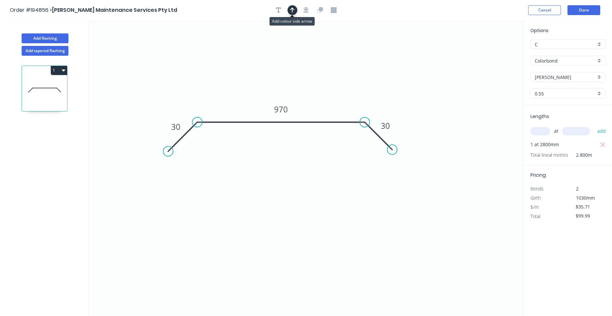
click at [290, 11] on button "button" at bounding box center [292, 10] width 10 height 10
click at [301, 9] on div at bounding box center [306, 10] width 69 height 10
click at [304, 10] on button "button" at bounding box center [306, 10] width 10 height 10
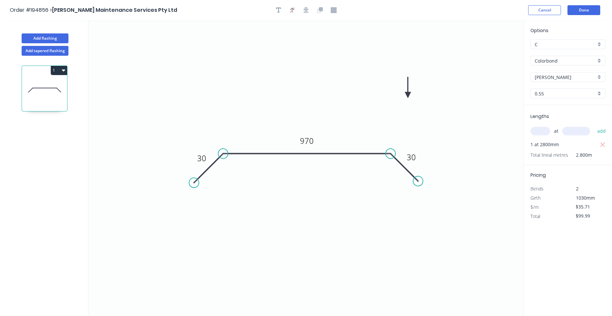
drag, startPoint x: 490, startPoint y: 50, endPoint x: 370, endPoint y: 106, distance: 132.6
click at [405, 98] on icon at bounding box center [408, 87] width 6 height 21
click at [370, 106] on icon at bounding box center [370, 98] width 6 height 21
drag, startPoint x: 370, startPoint y: 106, endPoint x: 367, endPoint y: 114, distance: 8.3
click at [367, 114] on icon at bounding box center [371, 108] width 19 height 19
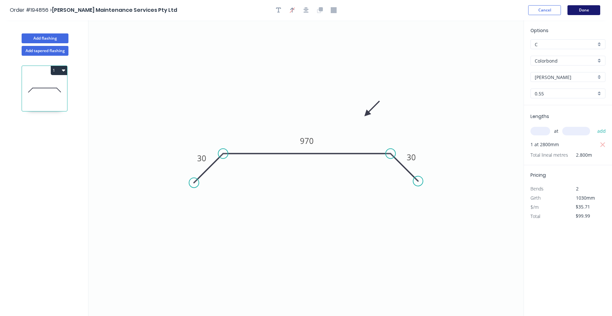
click at [589, 11] on button "Done" at bounding box center [583, 10] width 33 height 10
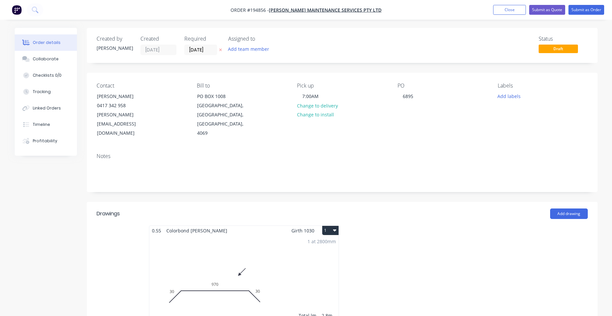
click at [338, 226] on button "1" at bounding box center [330, 230] width 16 height 9
click at [334, 240] on button "Use larger box size" at bounding box center [307, 246] width 62 height 13
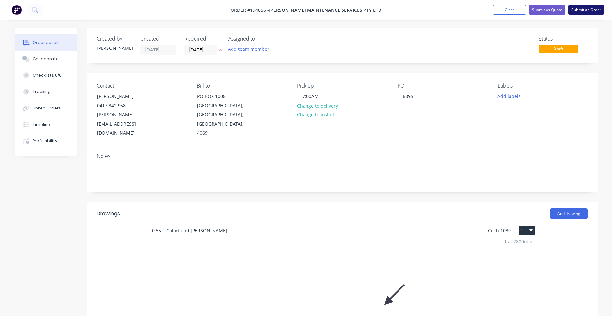
click at [574, 12] on button "Submit as Order" at bounding box center [586, 10] width 36 height 10
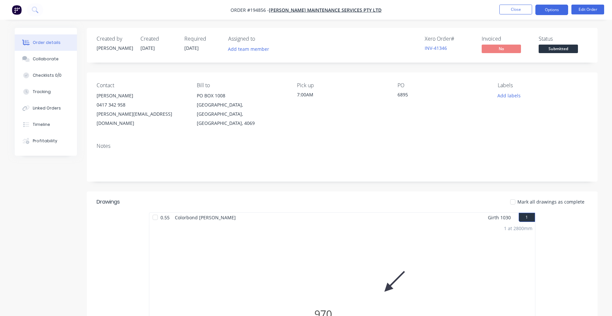
click at [562, 11] on button "Options" at bounding box center [551, 10] width 33 height 10
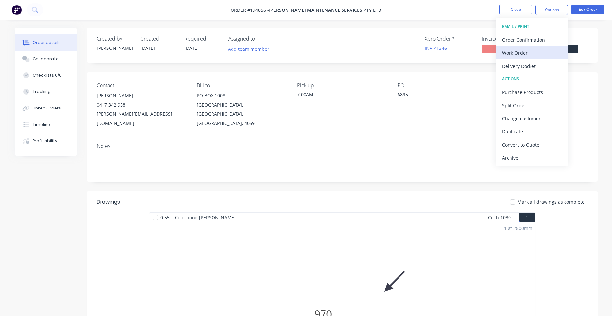
click at [542, 51] on div "Work Order" at bounding box center [532, 52] width 60 height 9
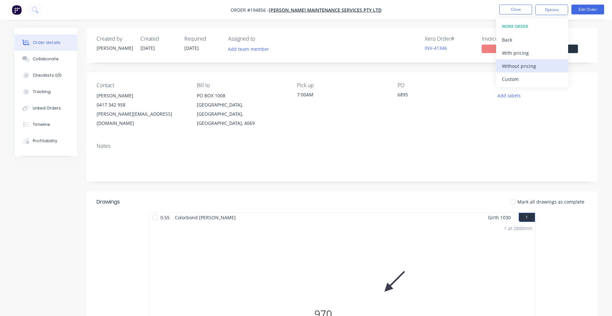
click at [535, 65] on div "Without pricing" at bounding box center [532, 65] width 60 height 9
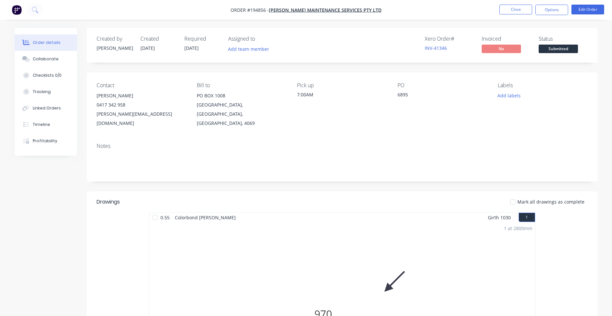
click at [477, 58] on div "Created by Darryn Created 07/10/25 Required 08/10/25 Assigned to Add team membe…" at bounding box center [342, 45] width 511 height 35
click at [523, 12] on button "Close" at bounding box center [515, 10] width 33 height 10
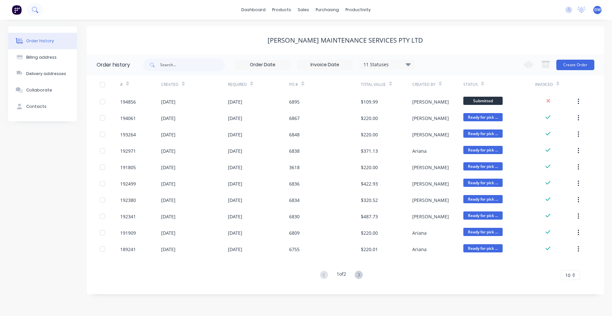
click at [27, 8] on button at bounding box center [35, 9] width 16 height 13
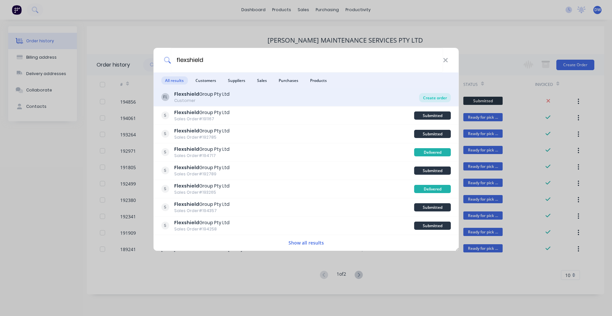
type input "flexshield"
click at [423, 98] on div "Create order" at bounding box center [435, 97] width 32 height 9
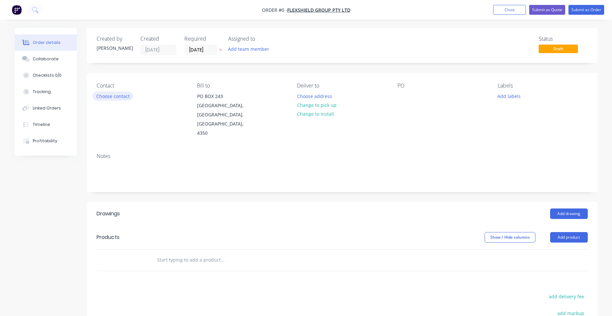
click at [124, 98] on button "Choose contact" at bounding box center [113, 95] width 40 height 9
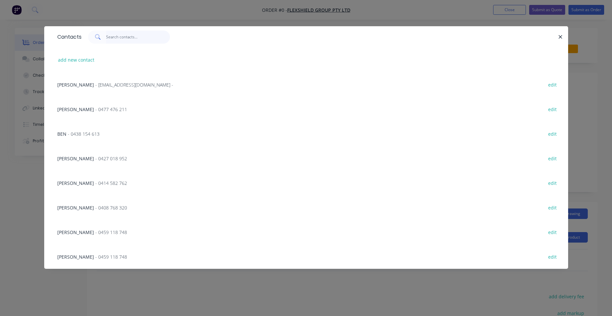
click at [136, 38] on input "text" at bounding box center [138, 36] width 64 height 13
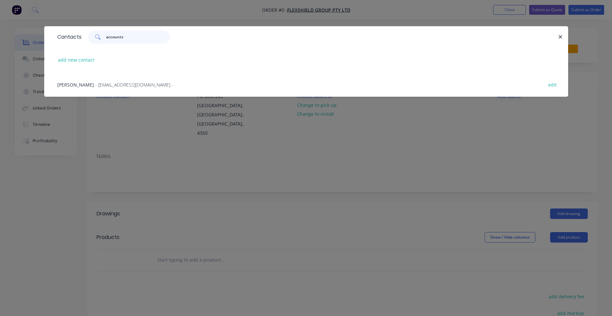
type input "accounts"
click at [128, 85] on span "- accounts@flexshield.com.au -" at bounding box center [134, 85] width 78 height 6
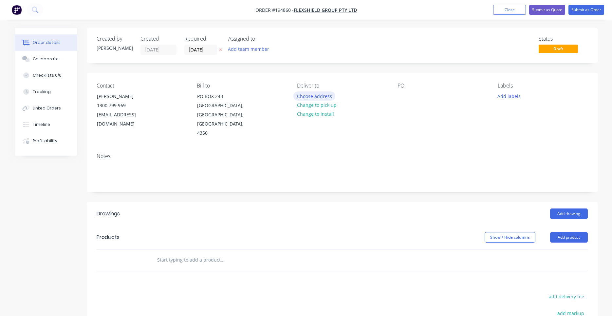
click at [322, 97] on button "Choose address" at bounding box center [314, 95] width 42 height 9
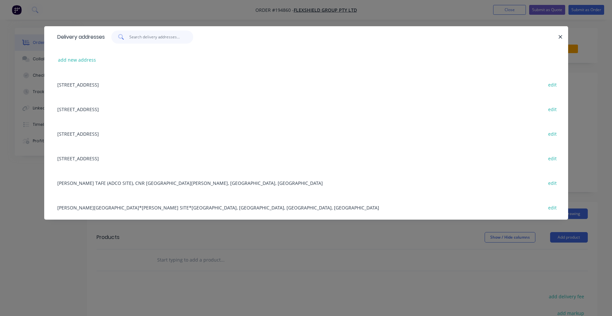
click at [163, 40] on input "text" at bounding box center [161, 36] width 64 height 13
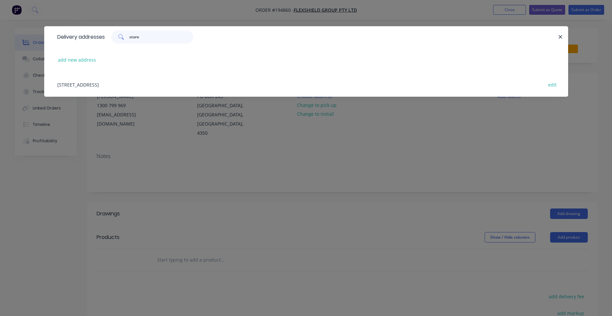
type input "store"
click at [169, 87] on div "96-100 WARWICK ST, (STORE), HARRISTOWN , Queensland, Australia, 4350 edit" at bounding box center [306, 84] width 504 height 25
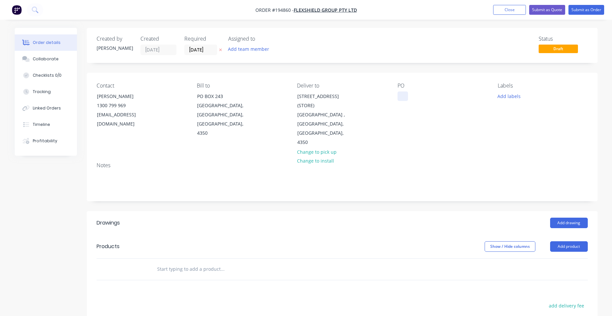
click at [401, 96] on div at bounding box center [402, 95] width 10 height 9
click at [248, 262] on input "text" at bounding box center [222, 268] width 131 height 13
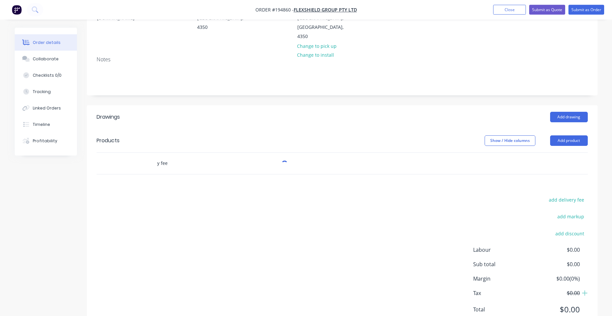
scroll to position [111, 0]
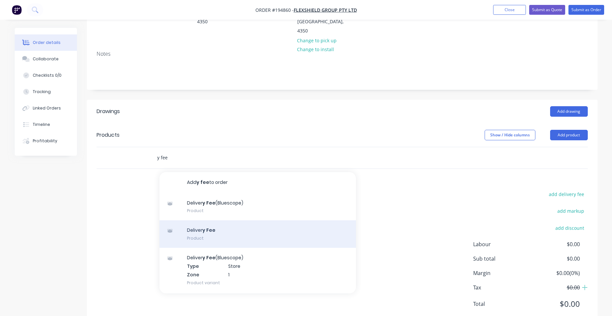
type input "y fee"
click at [202, 220] on div "Deliver y Fee Product" at bounding box center [257, 234] width 196 height 28
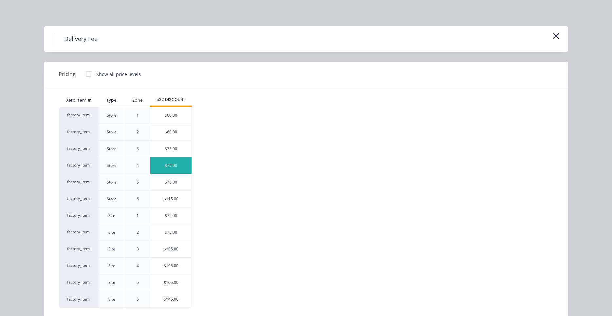
click at [182, 163] on div "$75.00" at bounding box center [170, 165] width 41 height 16
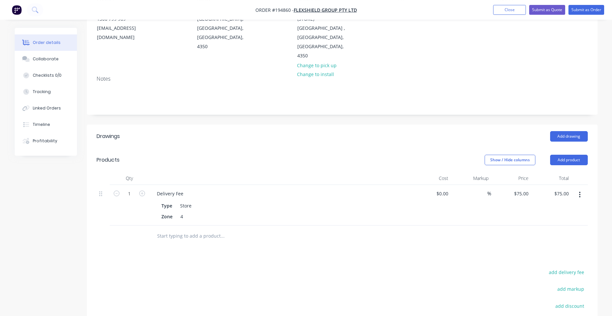
scroll to position [0, 0]
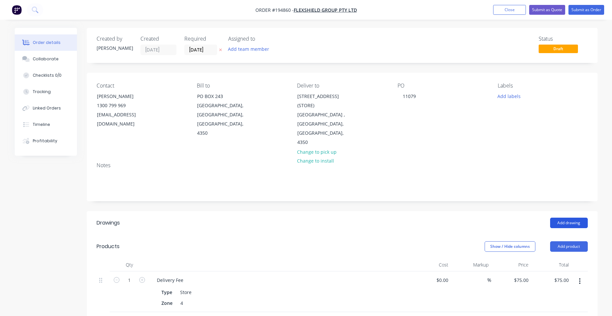
click at [573, 217] on button "Add drawing" at bounding box center [569, 222] width 38 height 10
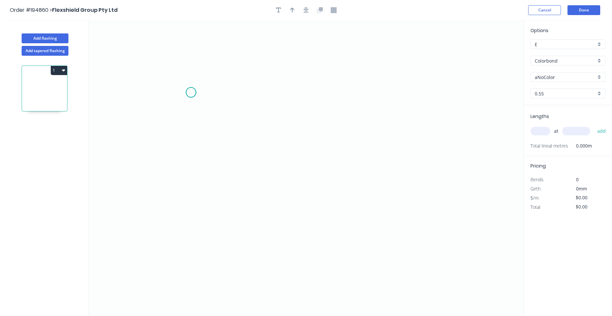
click at [191, 92] on icon "0" at bounding box center [305, 167] width 435 height 295
click at [185, 217] on icon "0" at bounding box center [305, 167] width 435 height 295
click at [307, 214] on icon "0 ?" at bounding box center [305, 167] width 435 height 295
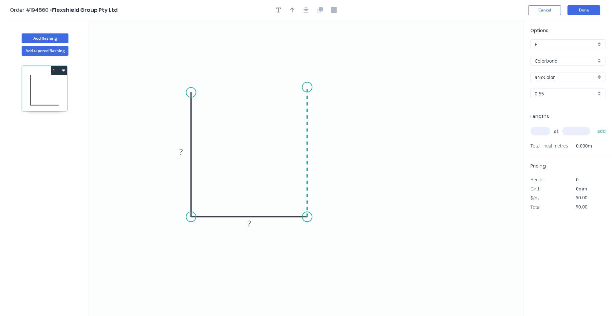
click at [311, 87] on icon "0 ? ?" at bounding box center [305, 167] width 435 height 295
click at [311, 87] on circle at bounding box center [307, 87] width 10 height 10
click at [308, 9] on icon "button" at bounding box center [306, 10] width 5 height 6
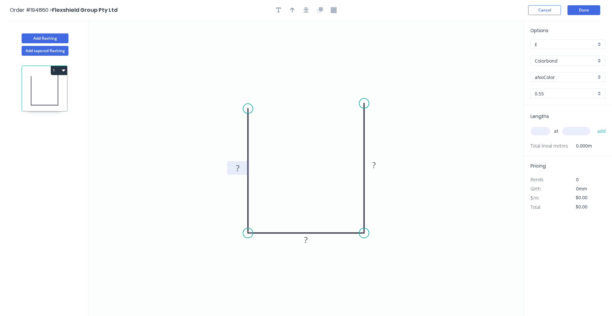
click at [241, 162] on rect at bounding box center [237, 167] width 21 height 13
click at [241, 167] on rect at bounding box center [237, 168] width 13 height 9
type input "$11.02"
click at [308, 13] on button "button" at bounding box center [306, 10] width 10 height 10
click at [293, 10] on icon "button" at bounding box center [292, 10] width 5 height 6
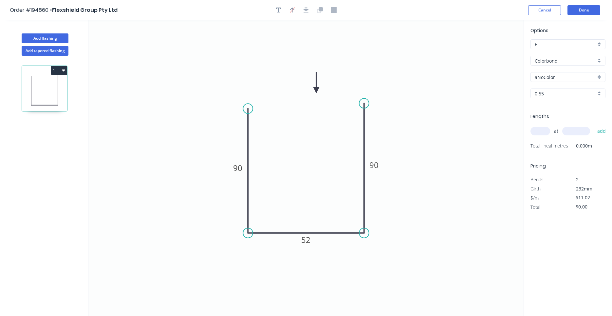
drag, startPoint x: 490, startPoint y: 52, endPoint x: 316, endPoint y: 90, distance: 177.6
click at [316, 90] on icon at bounding box center [316, 82] width 6 height 21
click at [552, 62] on input "Colorbond" at bounding box center [565, 60] width 61 height 7
click at [558, 74] on div "Galvabond" at bounding box center [568, 72] width 74 height 11
type input "Galvabond"
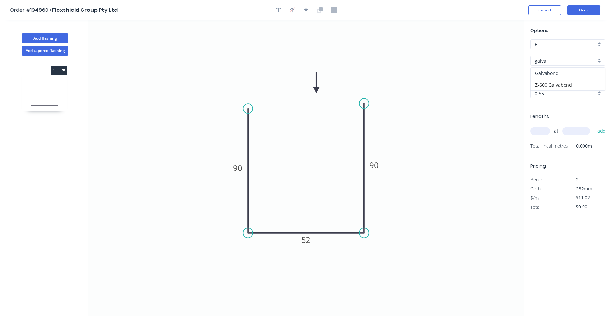
type input "Galvabond"
type input "$11.43"
click at [560, 94] on input "0.55" at bounding box center [565, 93] width 61 height 7
click at [554, 160] on div "2.0" at bounding box center [568, 162] width 74 height 11
type input "2.0"
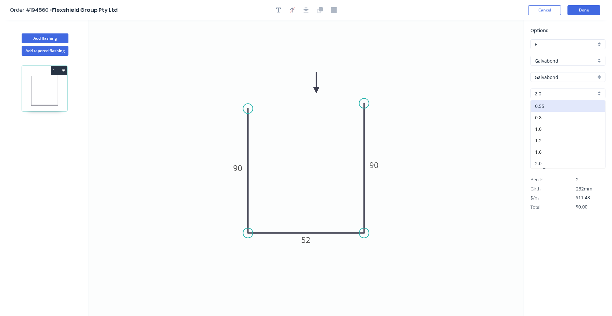
type input "$30.94"
click at [546, 132] on input "text" at bounding box center [540, 131] width 20 height 9
type input "8"
type input "4200"
click at [594, 125] on button "add" at bounding box center [601, 130] width 15 height 11
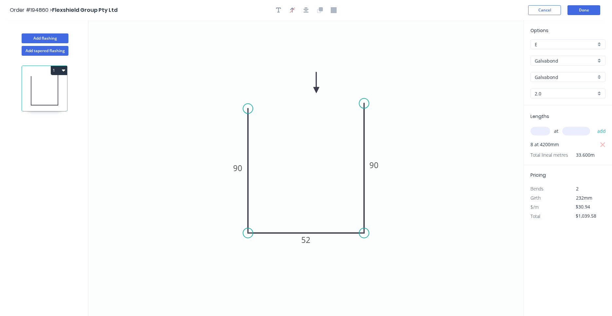
click at [599, 144] on div "8 at 4200mm" at bounding box center [568, 144] width 76 height 9
drag, startPoint x: 601, startPoint y: 144, endPoint x: 598, endPoint y: 144, distance: 3.6
click at [601, 144] on icon "button" at bounding box center [603, 145] width 6 height 8
type input "$0.00"
click at [544, 129] on input "text" at bounding box center [540, 131] width 20 height 9
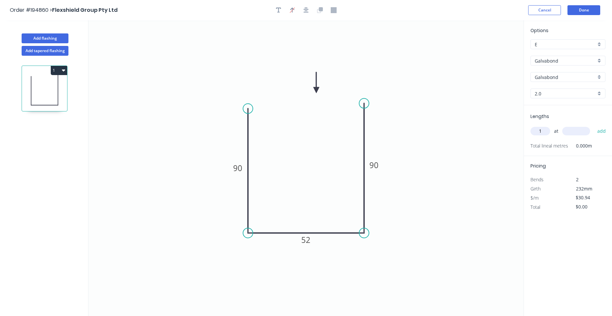
type input "1"
type input "4200"
click at [594, 125] on button "add" at bounding box center [601, 130] width 15 height 11
click at [600, 143] on icon "button" at bounding box center [602, 144] width 5 height 5
type input "$0.00"
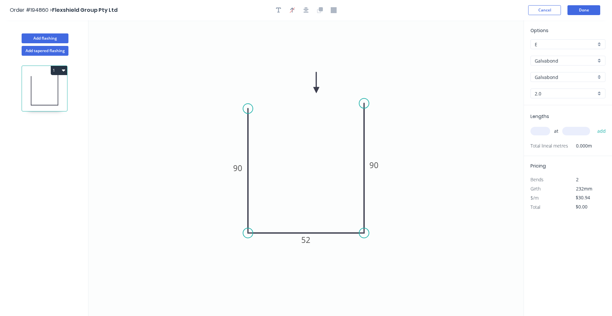
click at [536, 134] on input "text" at bounding box center [540, 131] width 20 height 9
type input "8"
type input "4200"
click at [594, 125] on button "add" at bounding box center [601, 130] width 15 height 11
type input "$1,039.58"
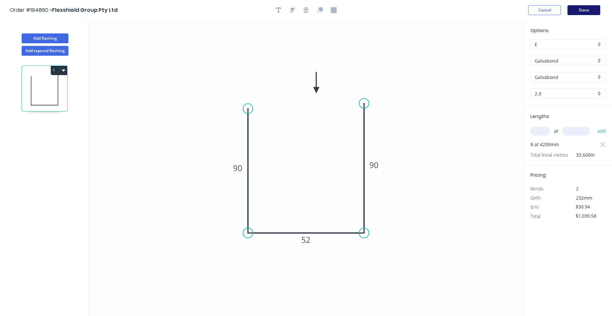
click at [573, 12] on button "Done" at bounding box center [583, 10] width 33 height 10
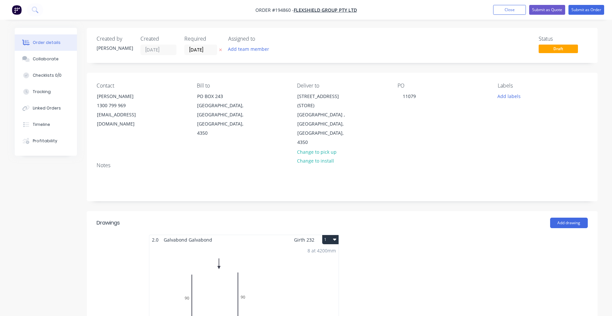
click at [332, 235] on button "1" at bounding box center [330, 239] width 16 height 9
click at [327, 249] on button "Use larger box size" at bounding box center [307, 255] width 62 height 13
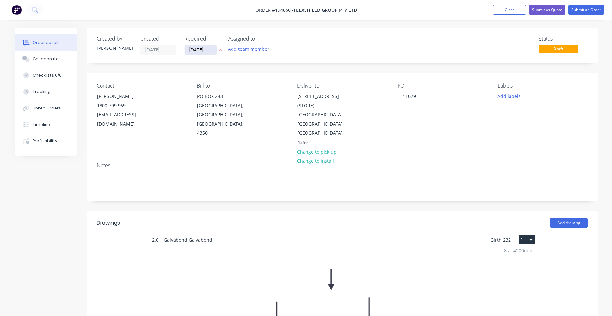
click at [213, 50] on input "07/10/25" at bounding box center [201, 50] width 32 height 10
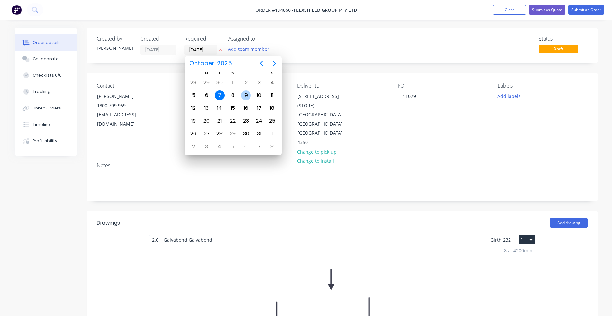
click at [246, 98] on div "9" at bounding box center [246, 95] width 10 height 10
type input "09/10/25"
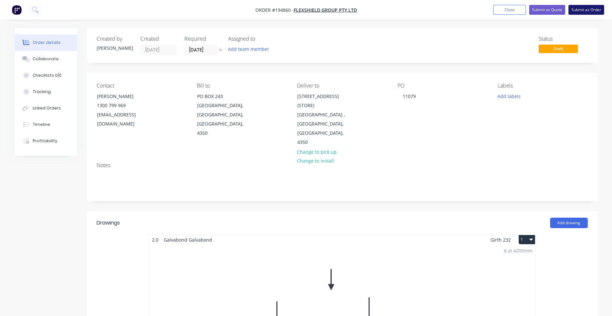
click at [575, 9] on button "Submit as Order" at bounding box center [586, 10] width 36 height 10
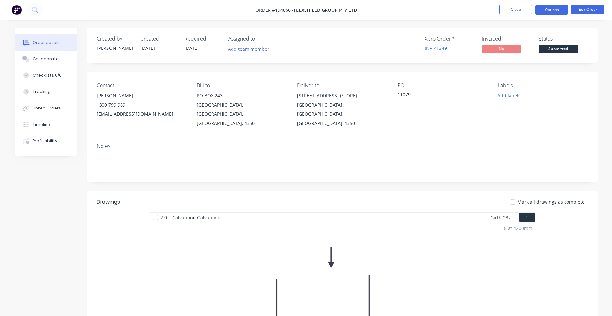
click at [557, 12] on button "Options" at bounding box center [551, 10] width 33 height 10
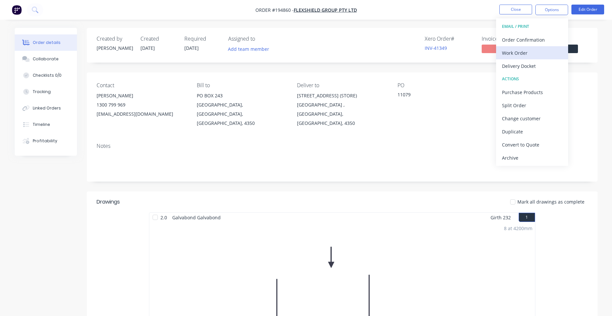
click at [539, 52] on div "Work Order" at bounding box center [532, 52] width 60 height 9
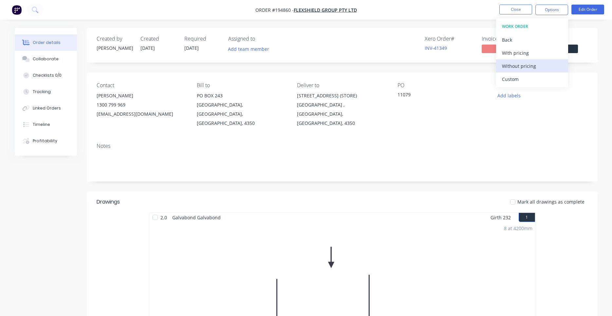
click at [533, 64] on div "Without pricing" at bounding box center [532, 65] width 60 height 9
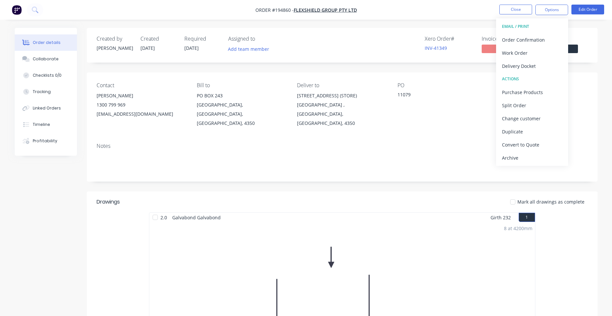
click at [488, 101] on div "Contact Sharlene 1300 799 969 accounts@flexshield.com.au Bill to PO BOX 243 DRA…" at bounding box center [342, 104] width 511 height 65
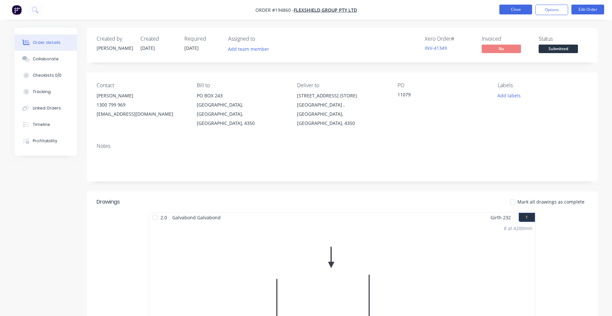
click at [523, 10] on button "Close" at bounding box center [515, 10] width 33 height 10
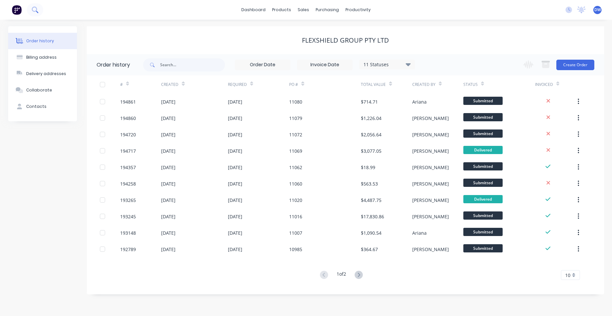
click at [40, 6] on button at bounding box center [35, 9] width 16 height 13
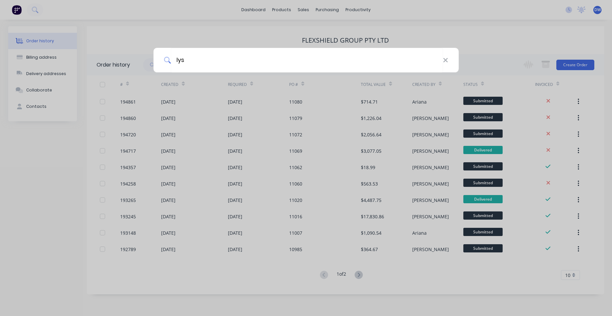
type input "lys"
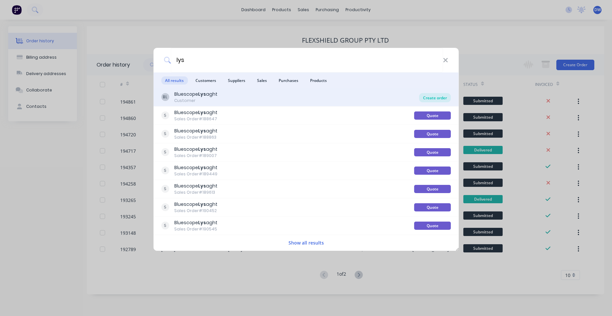
click at [433, 99] on div "Create order" at bounding box center [435, 97] width 32 height 9
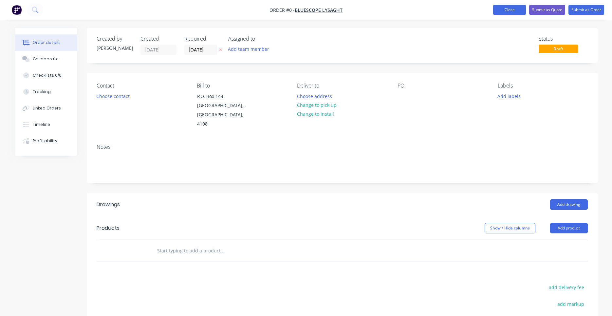
click at [524, 8] on button "Close" at bounding box center [509, 10] width 33 height 10
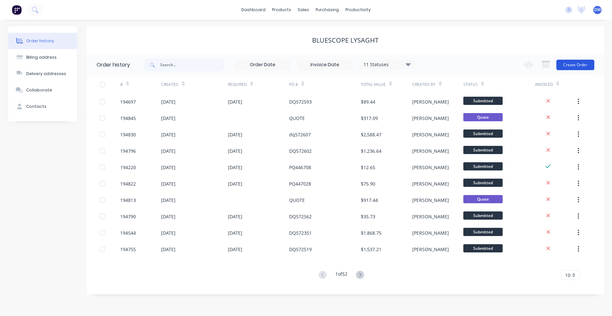
click at [563, 64] on button "Create Order" at bounding box center [575, 65] width 38 height 10
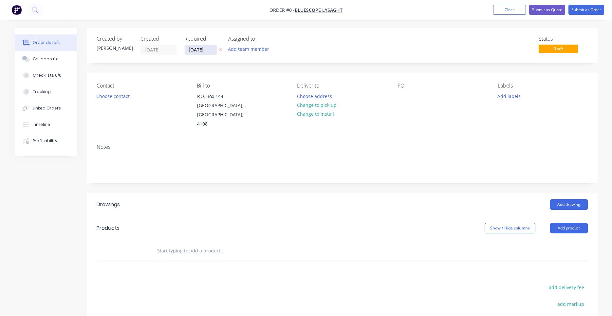
click at [202, 47] on input "07/10/25" at bounding box center [201, 50] width 32 height 10
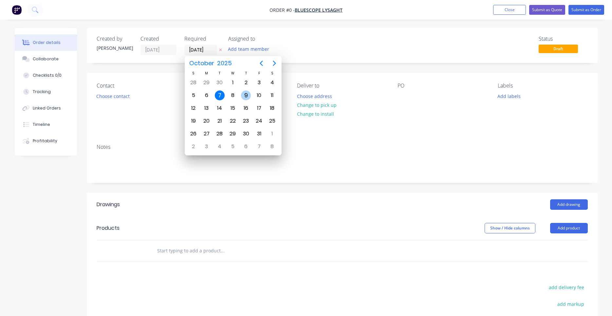
click at [246, 94] on div "9" at bounding box center [246, 95] width 10 height 10
type input "09/10/25"
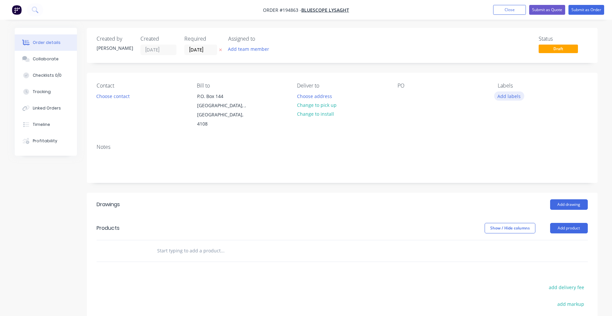
click at [514, 96] on button "Add labels" at bounding box center [509, 95] width 30 height 9
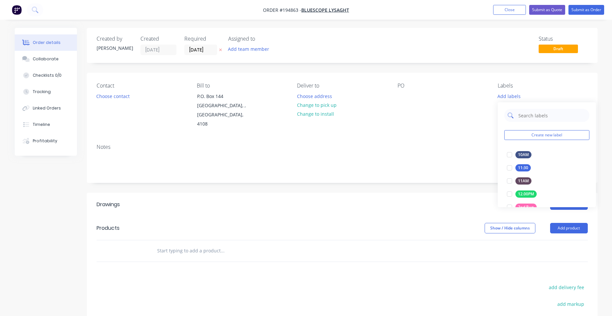
click at [527, 116] on input "text" at bounding box center [552, 115] width 68 height 13
type input "aca"
click at [510, 153] on div at bounding box center [509, 154] width 13 height 13
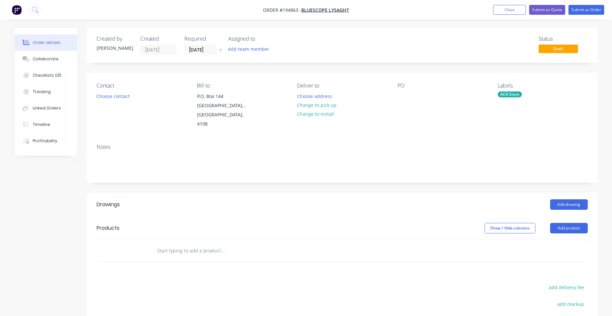
click at [317, 54] on div "Status Draft" at bounding box center [441, 45] width 294 height 19
click at [123, 94] on button "Choose contact" at bounding box center [113, 95] width 40 height 9
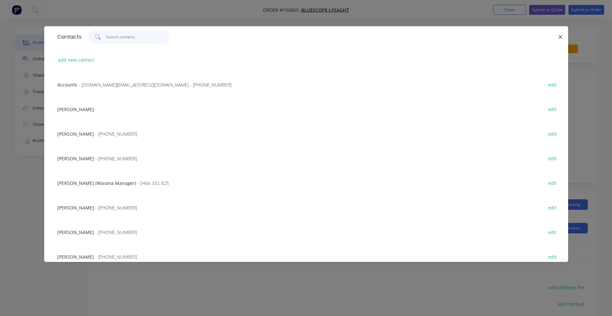
click at [146, 39] on input "text" at bounding box center [138, 36] width 64 height 13
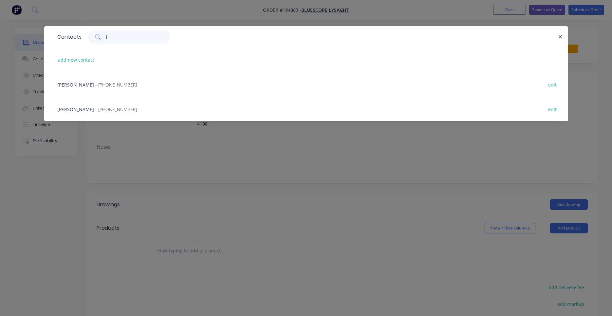
type input "j"
click at [133, 85] on div "JEMIMA BOURKE - (07) 3365 7777 edit" at bounding box center [306, 84] width 504 height 25
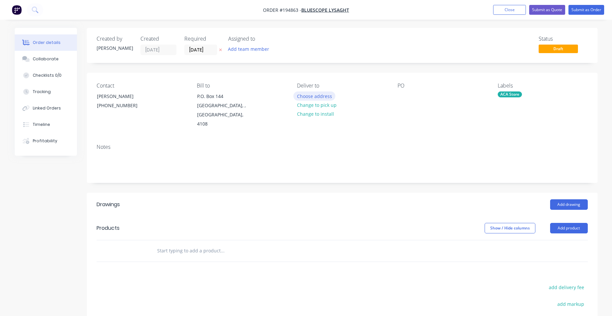
click at [312, 94] on button "Choose address" at bounding box center [314, 95] width 42 height 9
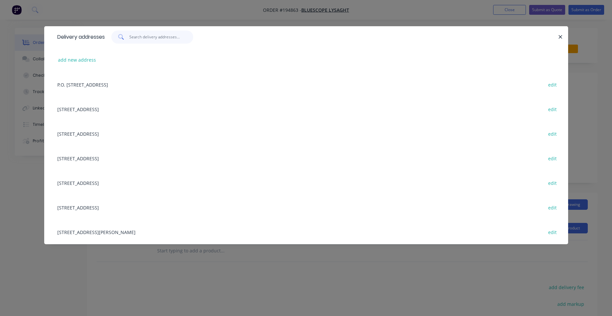
click at [148, 36] on input "text" at bounding box center [161, 36] width 64 height 13
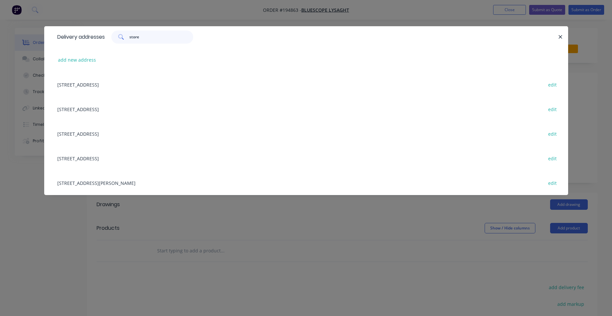
type input "store"
click at [143, 180] on div "UNIT 4, 125 KERRY RD, (STORE), ARCHERFIELD, Queensland, Australia, 4108 edit" at bounding box center [306, 182] width 504 height 25
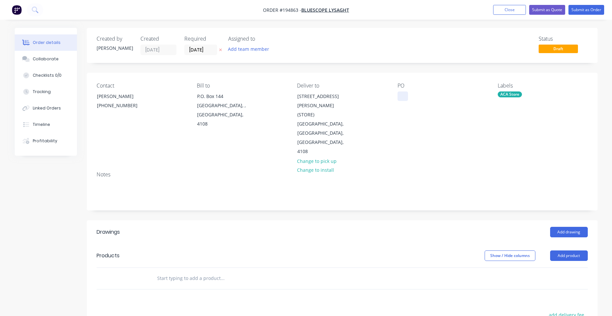
click at [404, 95] on div at bounding box center [402, 95] width 10 height 9
click at [560, 227] on button "Add drawing" at bounding box center [569, 232] width 38 height 10
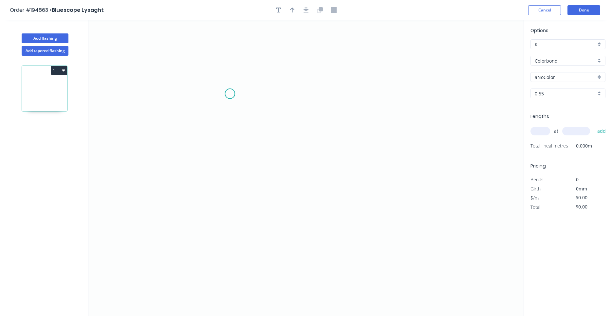
click at [229, 91] on icon "0" at bounding box center [305, 167] width 435 height 295
click at [230, 249] on icon "0" at bounding box center [305, 167] width 435 height 295
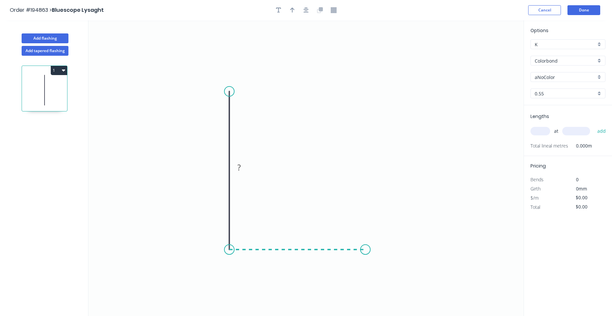
click at [365, 249] on icon "0 ?" at bounding box center [305, 167] width 435 height 295
drag, startPoint x: 365, startPoint y: 249, endPoint x: 379, endPoint y: 249, distance: 13.4
click at [379, 249] on circle at bounding box center [379, 249] width 10 height 10
click at [302, 256] on rect at bounding box center [304, 256] width 13 height 9
type input "$4.97"
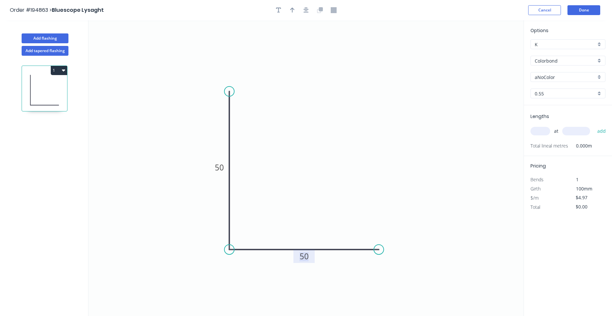
click at [546, 126] on div "at add" at bounding box center [568, 130] width 76 height 11
click at [545, 138] on div "at add" at bounding box center [568, 131] width 76 height 18
click at [545, 133] on input "text" at bounding box center [540, 131] width 20 height 9
type input "4"
type input "3500"
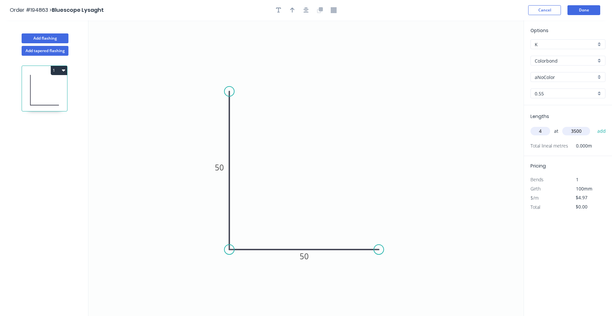
click at [594, 125] on button "add" at bounding box center [601, 130] width 15 height 11
type input "$69.58"
click at [563, 60] on input "Colorbond" at bounding box center [565, 60] width 61 height 7
click at [562, 71] on div "Galvabond" at bounding box center [568, 72] width 74 height 11
type input "Galvabond"
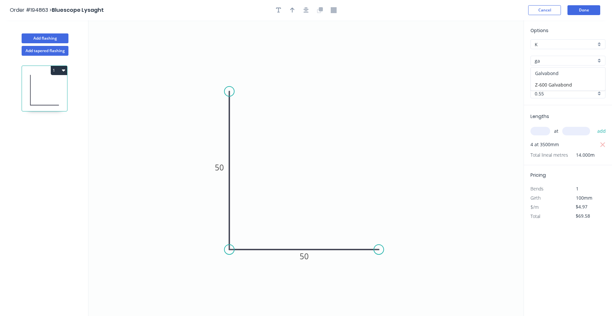
type input "Galvabond"
type input "$5.08"
type input "$71.12"
click at [568, 98] on div "0.55" at bounding box center [567, 93] width 75 height 10
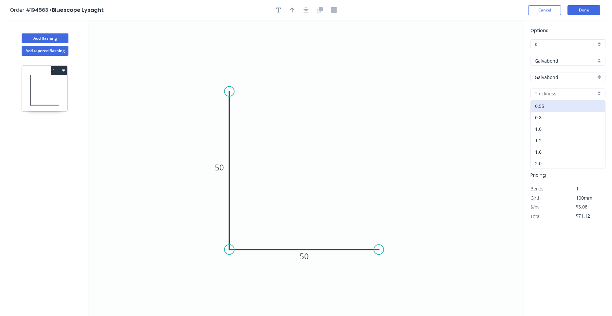
click at [560, 128] on div "1.0" at bounding box center [568, 128] width 74 height 11
type input "1.0"
type input "$7.38"
type input "$103.32"
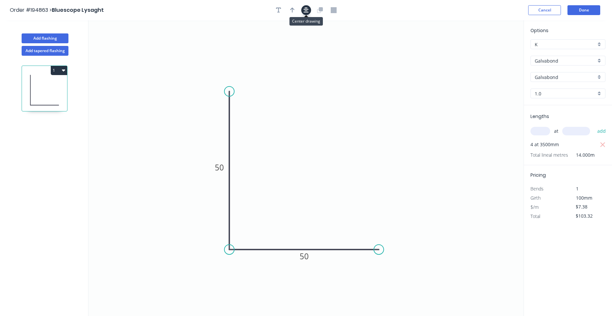
click at [307, 12] on icon "button" at bounding box center [306, 10] width 5 height 6
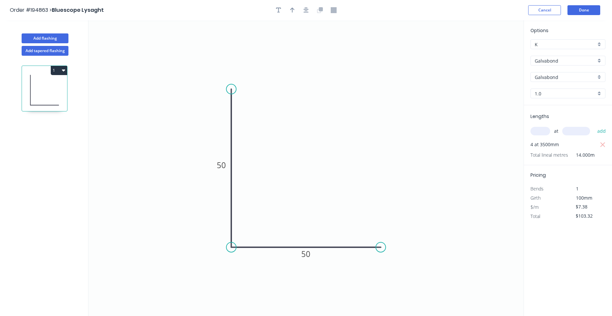
click at [296, 6] on div at bounding box center [306, 10] width 69 height 10
click at [295, 9] on button "button" at bounding box center [292, 10] width 10 height 10
drag, startPoint x: 490, startPoint y: 51, endPoint x: 293, endPoint y: 138, distance: 214.6
click at [307, 135] on icon at bounding box center [310, 124] width 6 height 21
click at [293, 138] on icon at bounding box center [293, 130] width 6 height 21
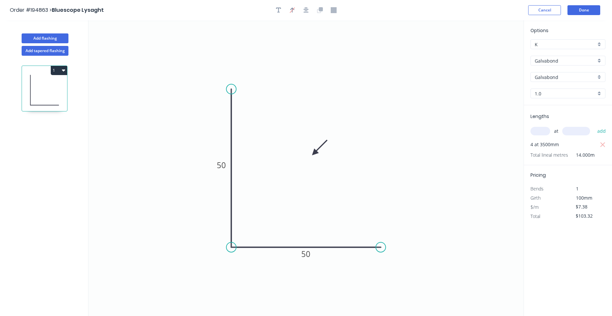
drag, startPoint x: 293, startPoint y: 138, endPoint x: 315, endPoint y: 153, distance: 27.0
click at [315, 153] on icon at bounding box center [319, 147] width 19 height 19
click at [589, 5] on header "Order #194863 > Bluescope Lysaght Cancel Done" at bounding box center [306, 10] width 612 height 20
click at [589, 6] on button "Done" at bounding box center [583, 10] width 33 height 10
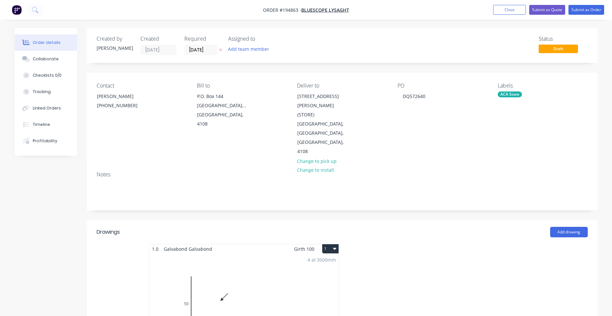
click at [335, 248] on icon "button" at bounding box center [334, 249] width 3 height 2
click at [328, 260] on div "Use larger box size" at bounding box center [307, 264] width 50 height 9
click at [585, 14] on button "Submit as Order" at bounding box center [586, 10] width 36 height 10
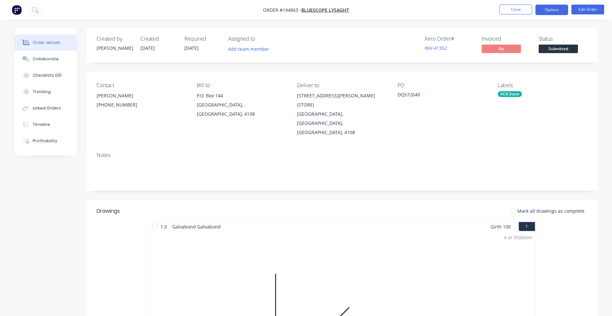
click at [554, 10] on button "Options" at bounding box center [551, 10] width 33 height 10
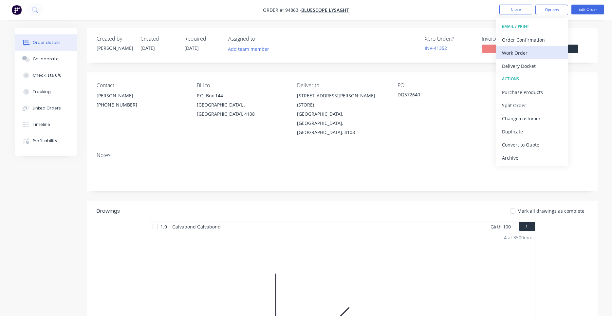
click at [529, 53] on div "Work Order" at bounding box center [532, 52] width 60 height 9
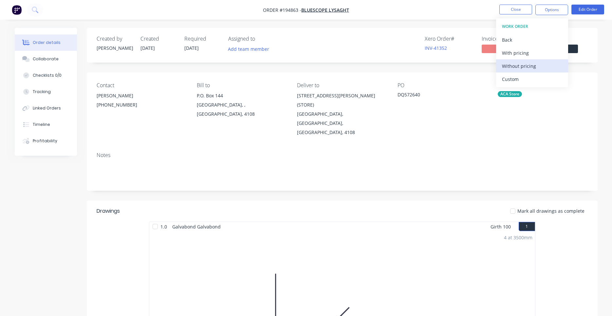
click at [525, 64] on div "Without pricing" at bounding box center [532, 65] width 60 height 9
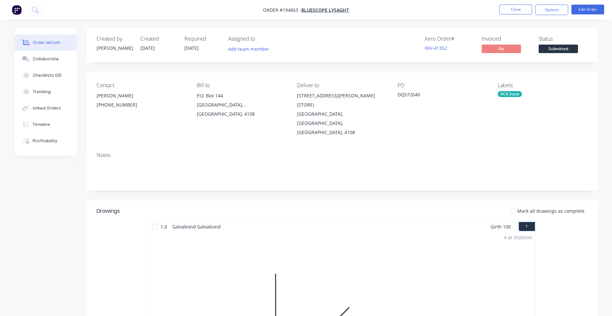
click at [402, 147] on div "Notes" at bounding box center [342, 169] width 511 height 44
click at [507, 6] on button "Close" at bounding box center [515, 10] width 33 height 10
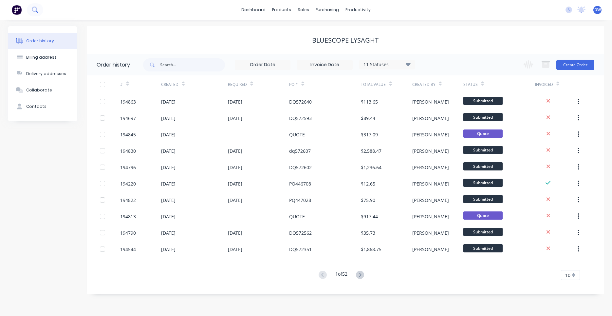
click at [37, 10] on button at bounding box center [35, 9] width 16 height 13
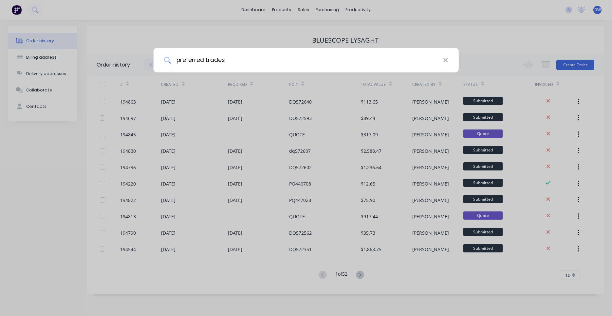
type input "preferred trades"
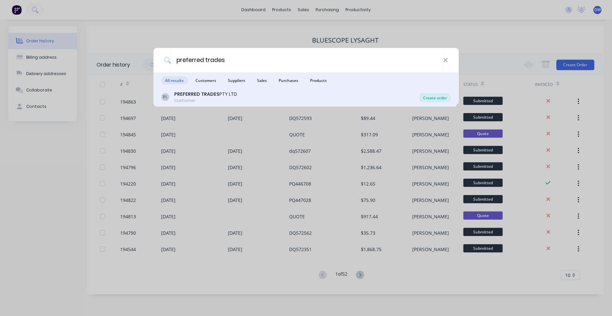
click at [435, 99] on div "Create order" at bounding box center [435, 97] width 32 height 9
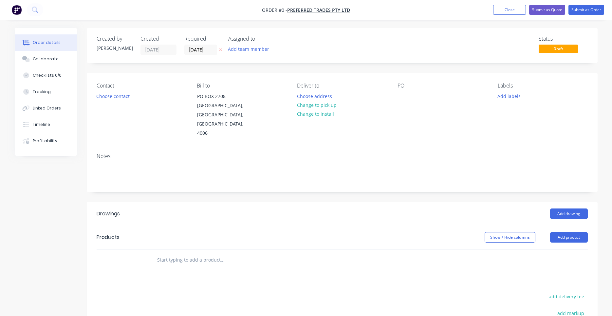
click at [188, 253] on input "text" at bounding box center [222, 259] width 131 height 13
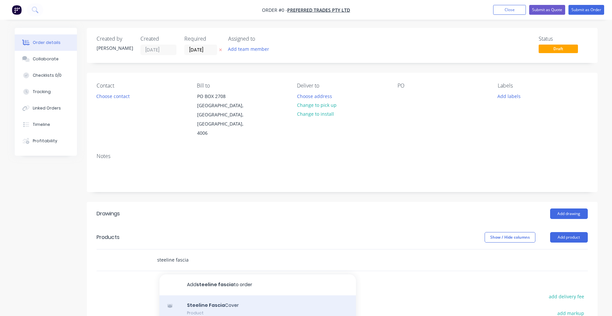
type input "steeline fascia"
click at [235, 304] on div "Steeline Fascia Cover Product" at bounding box center [257, 309] width 196 height 28
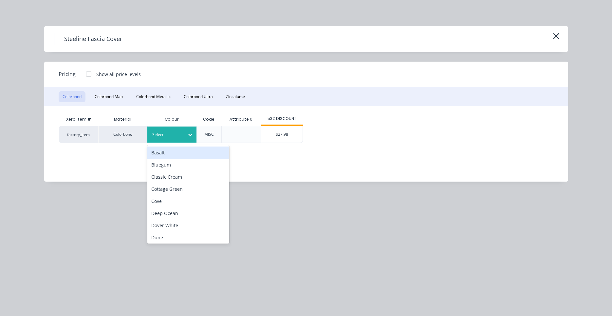
click at [190, 138] on div at bounding box center [190, 134] width 12 height 10
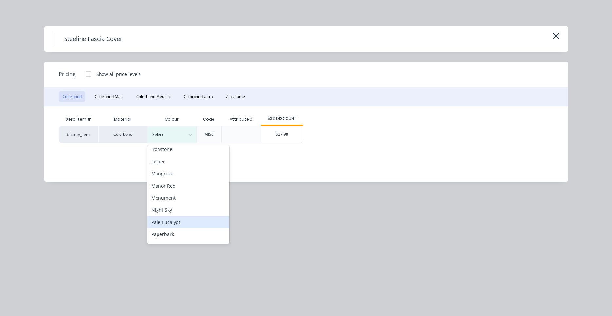
scroll to position [187, 0]
click at [177, 206] on div "Surfmist" at bounding box center [188, 208] width 82 height 12
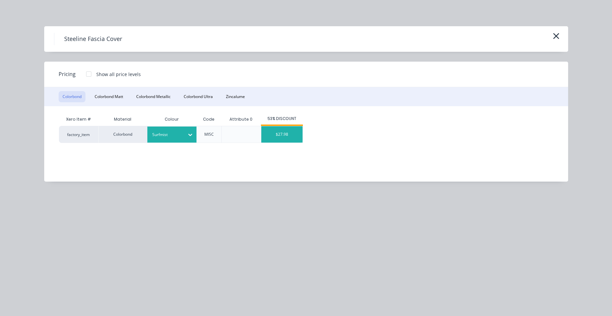
click at [277, 133] on div "$27.98" at bounding box center [281, 134] width 41 height 16
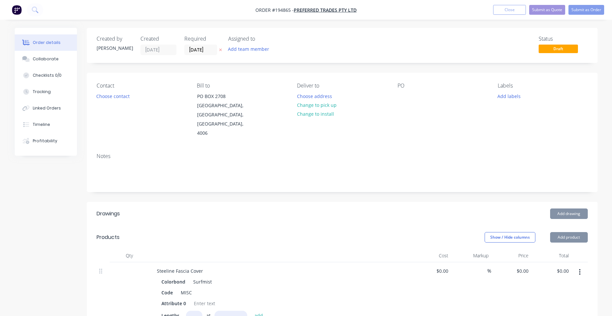
type input "$27.98"
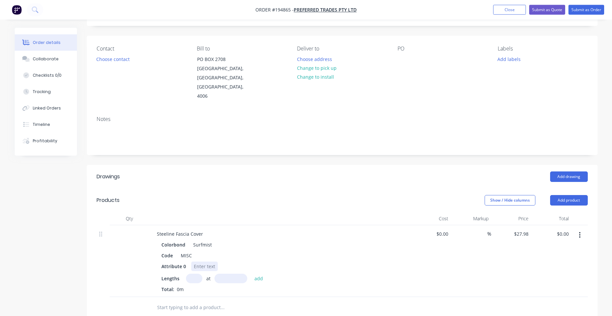
scroll to position [56, 0]
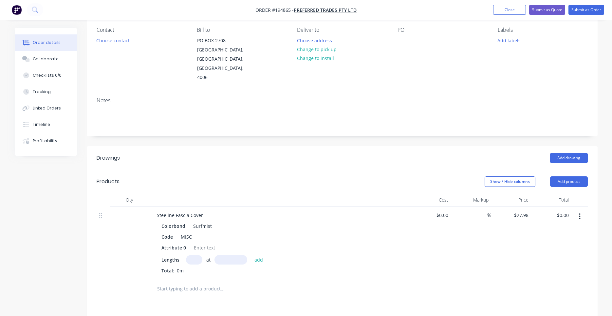
click at [196, 245] on div "Colorbond Surfmist Code MISC Attribute 0 Lengths at add Total: 0m" at bounding box center [280, 247] width 257 height 53
click at [196, 255] on input "text" at bounding box center [194, 259] width 16 height 9
type input "1"
type input "1000"
click at [251, 255] on button "add" at bounding box center [258, 259] width 15 height 9
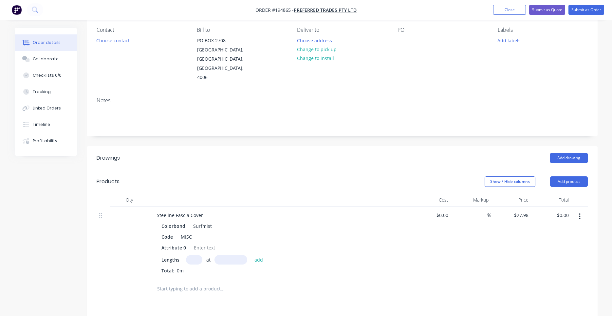
type input "$27.98"
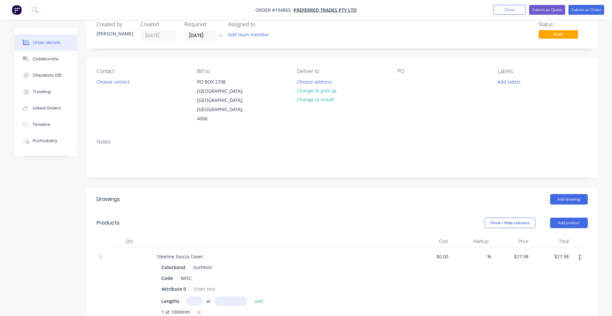
scroll to position [0, 0]
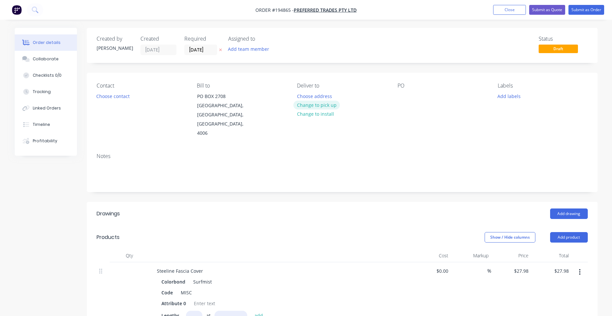
click at [311, 107] on button "Change to pick up" at bounding box center [316, 105] width 46 height 9
click at [108, 97] on button "Choose contact" at bounding box center [113, 95] width 40 height 9
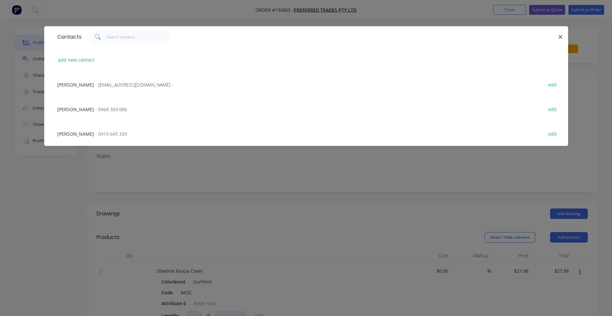
click at [139, 85] on span "- info@preferredtrades.com.au -" at bounding box center [134, 85] width 78 height 6
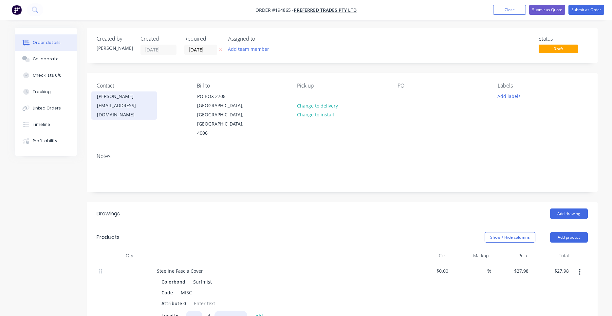
click at [141, 105] on div "info@preferredtrades.com.au" at bounding box center [124, 110] width 54 height 18
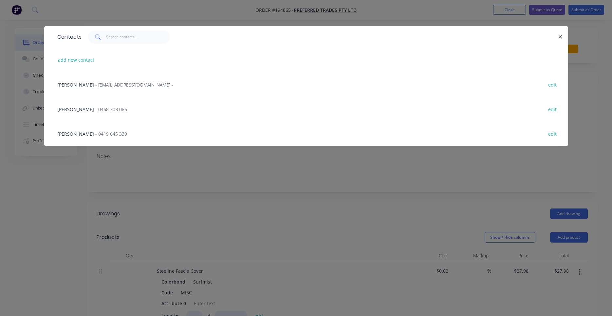
click at [127, 109] on div "SCOTT DUNOON - 0468 303 086 edit" at bounding box center [306, 109] width 504 height 25
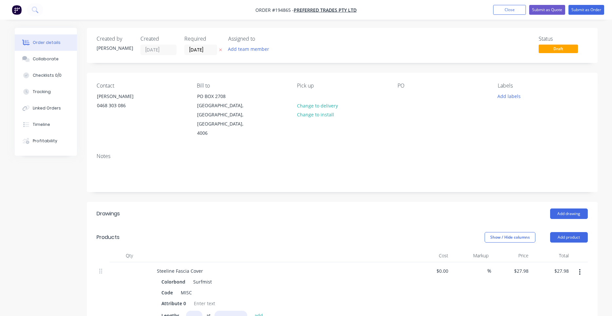
click at [308, 94] on div "Pick up Change to delivery Change to install" at bounding box center [342, 110] width 90 height 55
click at [305, 94] on div at bounding box center [302, 95] width 10 height 9
click at [401, 92] on div "PO" at bounding box center [442, 110] width 90 height 55
click at [401, 98] on div at bounding box center [402, 95] width 10 height 9
click at [532, 107] on div "Labels Add labels" at bounding box center [543, 110] width 90 height 55
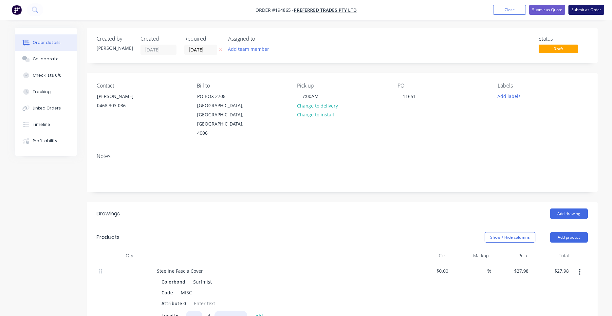
click at [580, 7] on button "Submit as Order" at bounding box center [586, 10] width 36 height 10
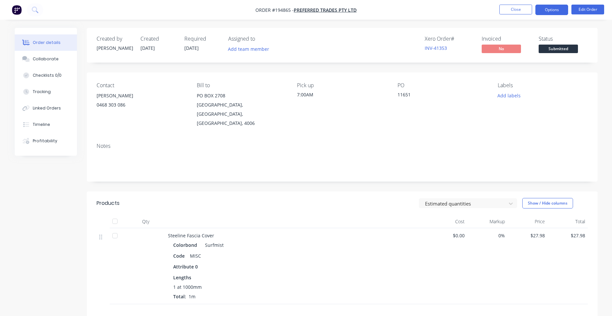
click at [543, 10] on button "Options" at bounding box center [551, 10] width 33 height 10
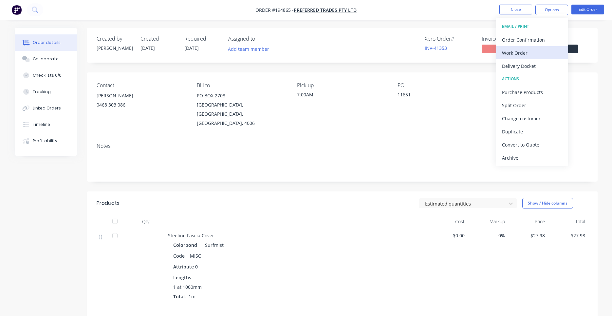
click at [523, 53] on div "Work Order" at bounding box center [532, 52] width 60 height 9
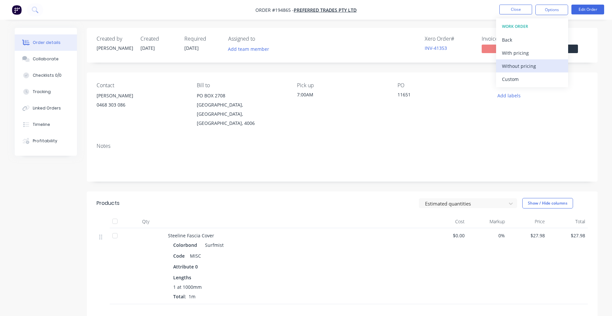
click at [517, 64] on div "Without pricing" at bounding box center [532, 65] width 60 height 9
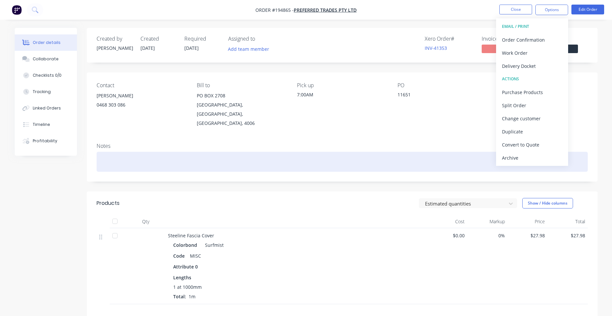
click at [452, 158] on div at bounding box center [342, 162] width 491 height 20
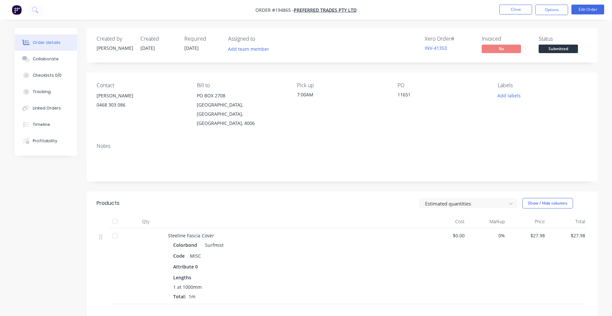
click at [457, 141] on div "Notes" at bounding box center [342, 160] width 511 height 44
click at [575, 9] on button "Edit Order" at bounding box center [587, 10] width 33 height 10
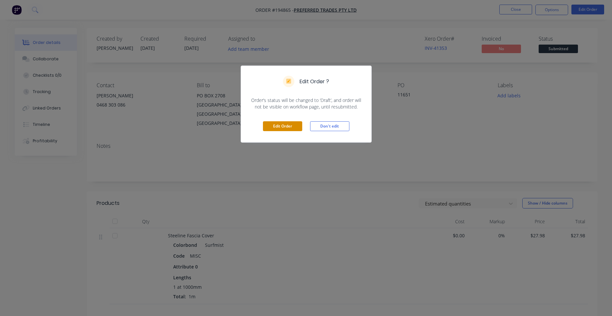
click at [288, 124] on button "Edit Order" at bounding box center [282, 126] width 39 height 10
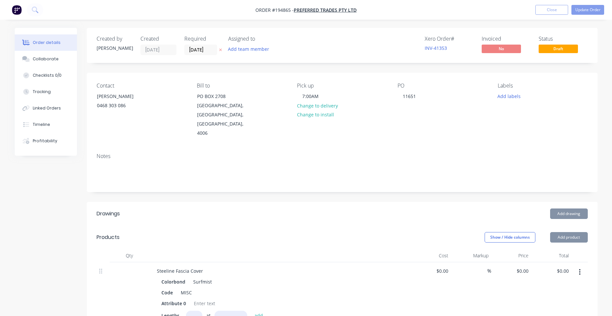
type input "$27.98"
click at [200, 52] on input "07/10/25" at bounding box center [201, 50] width 32 height 10
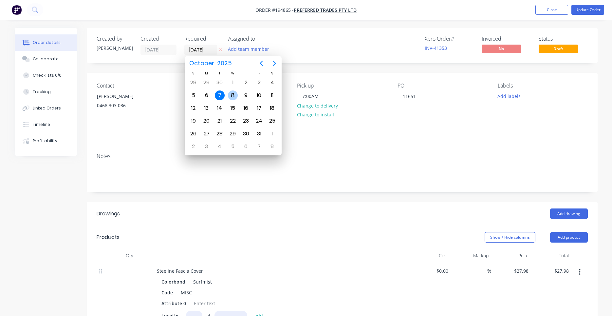
click at [232, 95] on div "8" at bounding box center [233, 95] width 10 height 10
type input "08/10/25"
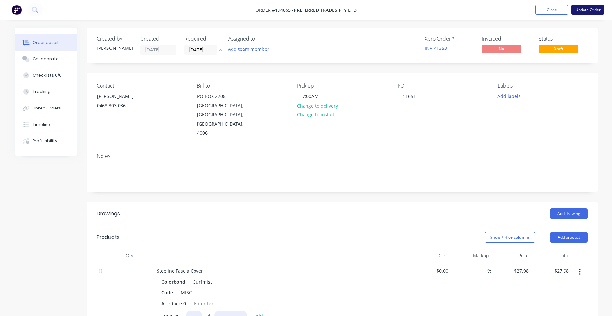
click at [584, 11] on button "Update Order" at bounding box center [587, 10] width 33 height 10
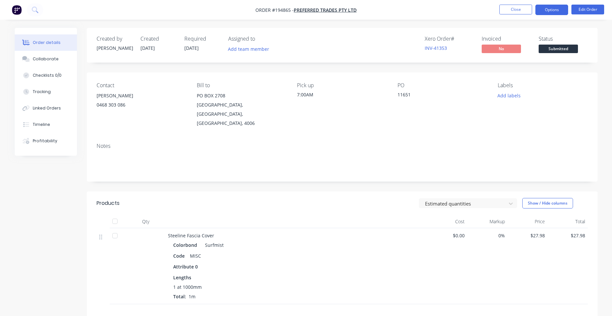
click at [558, 13] on button "Options" at bounding box center [551, 10] width 33 height 10
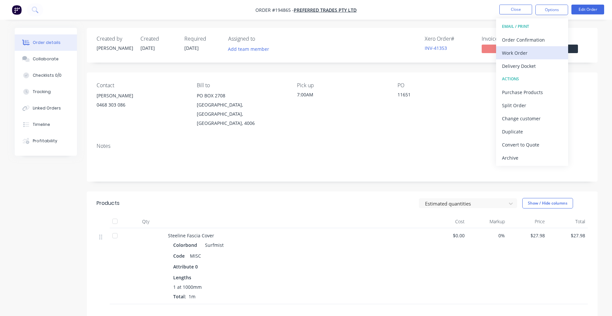
click at [528, 54] on div "Work Order" at bounding box center [532, 52] width 60 height 9
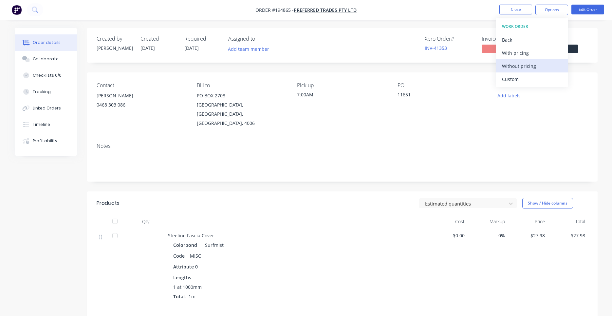
click at [524, 65] on div "Without pricing" at bounding box center [532, 65] width 60 height 9
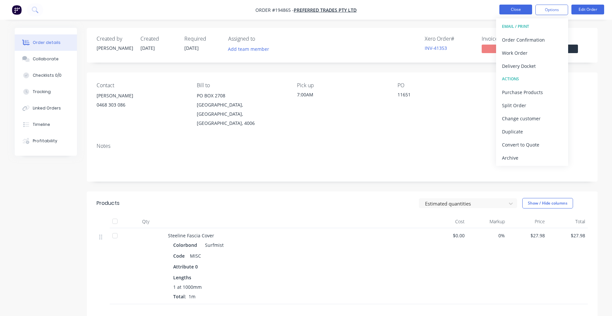
click at [513, 8] on button "Close" at bounding box center [515, 10] width 33 height 10
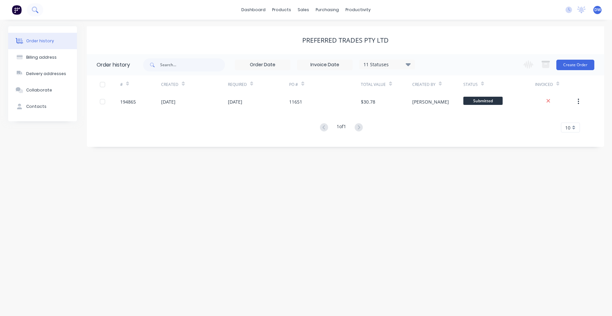
click at [38, 9] on button at bounding box center [35, 9] width 16 height 13
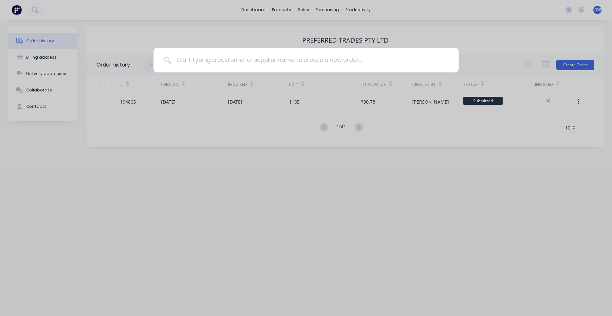
click at [274, 62] on input at bounding box center [309, 60] width 277 height 25
type input "lys"
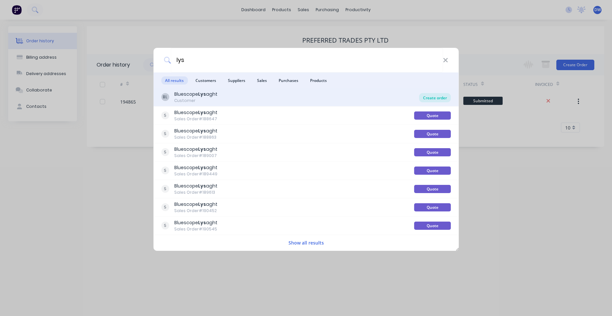
click at [427, 95] on div "Create order" at bounding box center [435, 97] width 32 height 9
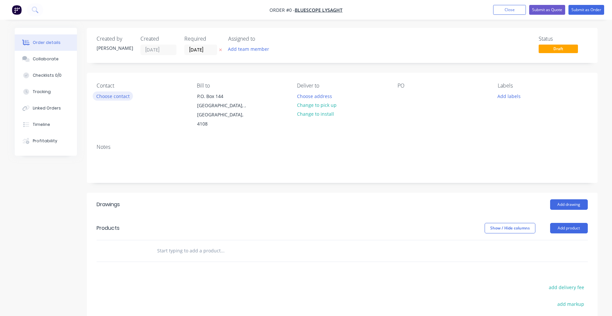
click at [131, 95] on button "Choose contact" at bounding box center [113, 95] width 40 height 9
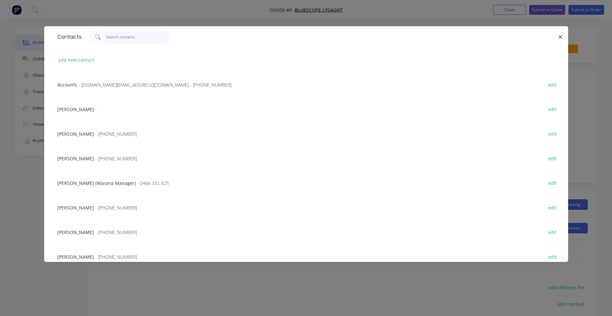
click at [120, 34] on input "text" at bounding box center [138, 36] width 64 height 13
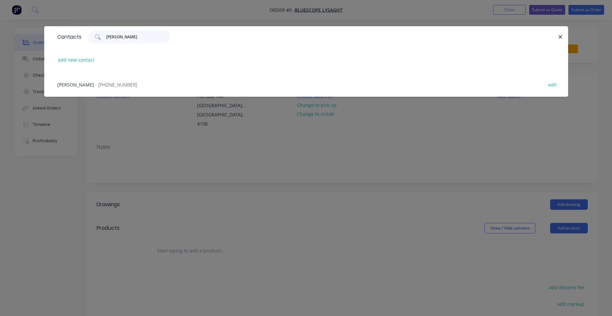
type input "natalie"
click at [110, 81] on div "NATALIE BULL - (07) 3365 7736 edit" at bounding box center [306, 84] width 504 height 25
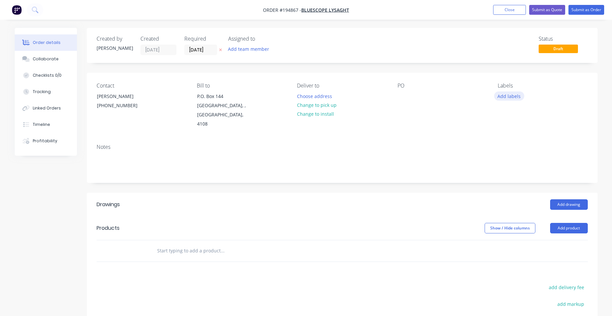
click at [499, 95] on button "Add labels" at bounding box center [509, 95] width 30 height 9
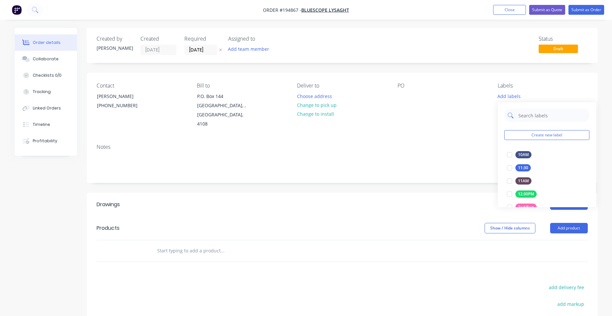
click at [519, 116] on input "text" at bounding box center [552, 115] width 68 height 13
type input "aca"
click at [511, 154] on div at bounding box center [509, 154] width 13 height 13
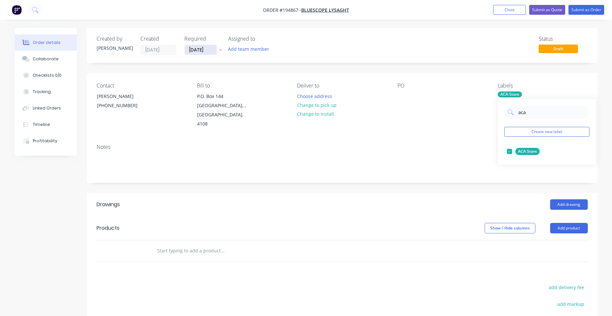
click at [206, 49] on input "07/10/25" at bounding box center [201, 50] width 32 height 10
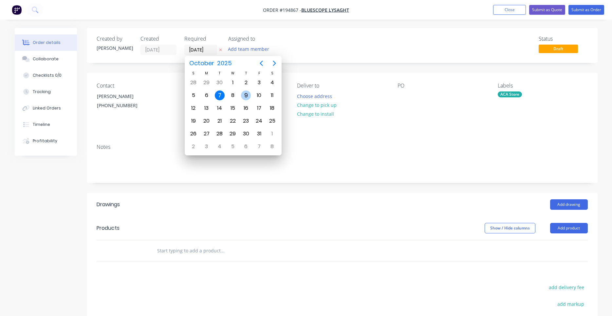
click at [249, 94] on div "9" at bounding box center [246, 95] width 10 height 10
type input "09/10/25"
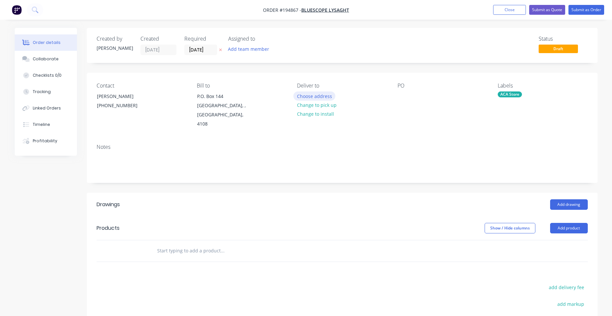
click at [326, 97] on button "Choose address" at bounding box center [314, 95] width 42 height 9
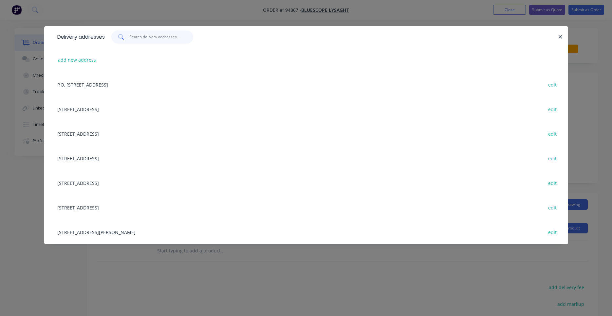
click at [178, 40] on input "text" at bounding box center [161, 36] width 64 height 13
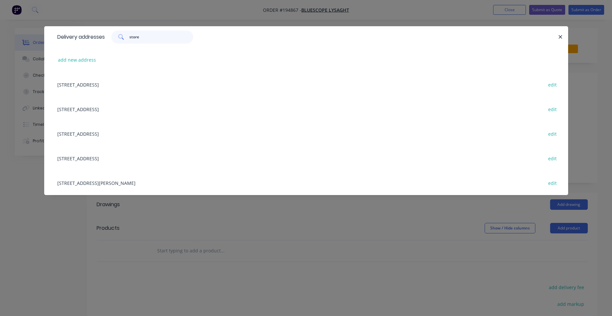
type input "store"
click at [150, 180] on div "UNIT 4, 125 KERRY RD, (STORE), ARCHERFIELD, Queensland, Australia, 4108 edit" at bounding box center [306, 182] width 504 height 25
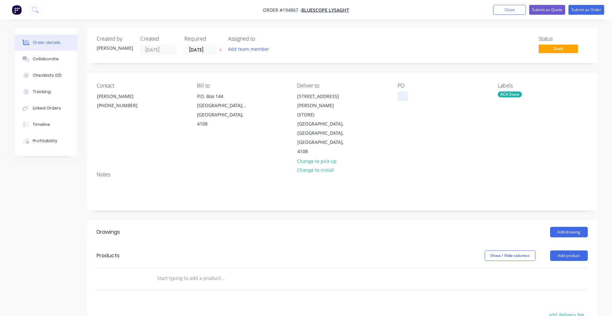
click at [404, 93] on div at bounding box center [402, 95] width 10 height 9
click at [562, 227] on button "Add drawing" at bounding box center [569, 232] width 38 height 10
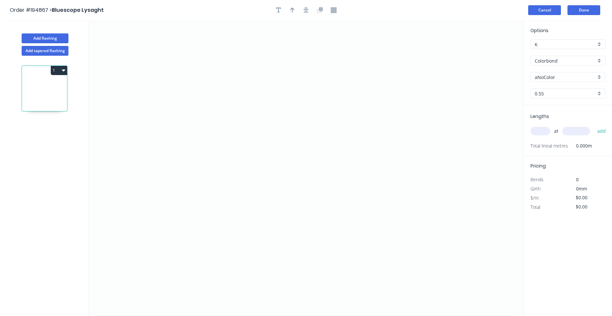
click at [556, 12] on button "Cancel" at bounding box center [544, 10] width 33 height 10
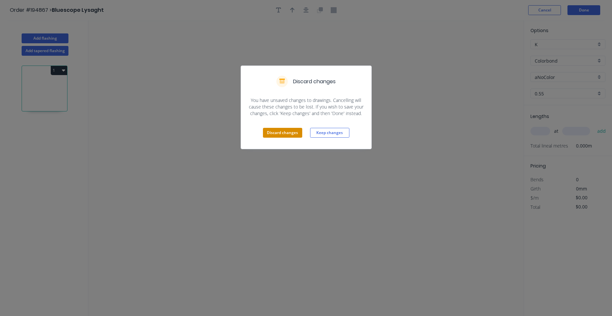
click at [288, 131] on button "Discard changes" at bounding box center [282, 133] width 39 height 10
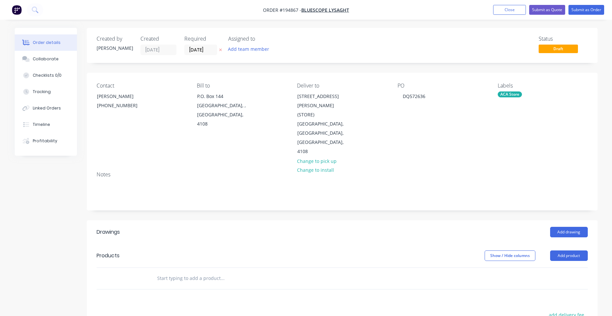
click at [173, 271] on input "text" at bounding box center [222, 277] width 131 height 13
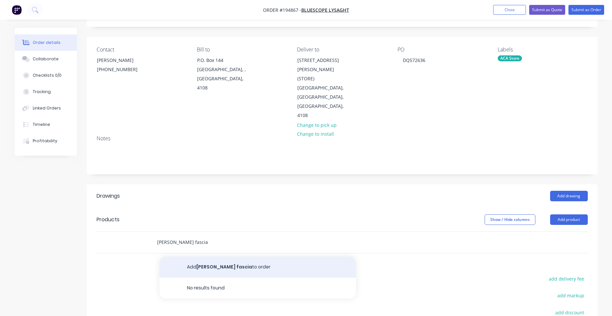
scroll to position [56, 0]
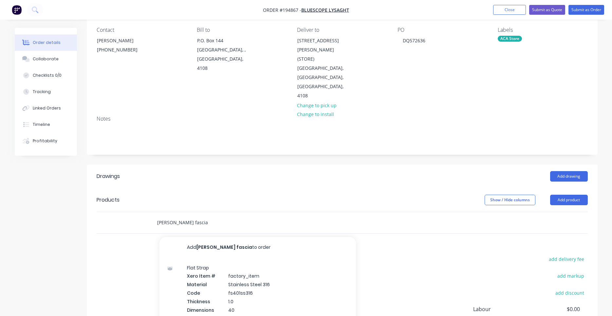
drag, startPoint x: 193, startPoint y: 202, endPoint x: 114, endPoint y: 201, distance: 79.2
click at [157, 216] on input "stoddart fascia" at bounding box center [222, 222] width 131 height 13
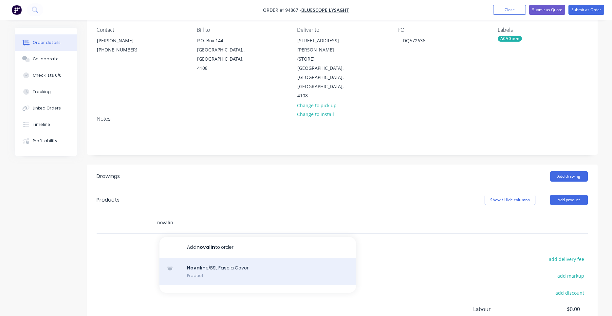
type input "novalin"
click at [236, 258] on div "Novalin e/BSL Fascia Cover Product" at bounding box center [257, 272] width 196 height 28
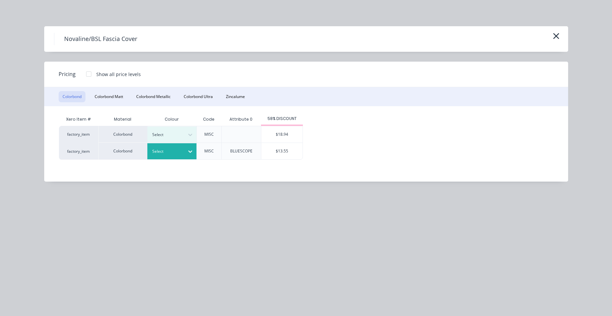
click at [191, 152] on icon at bounding box center [190, 151] width 7 height 7
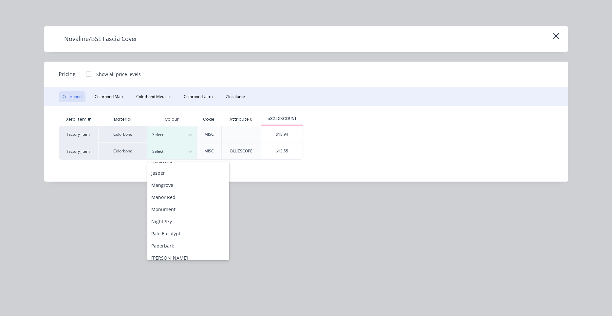
scroll to position [219, 0]
click at [182, 253] on div "Woodland Grey" at bounding box center [188, 253] width 82 height 12
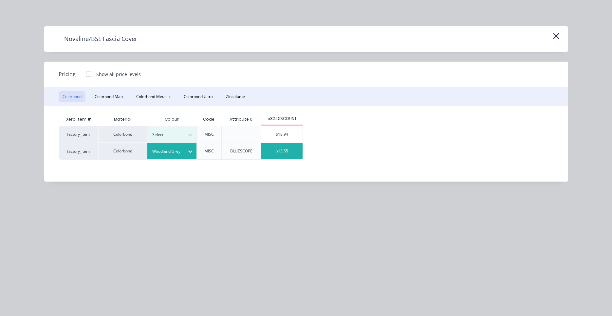
click at [286, 155] on div "$13.55" at bounding box center [281, 151] width 41 height 16
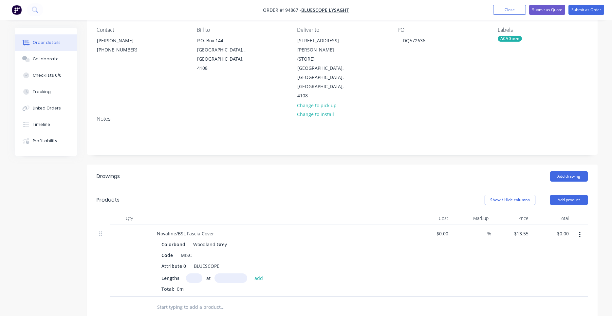
click at [198, 273] on input "text" at bounding box center [194, 277] width 16 height 9
type input "1"
type input "1900"
click at [251, 273] on button "add" at bounding box center [258, 277] width 15 height 9
type input "$25.75"
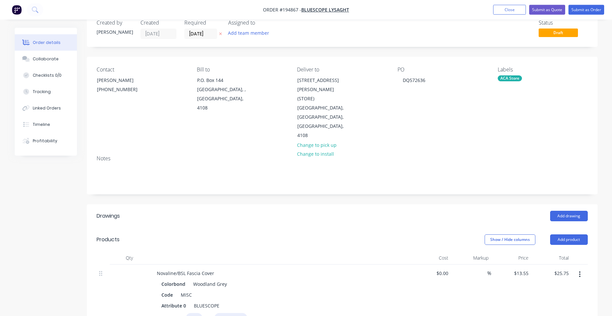
scroll to position [0, 0]
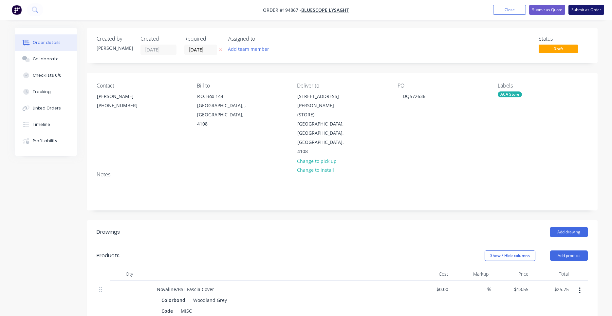
click at [593, 12] on button "Submit as Order" at bounding box center [586, 10] width 36 height 10
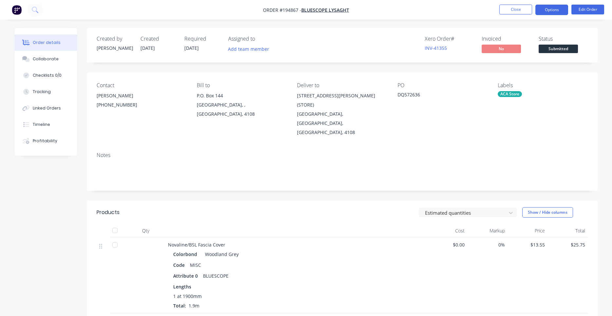
click at [558, 11] on button "Options" at bounding box center [551, 10] width 33 height 10
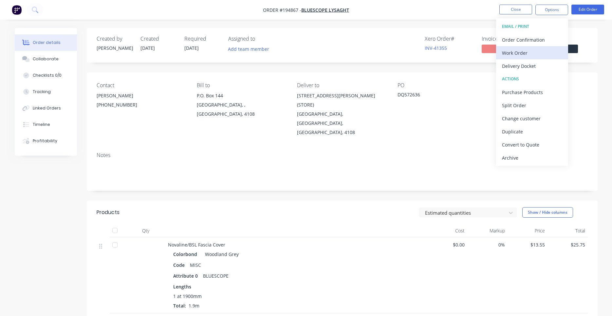
click at [538, 49] on div "Work Order" at bounding box center [532, 52] width 60 height 9
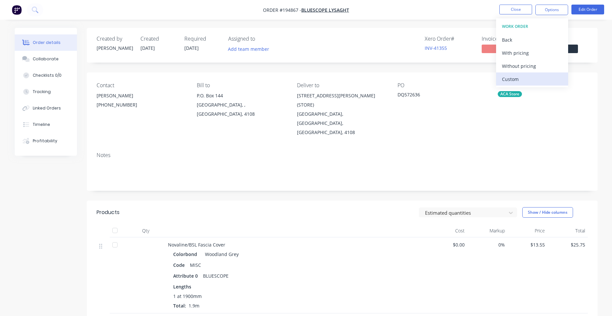
click at [527, 77] on div "Custom" at bounding box center [532, 78] width 60 height 9
click at [529, 65] on div "Without pricing" at bounding box center [532, 65] width 60 height 9
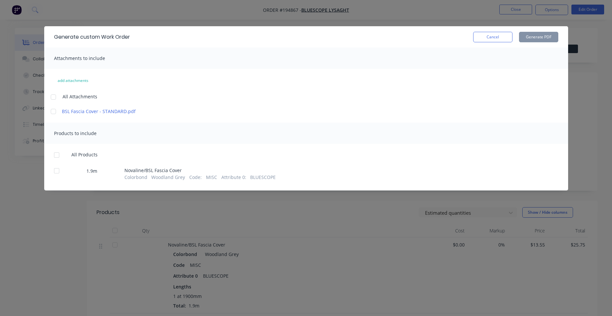
click at [52, 95] on div at bounding box center [53, 96] width 13 height 13
click at [55, 154] on div at bounding box center [56, 154] width 13 height 13
click at [551, 34] on button "Generate PDF" at bounding box center [538, 37] width 39 height 10
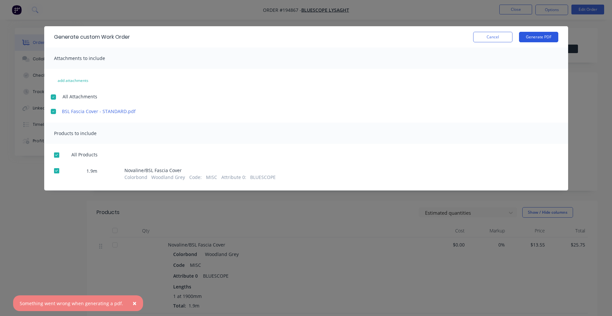
click at [535, 34] on button "Generate PDF" at bounding box center [538, 37] width 39 height 10
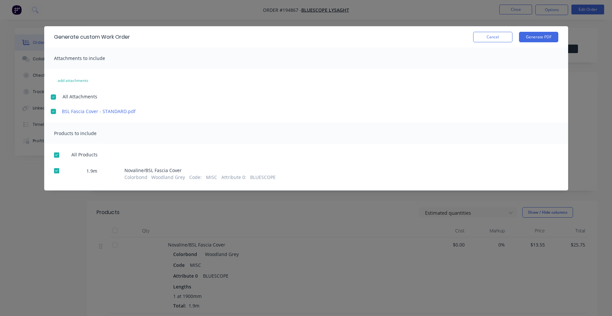
click at [555, 112] on div "BSL Fascia Cover - STANDARD.pdf" at bounding box center [306, 111] width 511 height 7
click at [504, 40] on button "Cancel" at bounding box center [492, 37] width 39 height 10
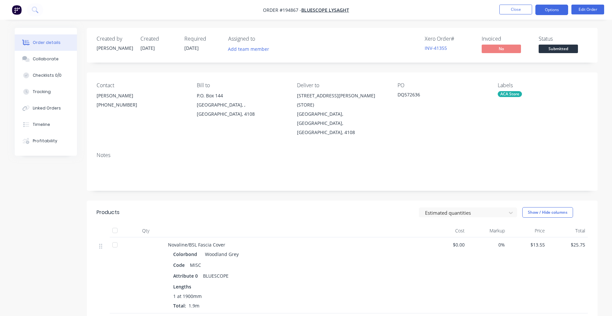
click at [553, 11] on button "Options" at bounding box center [551, 10] width 33 height 10
click at [523, 9] on button "Close" at bounding box center [515, 10] width 33 height 10
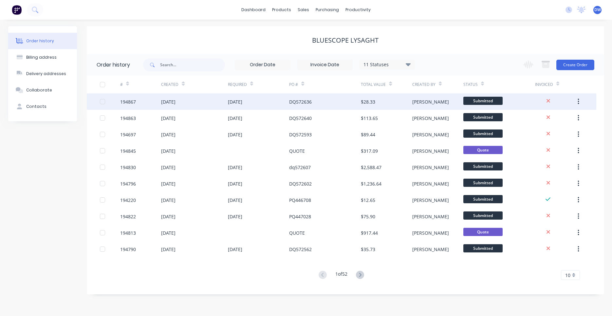
click at [308, 105] on div "DQ572636" at bounding box center [325, 101] width 72 height 16
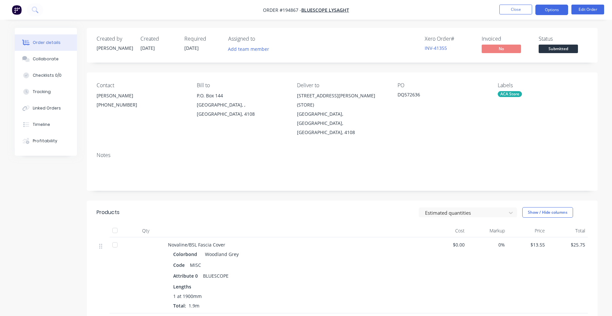
click at [559, 9] on button "Options" at bounding box center [551, 10] width 33 height 10
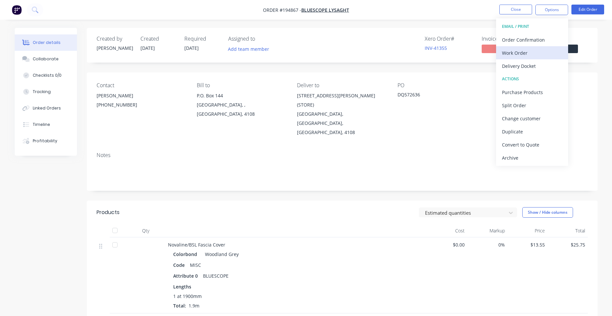
click at [540, 49] on div "Work Order" at bounding box center [532, 52] width 60 height 9
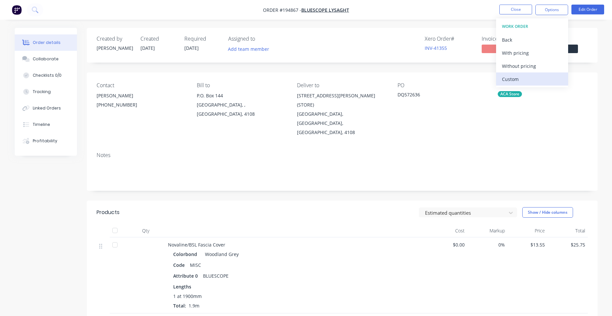
click at [528, 79] on div "Custom" at bounding box center [532, 78] width 60 height 9
click at [531, 68] on div "Without pricing" at bounding box center [532, 65] width 60 height 9
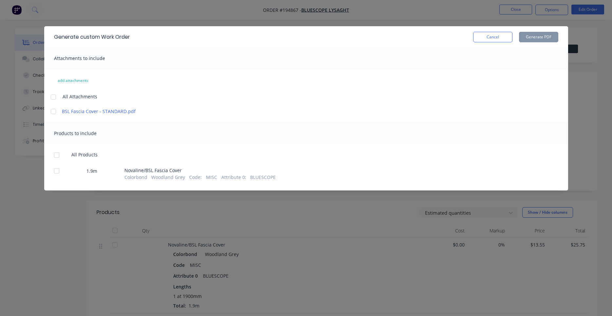
click at [94, 97] on span "All Attachments" at bounding box center [80, 96] width 35 height 7
click at [85, 98] on span "All Attachments" at bounding box center [80, 96] width 35 height 7
click at [53, 97] on div at bounding box center [53, 96] width 13 height 13
click at [55, 154] on div at bounding box center [56, 154] width 13 height 13
click at [547, 37] on button "Generate PDF" at bounding box center [538, 37] width 39 height 10
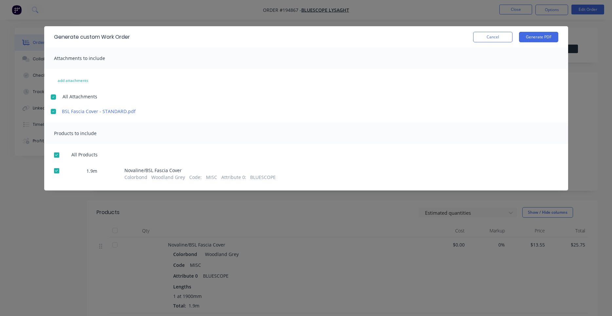
click at [202, 102] on div "add attachments All Attachments BSL Fascia Cover - STANDARD.pdf" at bounding box center [306, 94] width 524 height 39
click at [481, 39] on button "Cancel" at bounding box center [492, 37] width 39 height 10
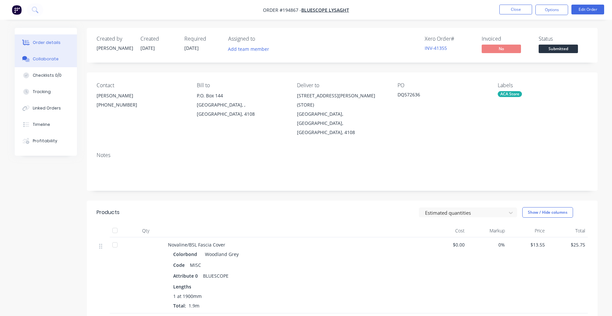
click at [50, 58] on div "Collaborate" at bounding box center [46, 59] width 26 height 6
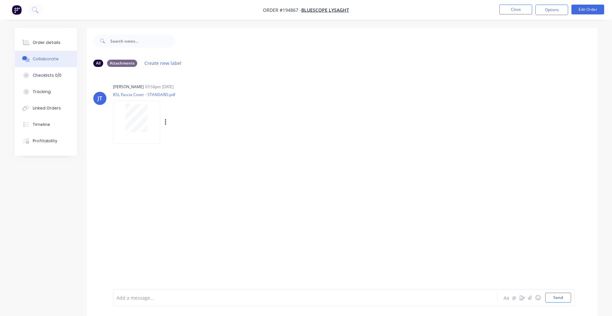
click at [152, 120] on div at bounding box center [136, 117] width 41 height 28
click at [35, 42] on div "Order details" at bounding box center [47, 43] width 28 height 6
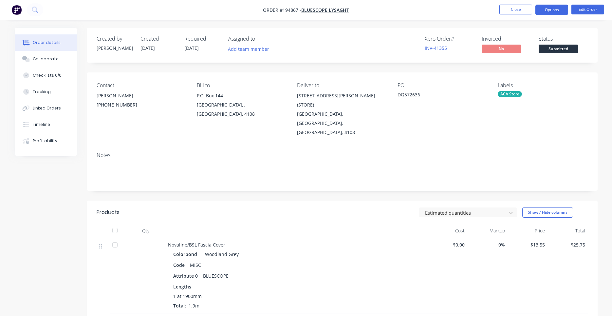
click at [552, 12] on button "Options" at bounding box center [551, 10] width 33 height 10
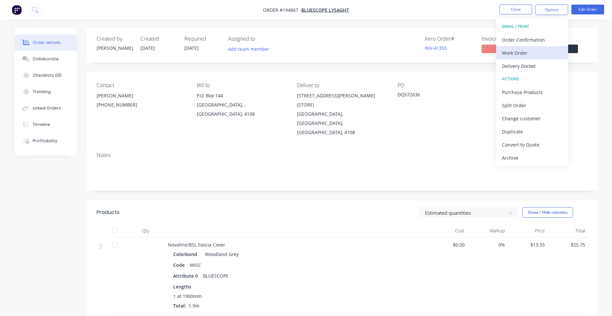
click at [531, 54] on div "Work Order" at bounding box center [532, 52] width 60 height 9
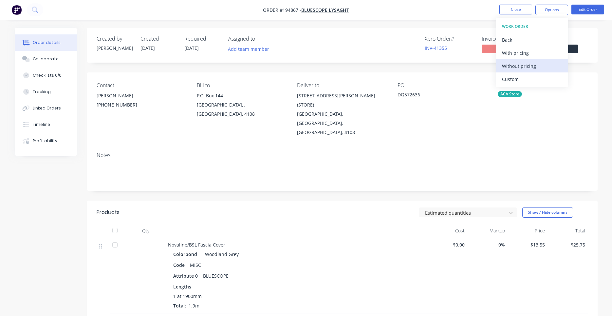
click at [526, 70] on div "Without pricing" at bounding box center [532, 65] width 60 height 9
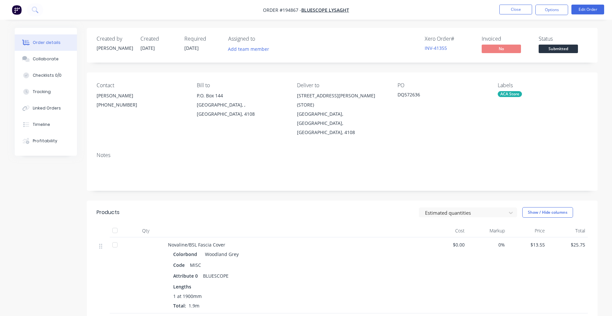
click at [348, 52] on div "Xero Order # INV-41355 Invoiced No Status Submitted" at bounding box center [441, 45] width 294 height 19
click at [510, 13] on button "Close" at bounding box center [515, 10] width 33 height 10
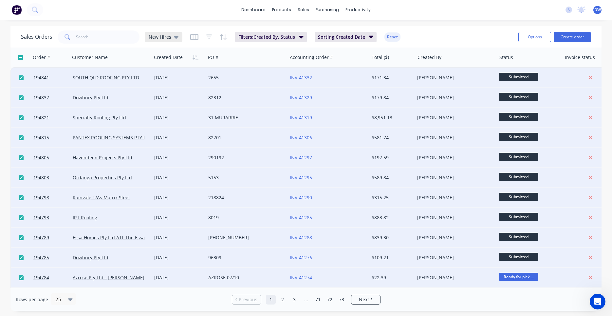
click at [176, 37] on icon at bounding box center [176, 37] width 5 height 3
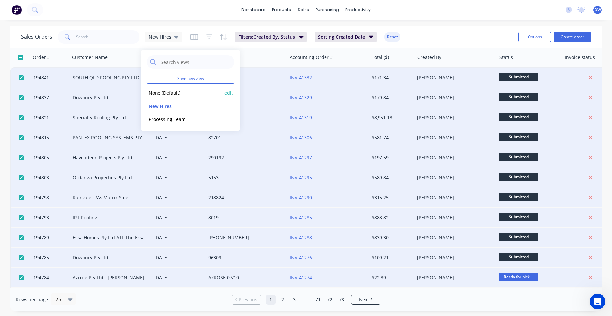
click at [159, 94] on button "None (Default)" at bounding box center [184, 93] width 75 height 8
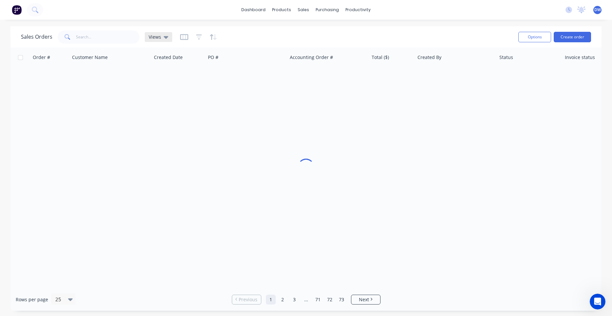
click at [169, 37] on div "Views" at bounding box center [159, 37] width 28 height 10
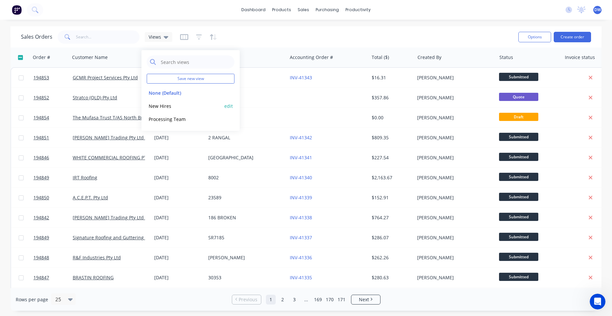
click at [162, 104] on button "New Hires" at bounding box center [184, 106] width 75 height 8
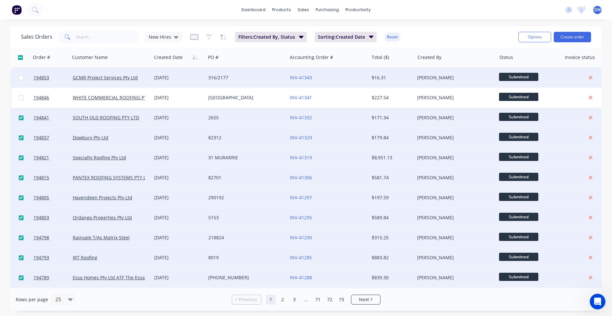
click at [21, 78] on input "checkbox" at bounding box center [21, 77] width 5 height 5
checkbox input "true"
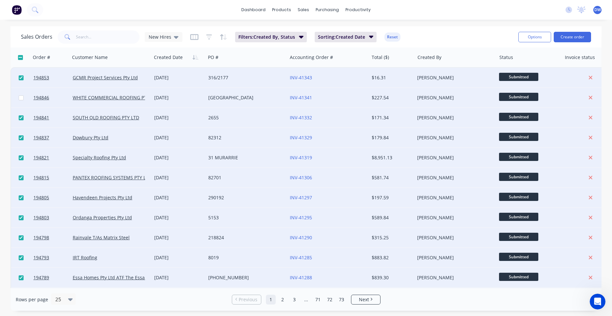
click at [22, 96] on input "checkbox" at bounding box center [21, 97] width 5 height 5
checkbox input "true"
click at [172, 36] on div "New Hires" at bounding box center [164, 37] width 30 height 6
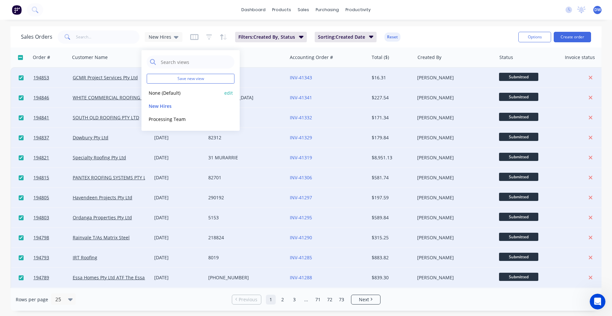
click at [162, 92] on button "None (Default)" at bounding box center [184, 93] width 75 height 8
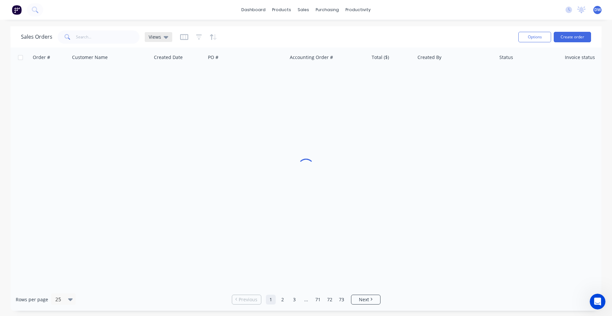
click at [157, 35] on span "Views" at bounding box center [155, 36] width 12 height 7
click at [154, 104] on button "New Hires" at bounding box center [184, 106] width 75 height 8
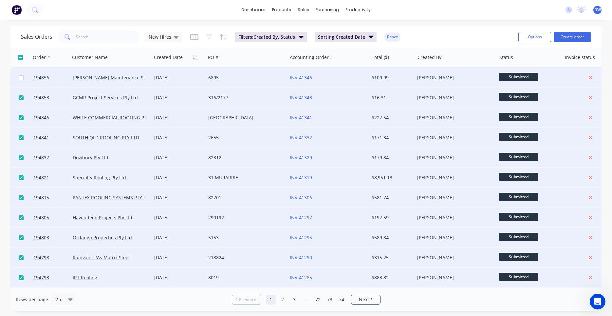
click at [21, 79] on input "checkbox" at bounding box center [21, 77] width 5 height 5
checkbox input "true"
click at [154, 35] on span "New Hires" at bounding box center [160, 36] width 23 height 7
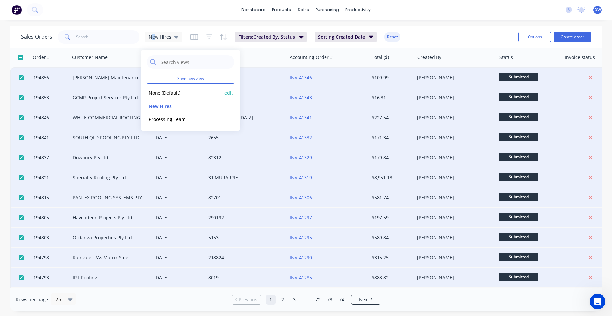
click at [161, 90] on button "None (Default)" at bounding box center [184, 93] width 75 height 8
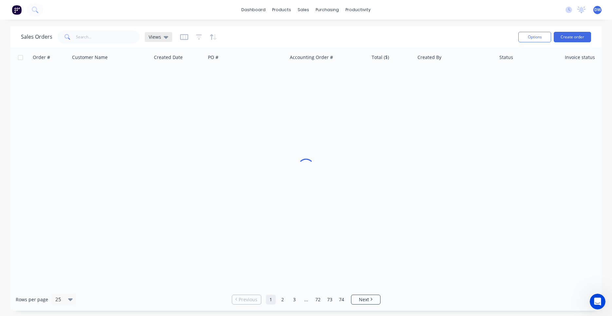
click at [167, 33] on div "Views" at bounding box center [159, 37] width 28 height 10
click at [164, 104] on button "New Hires" at bounding box center [184, 106] width 75 height 8
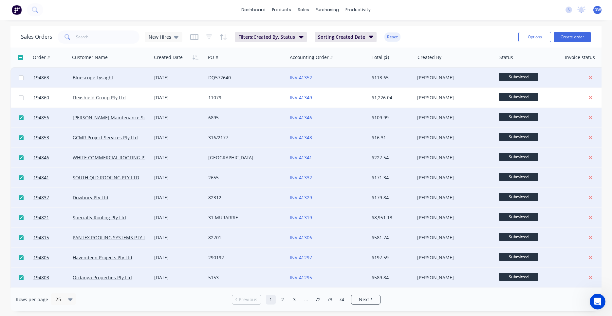
click at [22, 79] on input "checkbox" at bounding box center [21, 77] width 5 height 5
checkbox input "true"
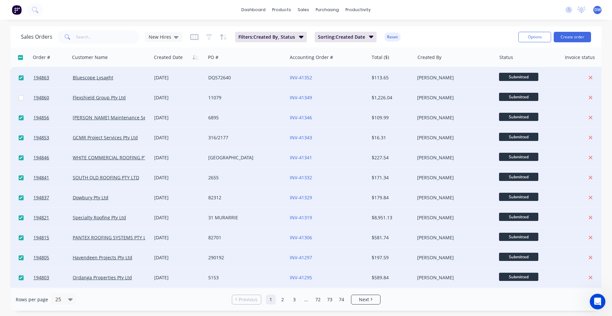
click at [21, 98] on input "checkbox" at bounding box center [21, 97] width 5 height 5
checkbox input "true"
click at [171, 32] on div "Sales Orders New Hires" at bounding box center [101, 36] width 161 height 13
click at [171, 35] on div "New Hires" at bounding box center [164, 37] width 30 height 6
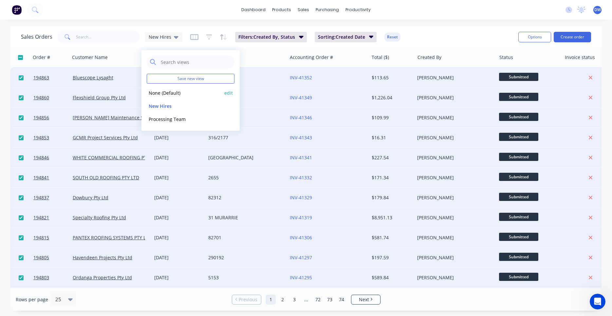
click at [168, 94] on button "None (Default)" at bounding box center [184, 93] width 75 height 8
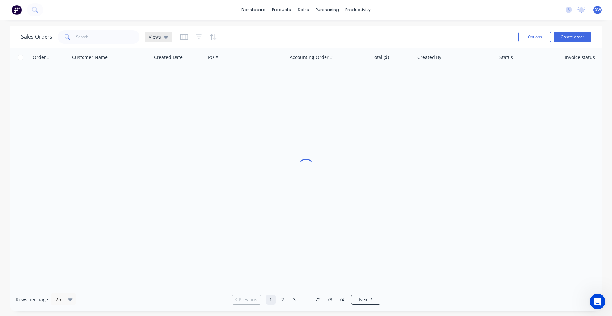
click at [157, 36] on span "Views" at bounding box center [155, 36] width 12 height 7
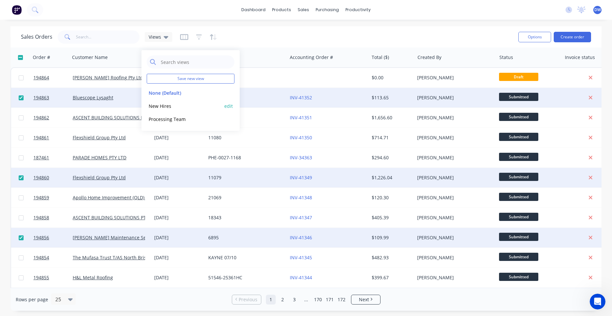
click at [163, 105] on button "New Hires" at bounding box center [184, 106] width 75 height 8
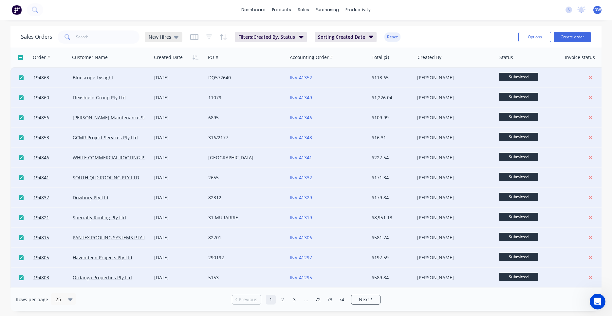
click at [156, 35] on span "New Hires" at bounding box center [160, 36] width 23 height 7
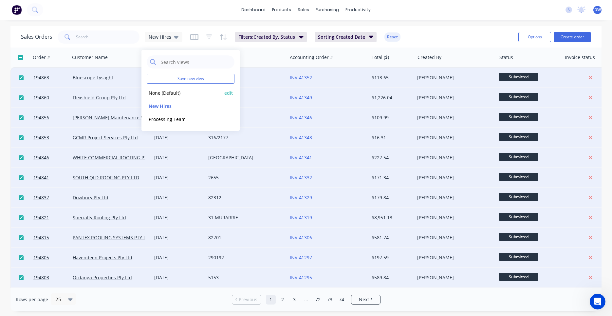
click at [156, 92] on button "None (Default)" at bounding box center [184, 93] width 75 height 8
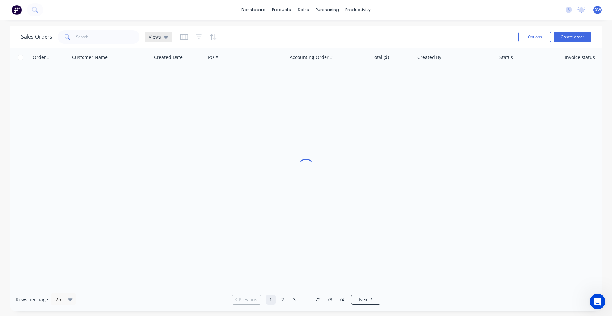
click at [155, 39] on span "Views" at bounding box center [155, 36] width 12 height 7
click at [160, 104] on button "New Hires" at bounding box center [184, 106] width 75 height 8
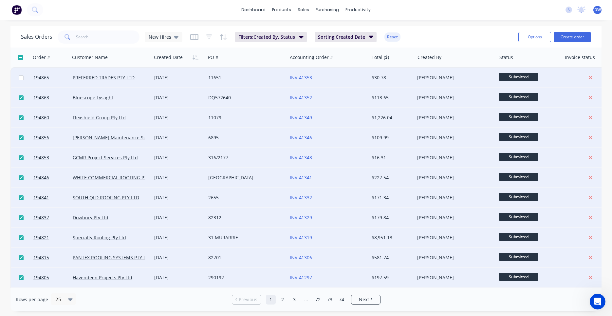
click at [21, 78] on input "checkbox" at bounding box center [21, 77] width 5 height 5
checkbox input "true"
click at [174, 41] on div "New Hires" at bounding box center [164, 37] width 38 height 10
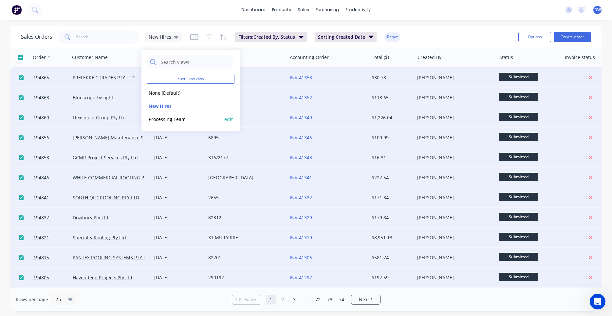
click at [230, 118] on button "edit" at bounding box center [228, 119] width 9 height 7
click at [181, 119] on button "Processing Team" at bounding box center [184, 119] width 75 height 8
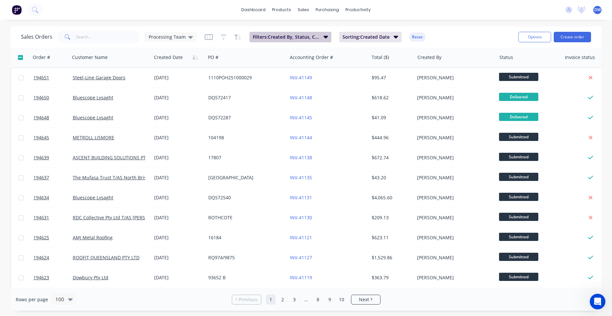
click at [274, 36] on span "Filters: Created By, Status, Created Date" at bounding box center [286, 37] width 67 height 7
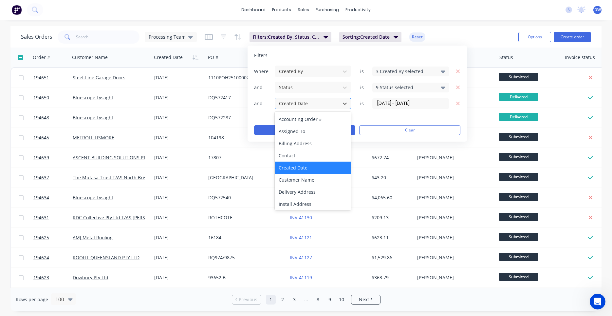
click at [289, 105] on div at bounding box center [307, 103] width 59 height 8
click at [382, 104] on input "04/09/25 - 02/10/25" at bounding box center [411, 104] width 76 height 10
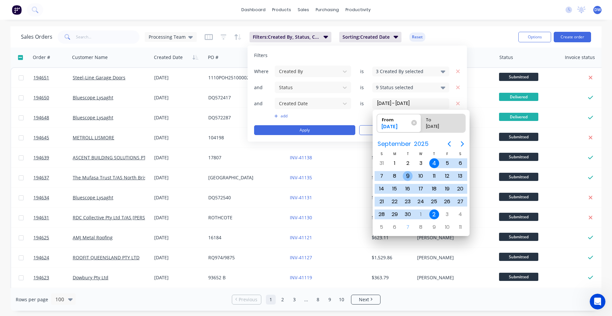
click at [411, 176] on div "9" at bounding box center [408, 176] width 10 height 10
type input "09/09/25 - 02/10/25"
radio input "false"
radio input "true"
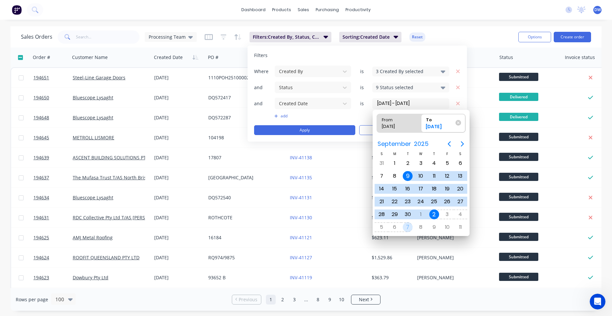
click at [408, 224] on div "7" at bounding box center [408, 227] width 10 height 10
type input "09/09/25 - 07/10/25"
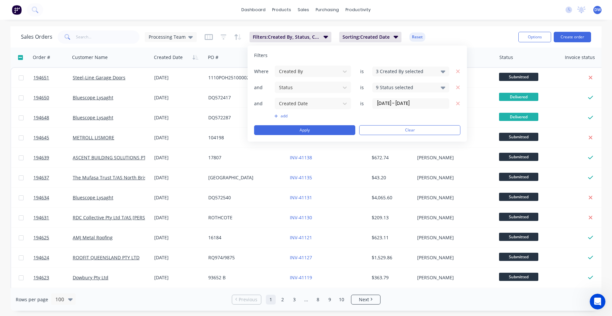
click at [408, 104] on input "09/09/25 - 07/10/25" at bounding box center [411, 104] width 76 height 10
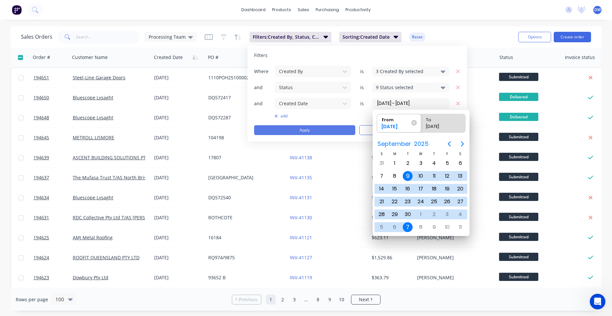
click at [341, 130] on button "Apply" at bounding box center [304, 130] width 101 height 10
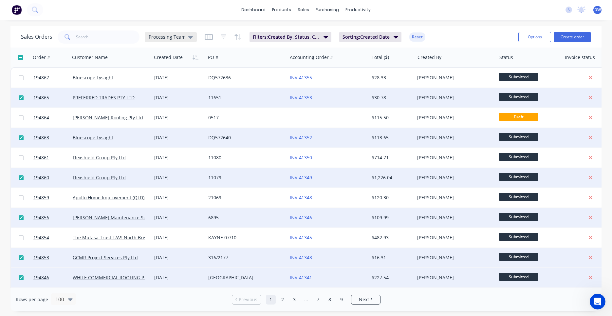
click at [186, 36] on div "Processing Team" at bounding box center [171, 37] width 44 height 6
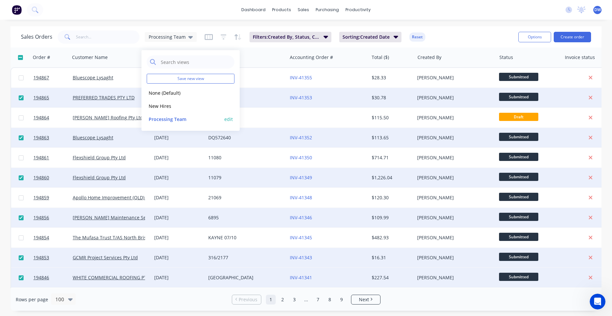
click at [225, 118] on button "edit" at bounding box center [228, 119] width 9 height 7
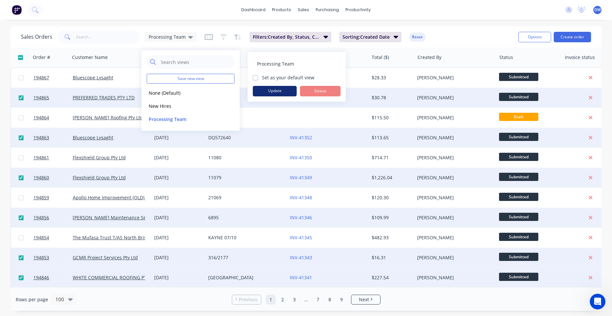
click at [266, 90] on button "Update" at bounding box center [275, 91] width 44 height 10
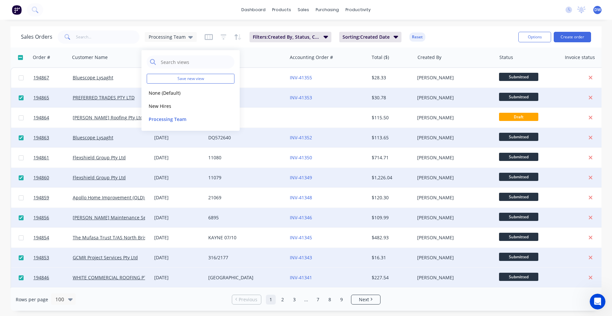
click at [519, 38] on div "Options Create order" at bounding box center [553, 37] width 75 height 10
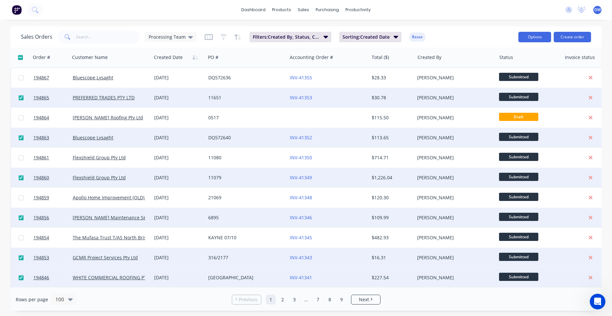
click at [525, 37] on button "Options" at bounding box center [534, 37] width 33 height 10
click at [509, 81] on div "Export" at bounding box center [515, 79] width 60 height 9
click at [597, 7] on div "DW F&M Fabricators Pty Ltd Darryn Wong Standard User (No Invoicing) Profile Sig…" at bounding box center [597, 10] width 8 height 8
click at [595, 9] on span "DW" at bounding box center [597, 10] width 7 height 6
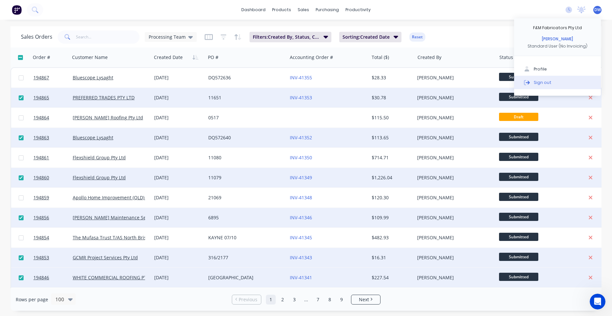
click at [543, 80] on div "Sign out" at bounding box center [543, 82] width 18 height 6
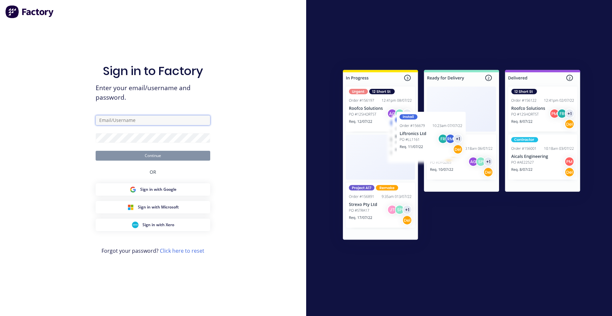
click at [167, 123] on input "text" at bounding box center [153, 120] width 115 height 10
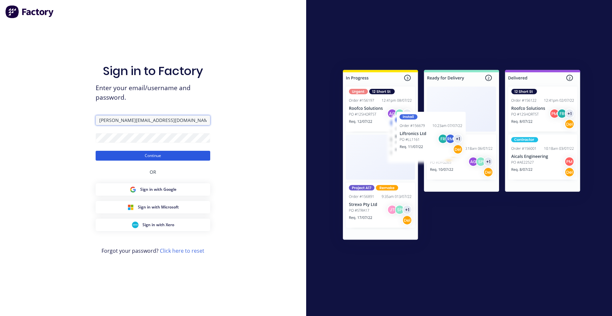
type input "[PERSON_NAME][EMAIL_ADDRESS][DOMAIN_NAME]"
click at [155, 152] on button "Continue" at bounding box center [153, 156] width 115 height 10
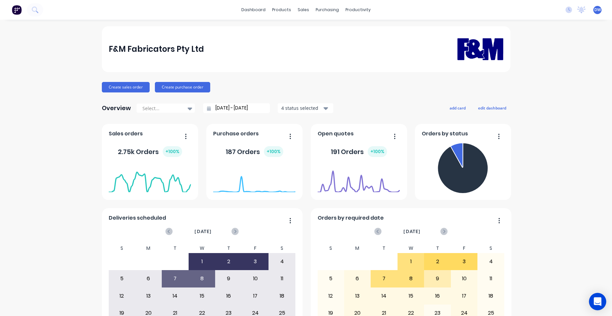
click at [593, 303] on div "Open Intercom Messenger" at bounding box center [597, 301] width 17 height 17
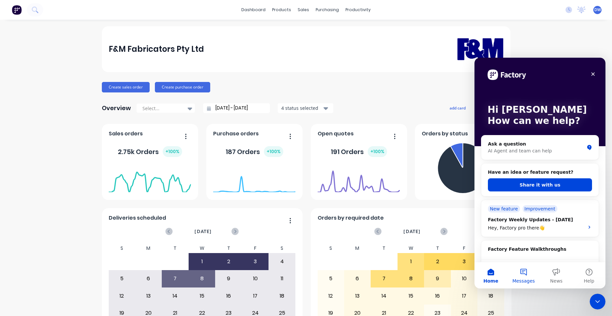
click at [525, 270] on button "Messages" at bounding box center [523, 275] width 33 height 26
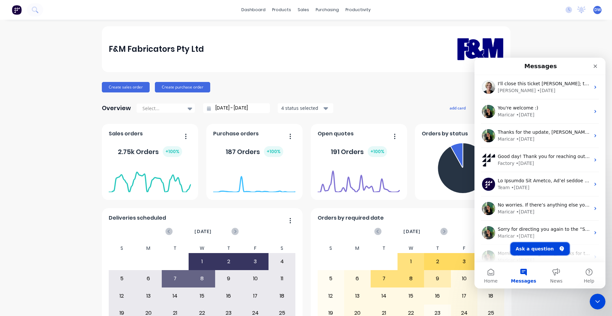
click at [525, 248] on button "Ask a question" at bounding box center [539, 248] width 59 height 13
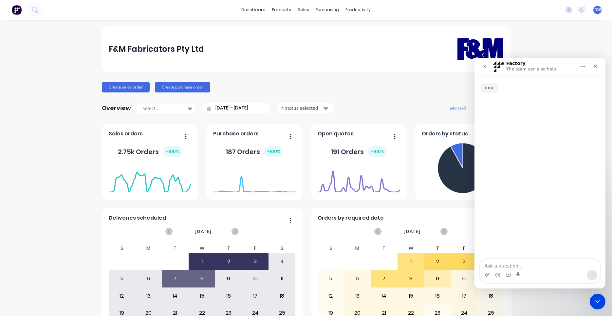
click at [517, 265] on textarea "Ask a question…" at bounding box center [540, 263] width 120 height 11
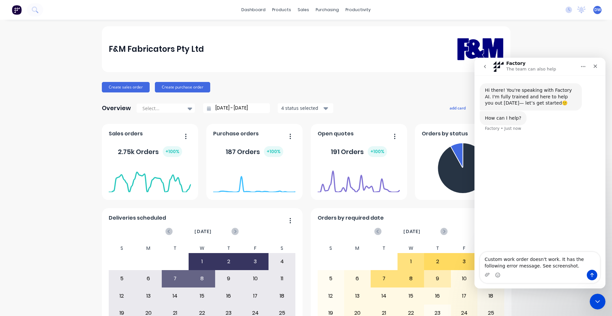
type textarea "Custom work order doesn't work. It has the following error message. See screens…"
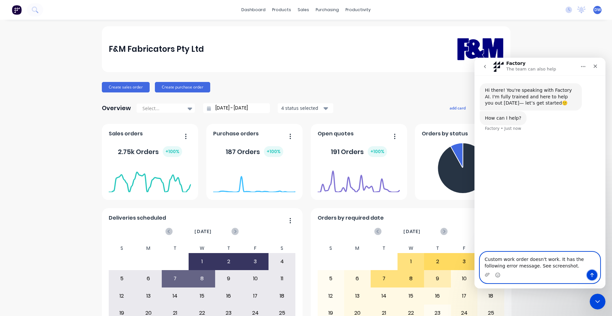
click at [593, 273] on icon "Send a message…" at bounding box center [591, 274] width 5 height 5
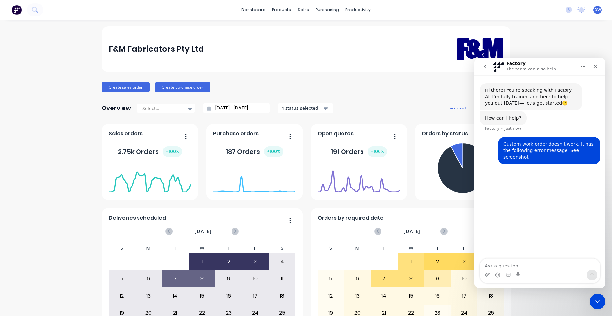
click at [490, 274] on div "Intercom messenger" at bounding box center [540, 274] width 120 height 10
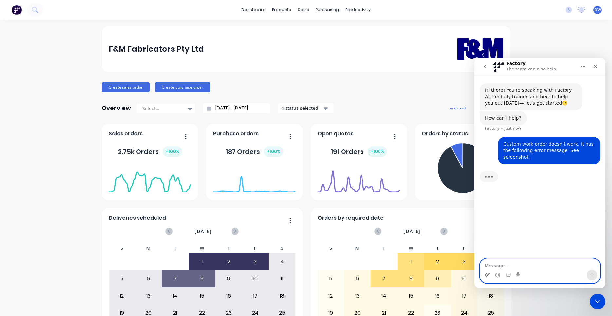
click at [488, 273] on icon "Upload attachment" at bounding box center [487, 274] width 5 height 4
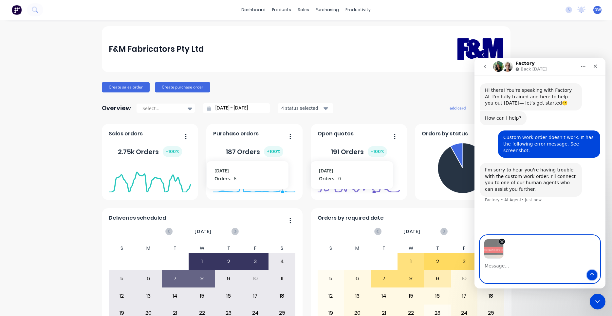
click at [593, 278] on button "Send a message…" at bounding box center [592, 274] width 10 height 10
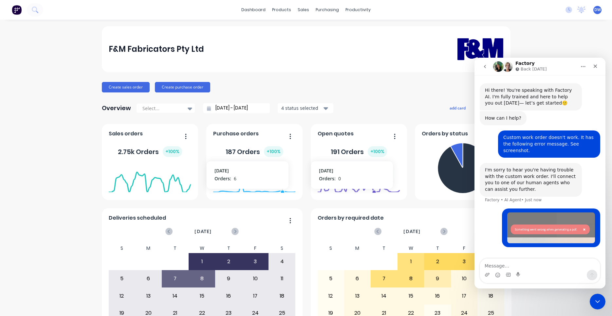
click at [554, 265] on textarea "Message…" at bounding box center [540, 263] width 120 height 11
type textarea "I have to go now. Talk to you [DATE]."
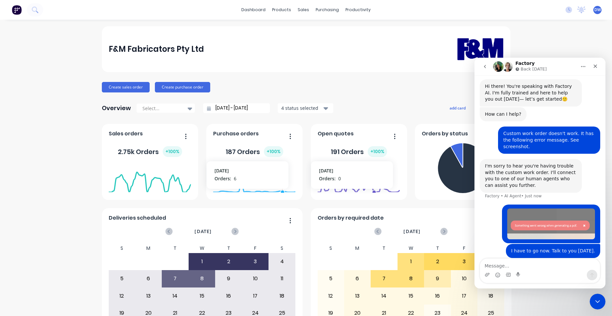
scroll to position [4, 0]
click at [597, 296] on div "Close Intercom Messenger" at bounding box center [597, 300] width 16 height 16
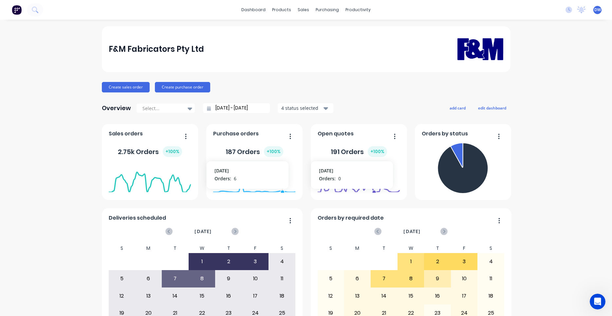
click at [599, 7] on span "DW" at bounding box center [597, 10] width 7 height 6
click at [551, 78] on button "Sign out" at bounding box center [557, 82] width 87 height 13
